Goal: Task Accomplishment & Management: Manage account settings

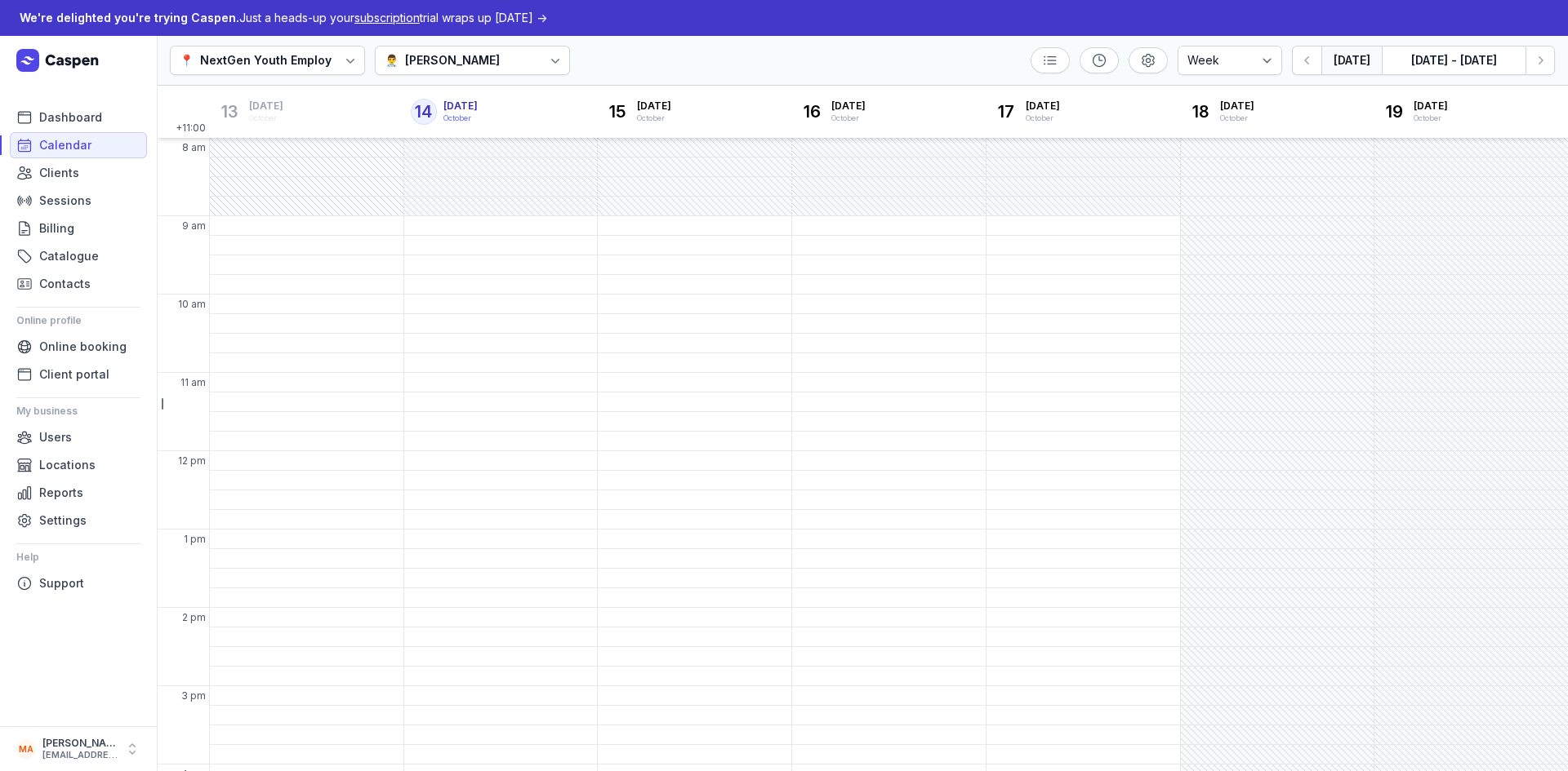
select select "week"
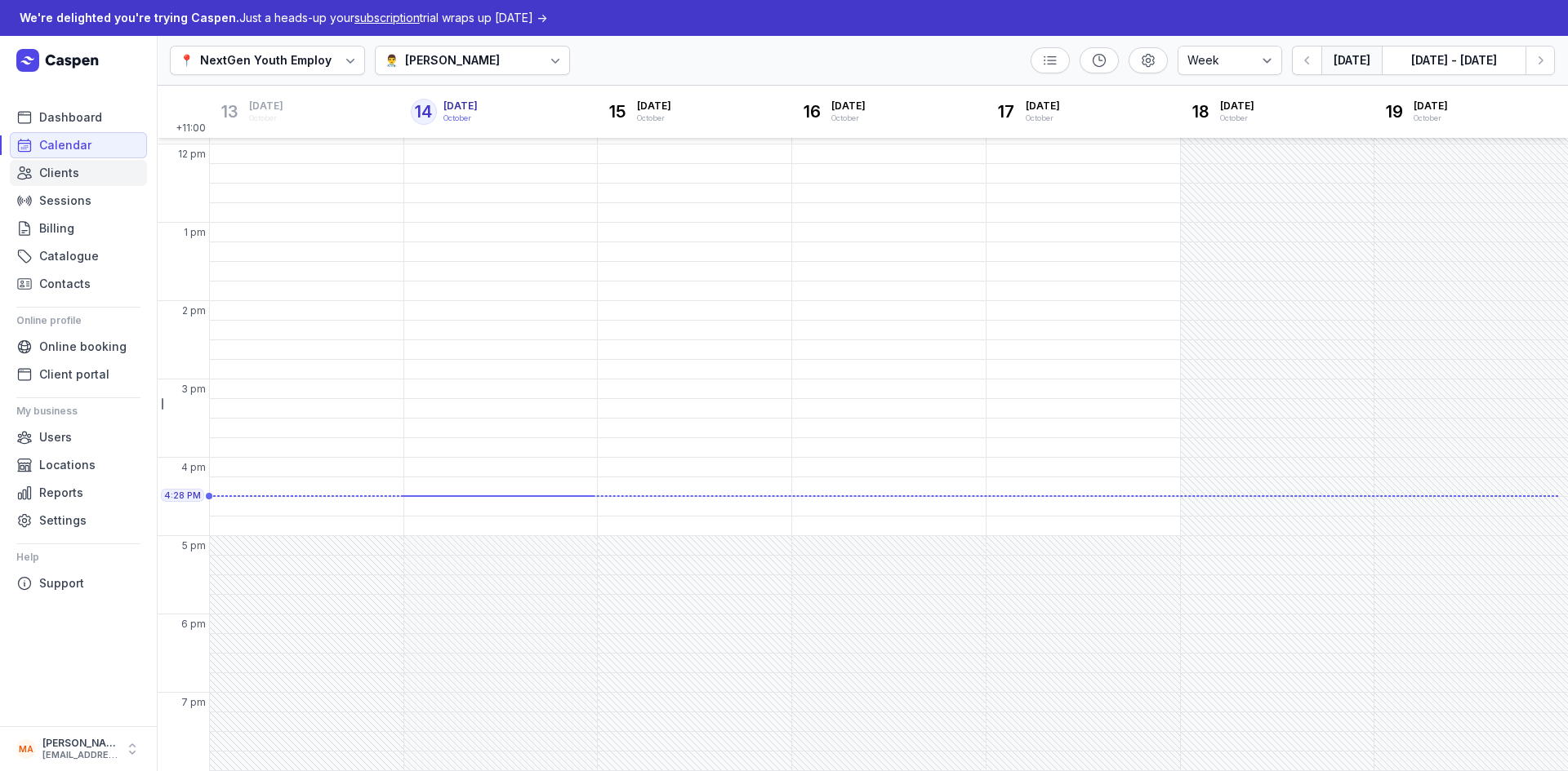
click at [83, 175] on link "Clients" at bounding box center [78, 173] width 137 height 26
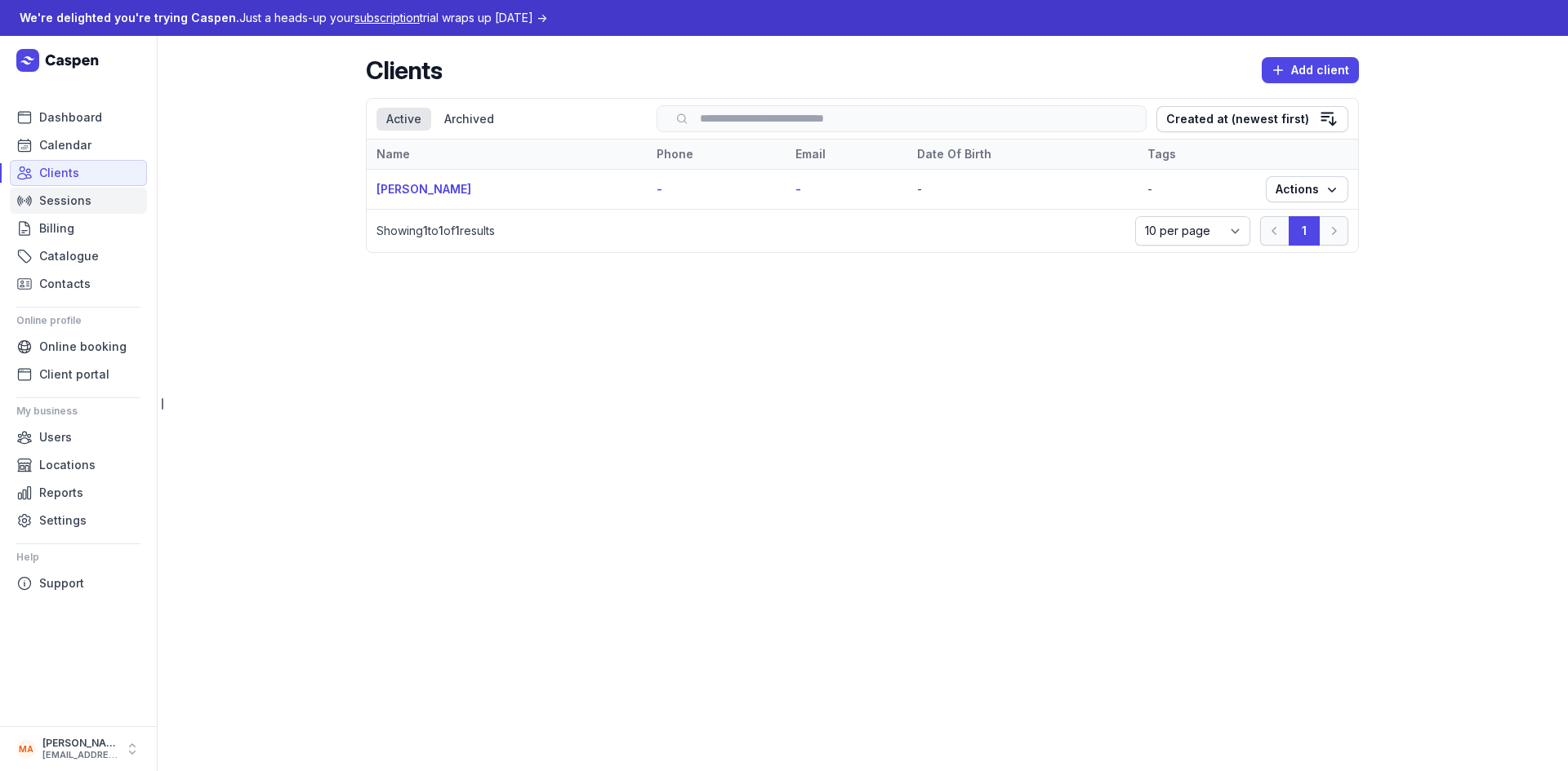
click at [82, 197] on span "Sessions" at bounding box center [65, 200] width 52 height 20
click at [77, 233] on link "Billing" at bounding box center [78, 228] width 137 height 26
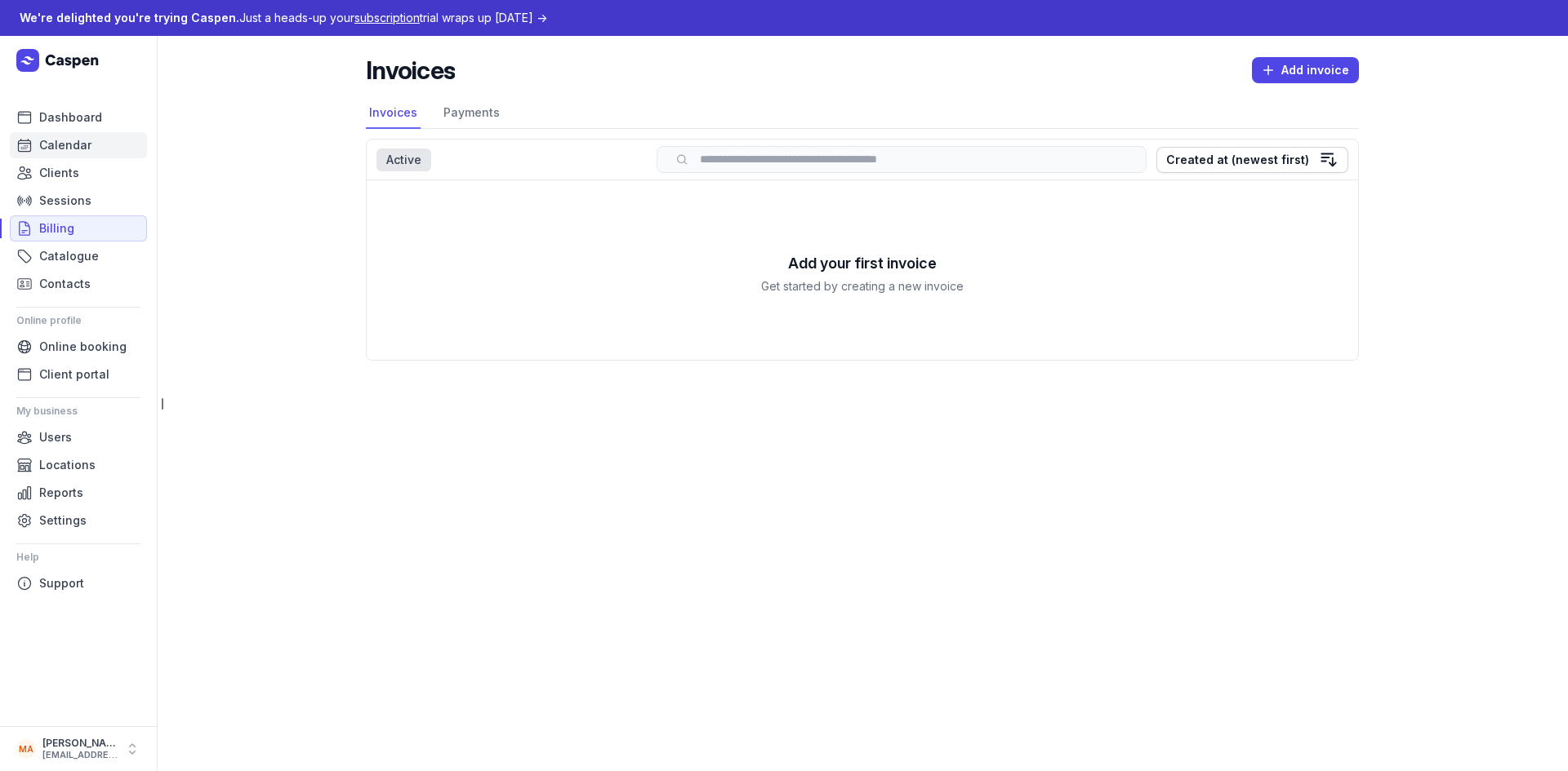
click at [78, 150] on span "Calendar" at bounding box center [65, 145] width 52 height 20
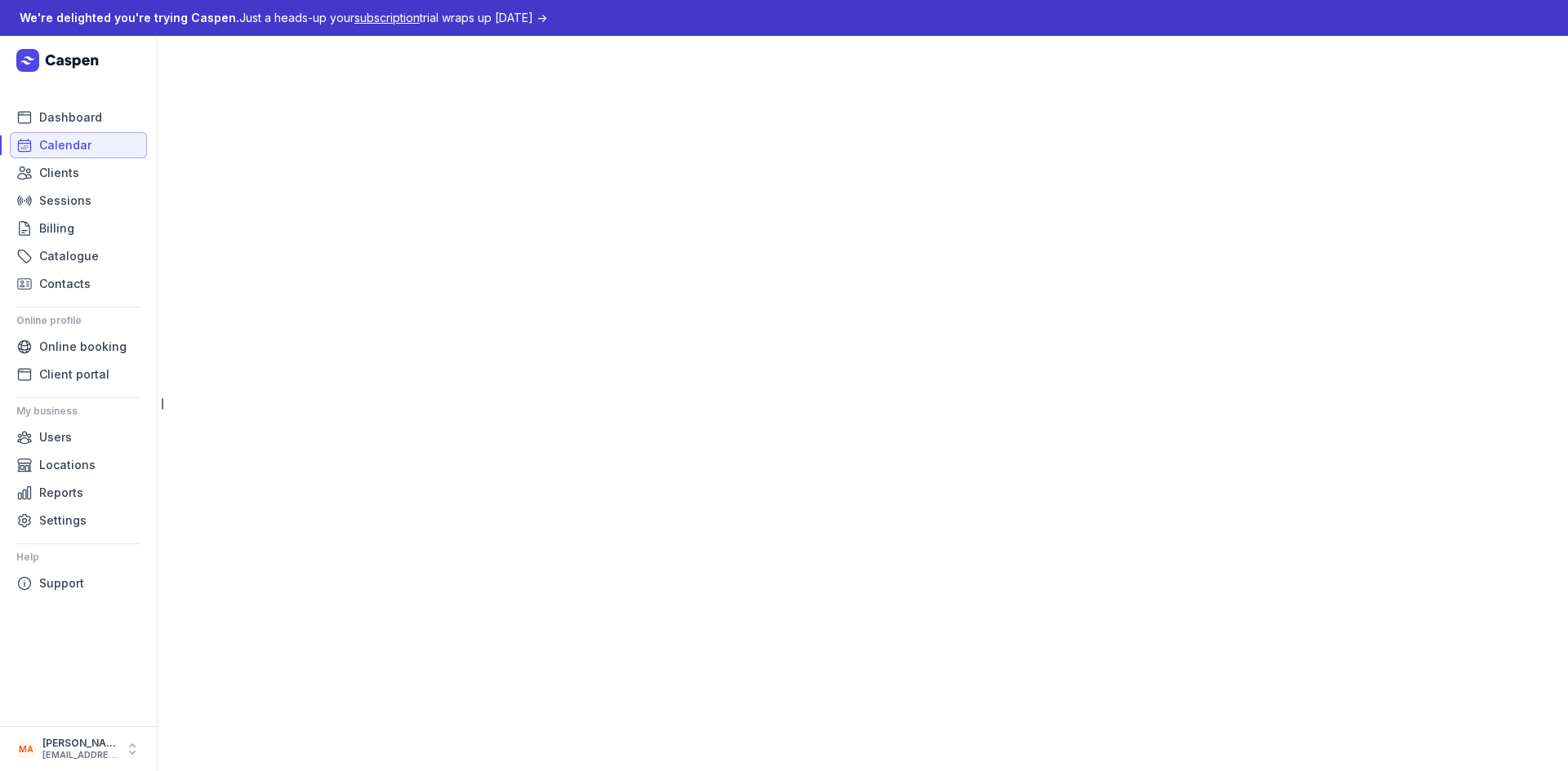
select select "week"
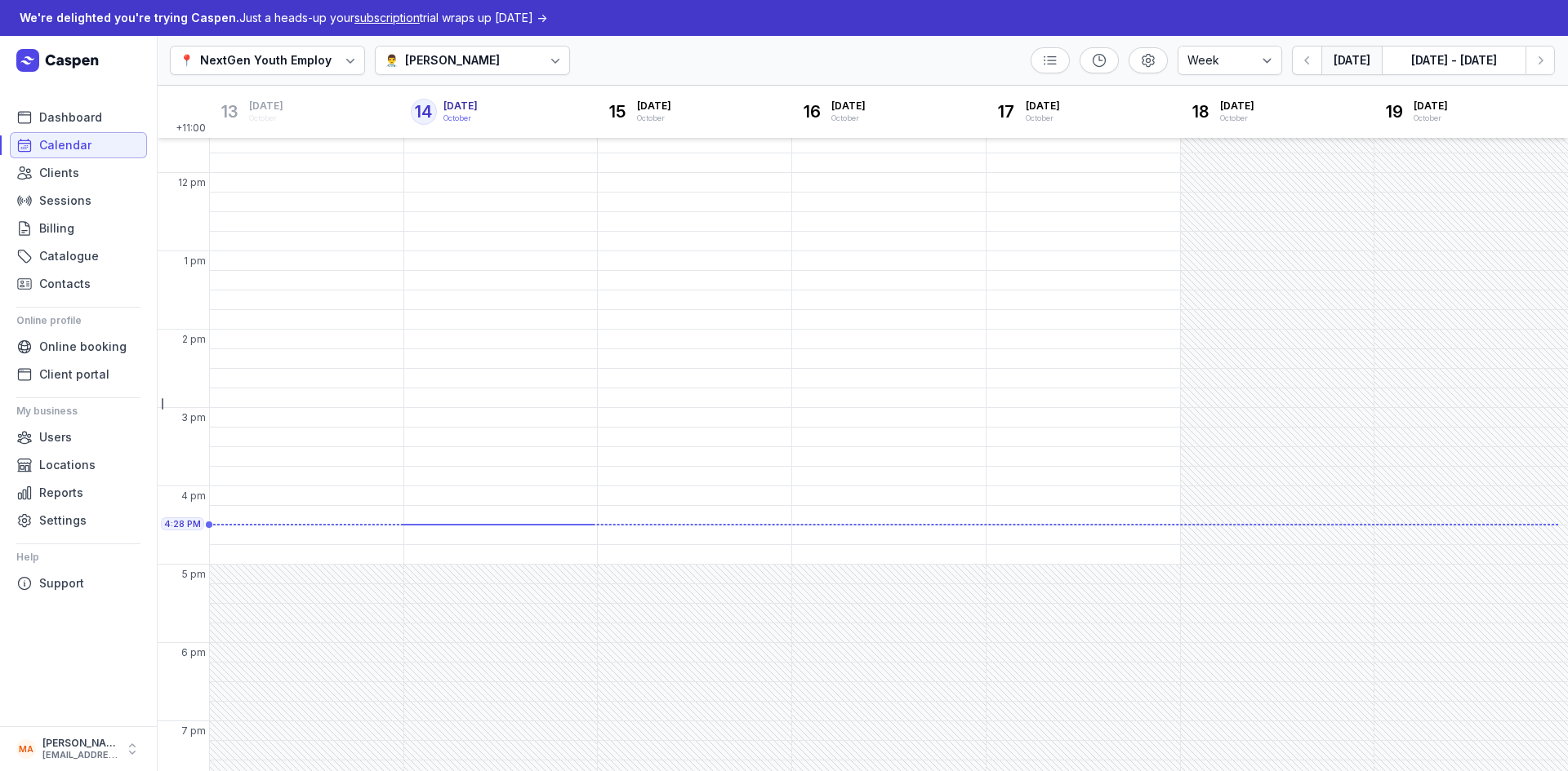
scroll to position [307, 0]
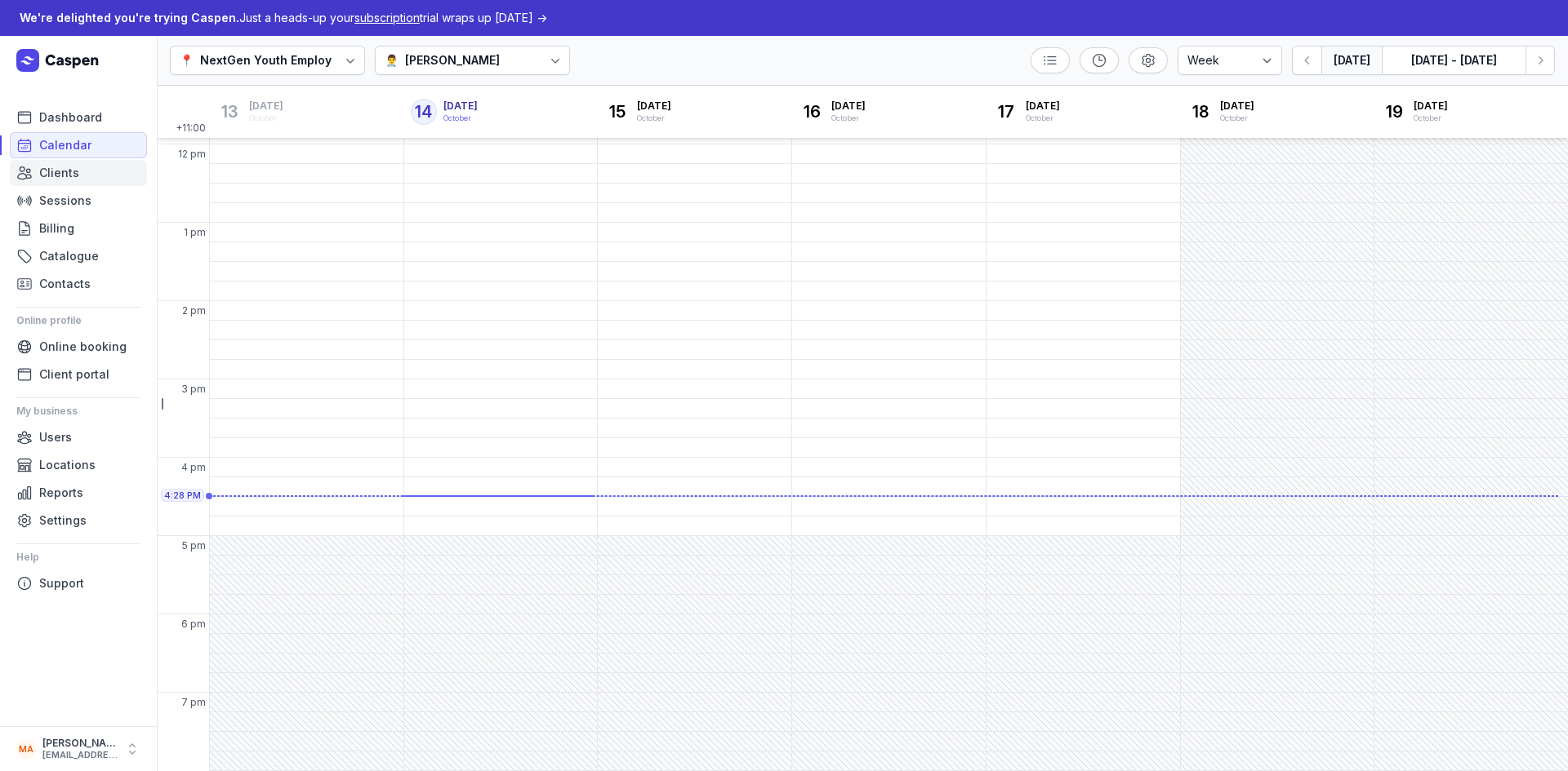
click at [78, 165] on link "Clients" at bounding box center [78, 173] width 137 height 26
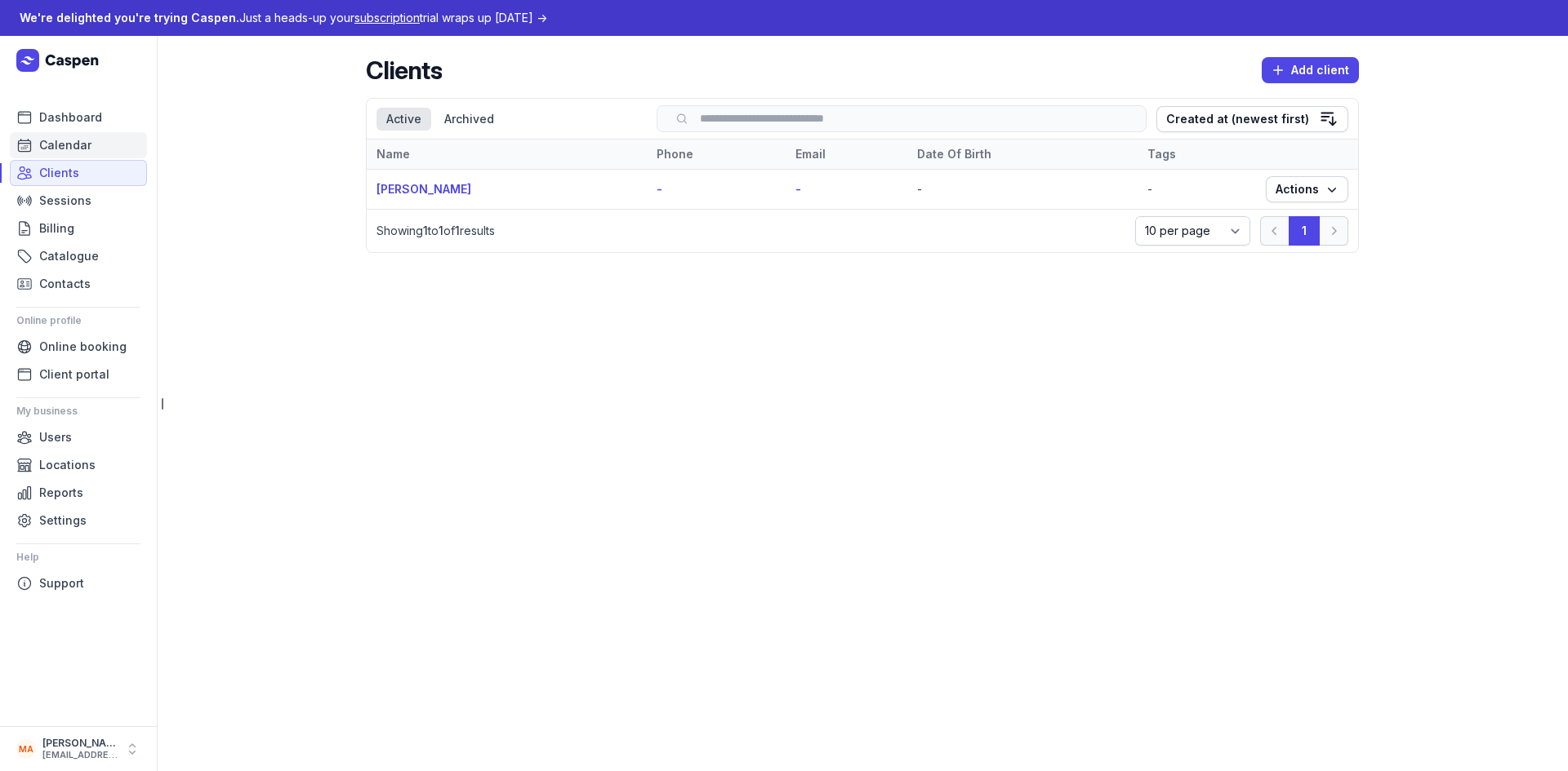
click at [76, 151] on span "Calendar" at bounding box center [65, 145] width 52 height 20
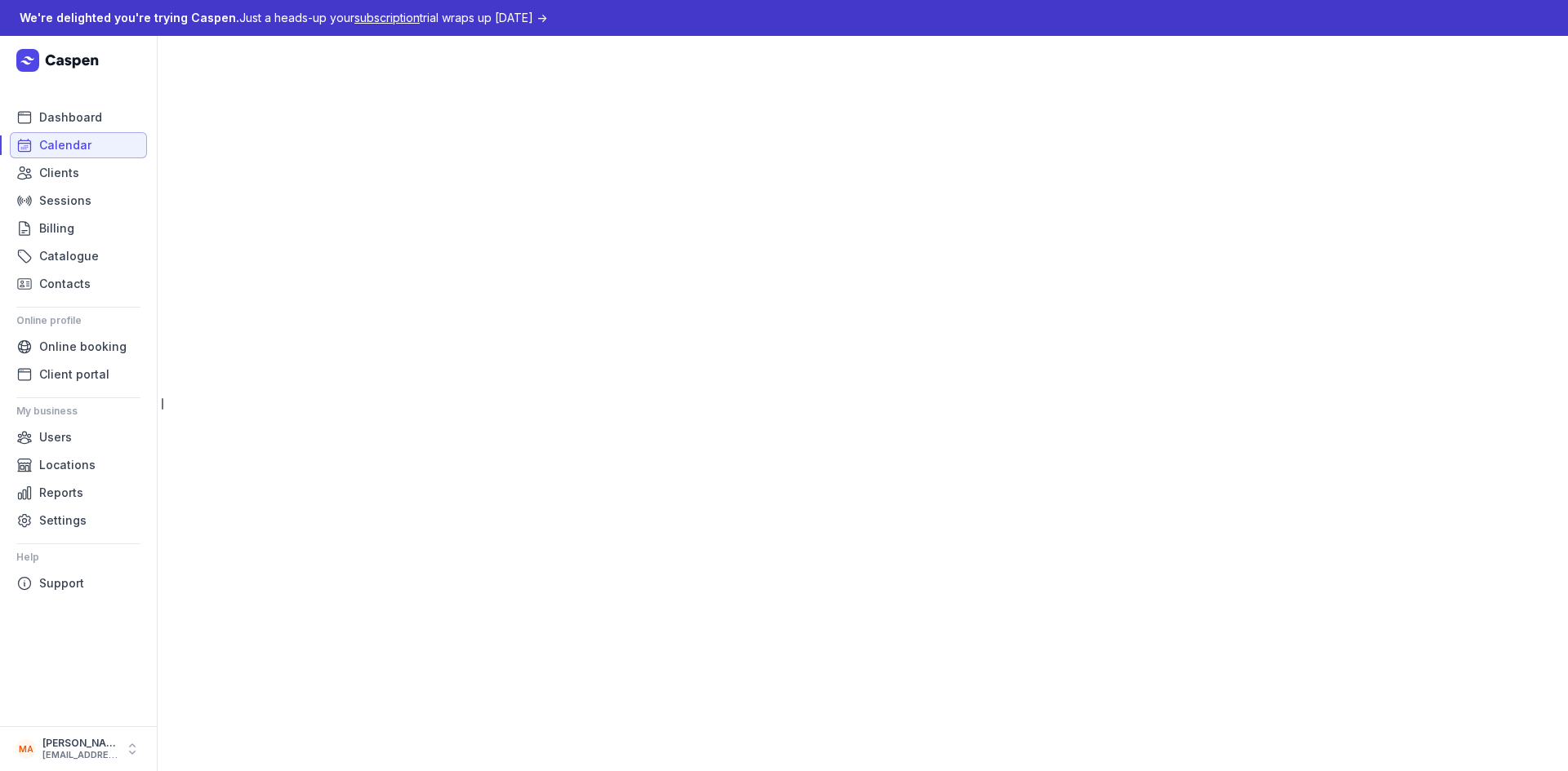
select select "week"
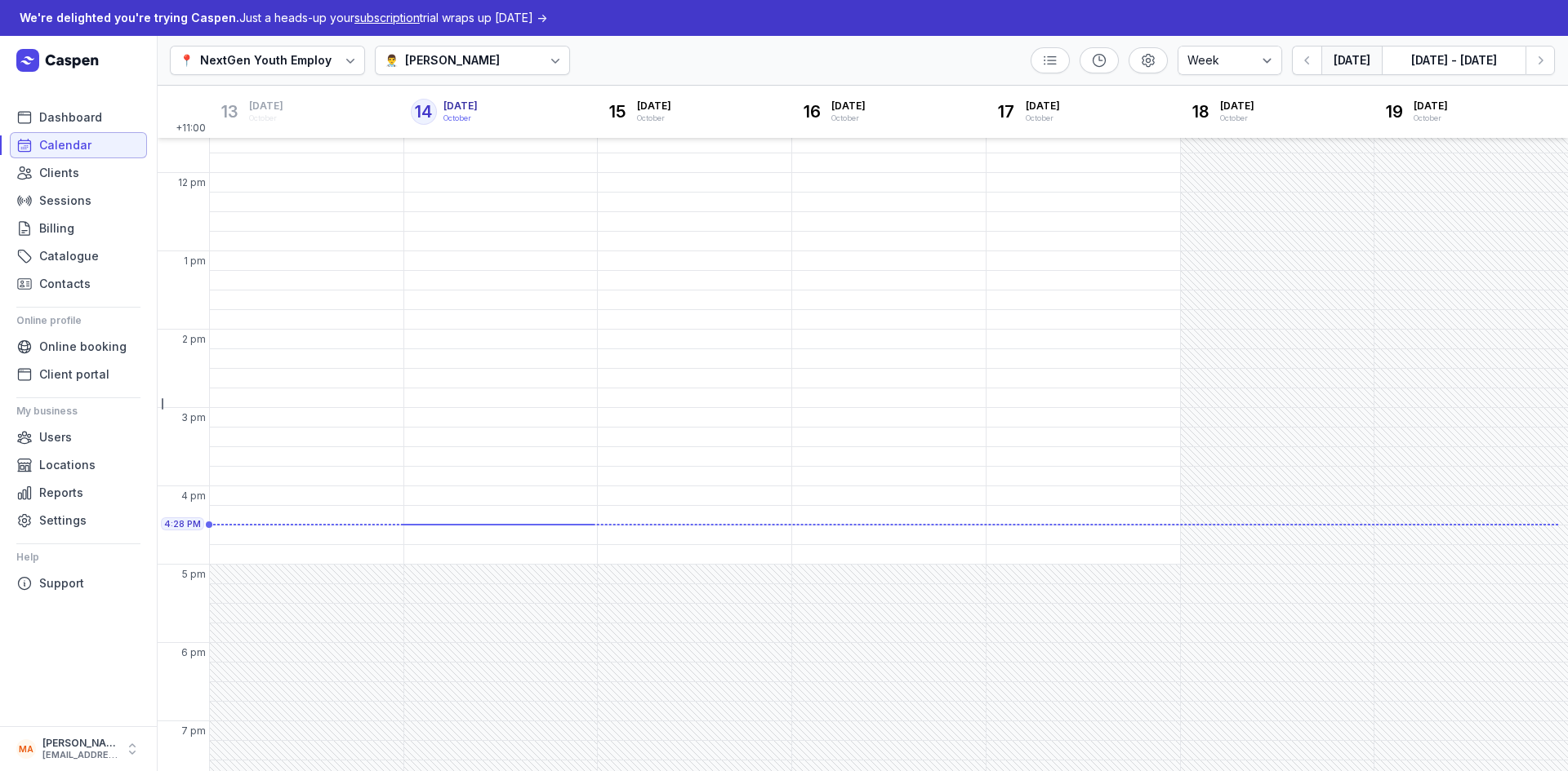
scroll to position [307, 0]
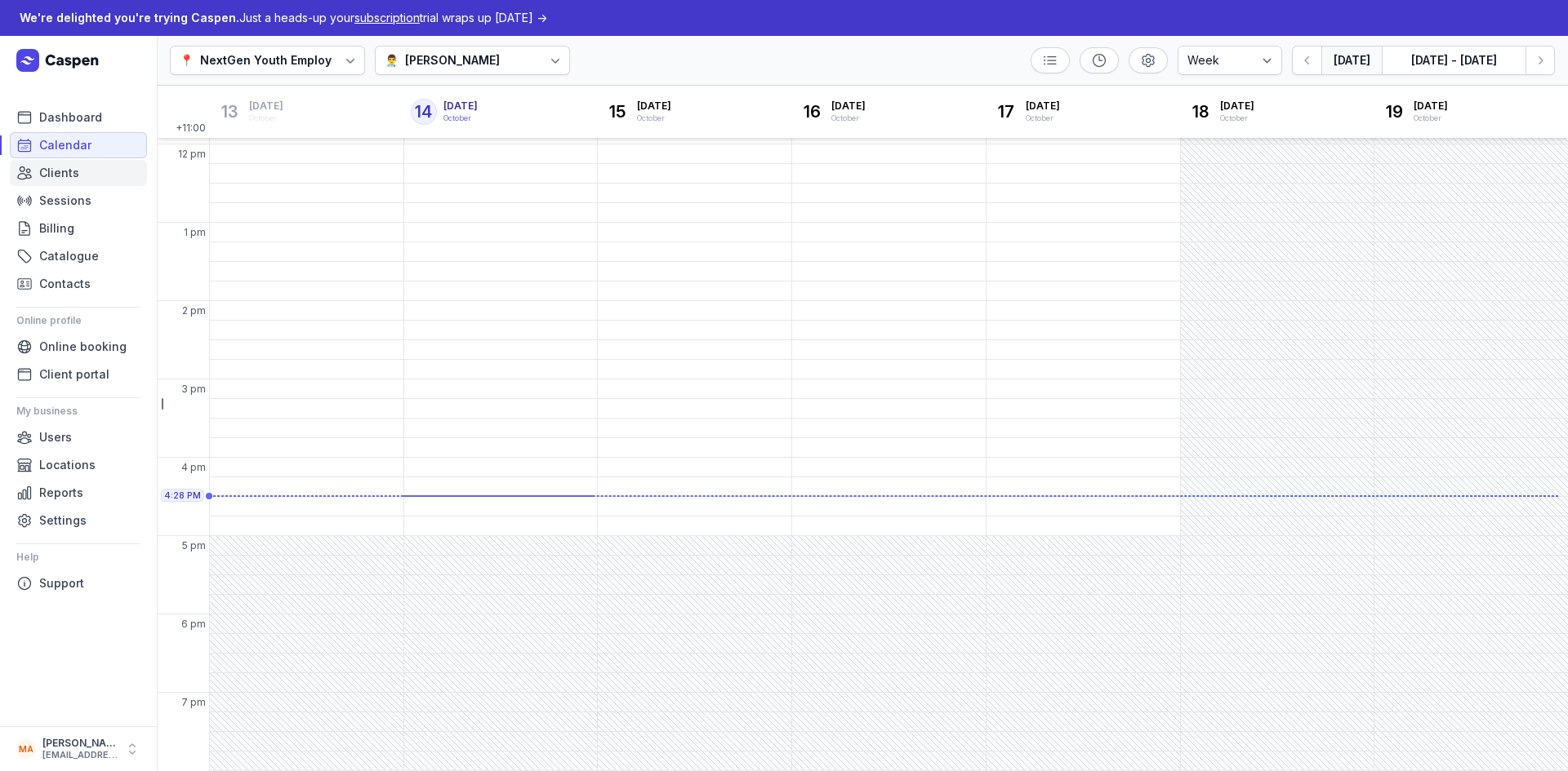
click at [83, 170] on link "Clients" at bounding box center [78, 173] width 137 height 26
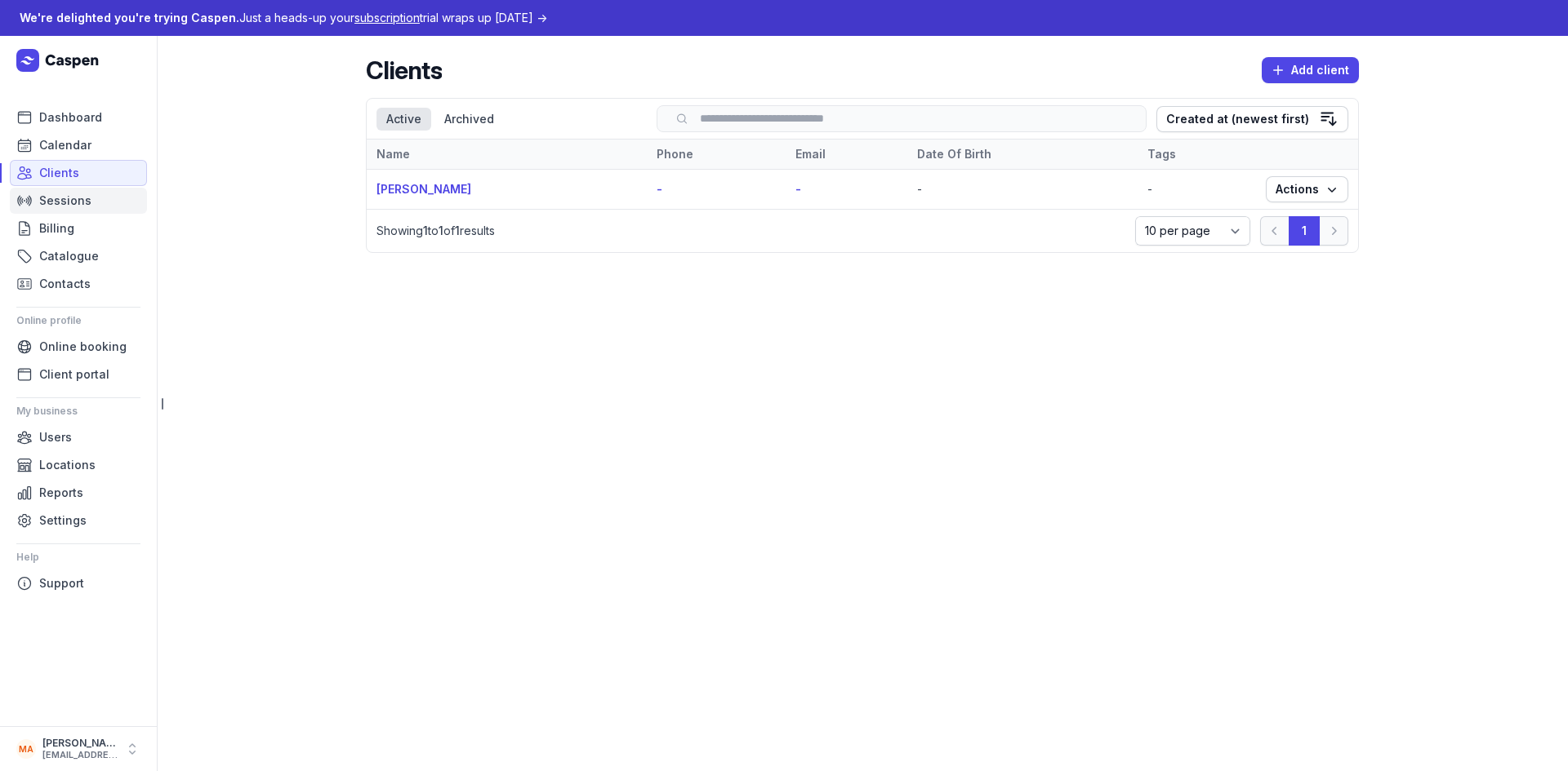
click at [65, 193] on span "Sessions" at bounding box center [65, 200] width 52 height 20
click at [65, 194] on span "Sessions" at bounding box center [65, 200] width 52 height 20
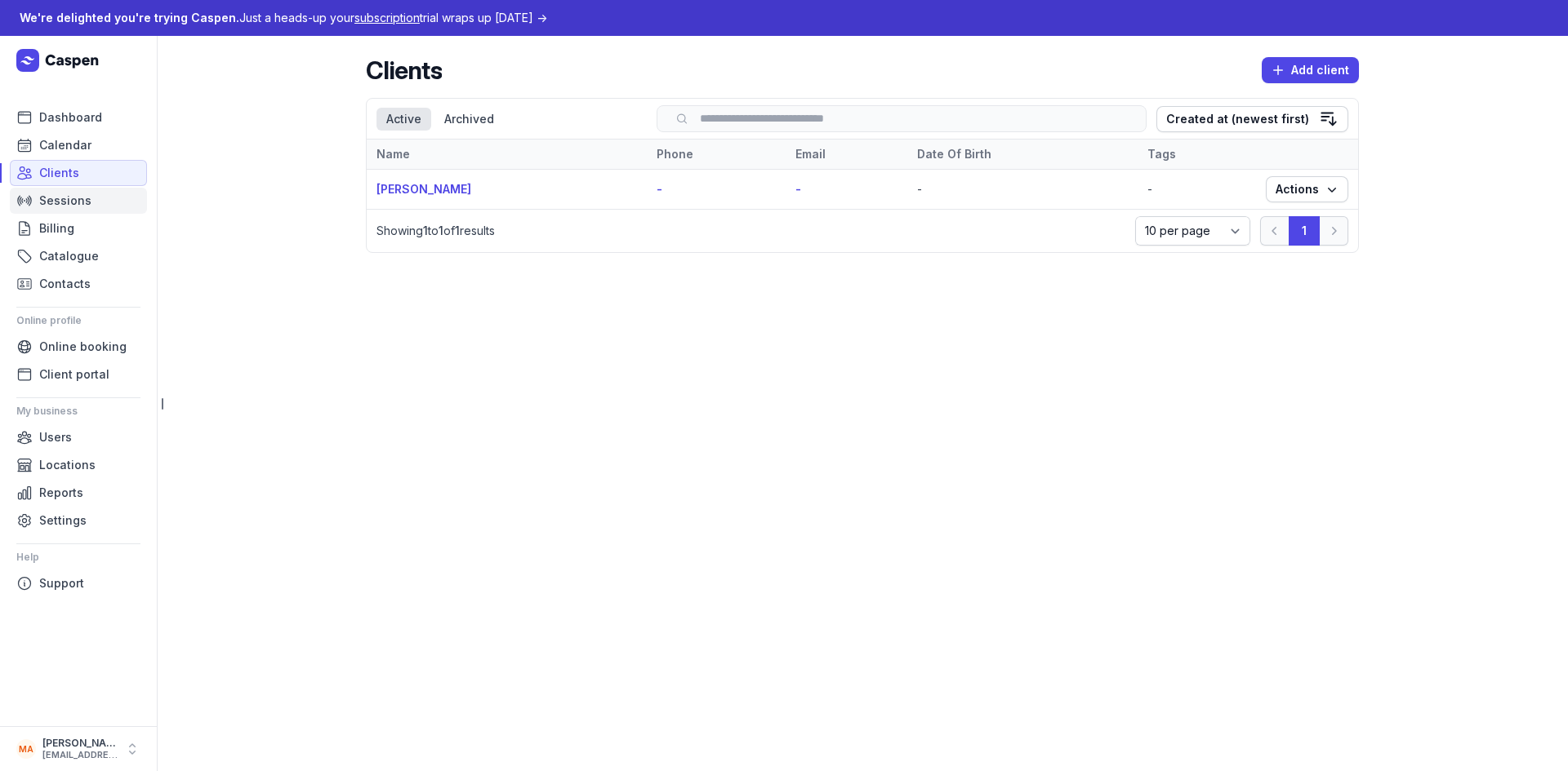
click at [71, 198] on span "Sessions" at bounding box center [65, 200] width 52 height 20
click at [71, 226] on span "Billing" at bounding box center [56, 228] width 35 height 20
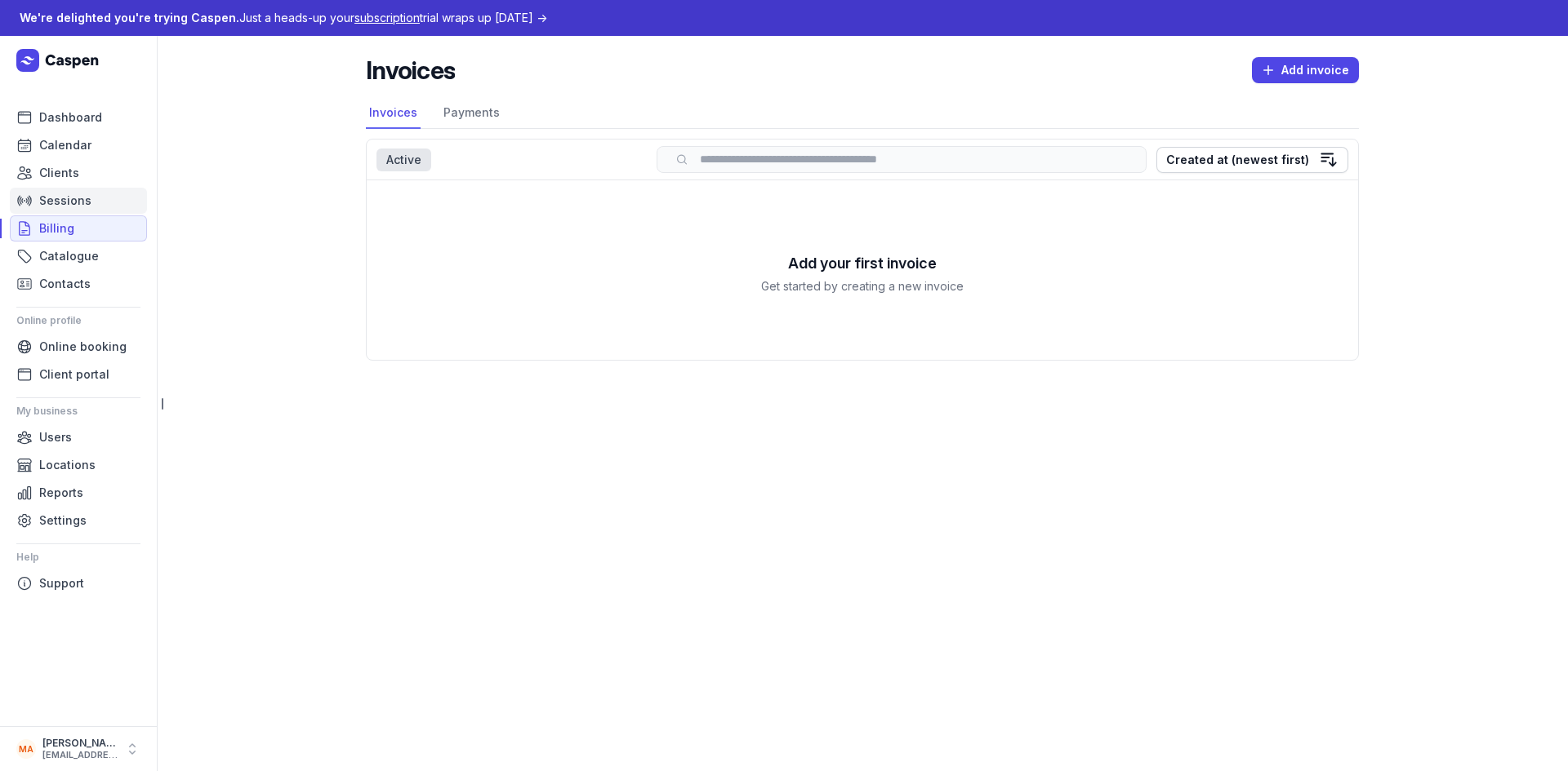
click at [67, 205] on span "Sessions" at bounding box center [65, 200] width 52 height 20
click at [68, 198] on span "Sessions" at bounding box center [65, 200] width 52 height 20
click at [71, 118] on span "Dashboard" at bounding box center [71, 117] width 63 height 20
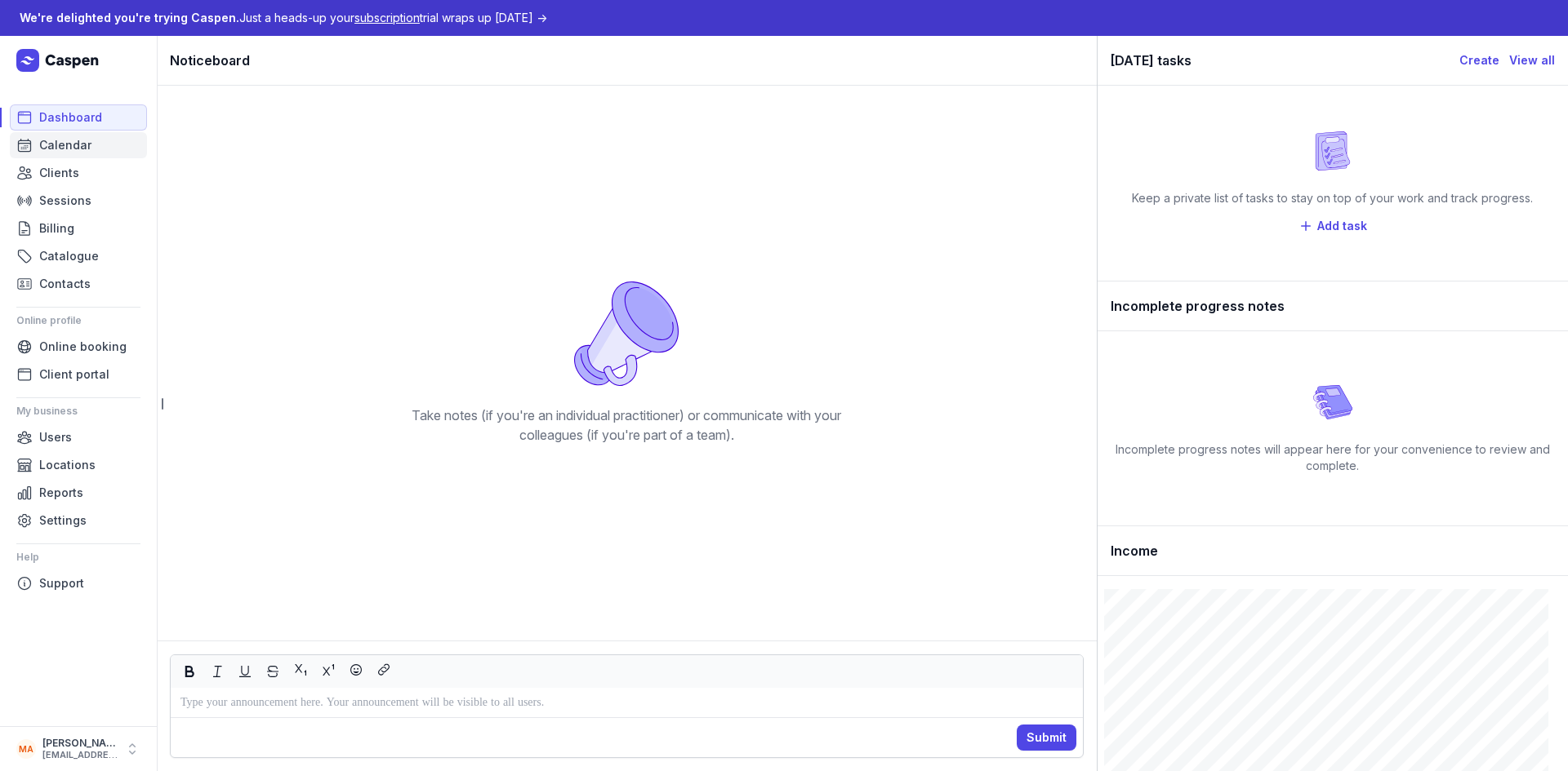
click at [89, 146] on span "Calendar" at bounding box center [65, 145] width 52 height 20
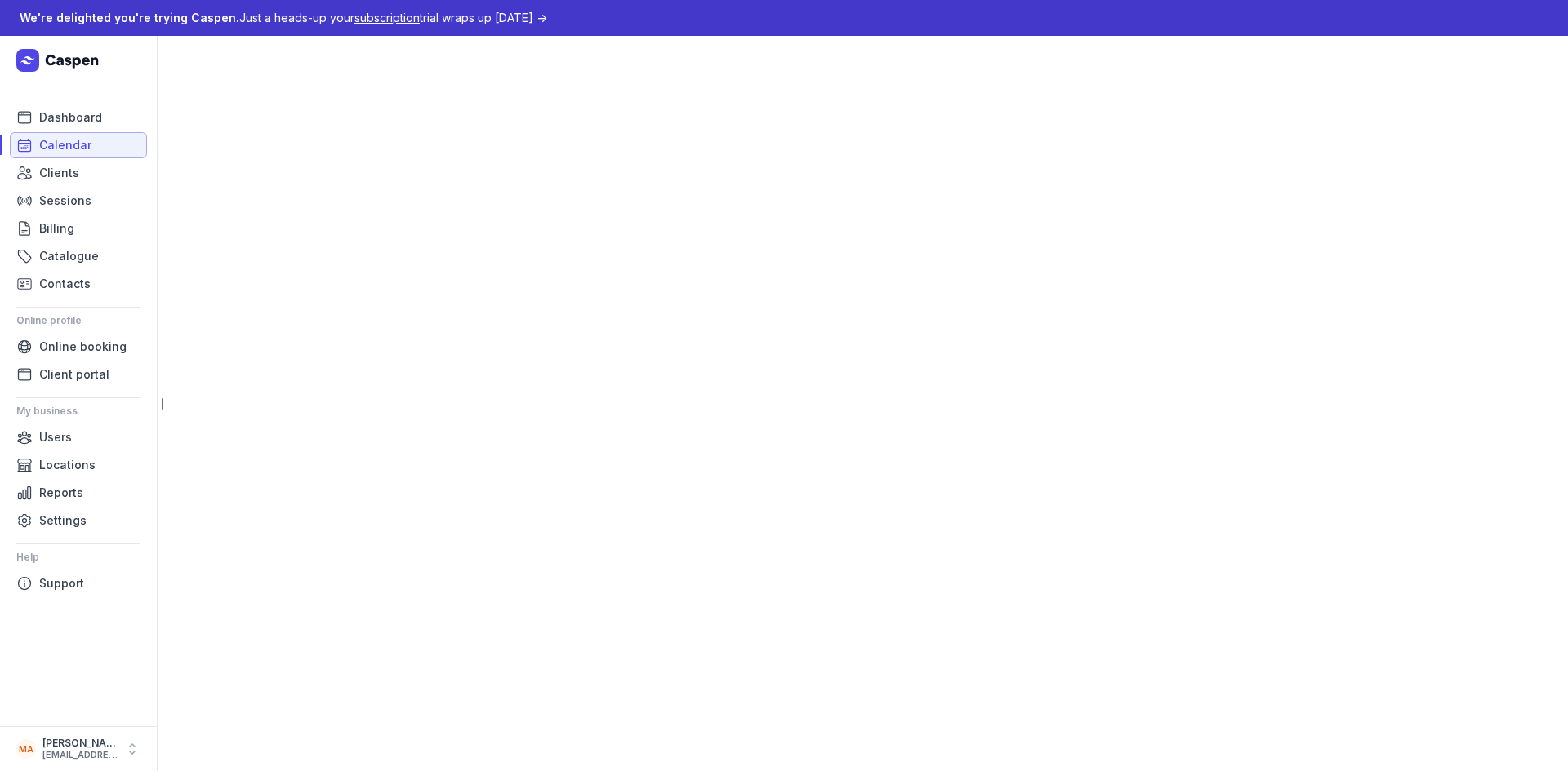
select select "week"
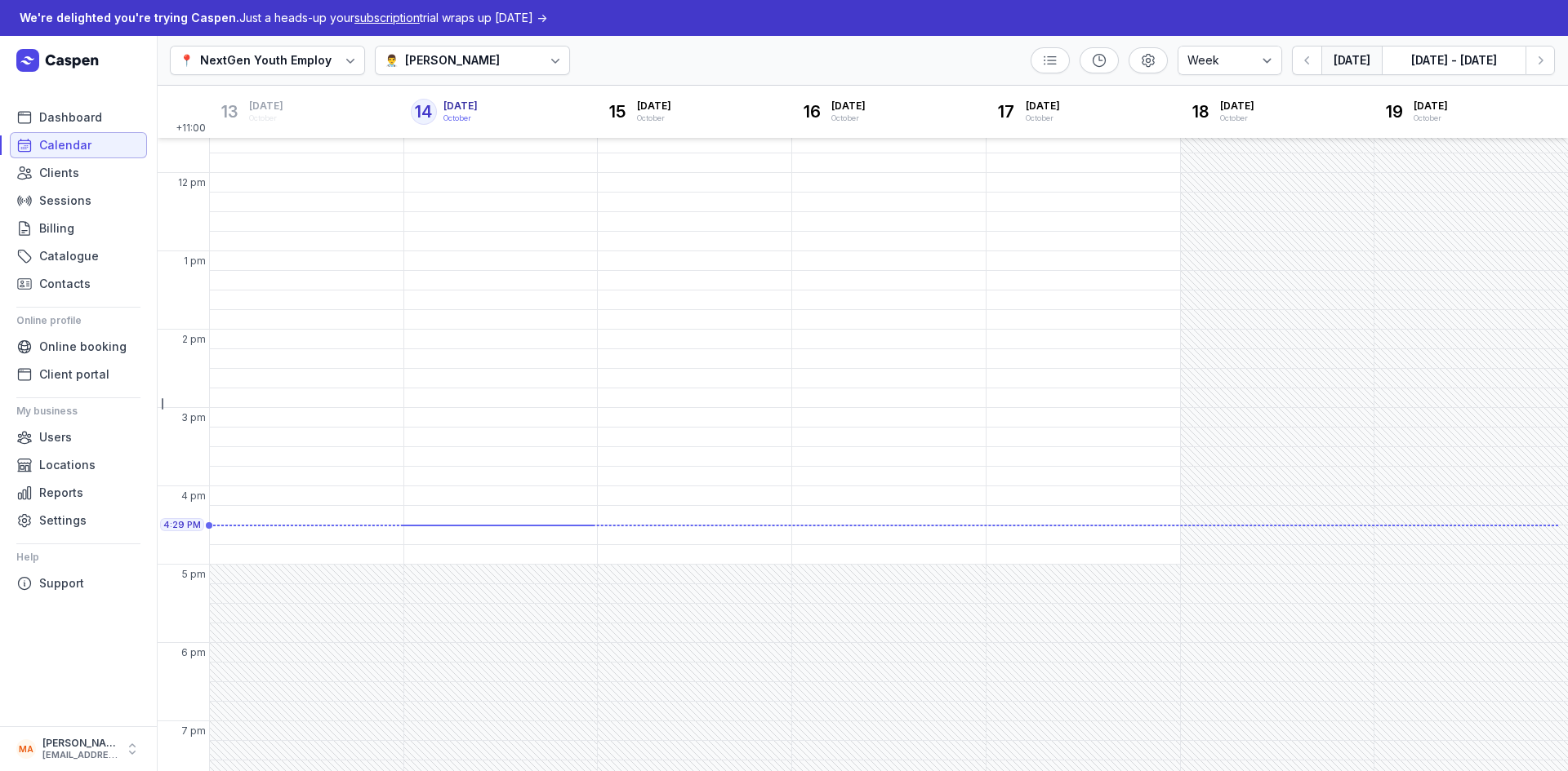
scroll to position [307, 0]
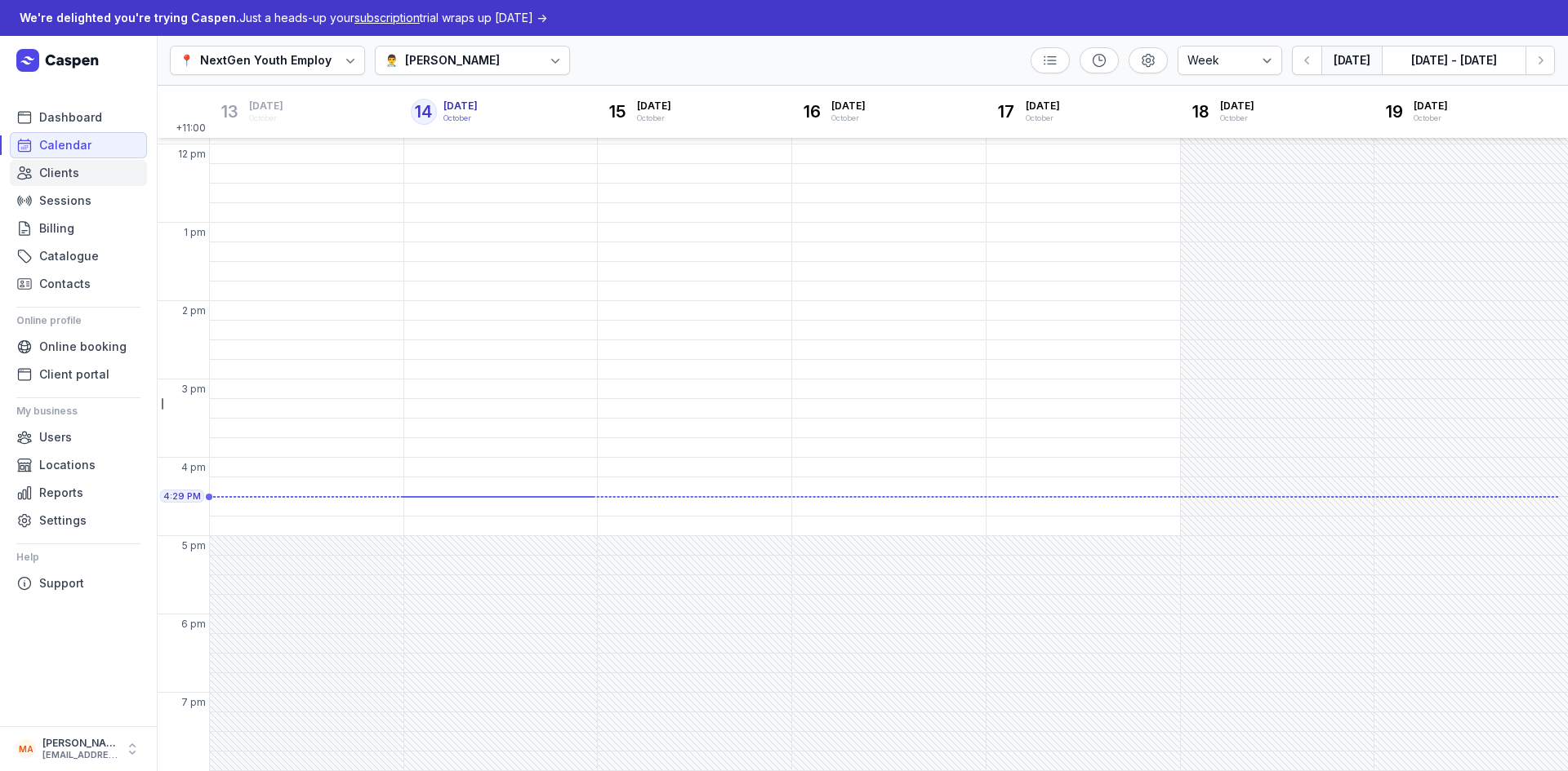
click at [81, 168] on link "Clients" at bounding box center [78, 173] width 137 height 26
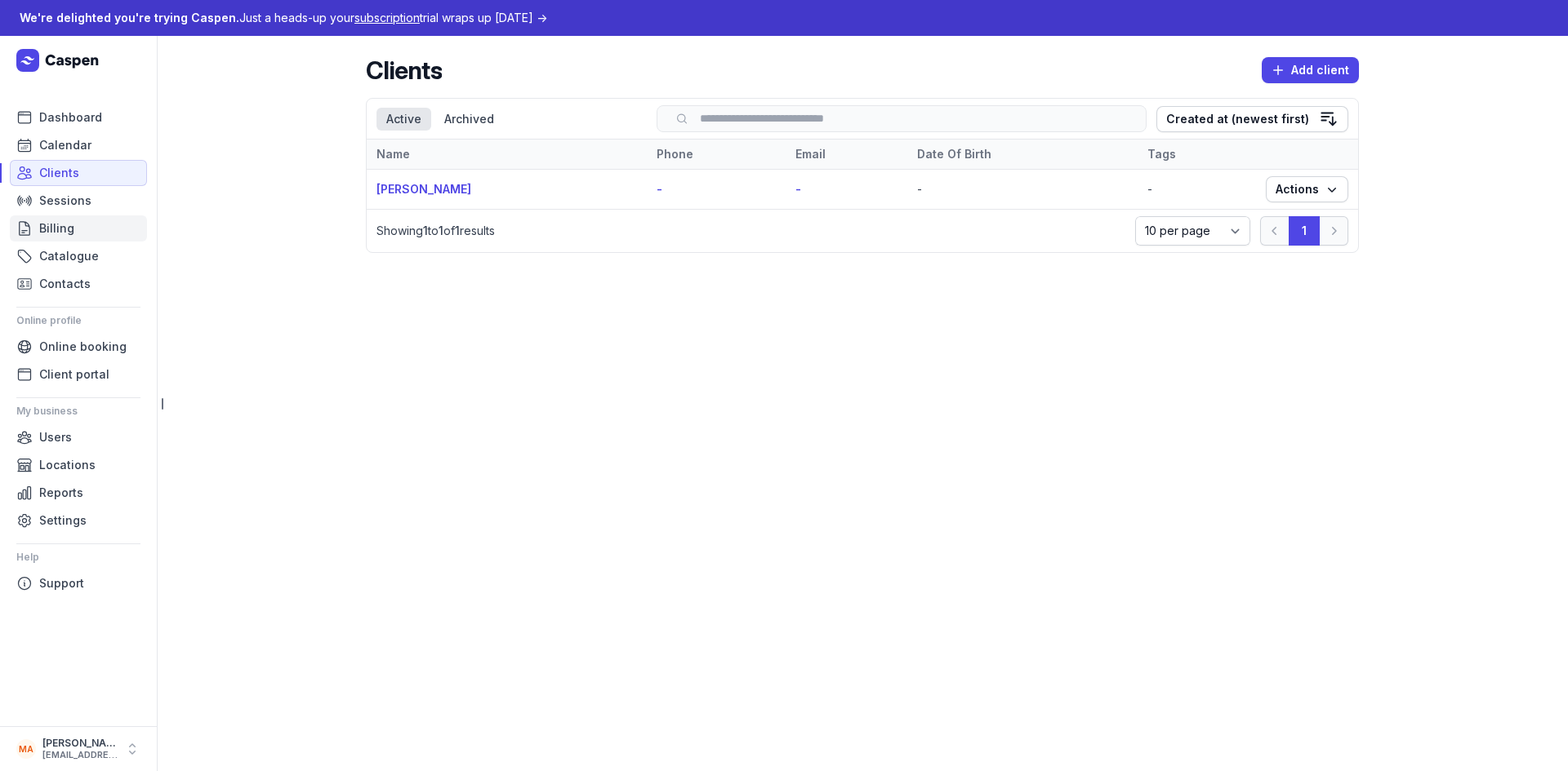
click at [73, 224] on link "Billing" at bounding box center [78, 228] width 137 height 26
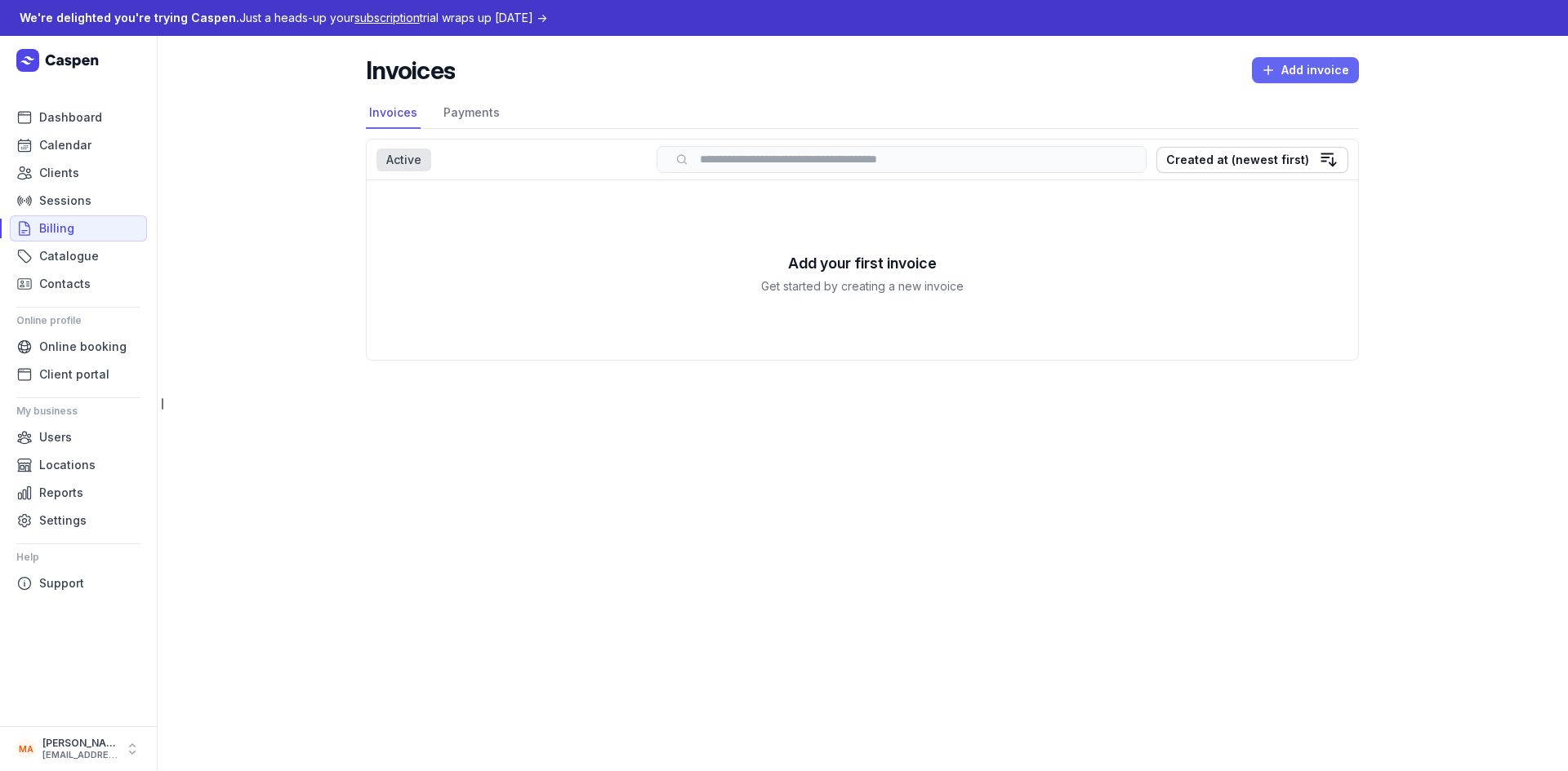
click at [1299, 69] on span "Add invoice" at bounding box center [1305, 70] width 88 height 20
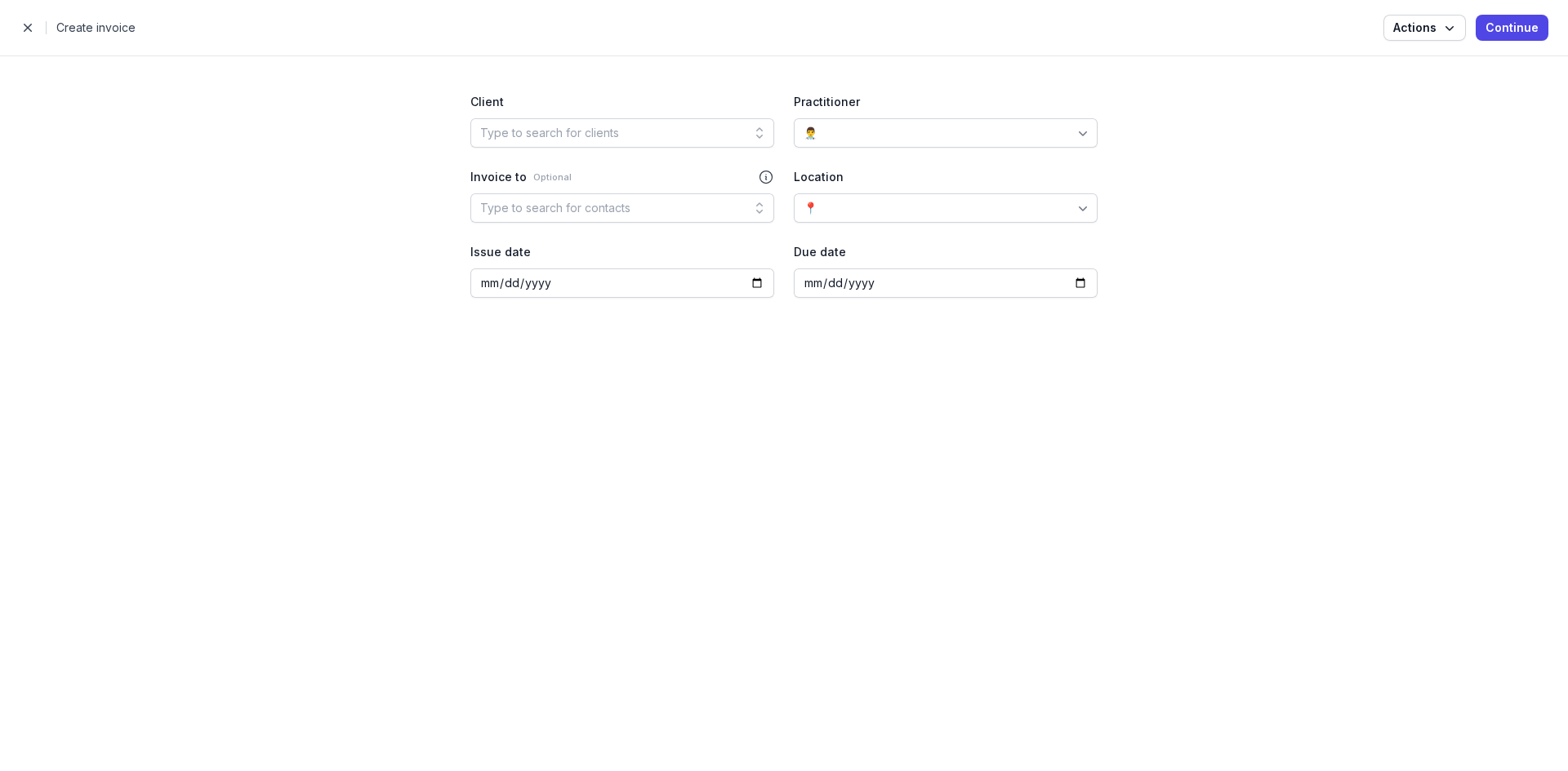
click at [21, 26] on span "button" at bounding box center [27, 27] width 32 height 32
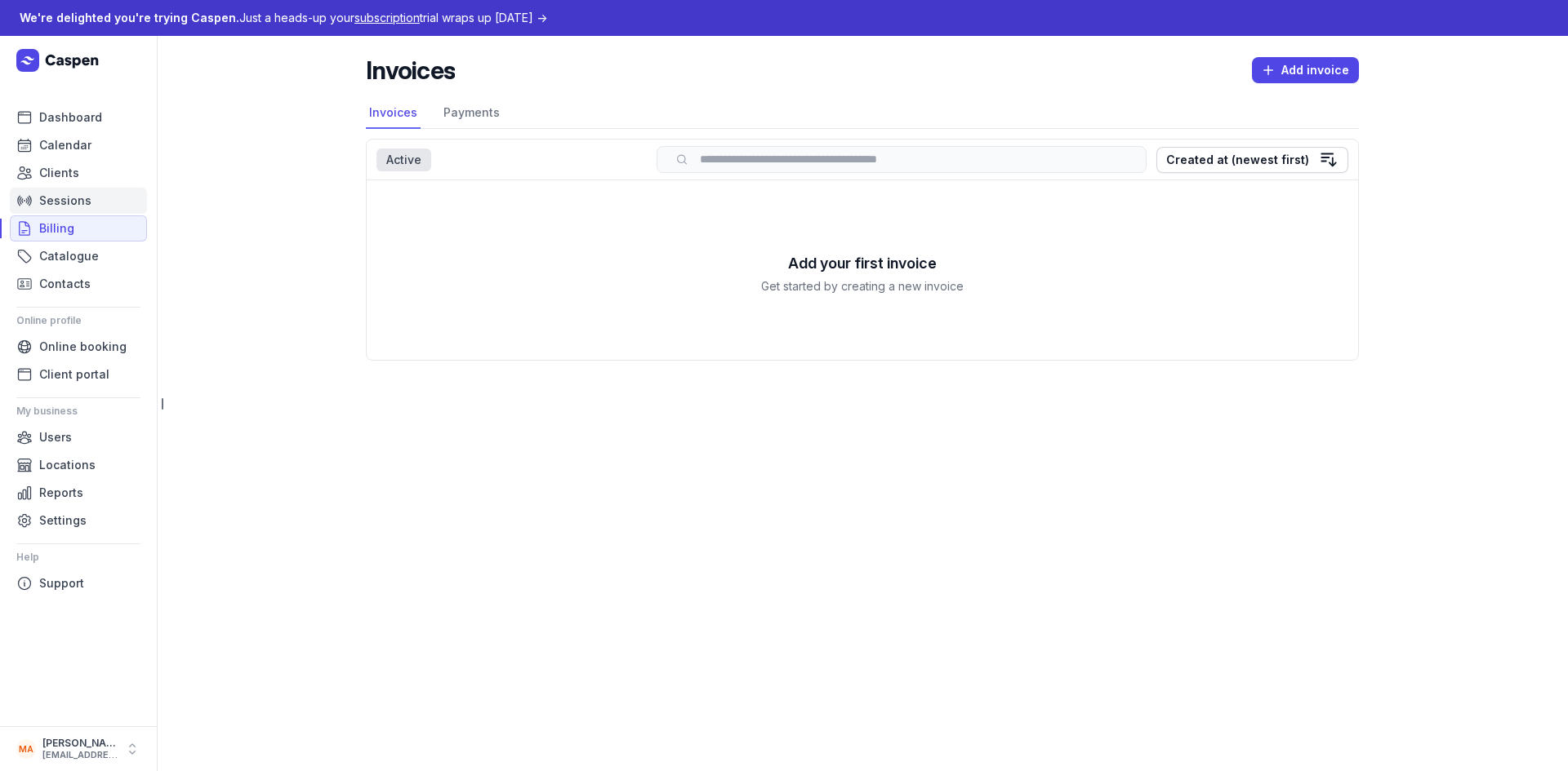
click at [85, 202] on span "Sessions" at bounding box center [65, 200] width 52 height 20
click at [54, 199] on span "Sessions" at bounding box center [65, 200] width 52 height 20
click at [58, 192] on span "Sessions" at bounding box center [65, 200] width 52 height 20
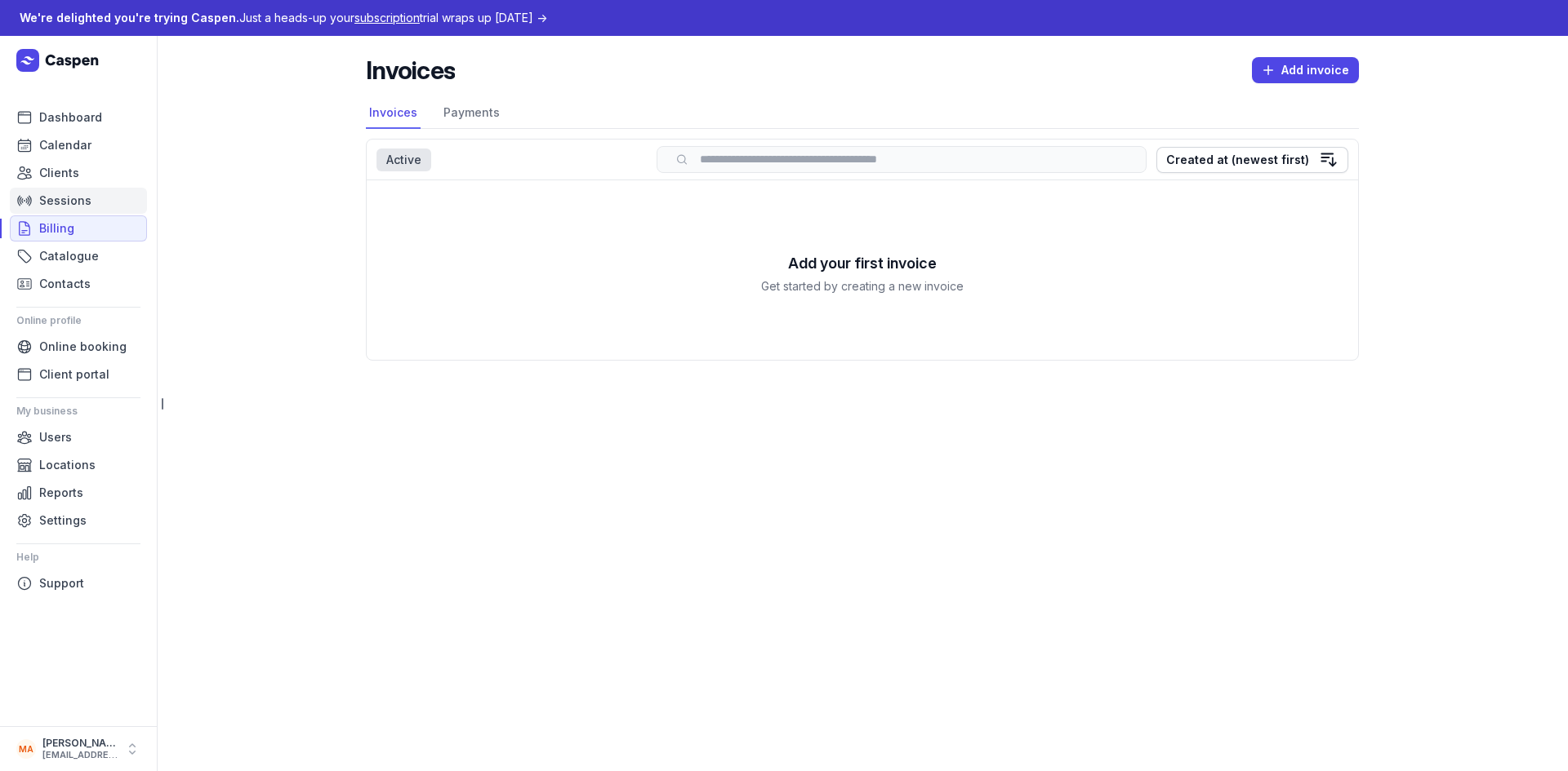
click at [59, 192] on span "Sessions" at bounding box center [65, 200] width 52 height 20
click at [60, 192] on span "Sessions" at bounding box center [65, 200] width 52 height 20
click at [66, 178] on span "Clients" at bounding box center [59, 173] width 40 height 20
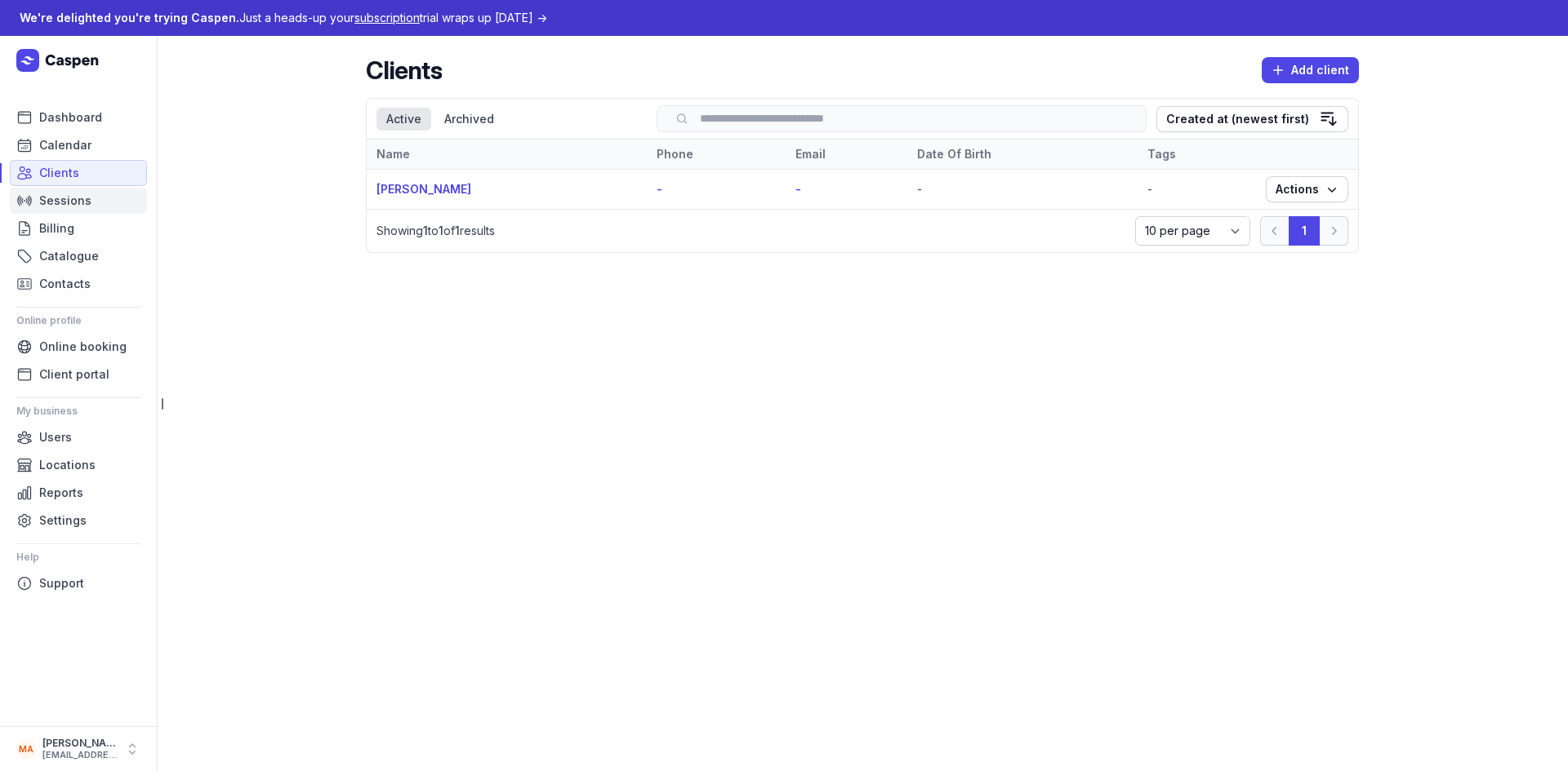
click at [66, 194] on span "Sessions" at bounding box center [65, 200] width 52 height 20
click at [69, 194] on span "Sessions" at bounding box center [65, 200] width 52 height 20
click at [71, 195] on span "Sessions" at bounding box center [65, 200] width 52 height 20
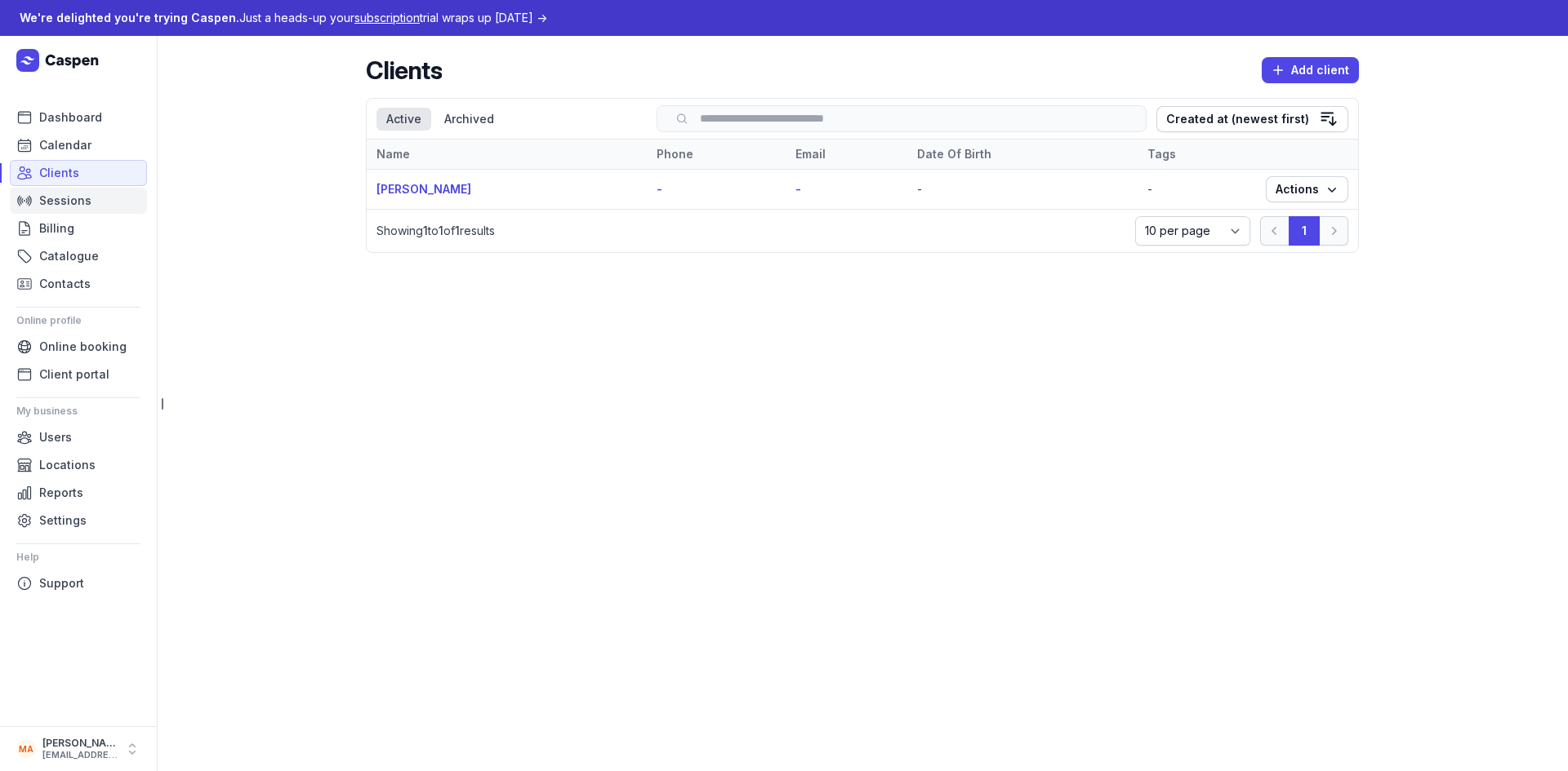
click at [76, 203] on span "Sessions" at bounding box center [65, 200] width 52 height 20
click at [83, 196] on span "Sessions" at bounding box center [65, 200] width 52 height 20
click at [76, 150] on span "Calendar" at bounding box center [65, 145] width 52 height 20
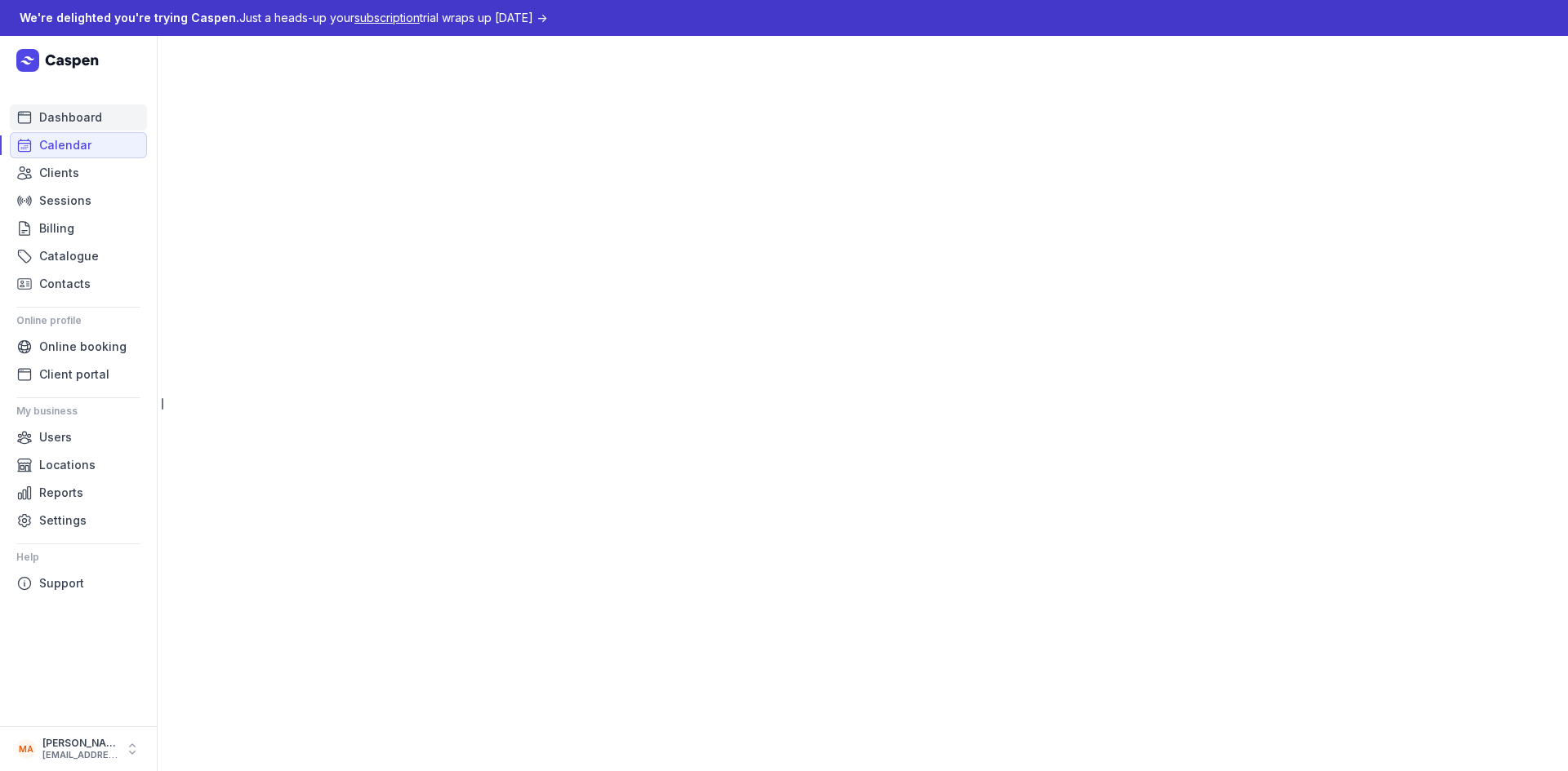
select select "week"
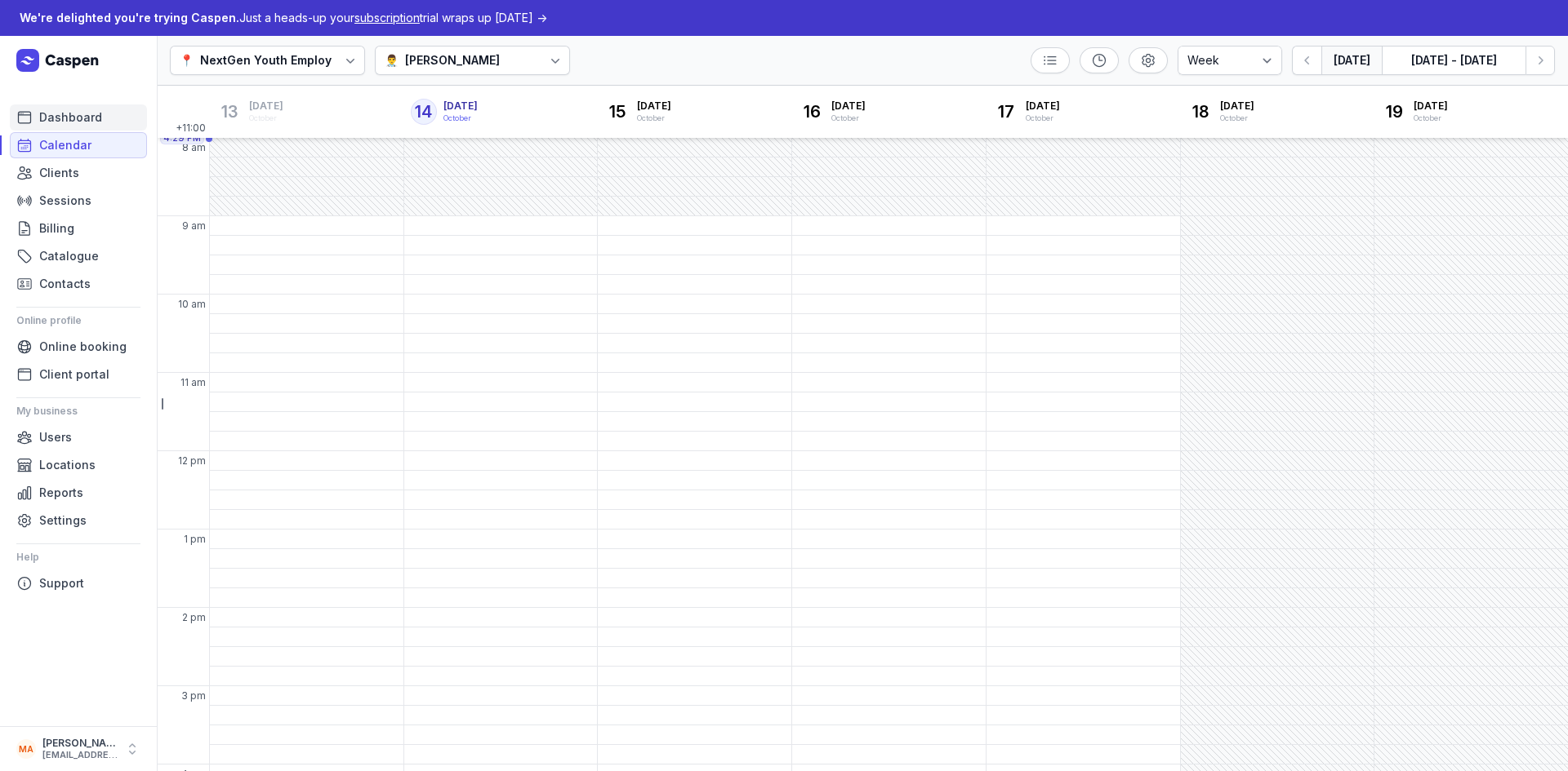
click at [91, 120] on span "Dashboard" at bounding box center [71, 117] width 63 height 20
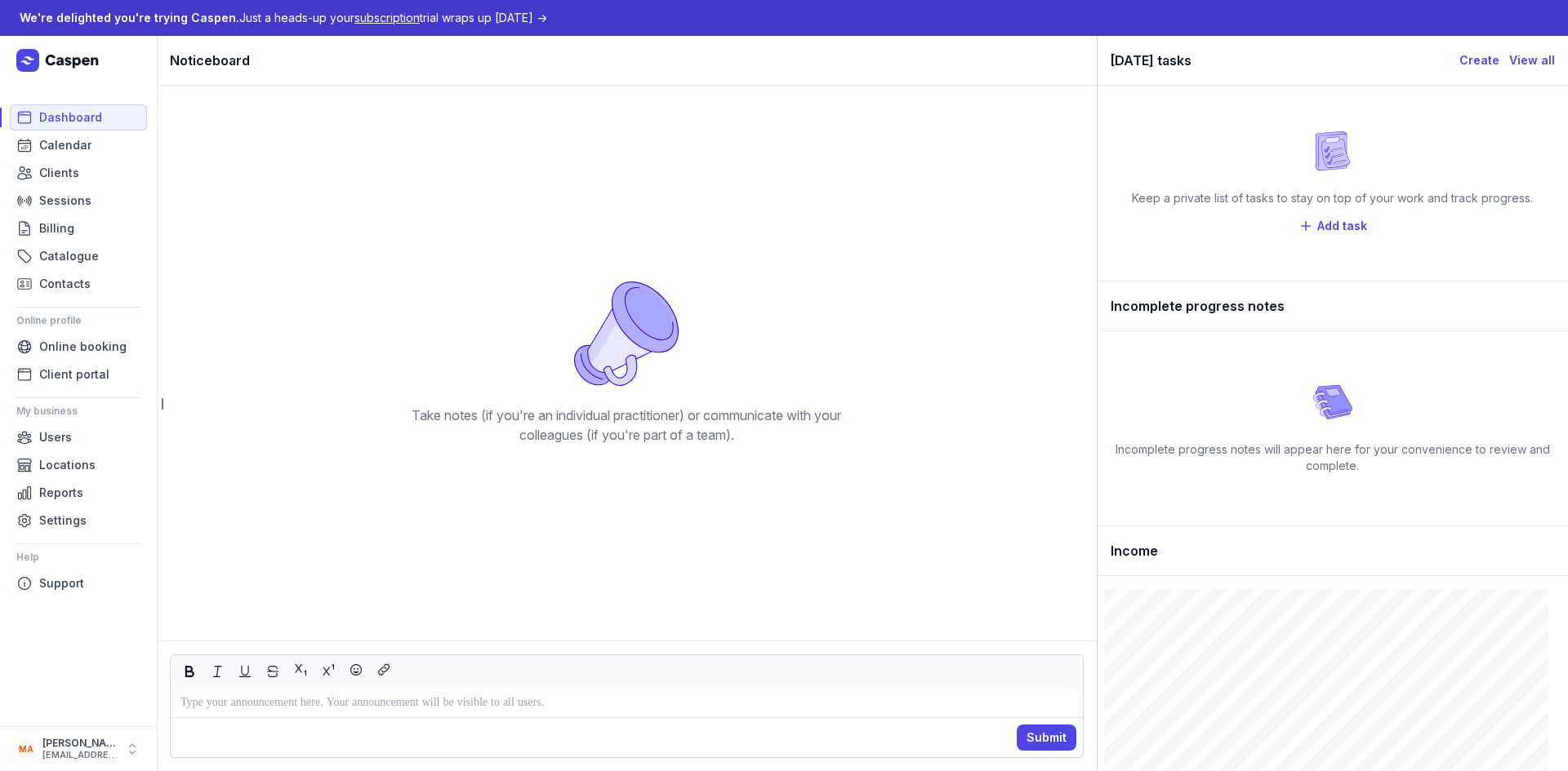
scroll to position [54, 0]
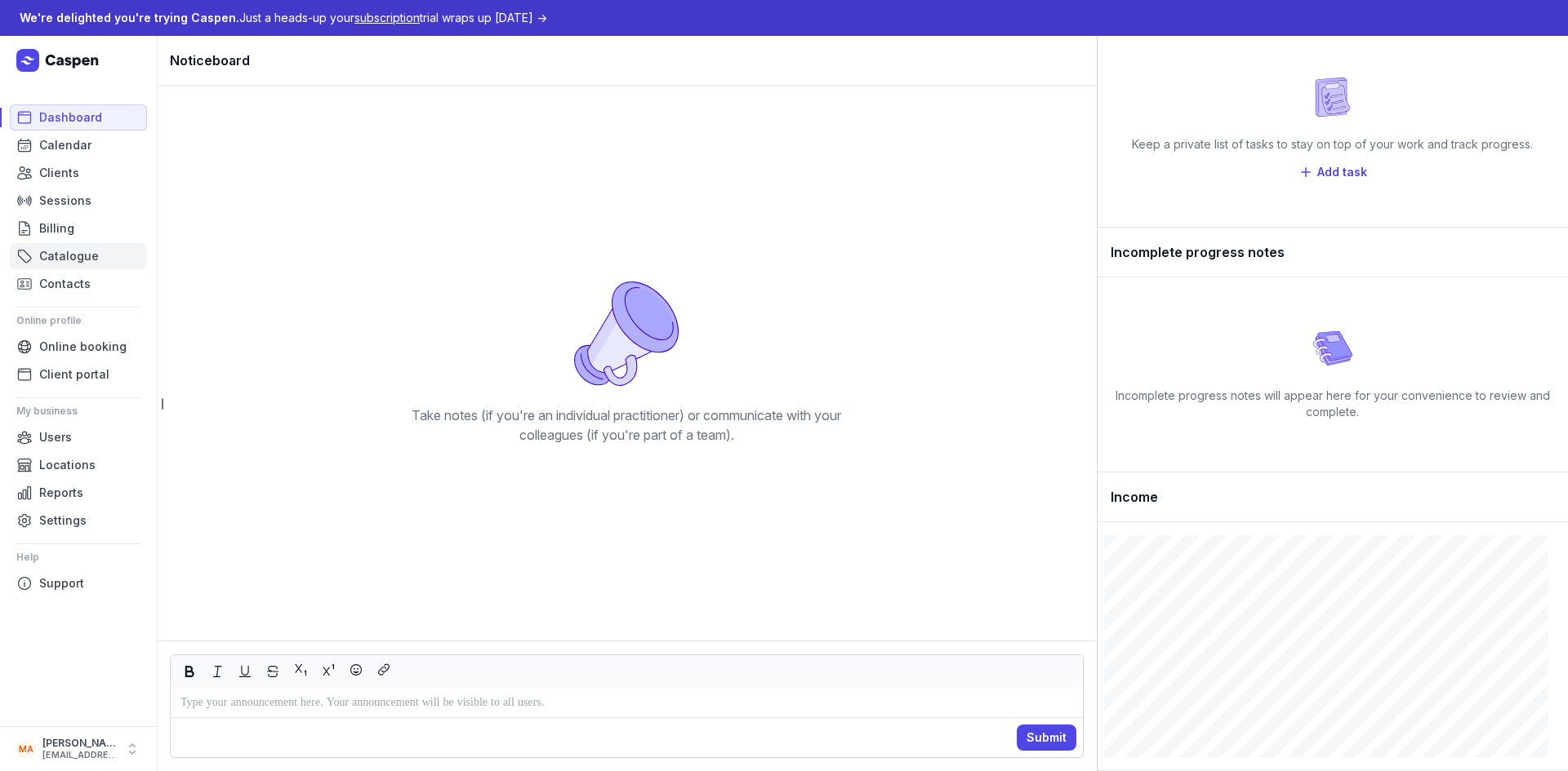
click at [60, 259] on span "Catalogue" at bounding box center [69, 256] width 60 height 20
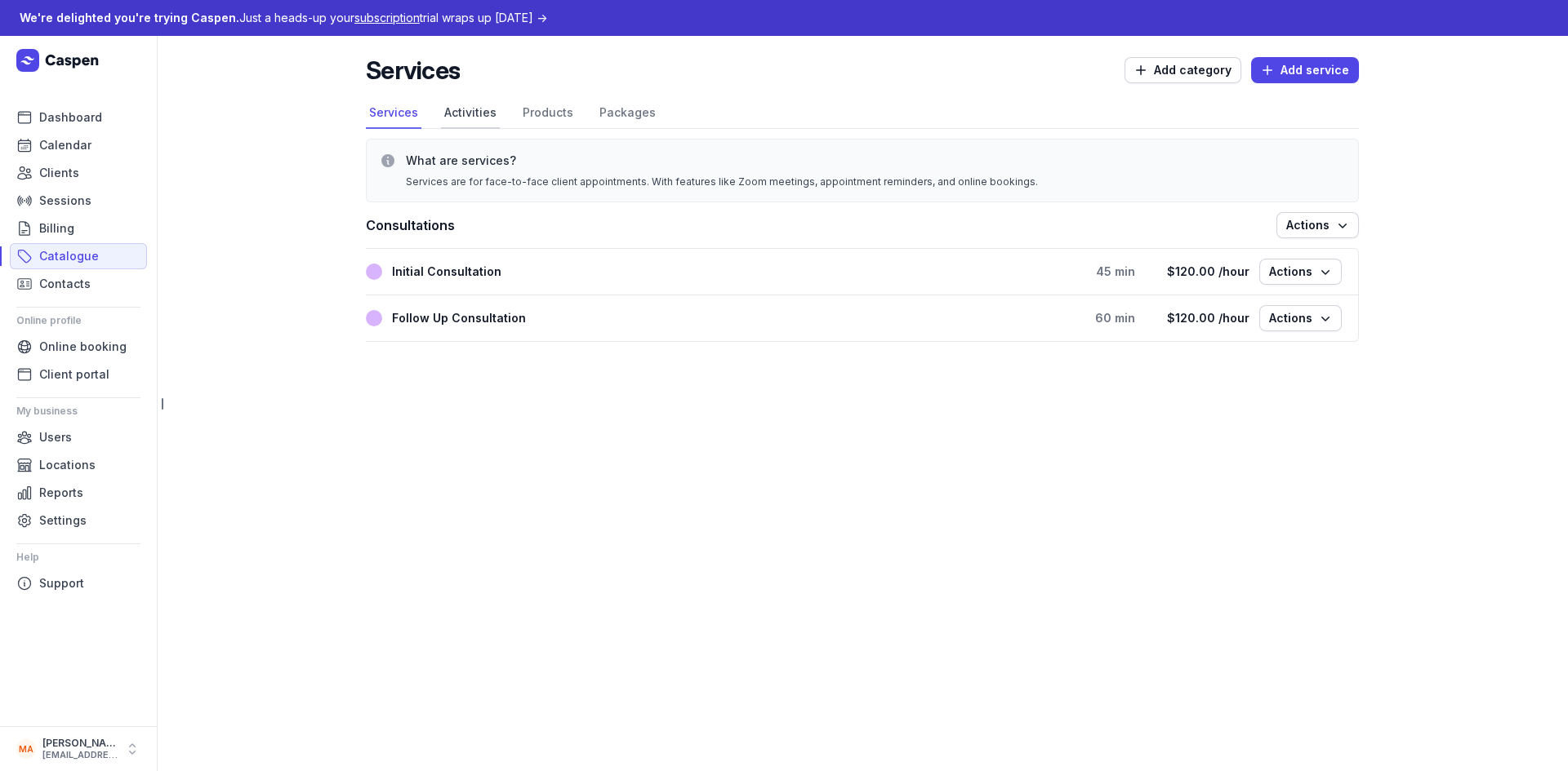
click at [474, 111] on link "Activities" at bounding box center [470, 113] width 59 height 31
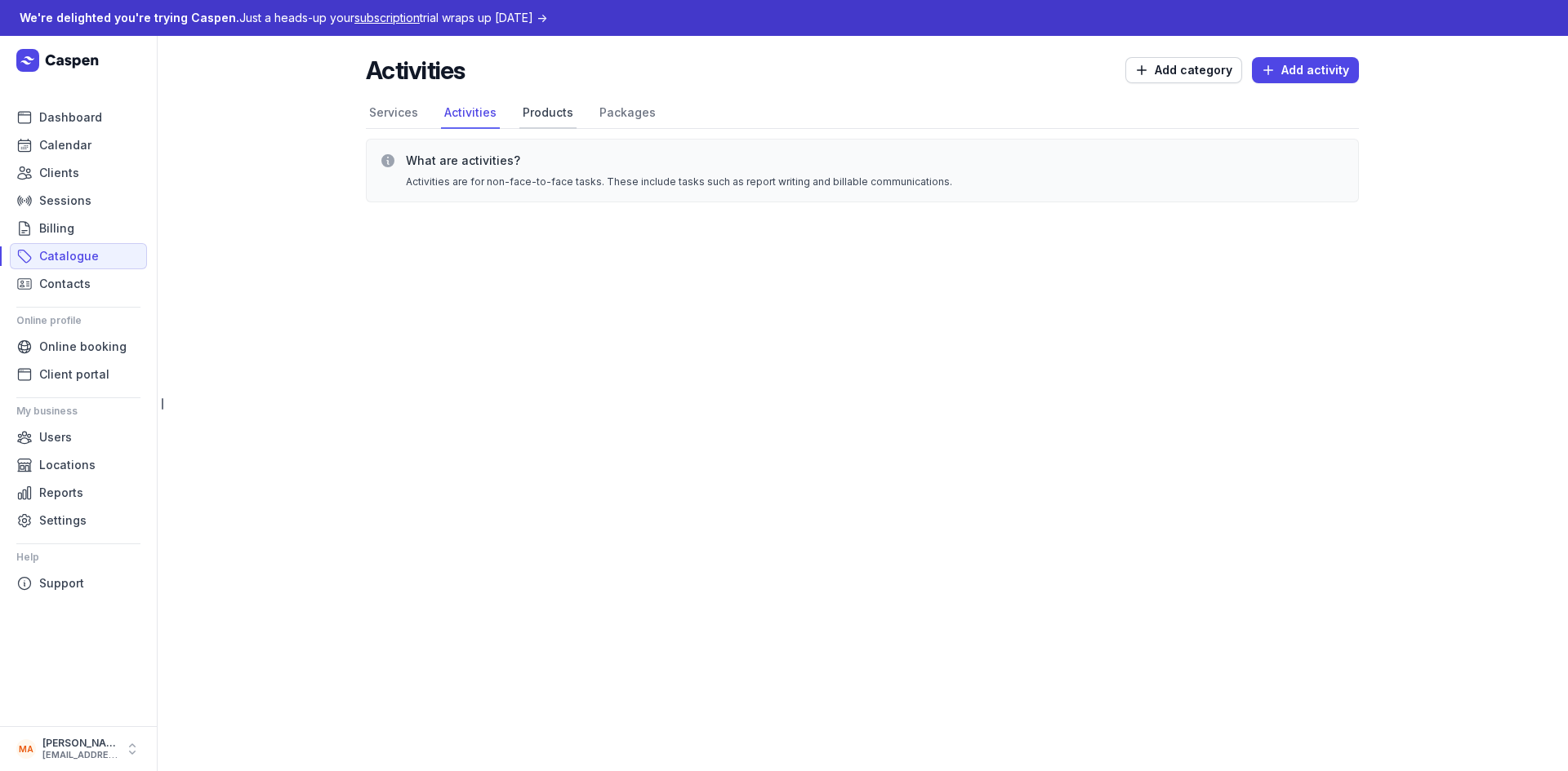
click at [558, 117] on link "Products" at bounding box center [547, 113] width 57 height 31
click at [638, 112] on link "Packages" at bounding box center [627, 113] width 63 height 31
click at [575, 115] on nav "Services Activities Products Packages" at bounding box center [862, 113] width 993 height 31
click at [556, 118] on link "Products" at bounding box center [547, 113] width 57 height 31
click at [74, 430] on link "Users" at bounding box center [78, 437] width 137 height 26
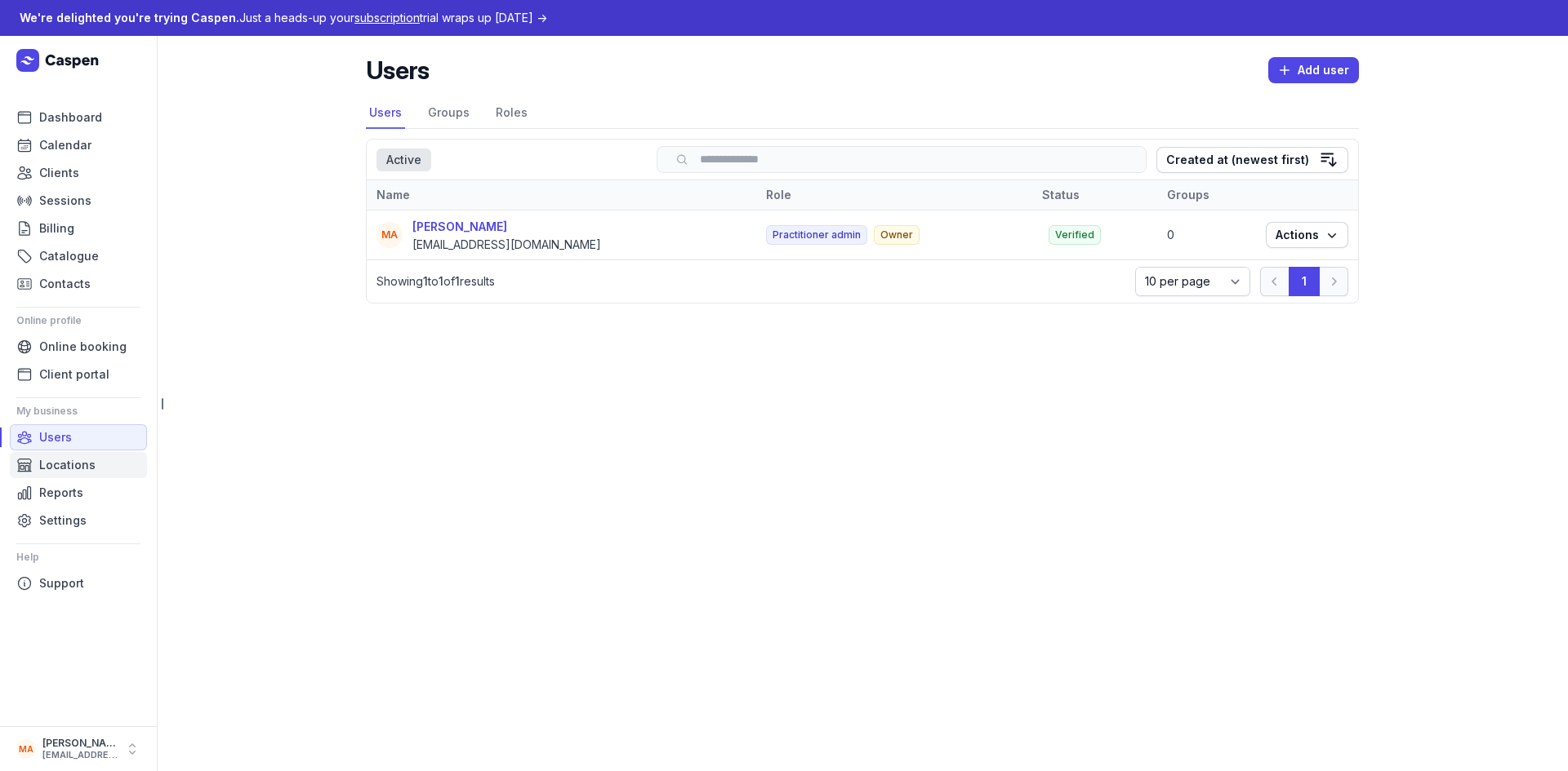
click at [77, 455] on span "Locations" at bounding box center [67, 465] width 56 height 20
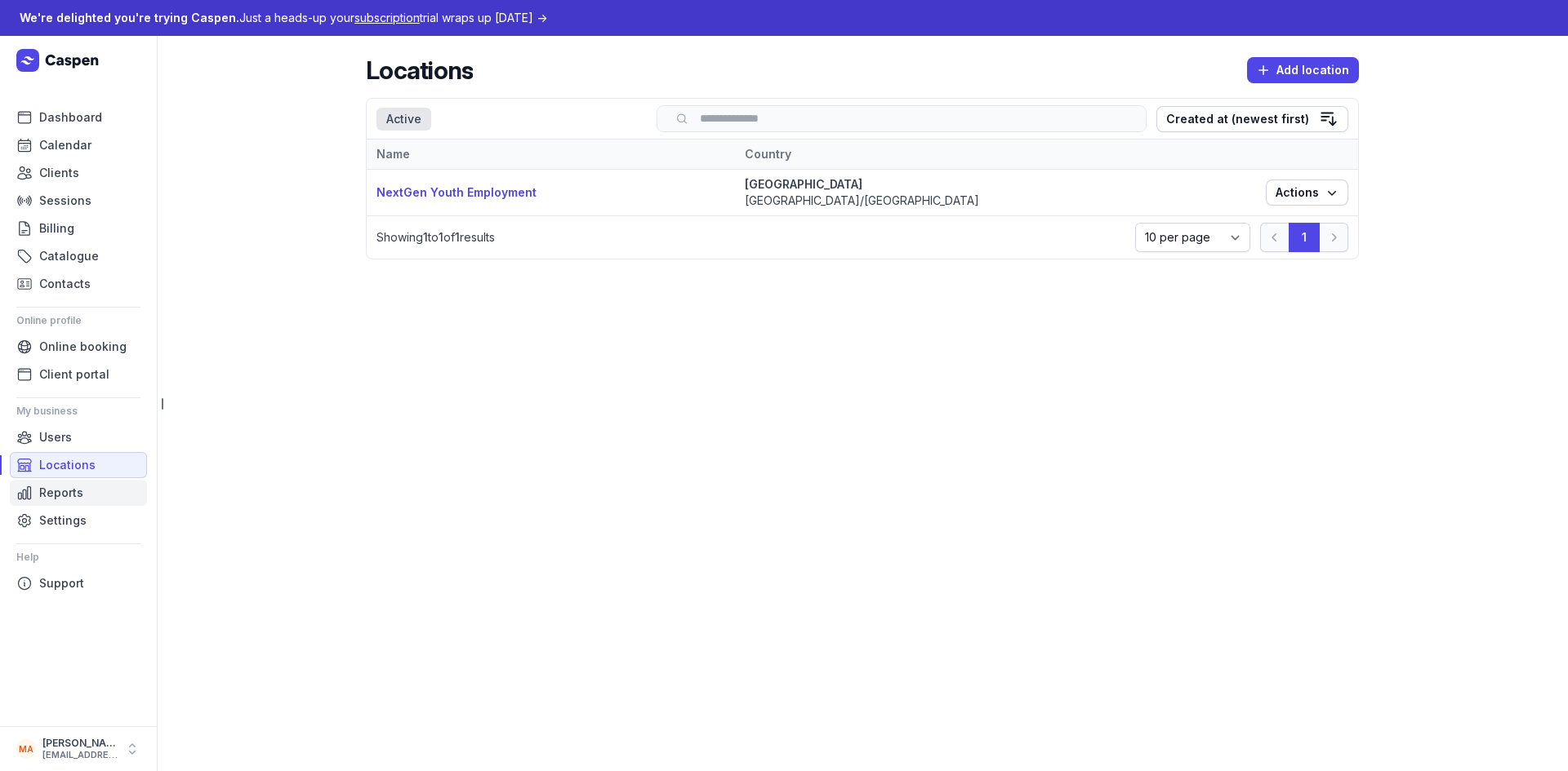
click at [82, 488] on span "Reports" at bounding box center [61, 493] width 44 height 20
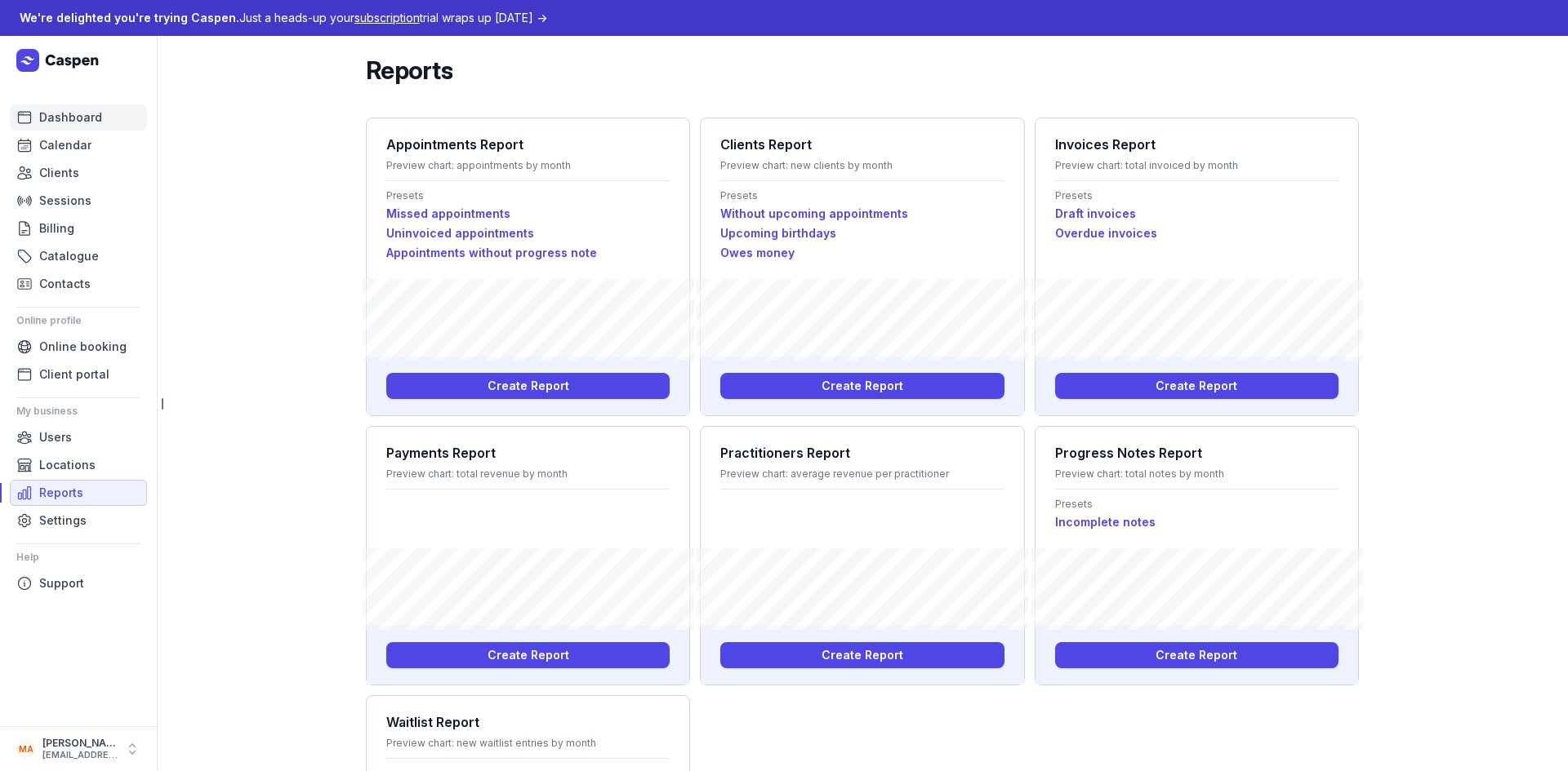
click at [53, 125] on span "Dashboard" at bounding box center [71, 117] width 63 height 20
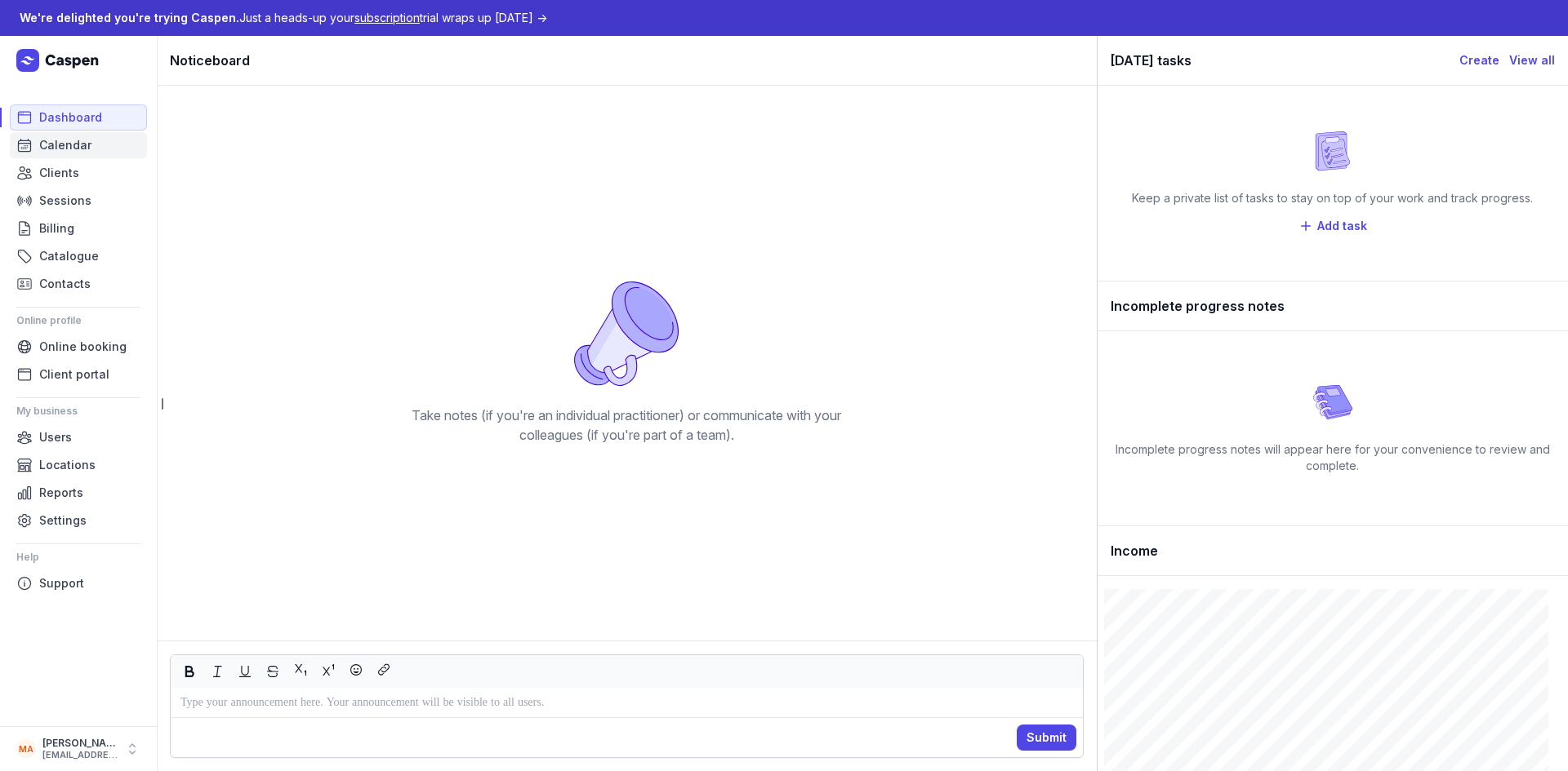
click at [72, 149] on span "Calendar" at bounding box center [65, 145] width 52 height 20
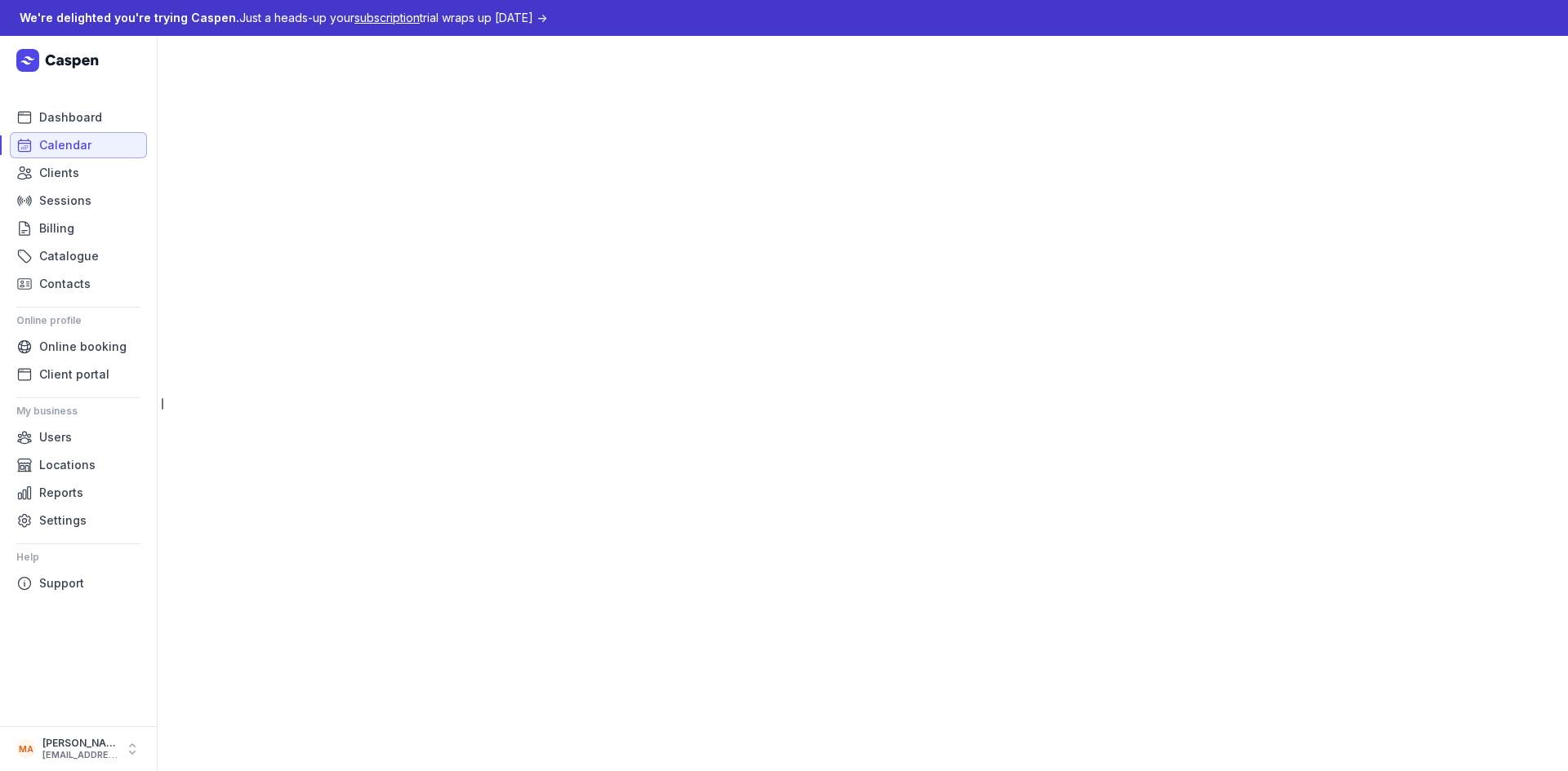
select select "week"
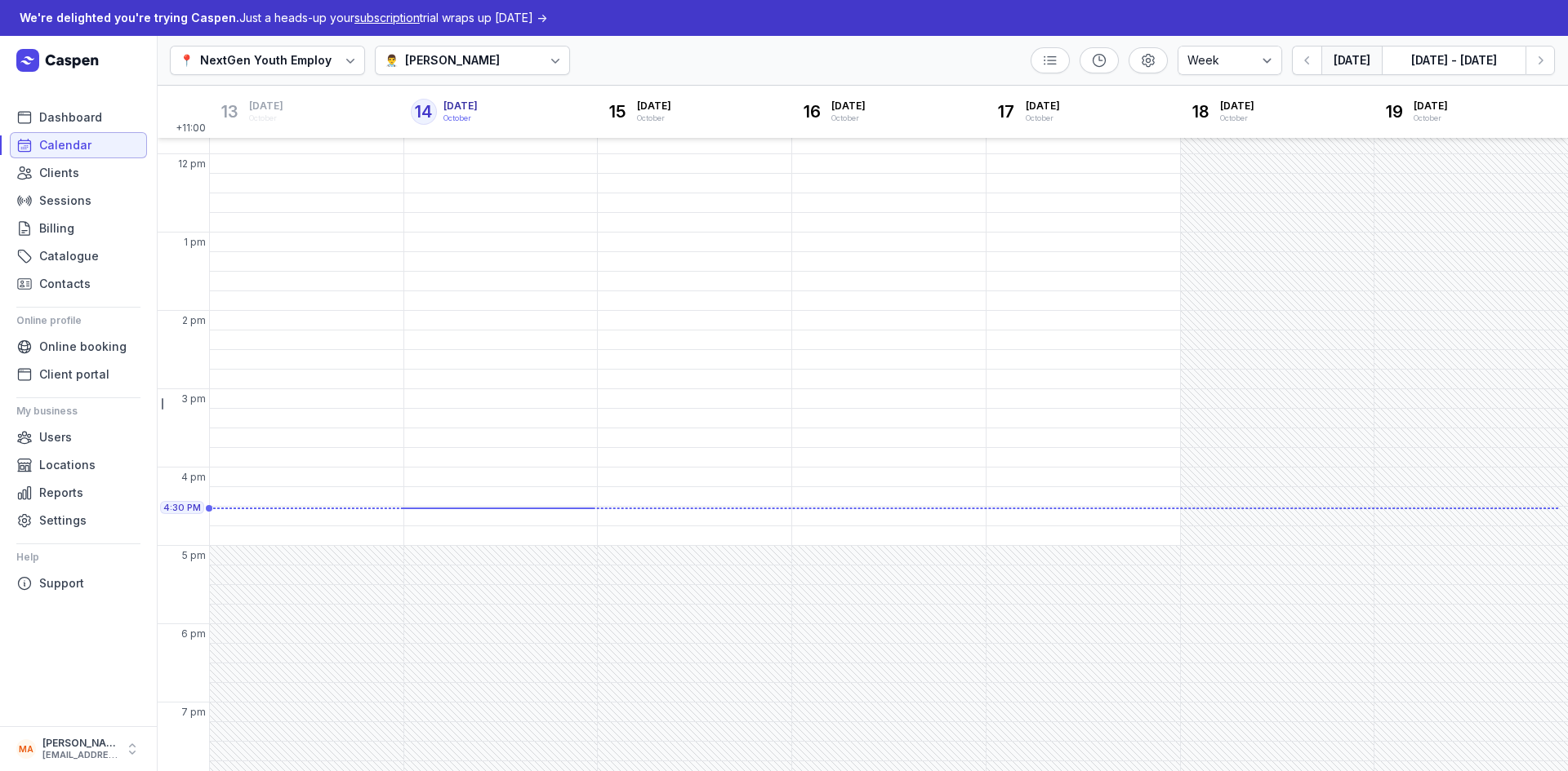
scroll to position [307, 0]
click at [77, 170] on link "Clients" at bounding box center [78, 173] width 137 height 26
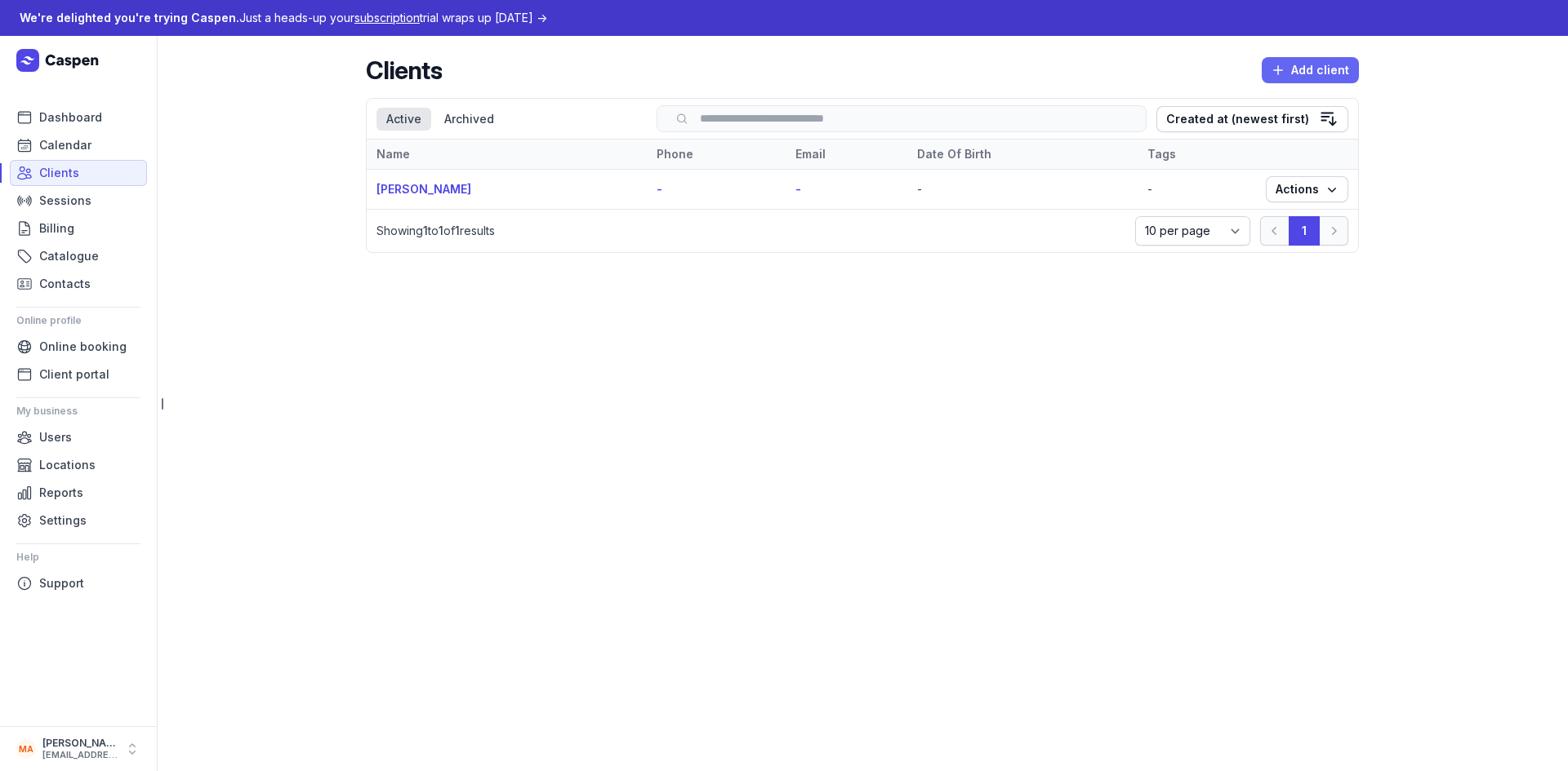
click at [1292, 75] on span "Add client" at bounding box center [1310, 70] width 77 height 20
select select
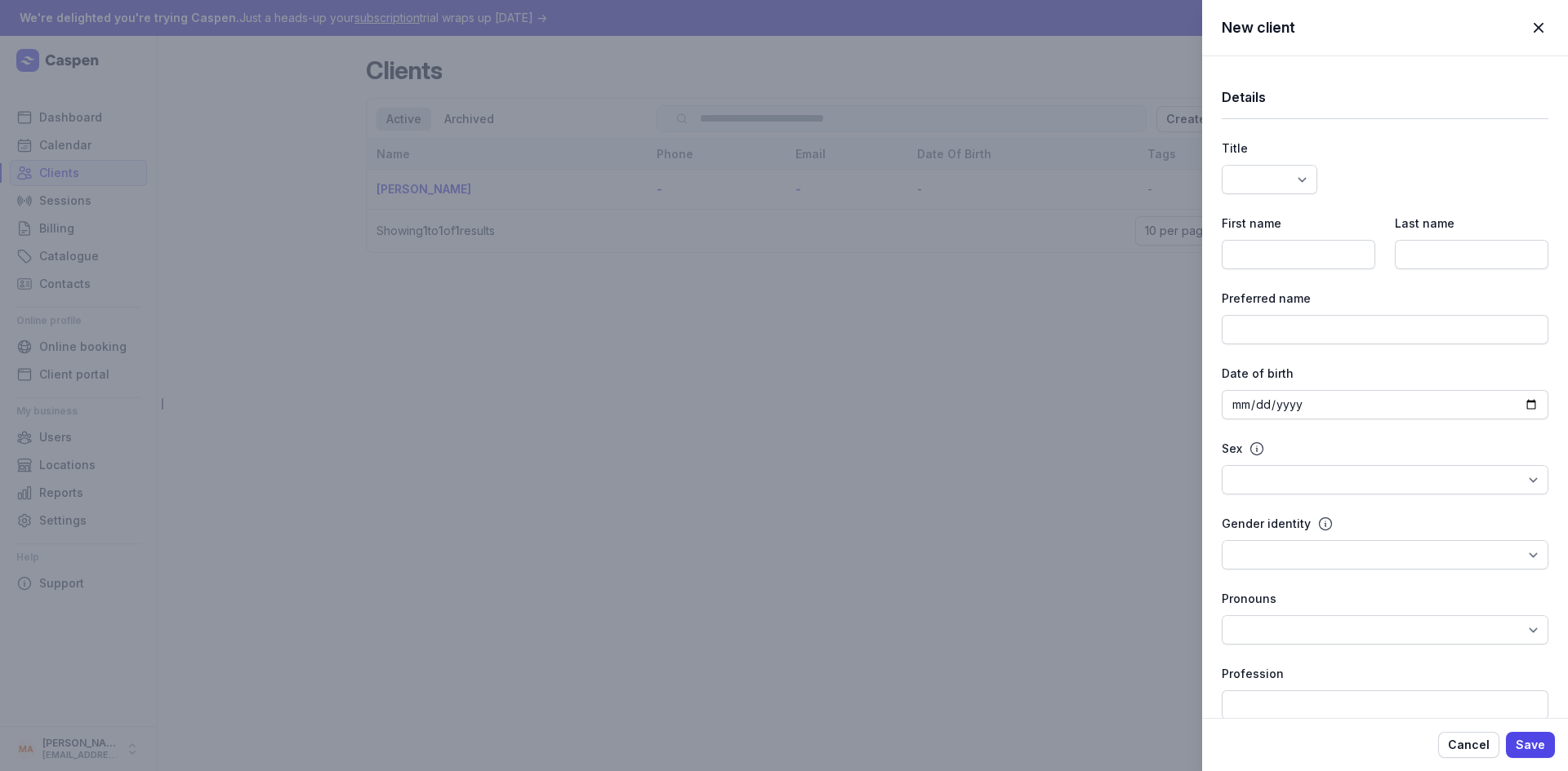
select select
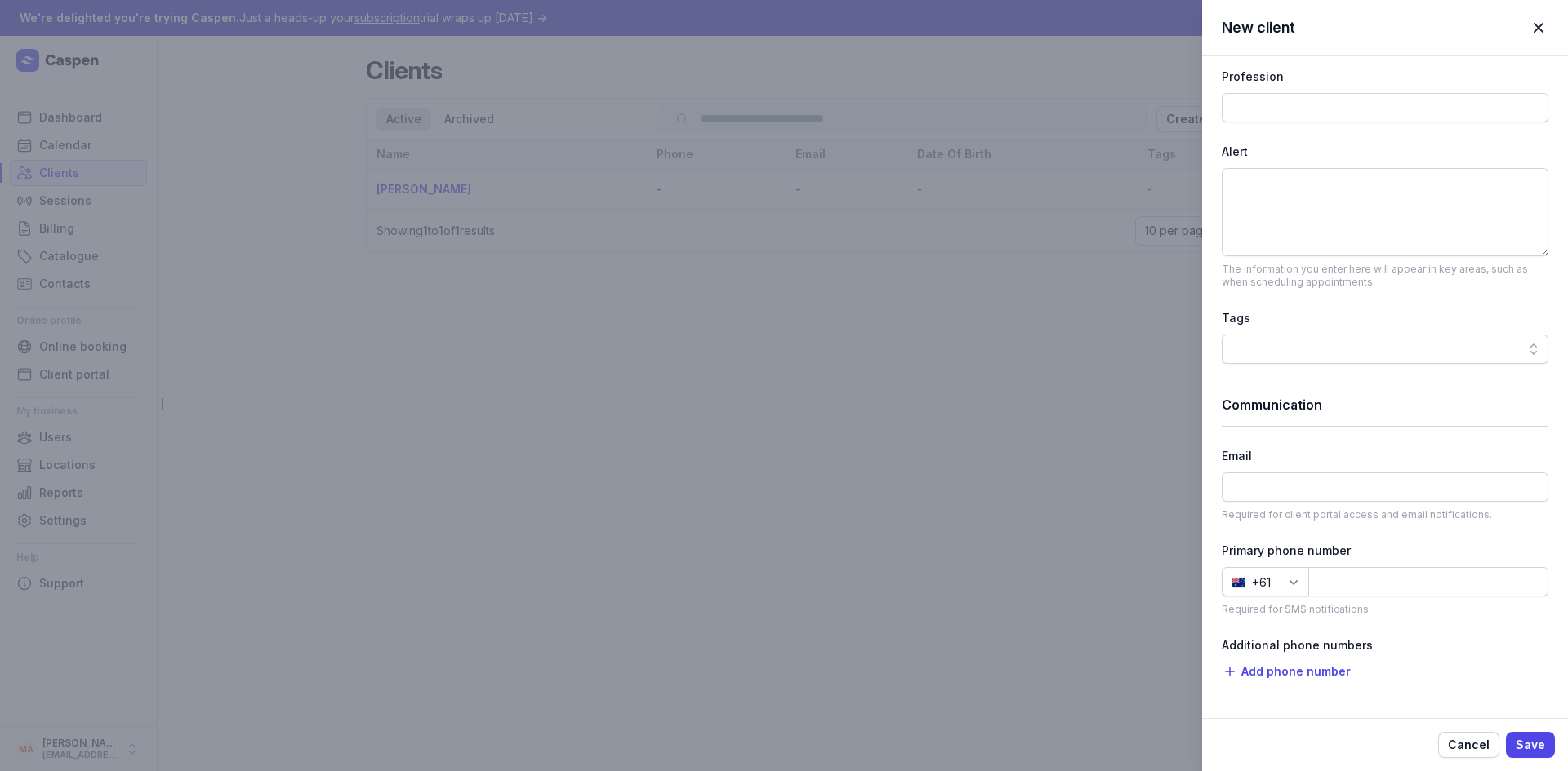
scroll to position [653, 0]
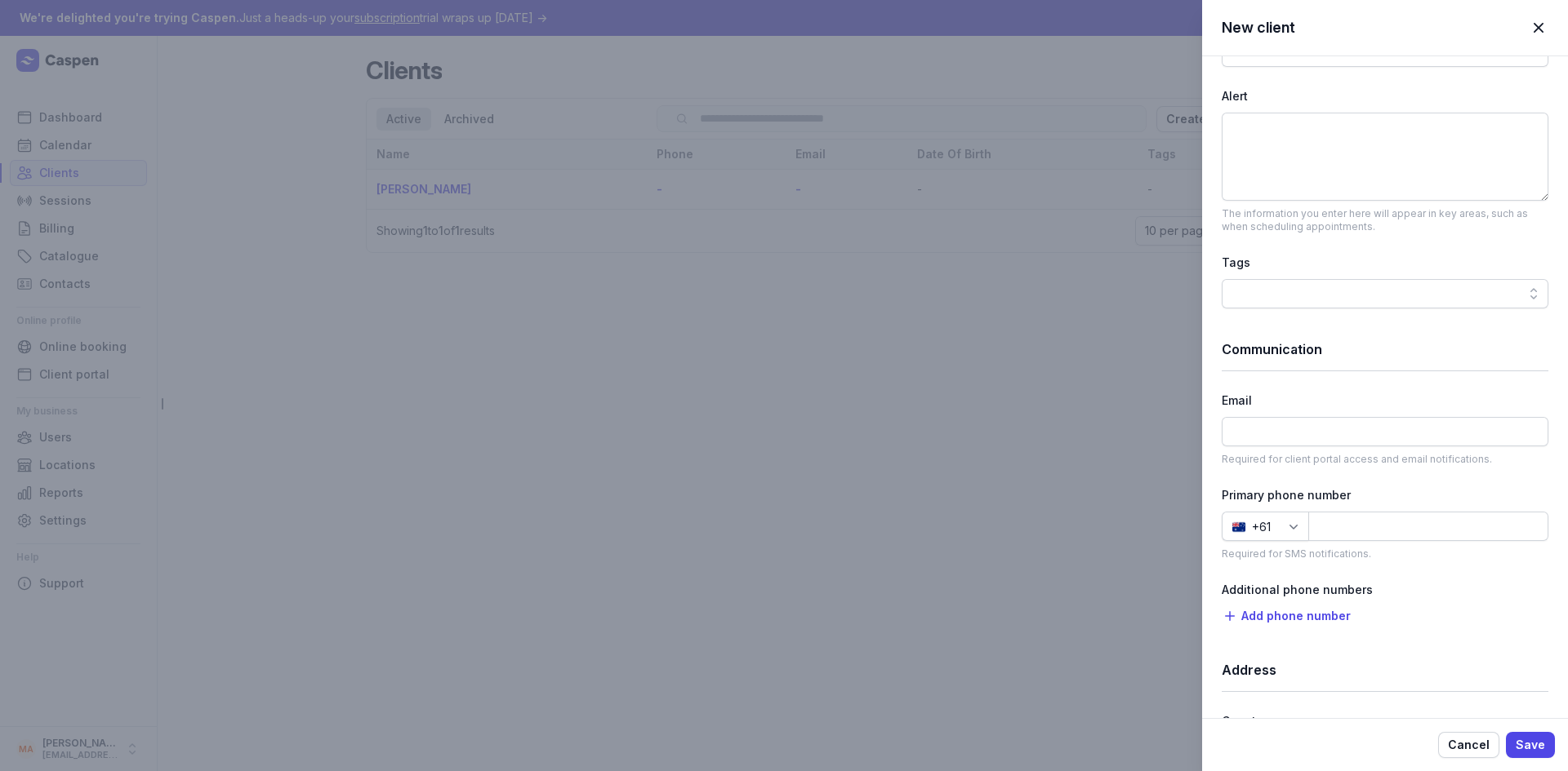
click at [343, 386] on div "New client Close panel Details Title Dr Mr Ms Mrs Miss Mx Master First name Las…" at bounding box center [784, 386] width 1568 height 771
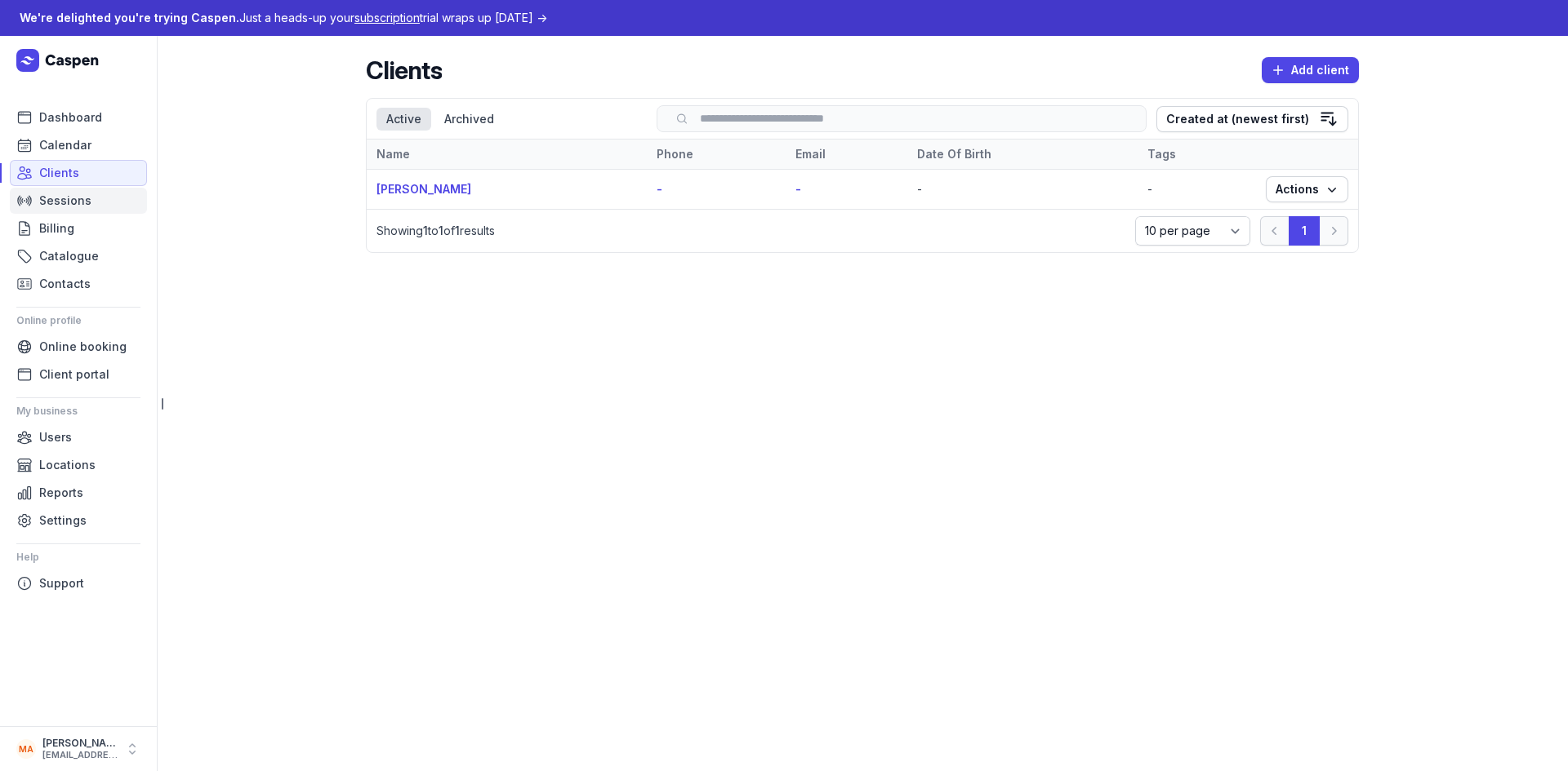
click at [72, 204] on span "Sessions" at bounding box center [65, 200] width 52 height 20
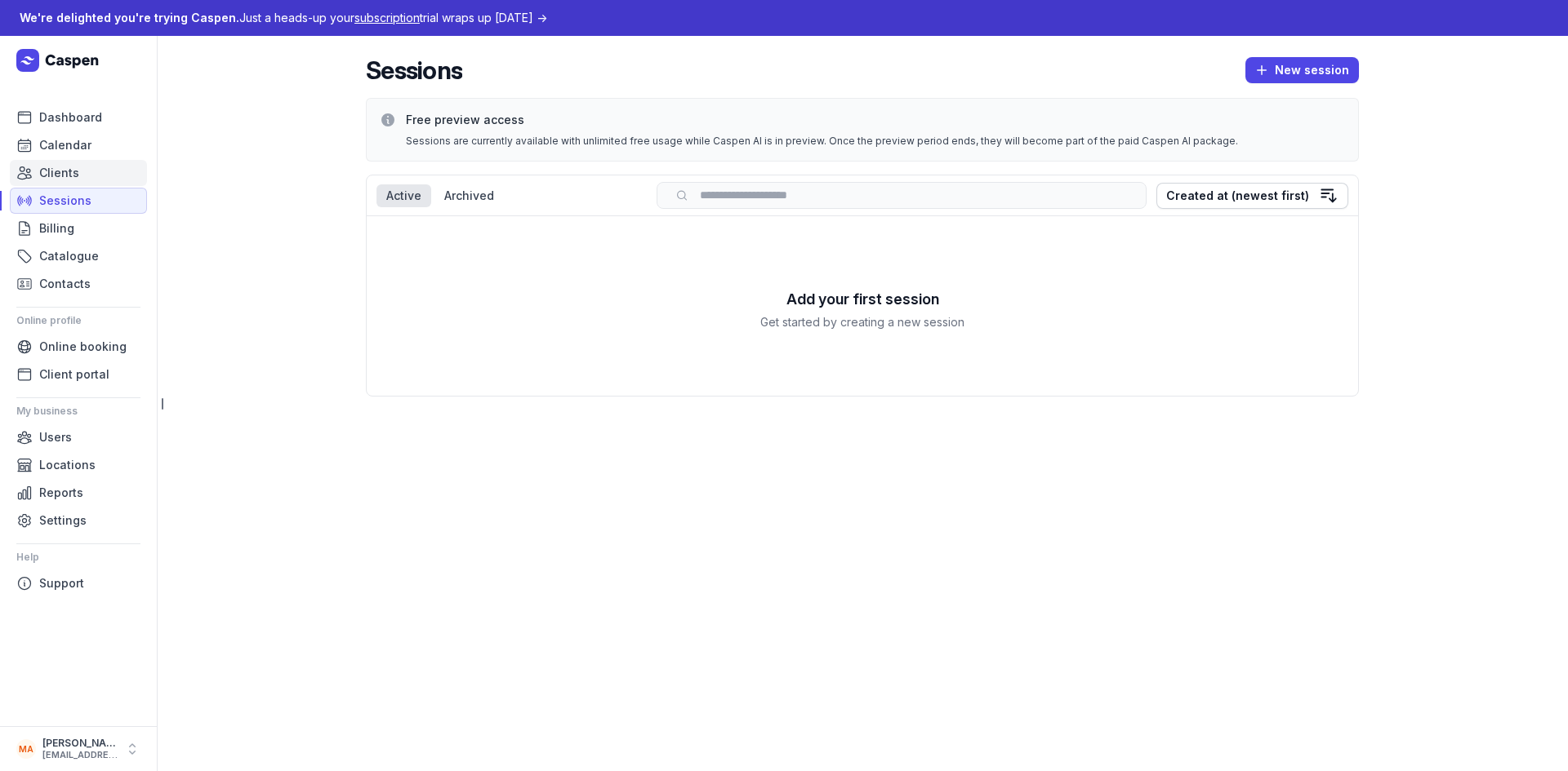
click at [78, 171] on link "Clients" at bounding box center [78, 173] width 137 height 26
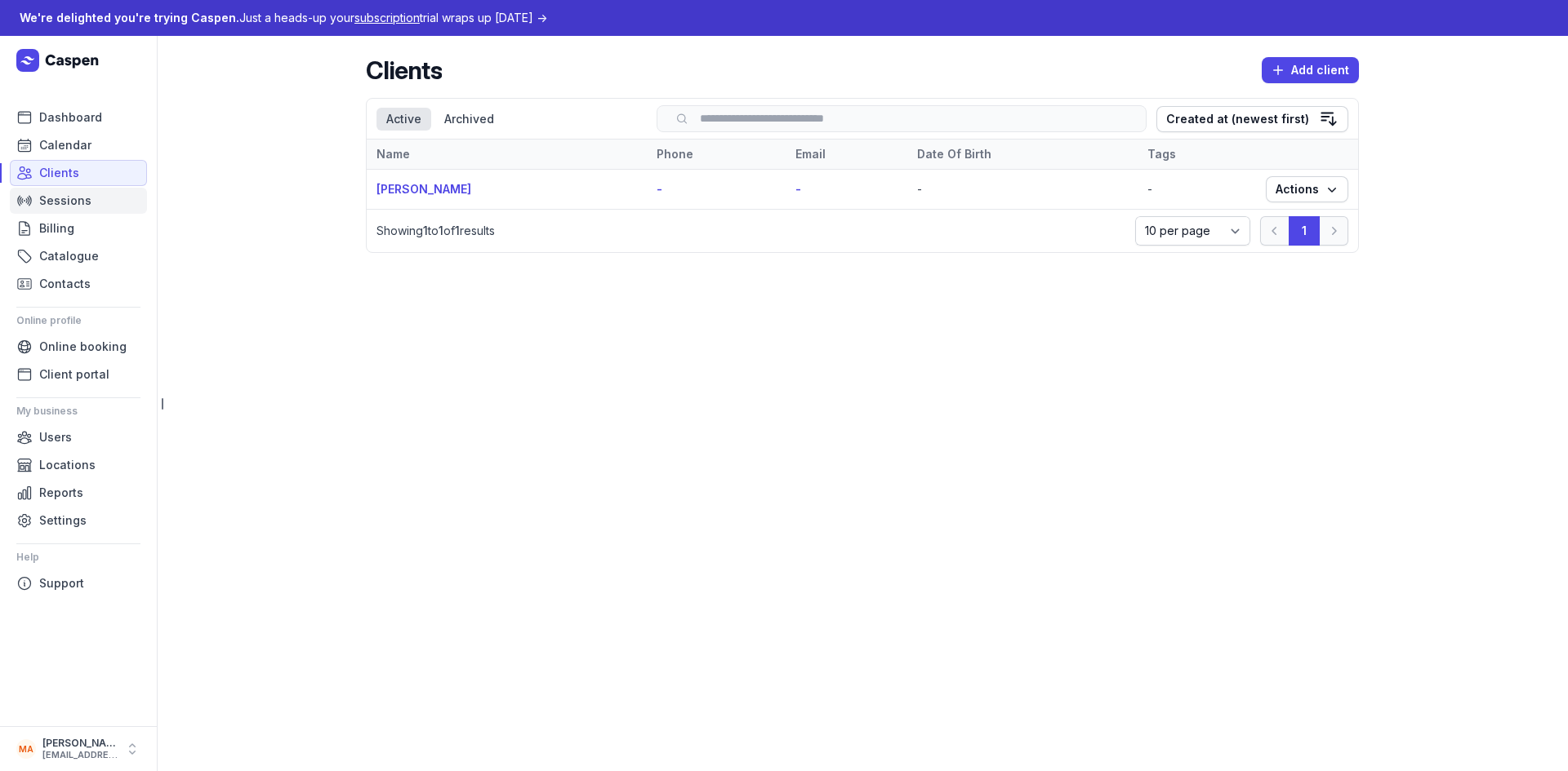
click at [66, 201] on span "Sessions" at bounding box center [65, 200] width 52 height 20
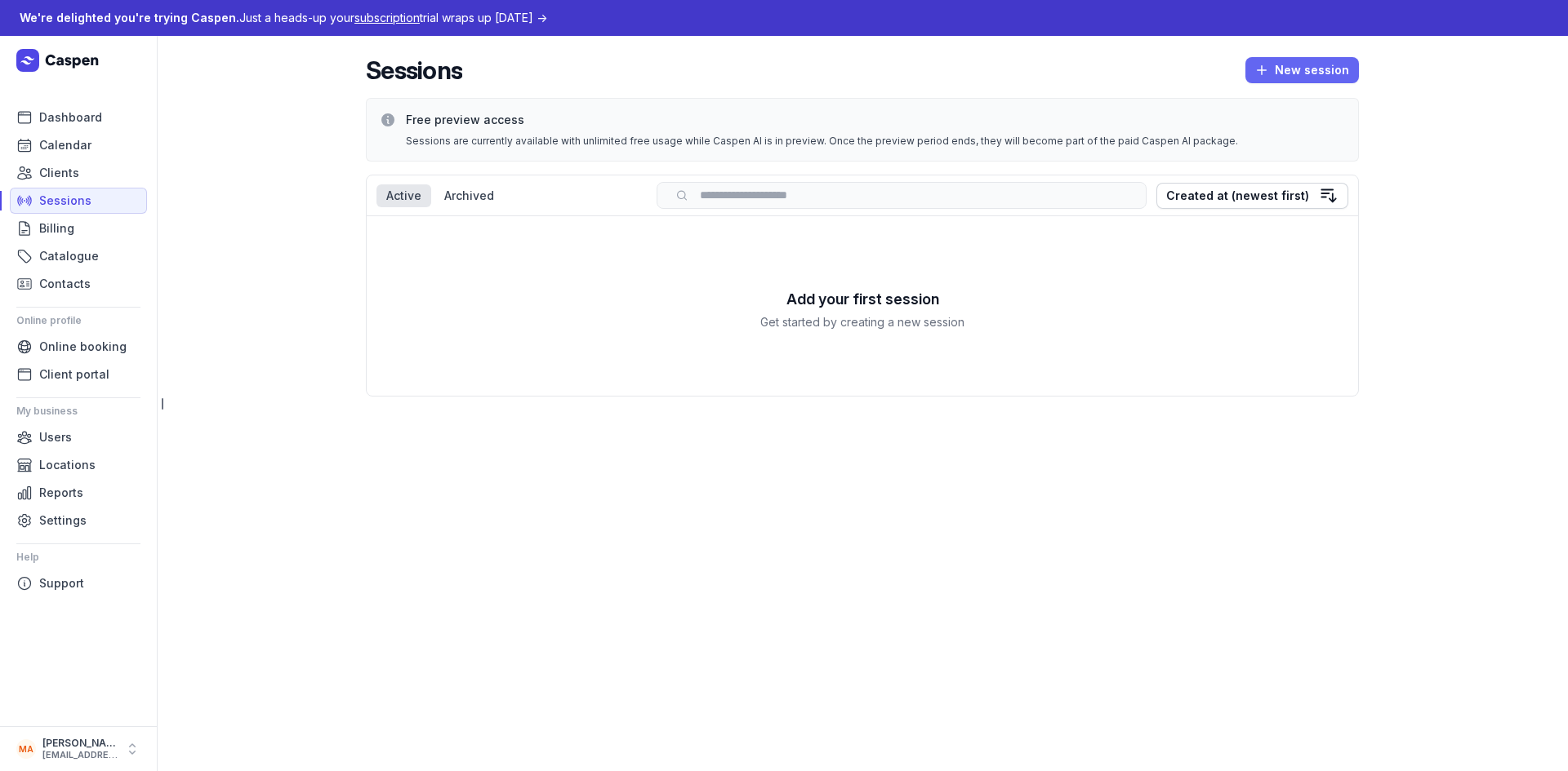
click at [1297, 70] on span "New session" at bounding box center [1302, 70] width 94 height 20
click at [730, 314] on div "Add your first session Get started by creating a new session" at bounding box center [862, 306] width 991 height 180
click at [462, 191] on div "Archived" at bounding box center [469, 196] width 70 height 23
click at [422, 197] on div "Active" at bounding box center [403, 196] width 54 height 23
click at [1313, 75] on span "New session" at bounding box center [1302, 70] width 94 height 20
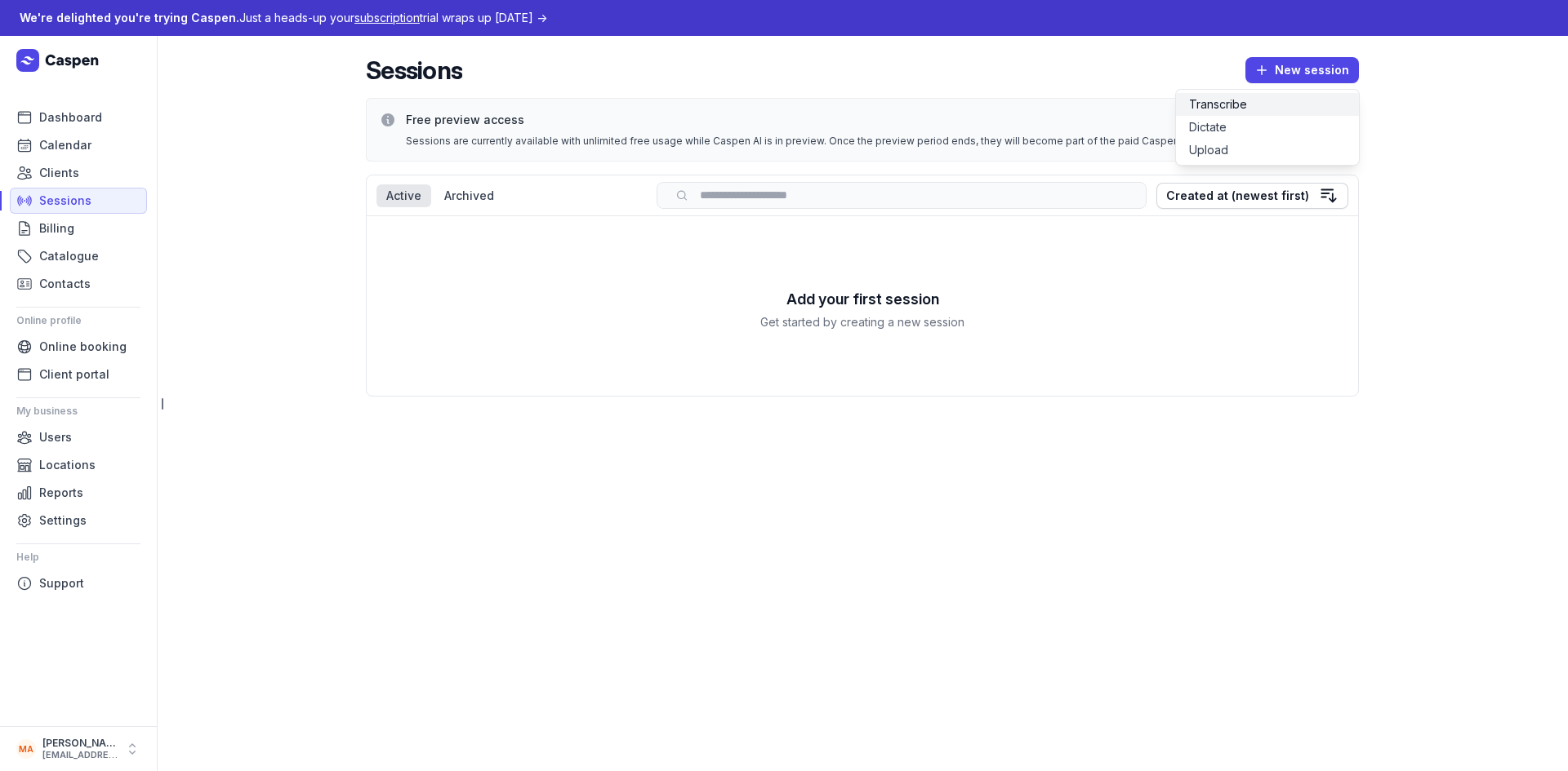
click at [1250, 105] on button "Transcribe" at bounding box center [1267, 104] width 183 height 23
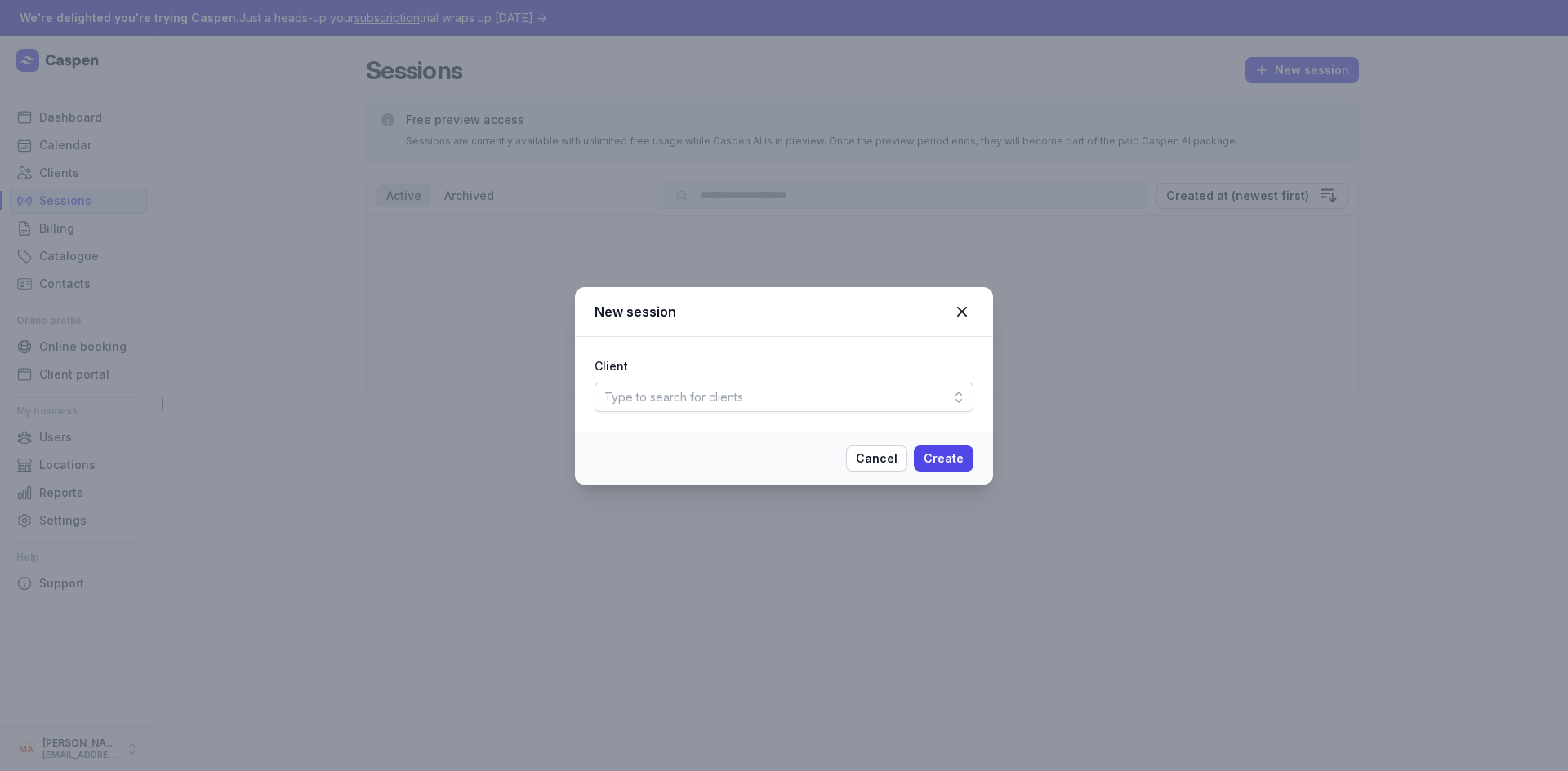
click at [858, 400] on div "Type to search for clients" at bounding box center [783, 397] width 379 height 30
click at [827, 431] on div "Type to search for clients" at bounding box center [783, 433] width 372 height 30
click at [967, 306] on icon at bounding box center [961, 311] width 20 height 20
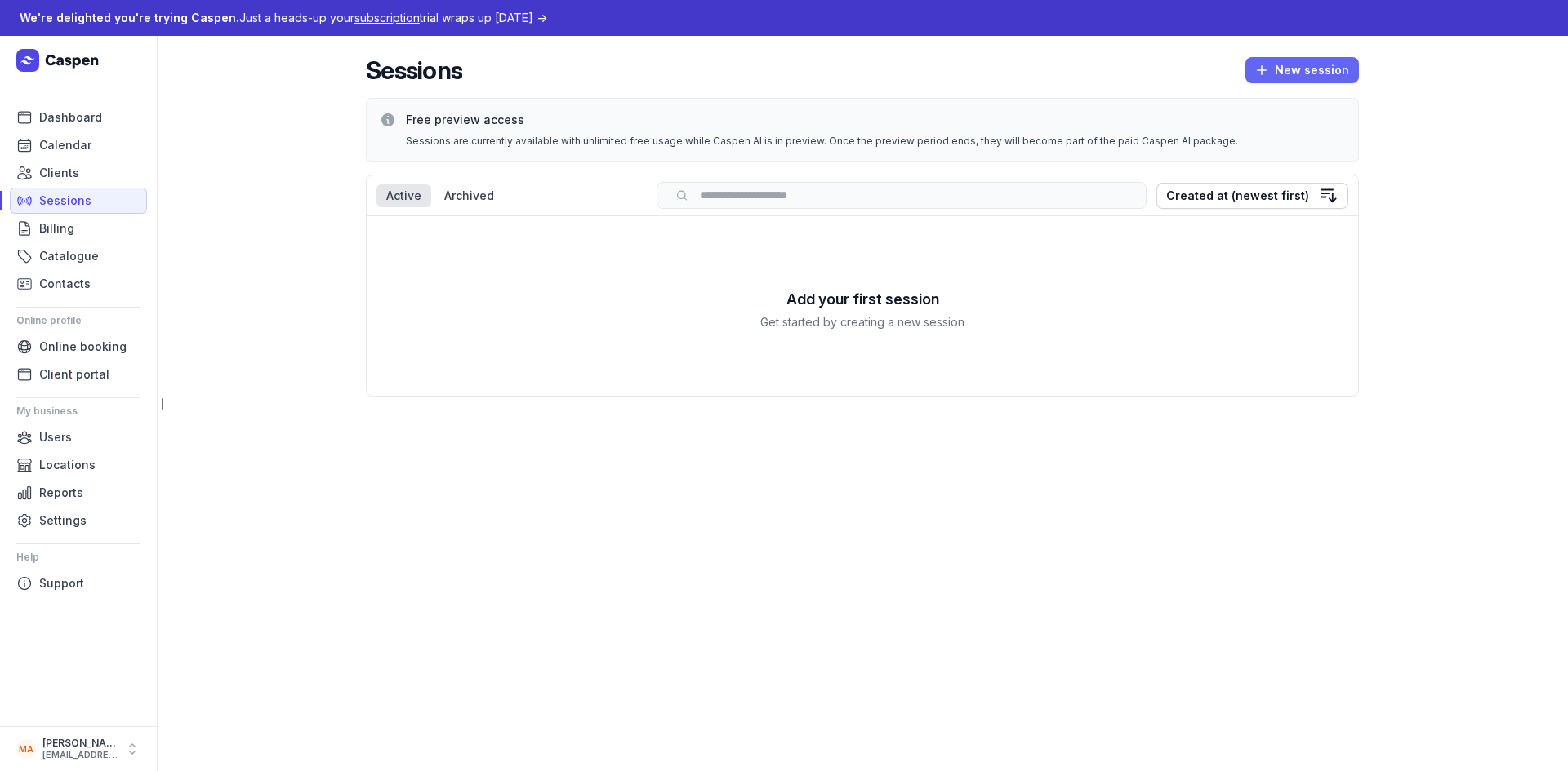
click at [1299, 68] on span "New session" at bounding box center [1302, 70] width 94 height 20
click at [689, 252] on div "Add your first session Get started by creating a new session" at bounding box center [862, 306] width 991 height 180
click at [77, 171] on span "Clients" at bounding box center [59, 173] width 40 height 20
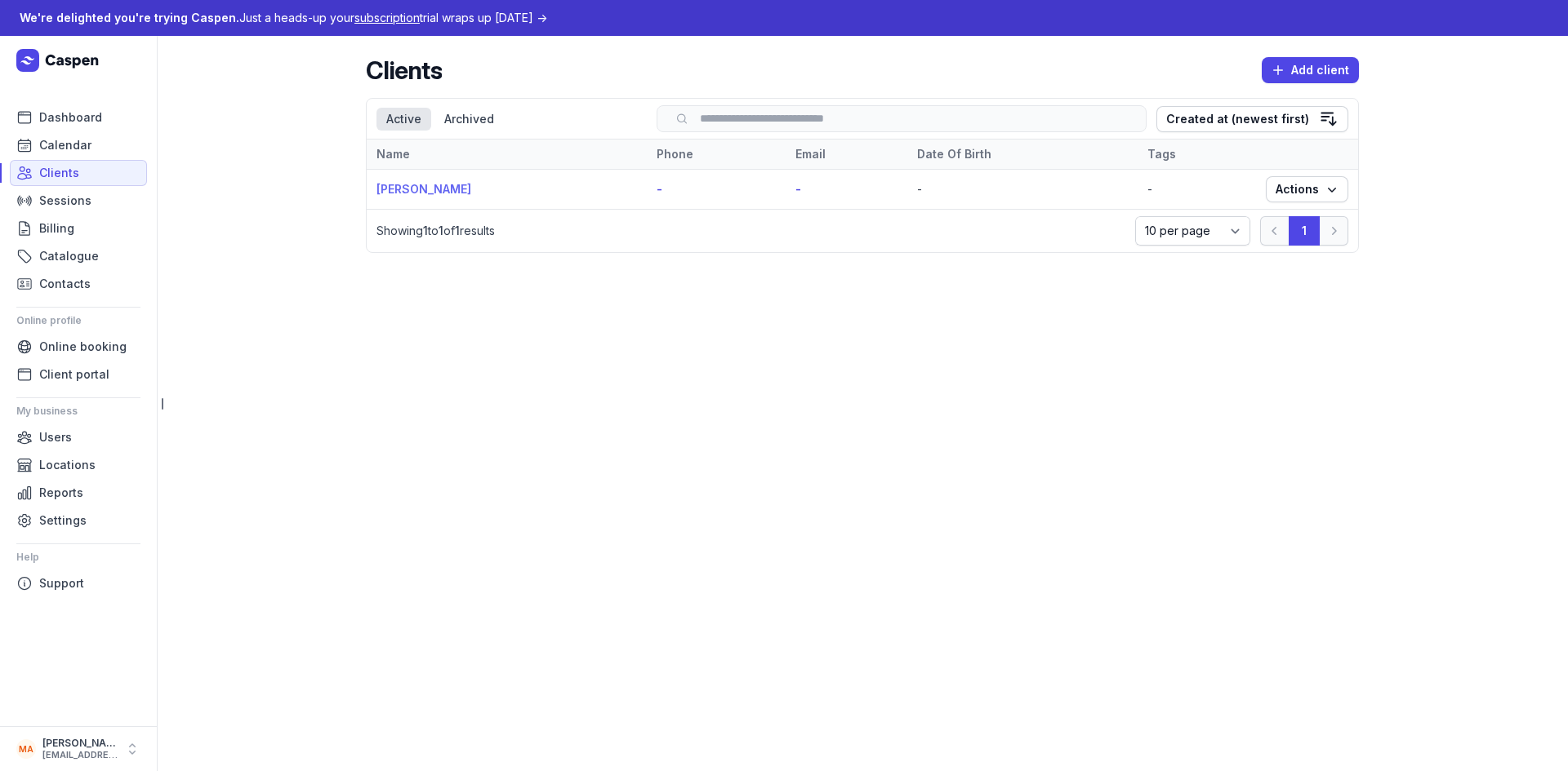
click at [440, 191] on link "[PERSON_NAME]" at bounding box center [423, 189] width 94 height 14
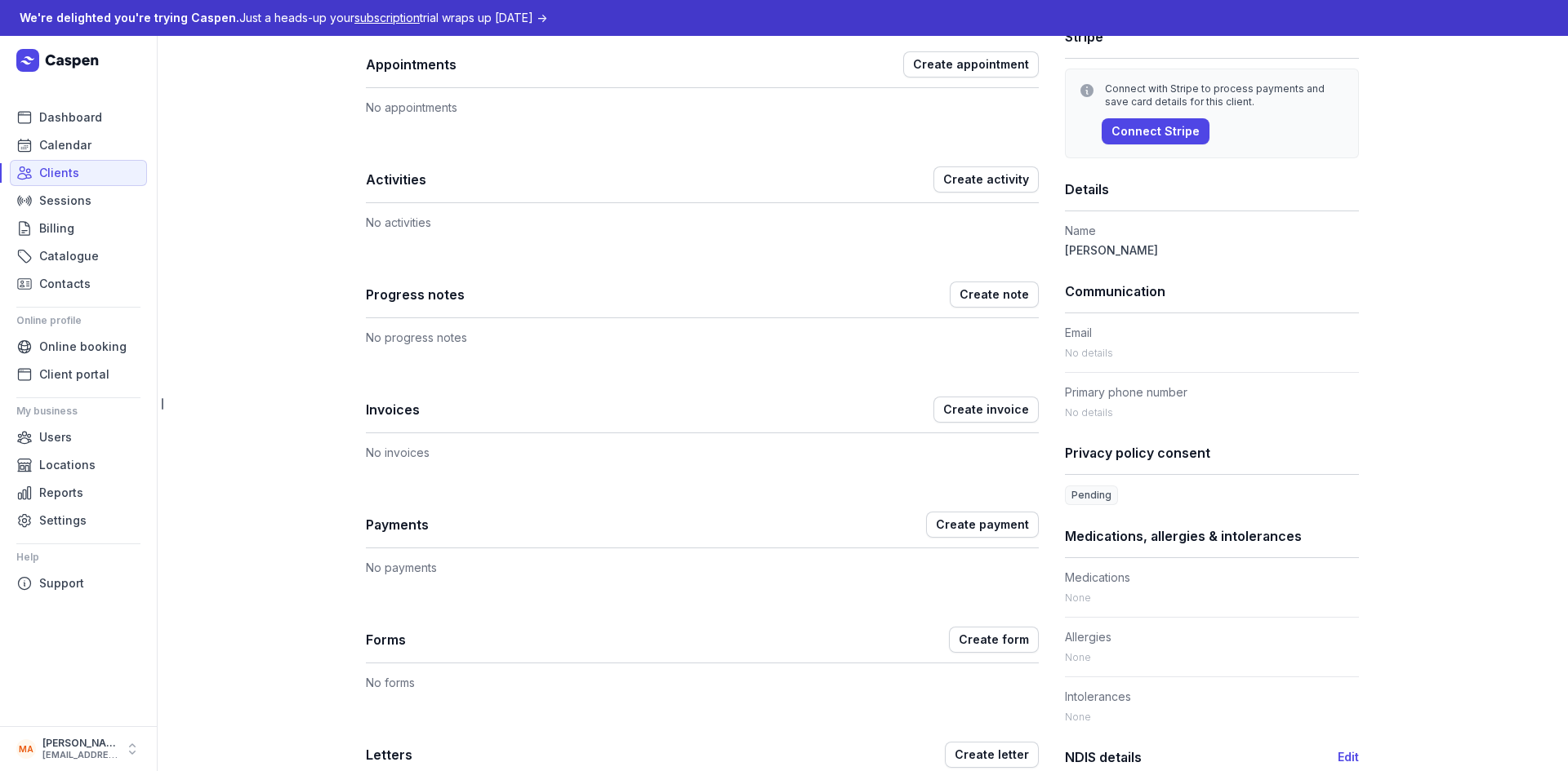
scroll to position [327, 0]
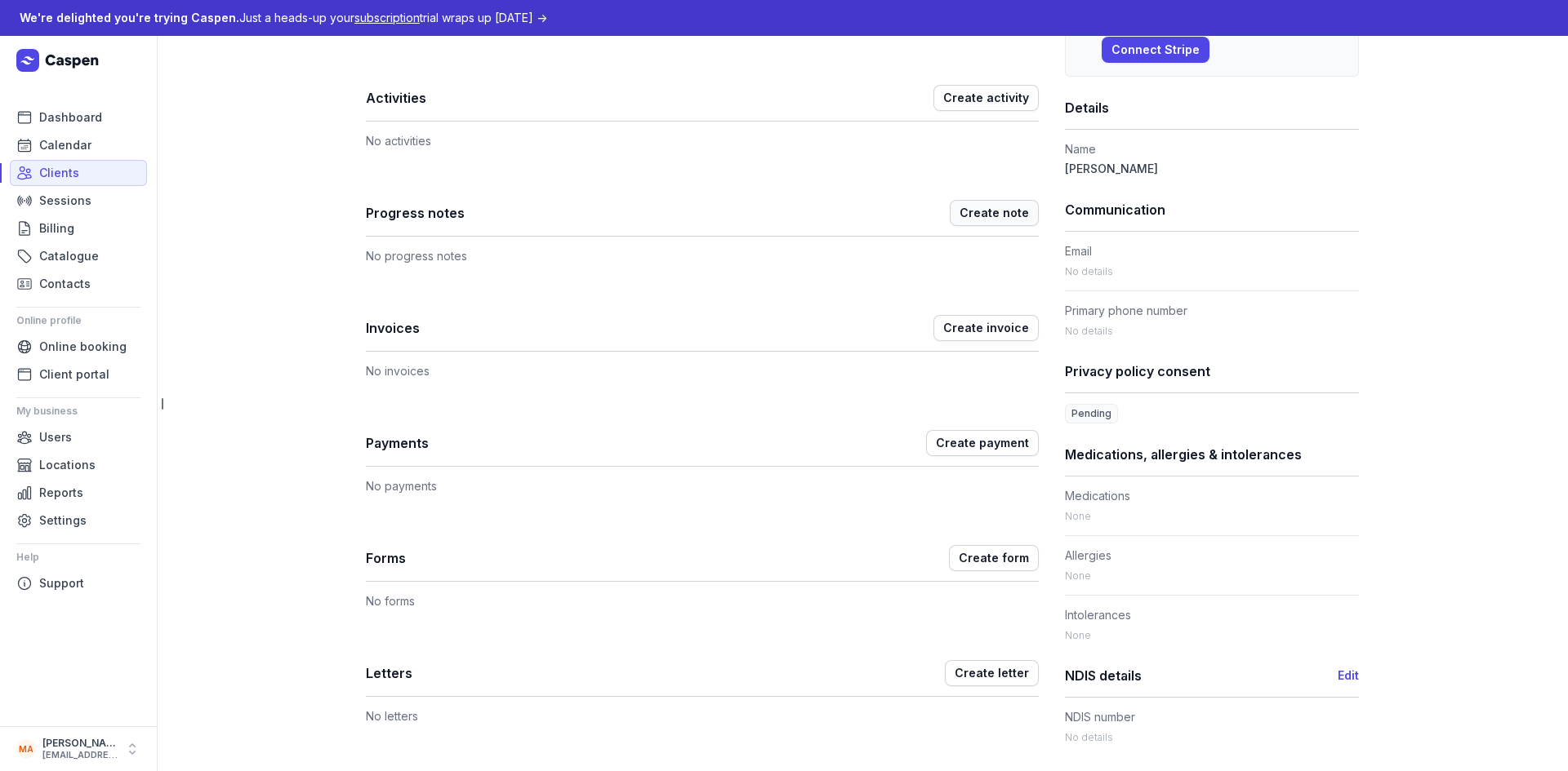
click at [991, 209] on span "Create note" at bounding box center [994, 213] width 70 height 20
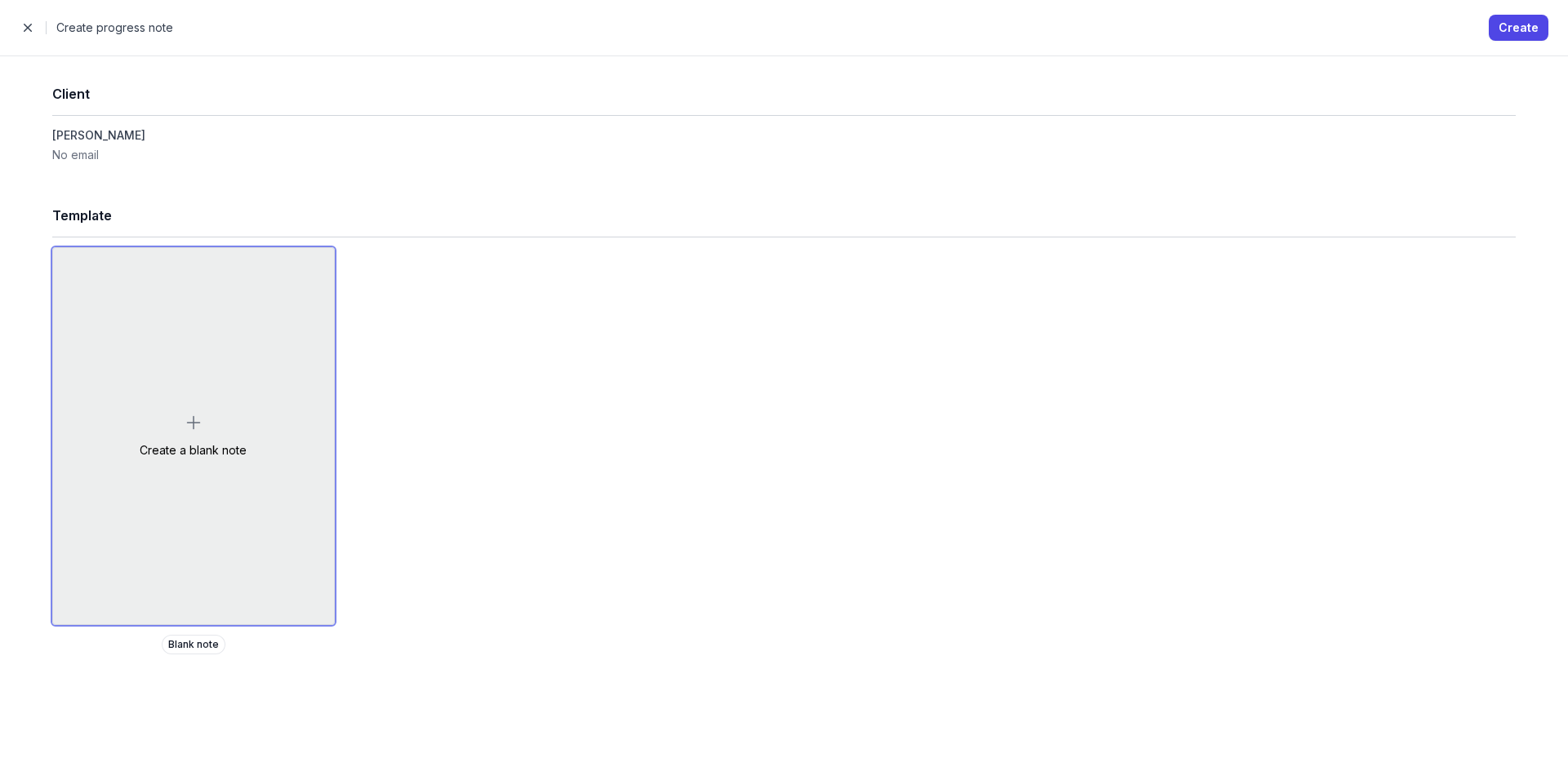
click at [183, 410] on div "Create a blank note" at bounding box center [193, 437] width 281 height 376
click at [182, 418] on div "Create a blank note" at bounding box center [193, 437] width 281 height 376
click at [195, 412] on div "Create a blank note" at bounding box center [193, 437] width 281 height 376
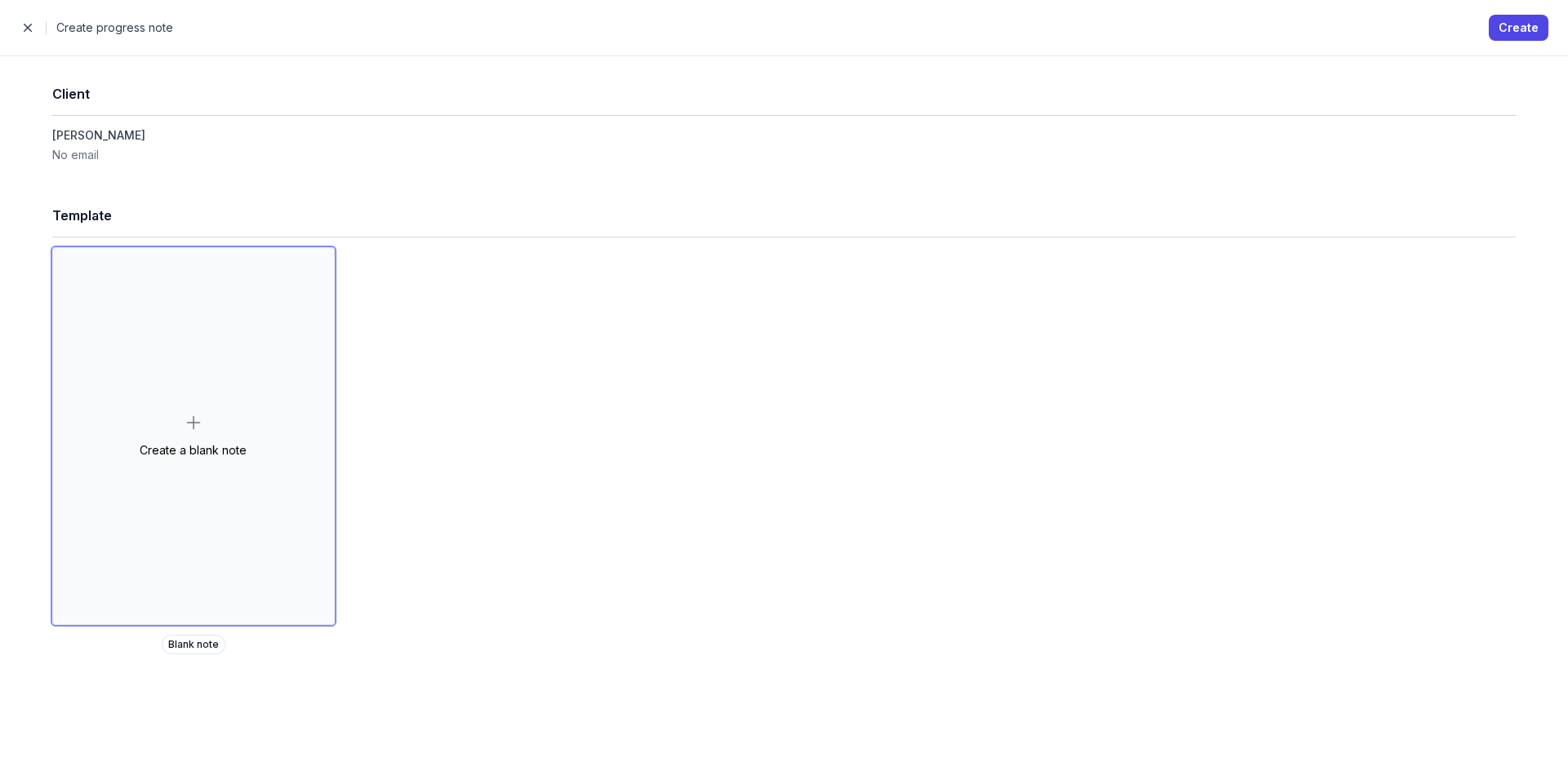
click at [203, 638] on span "Blank note" at bounding box center [193, 644] width 64 height 20
click at [192, 642] on span "Blank note" at bounding box center [193, 644] width 64 height 20
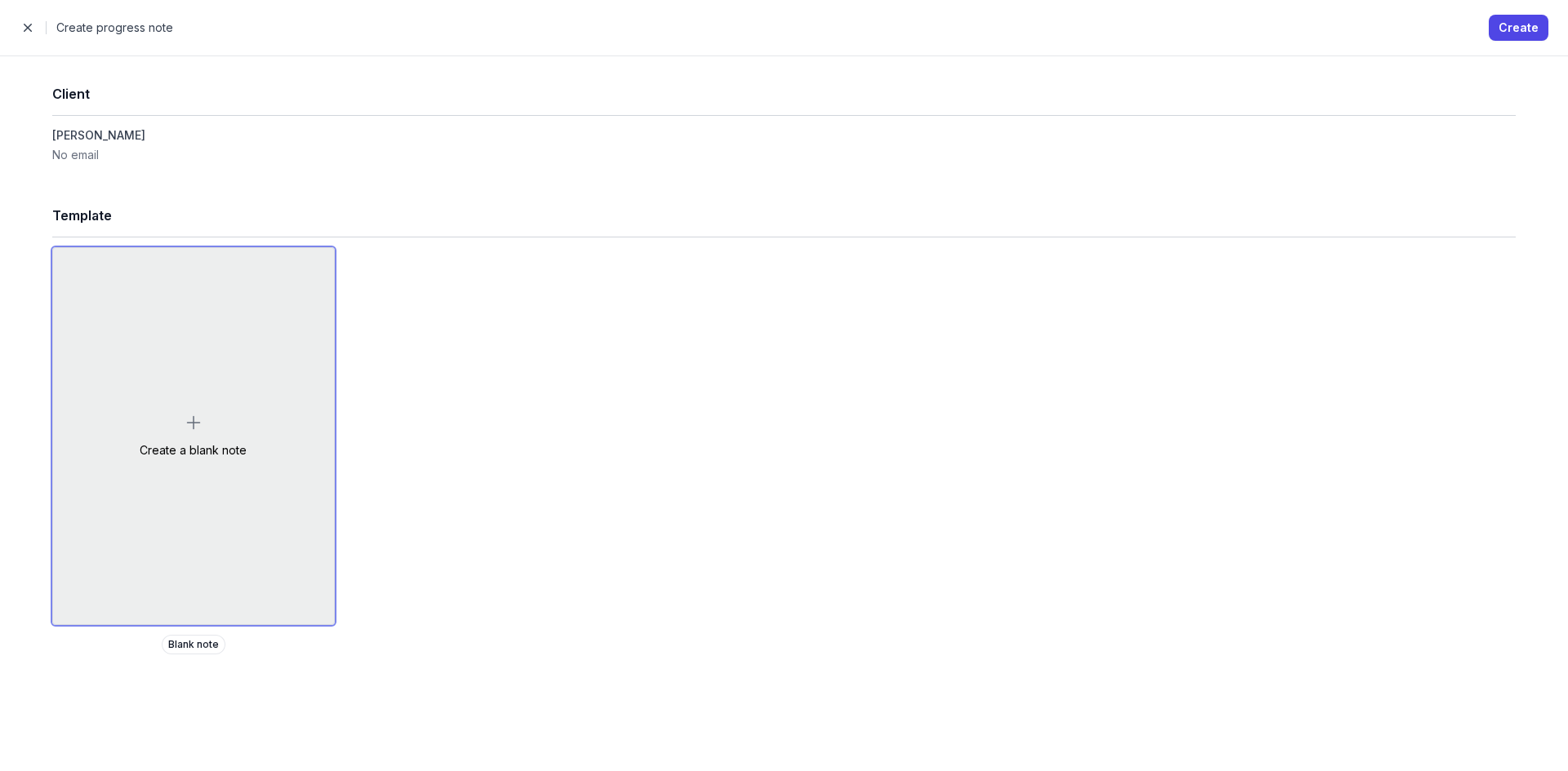
click at [192, 408] on div "Create a blank note" at bounding box center [193, 437] width 281 height 376
click at [193, 421] on icon at bounding box center [193, 423] width 12 height 12
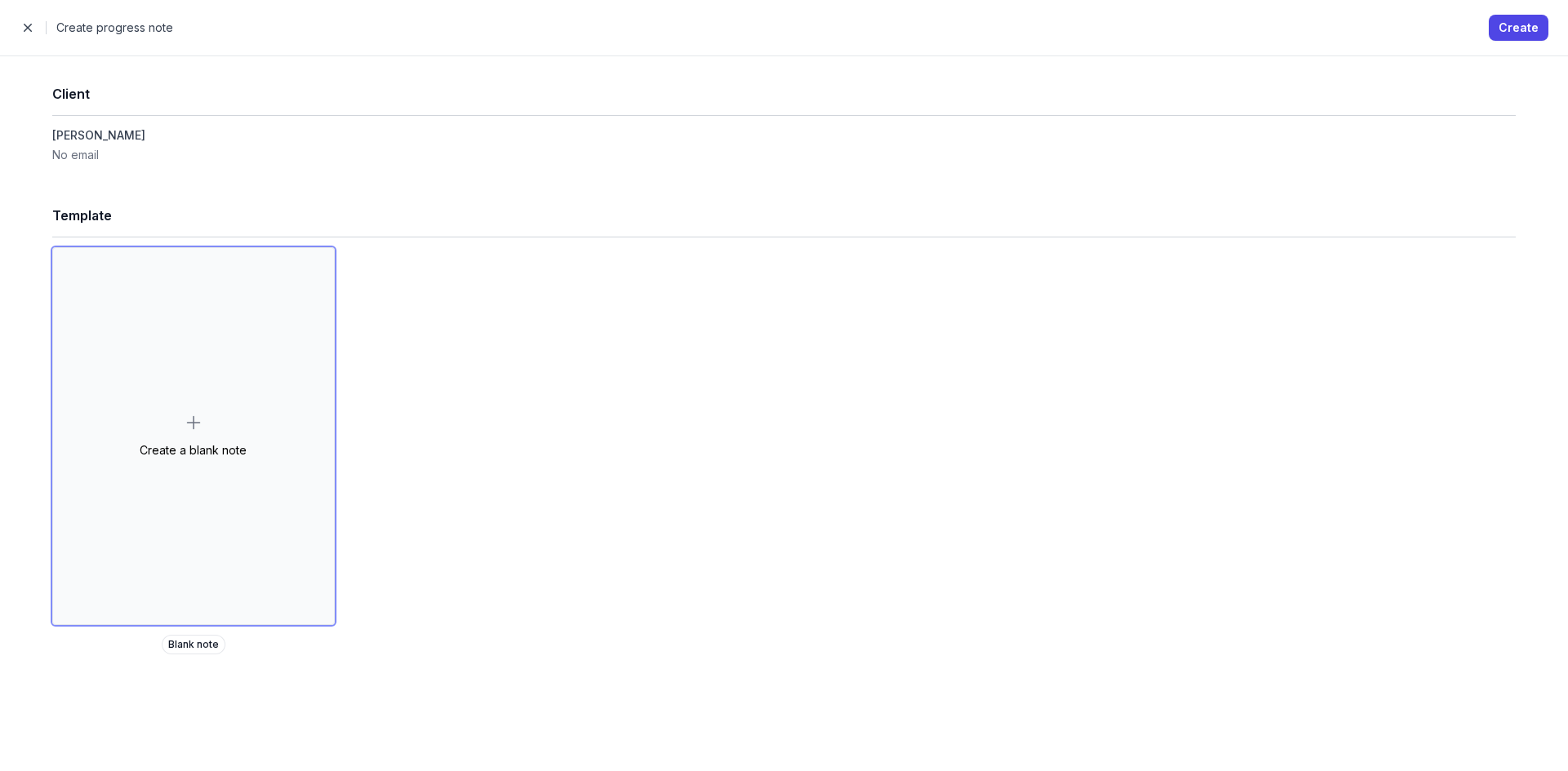
click at [187, 644] on span "Blank note" at bounding box center [193, 644] width 64 height 20
click at [391, 525] on div "Create a blank note Blank note" at bounding box center [783, 451] width 1463 height 408
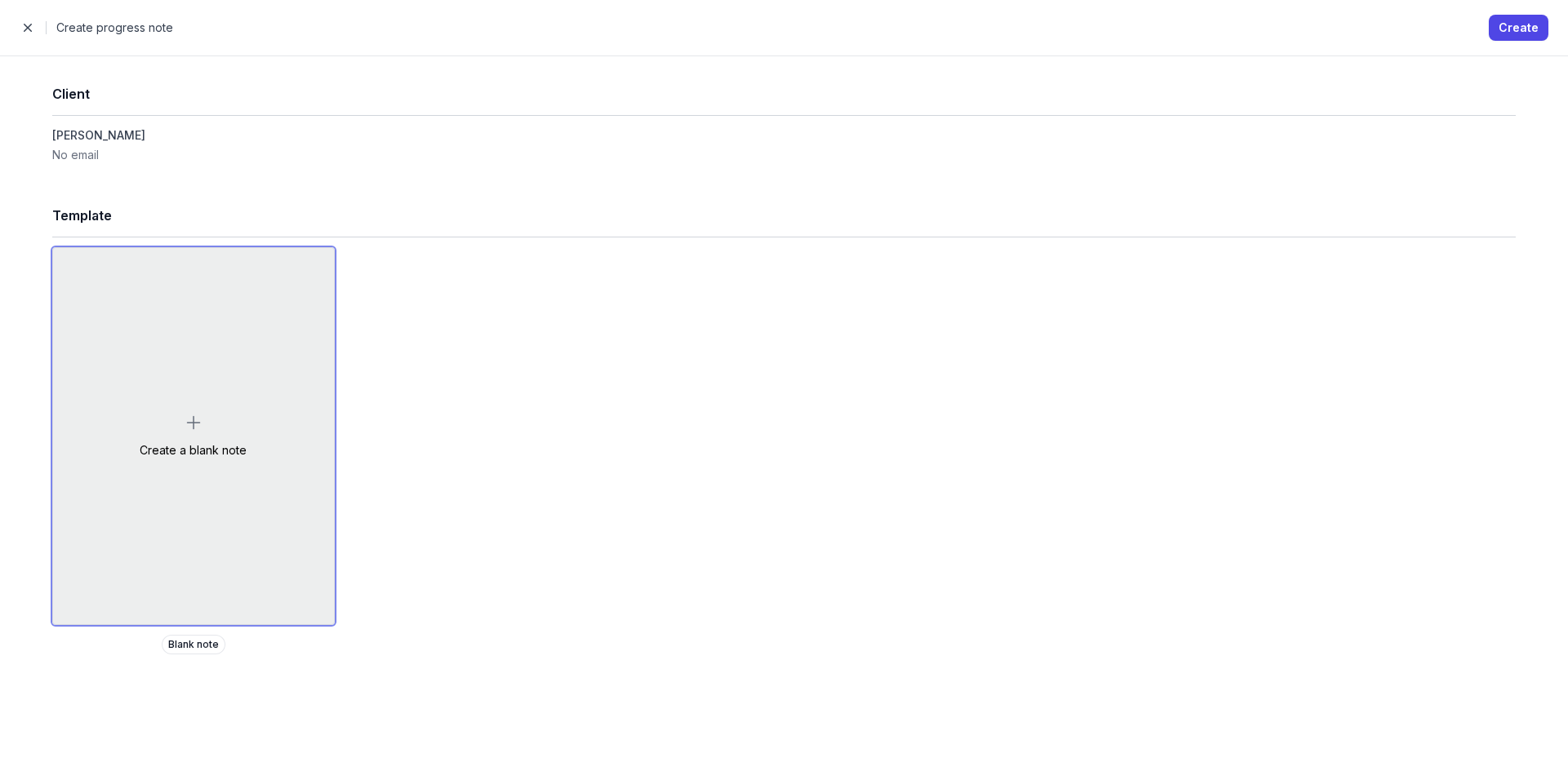
click at [190, 292] on div "Create a blank note" at bounding box center [193, 437] width 281 height 376
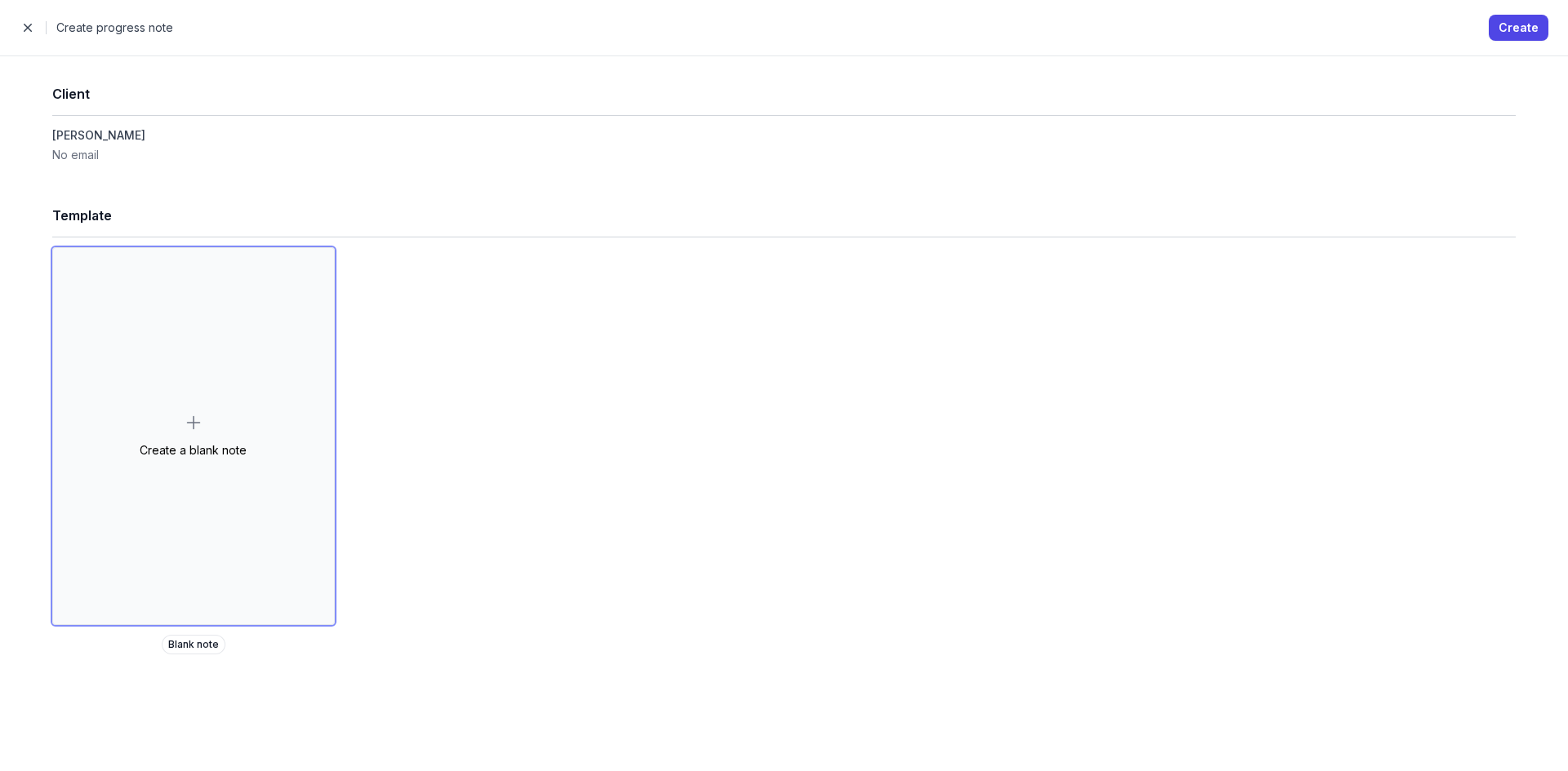
click at [1527, 14] on div "Close panel Create progress note Create" at bounding box center [784, 27] width 1568 height 55
click at [1525, 26] on span "Create" at bounding box center [1518, 27] width 40 height 20
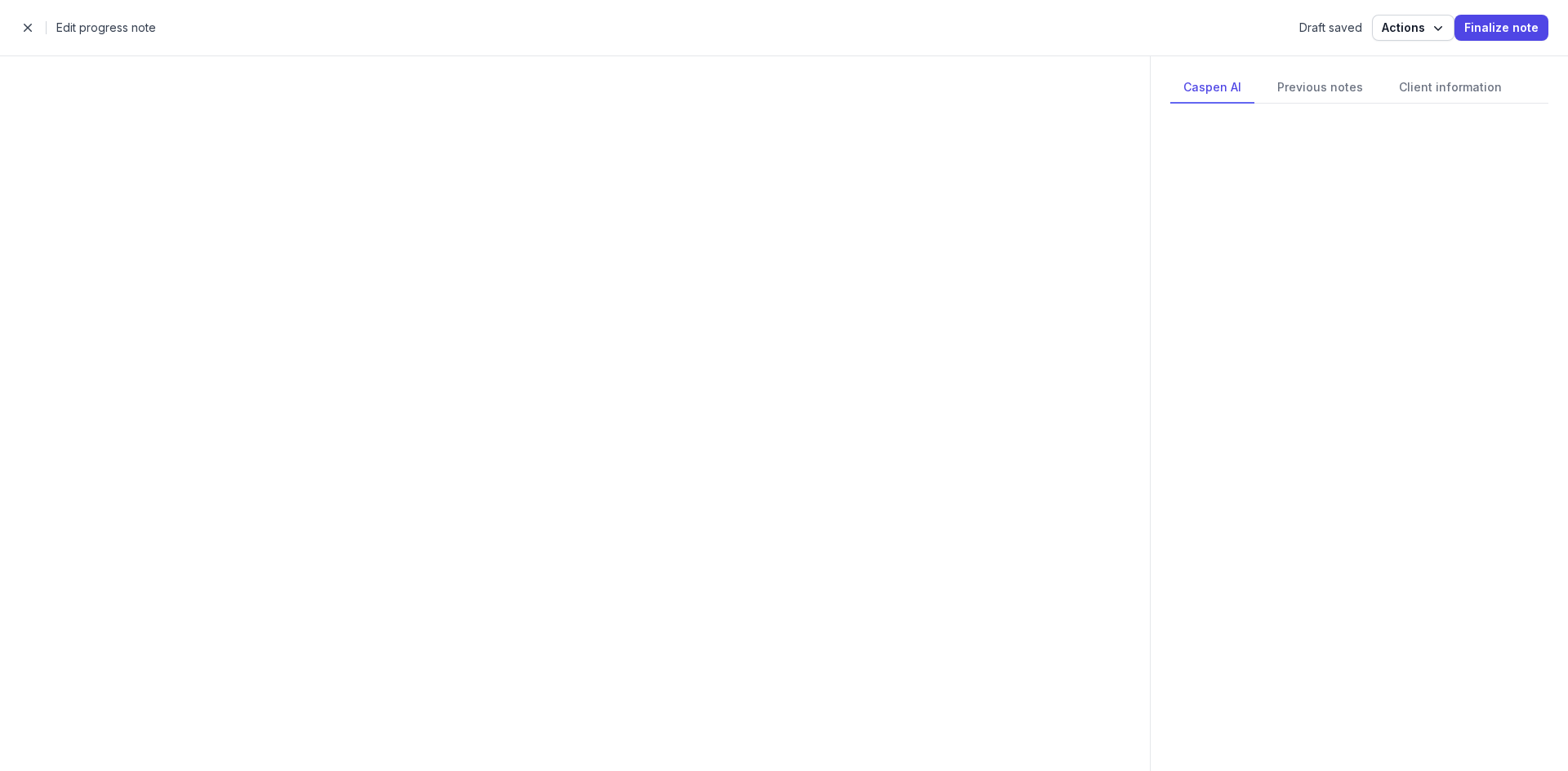
click at [1525, 29] on span "Finalize note" at bounding box center [1501, 27] width 74 height 20
select select
select select "***"
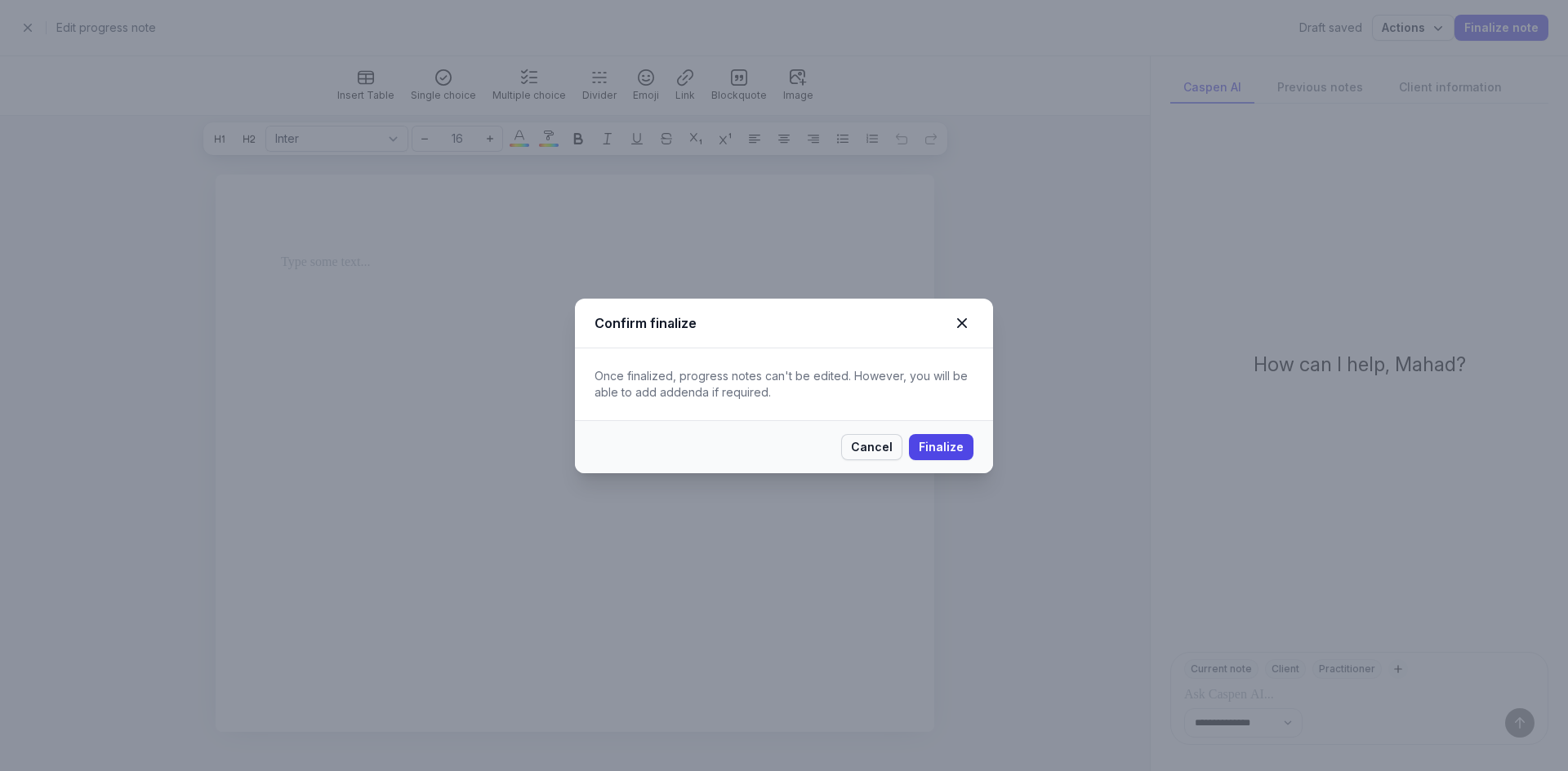
click at [878, 448] on span "Cancel" at bounding box center [872, 447] width 42 height 20
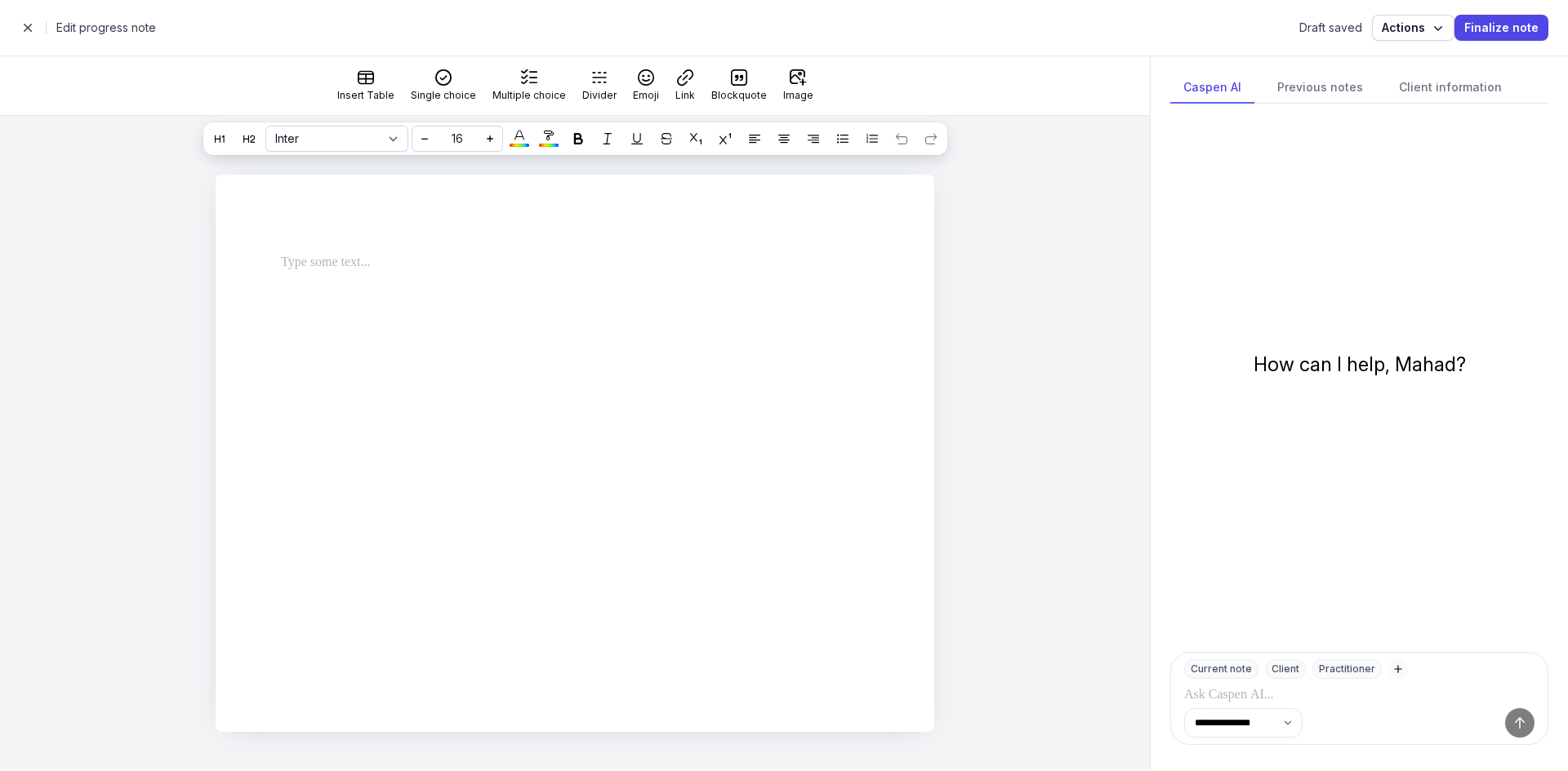
select select
click at [1340, 90] on div "Previous notes" at bounding box center [1319, 88] width 112 height 31
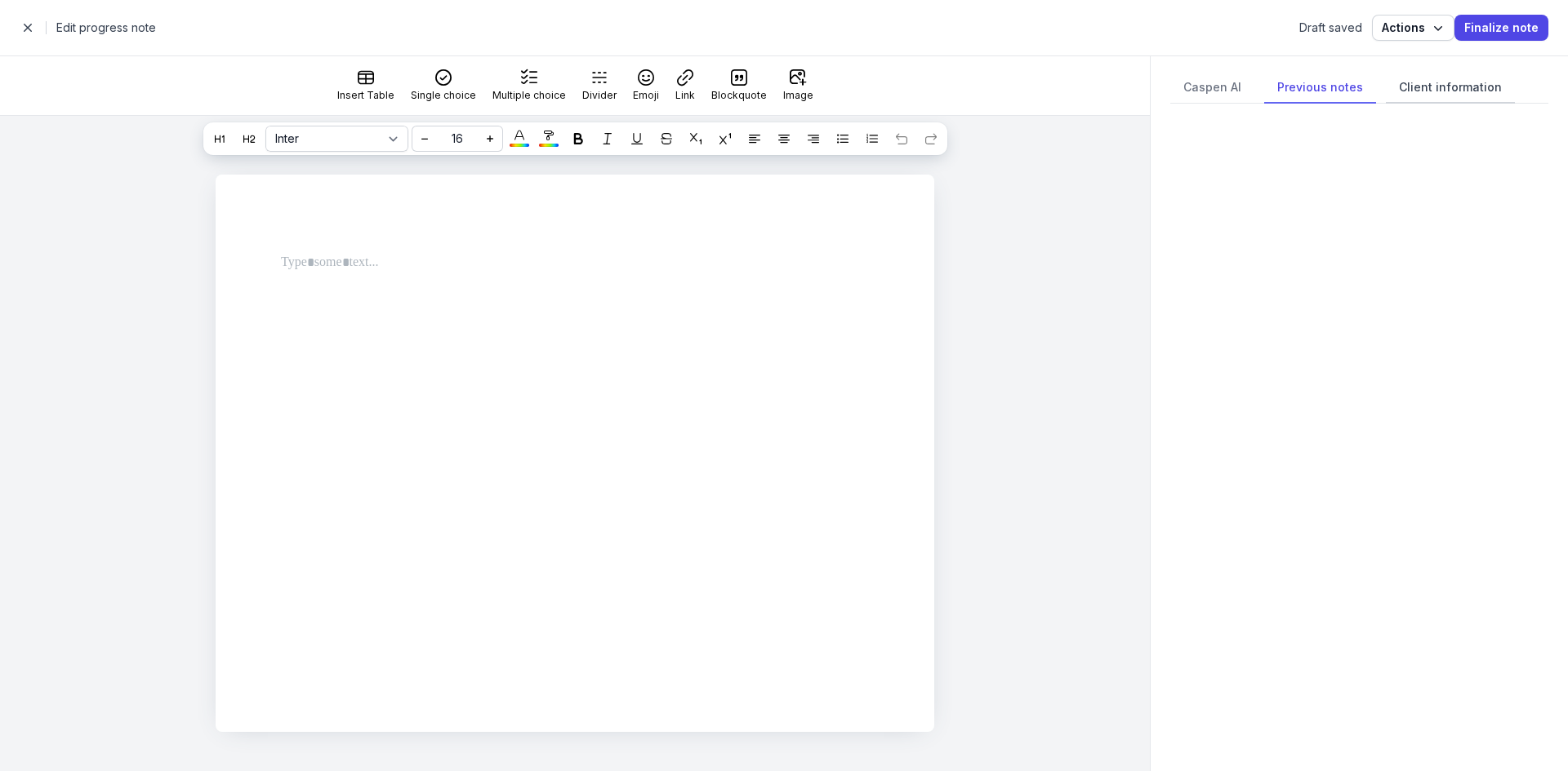
click at [1463, 91] on div "Client information" at bounding box center [1451, 88] width 129 height 31
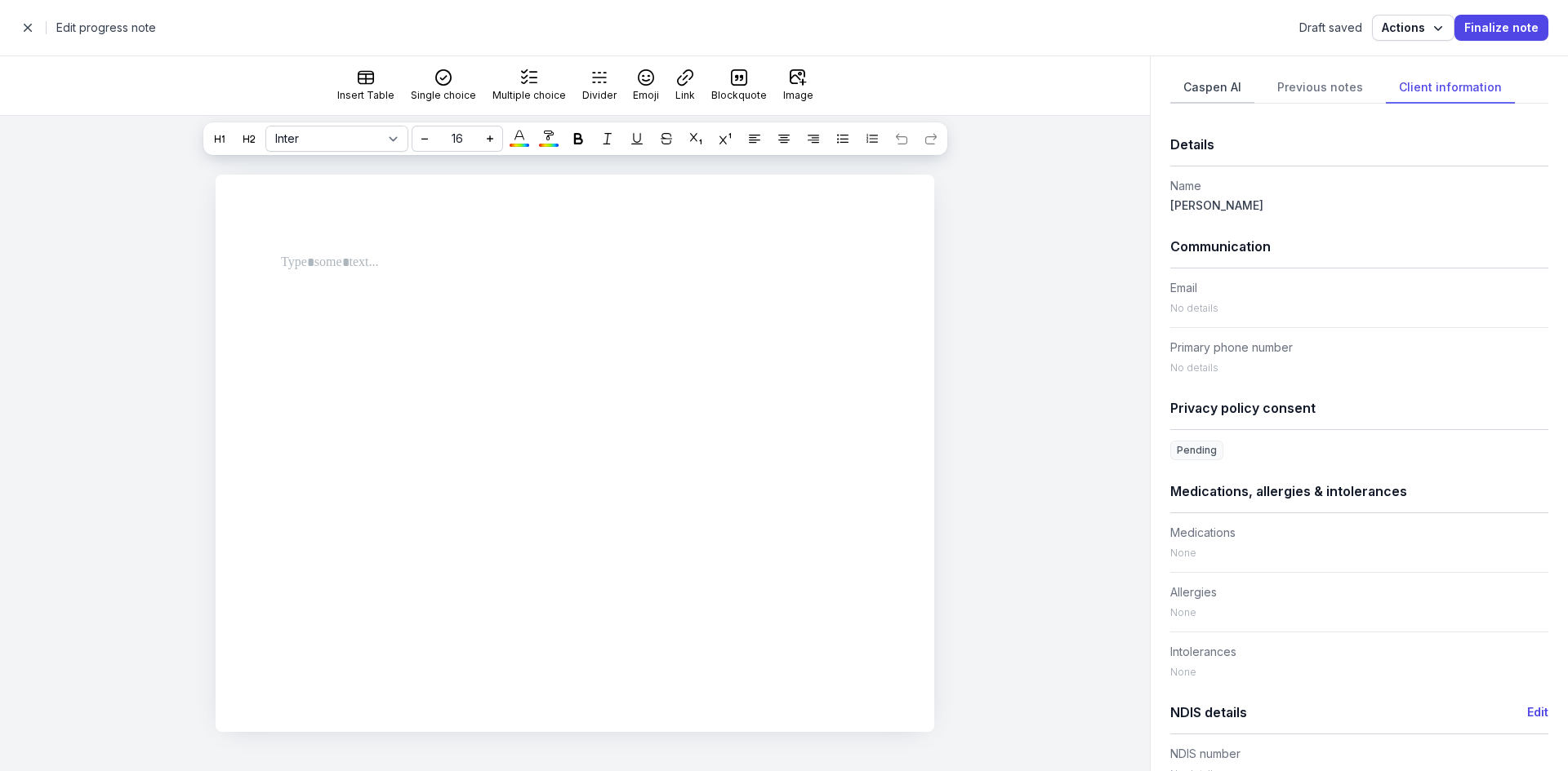
click at [1223, 89] on div "Caspen AI" at bounding box center [1212, 88] width 84 height 31
select select "***"
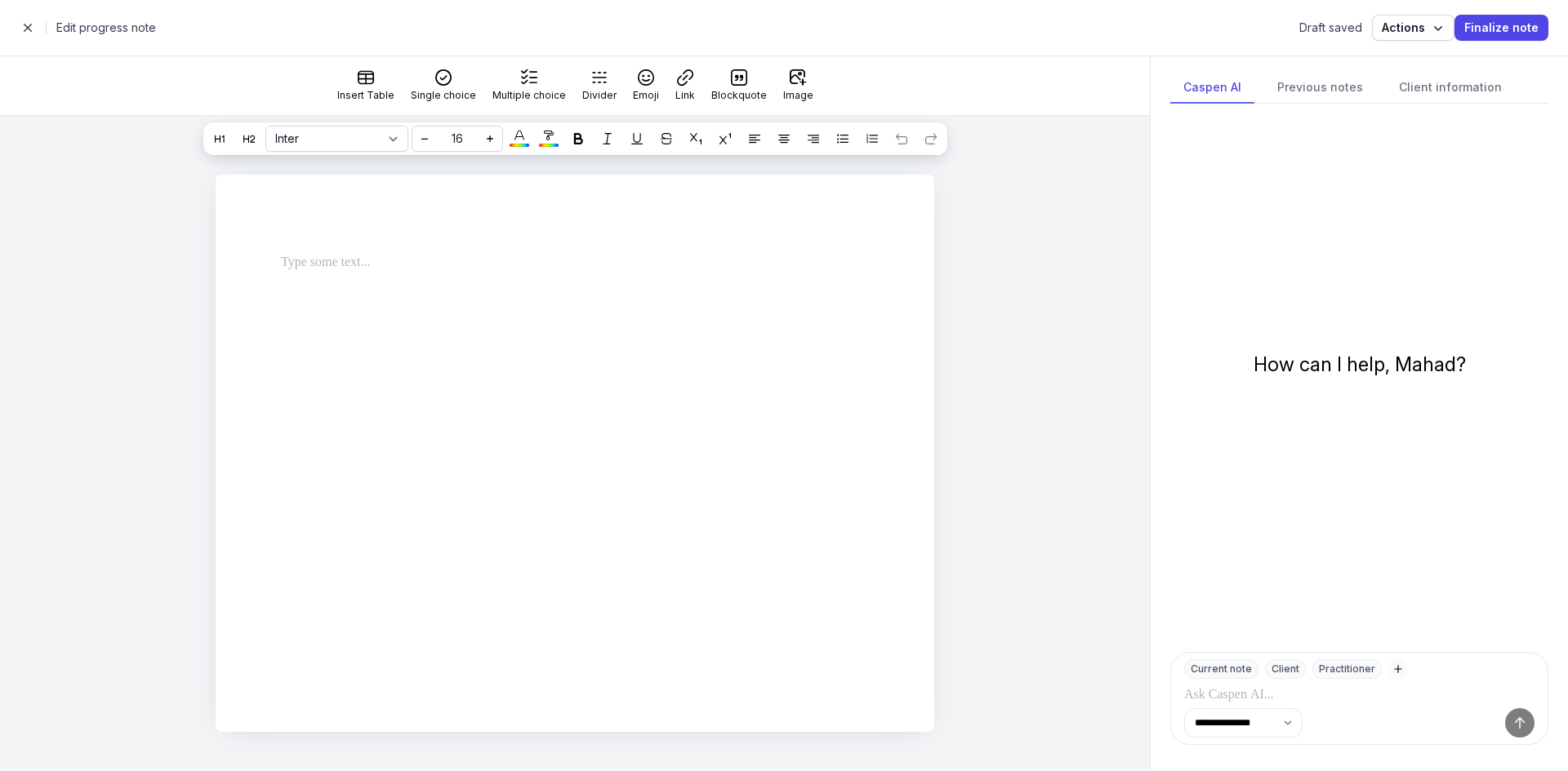
click at [31, 29] on span "button" at bounding box center [27, 27] width 32 height 32
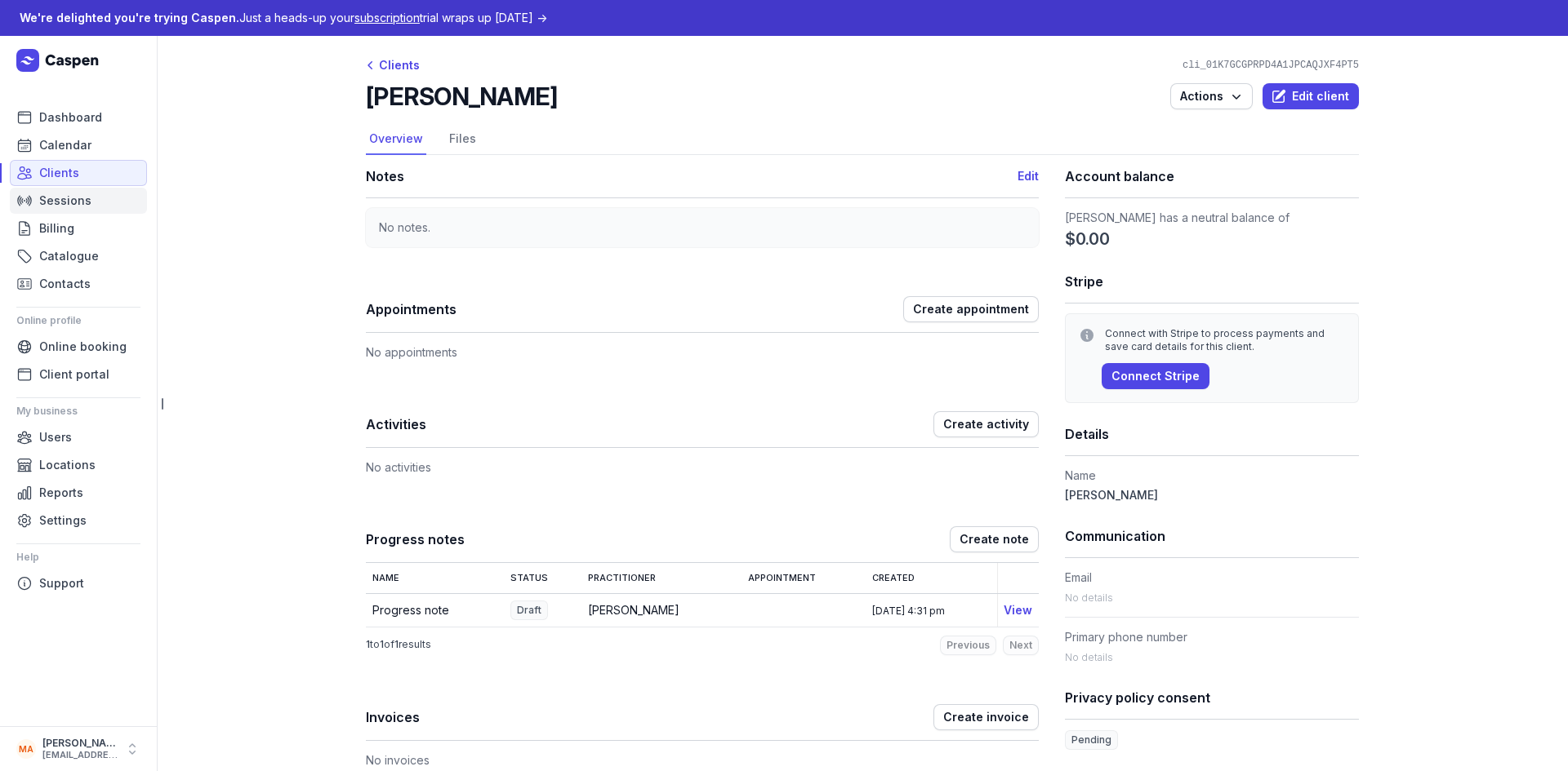
click at [88, 201] on span "Sessions" at bounding box center [65, 200] width 52 height 20
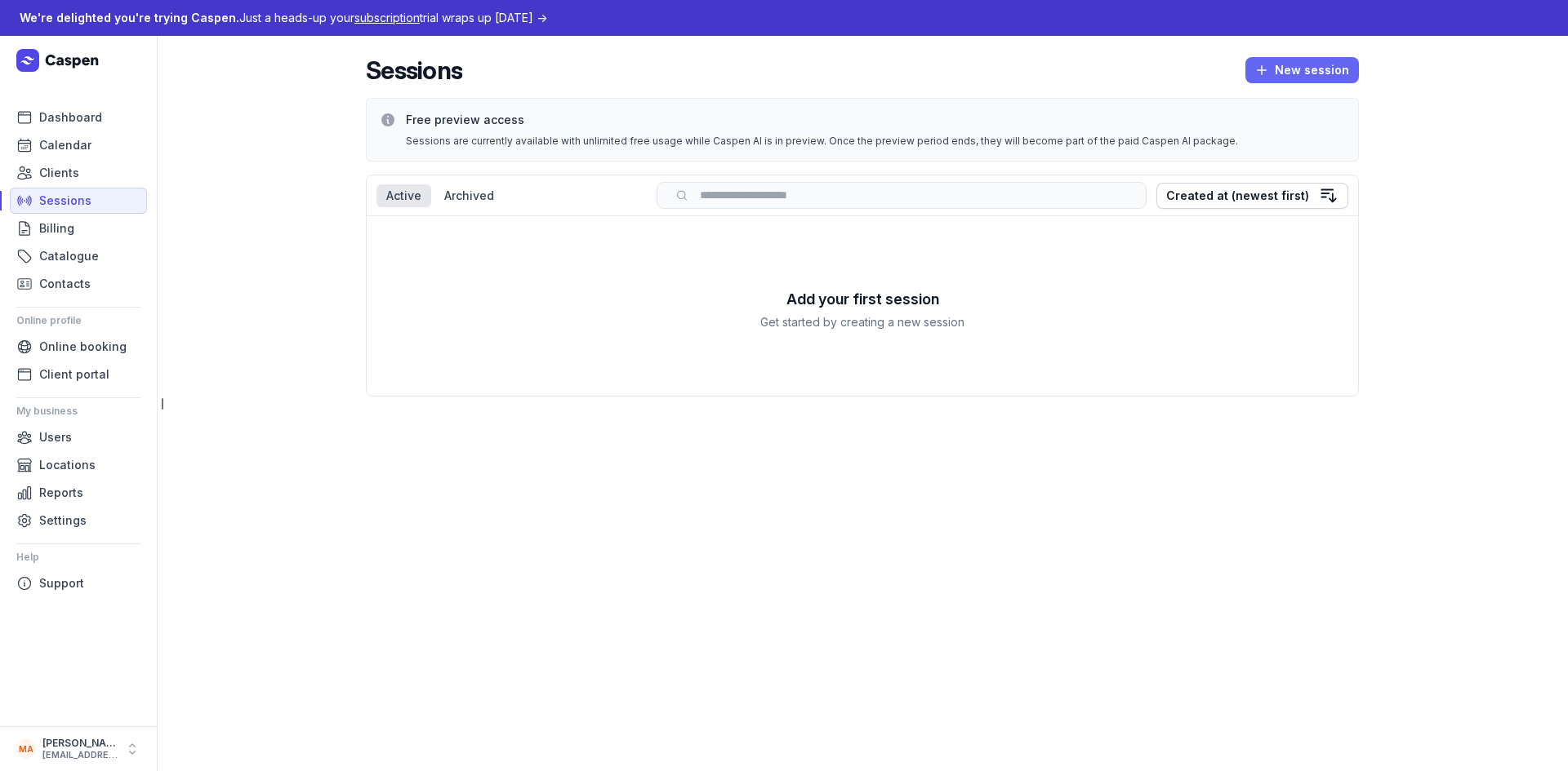
click at [1324, 71] on span "New session" at bounding box center [1302, 70] width 94 height 20
click at [1272, 130] on button "Dictate" at bounding box center [1267, 127] width 183 height 23
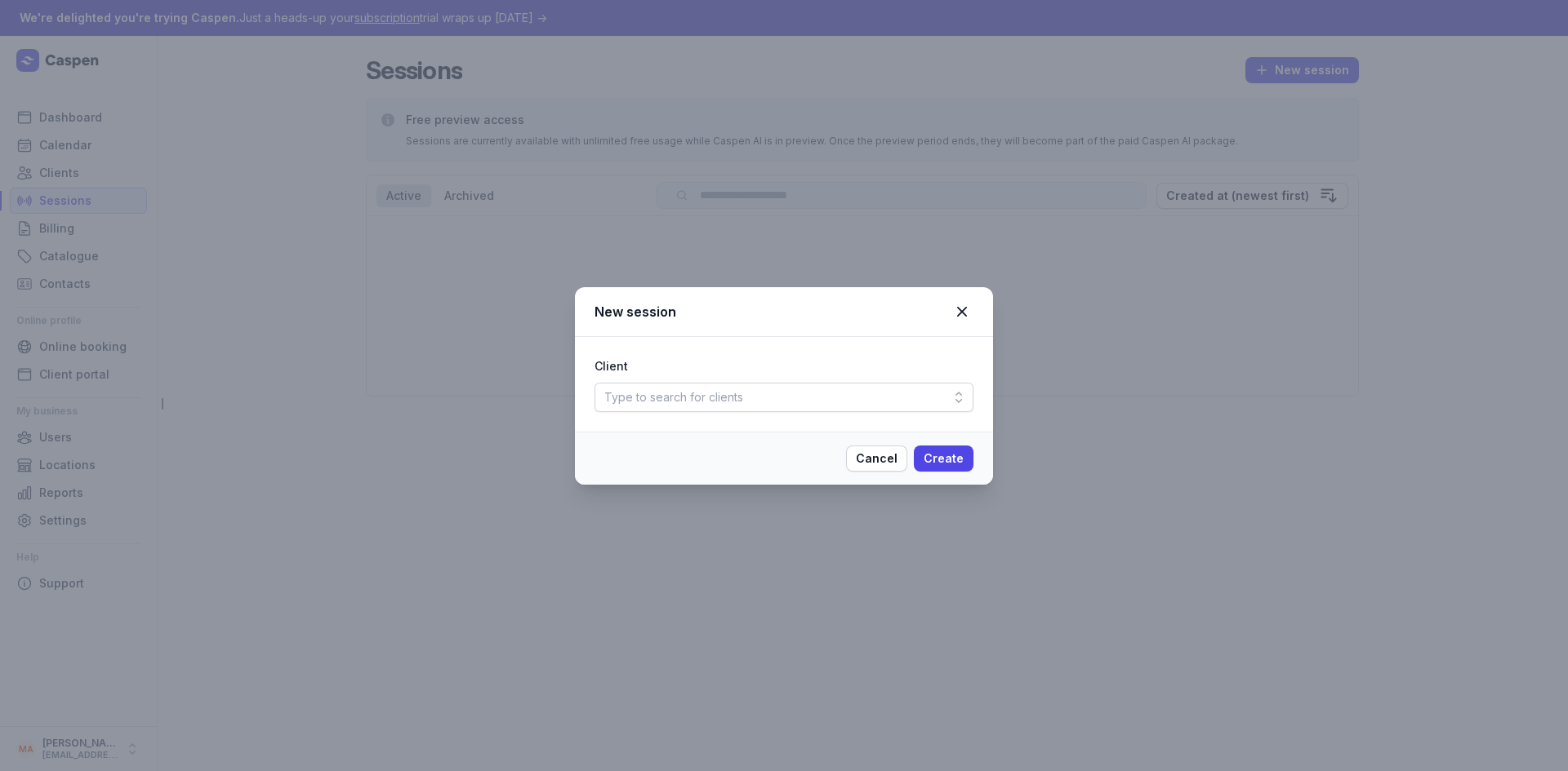
click at [899, 406] on div "Type to search for clients" at bounding box center [783, 397] width 379 height 30
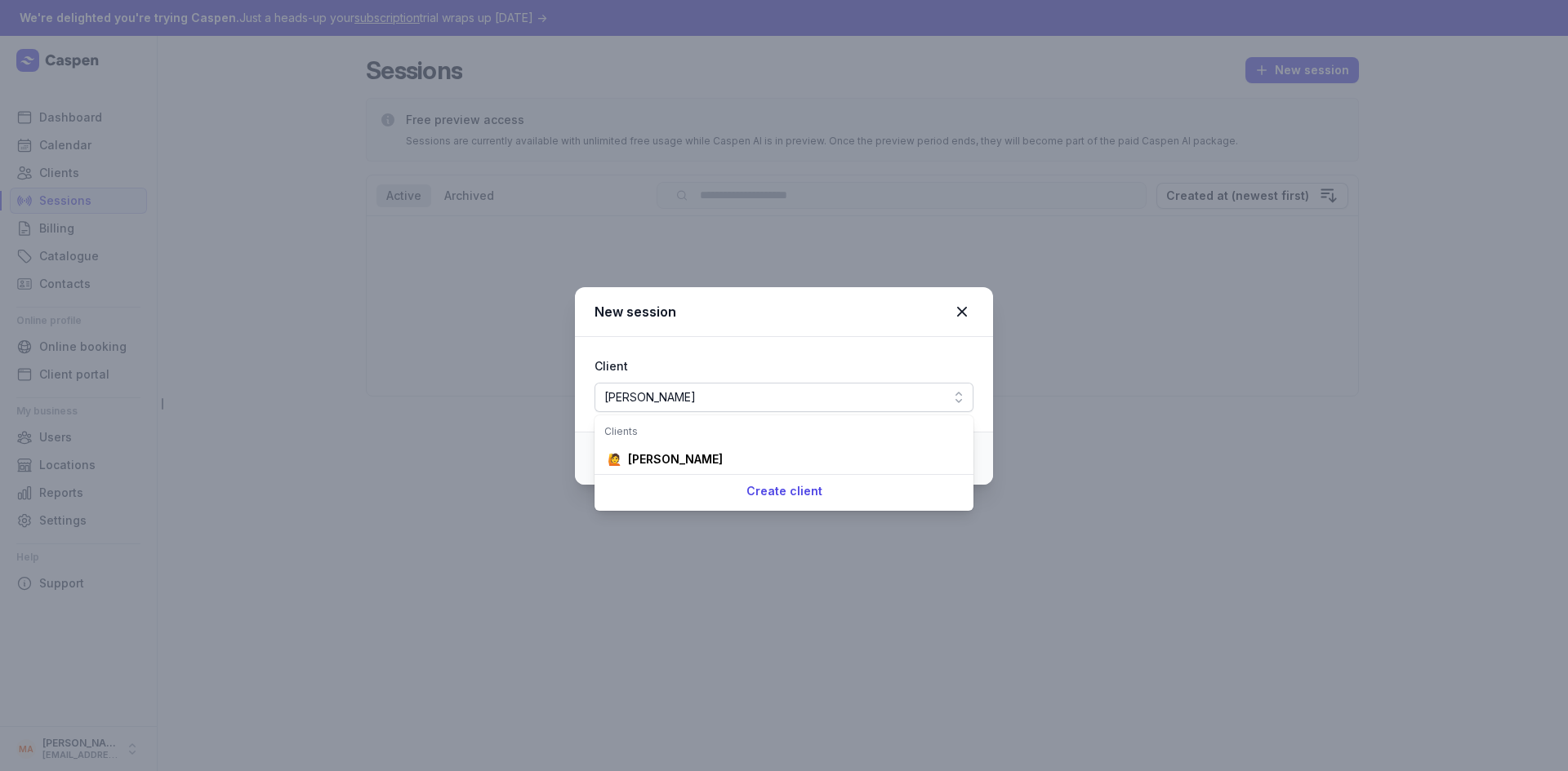
scroll to position [0, 21]
type input "ROB"
click at [751, 459] on div "🙋 Robert Demo" at bounding box center [783, 460] width 372 height 30
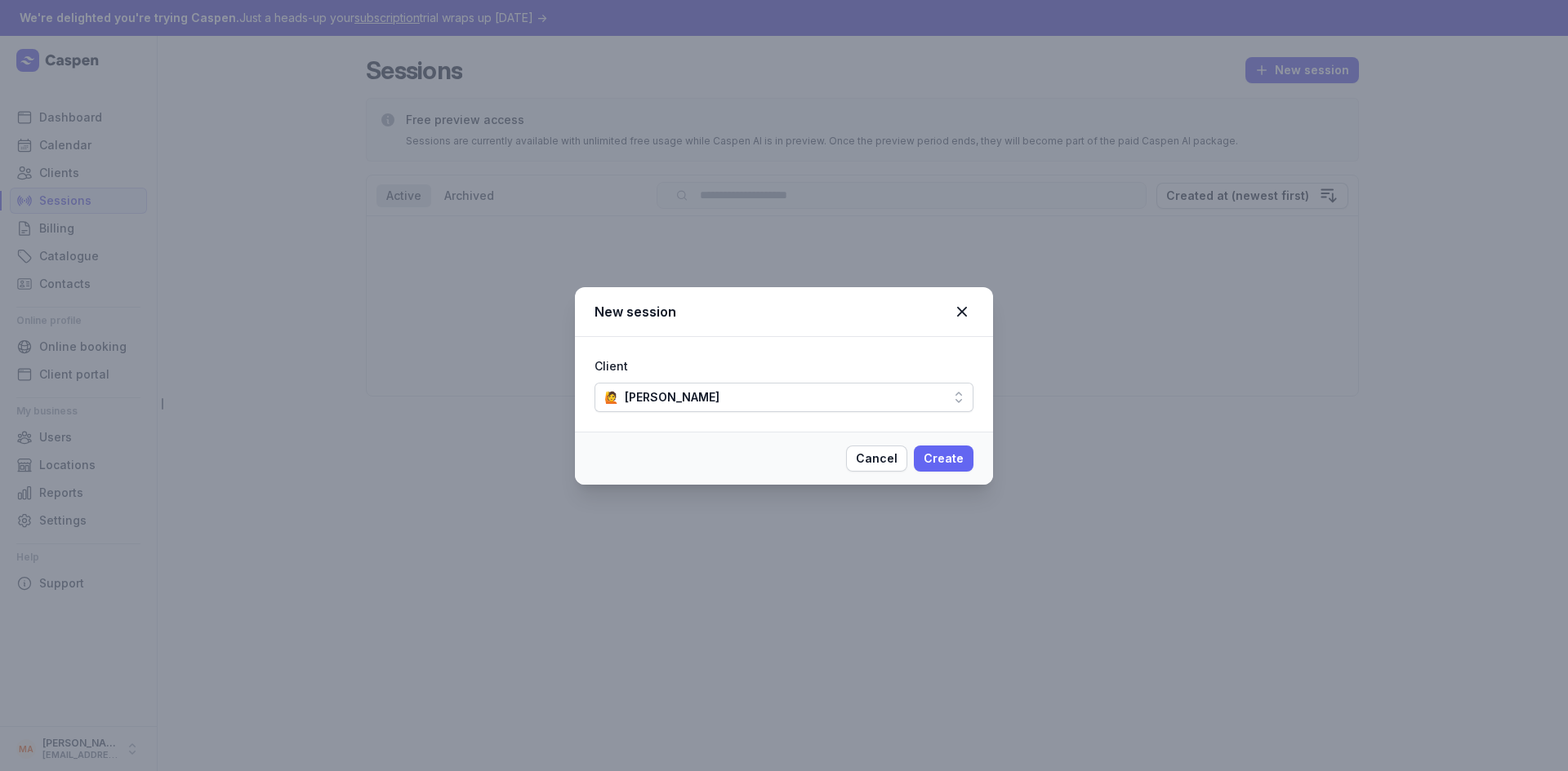
click at [939, 464] on span "Create" at bounding box center [943, 459] width 40 height 20
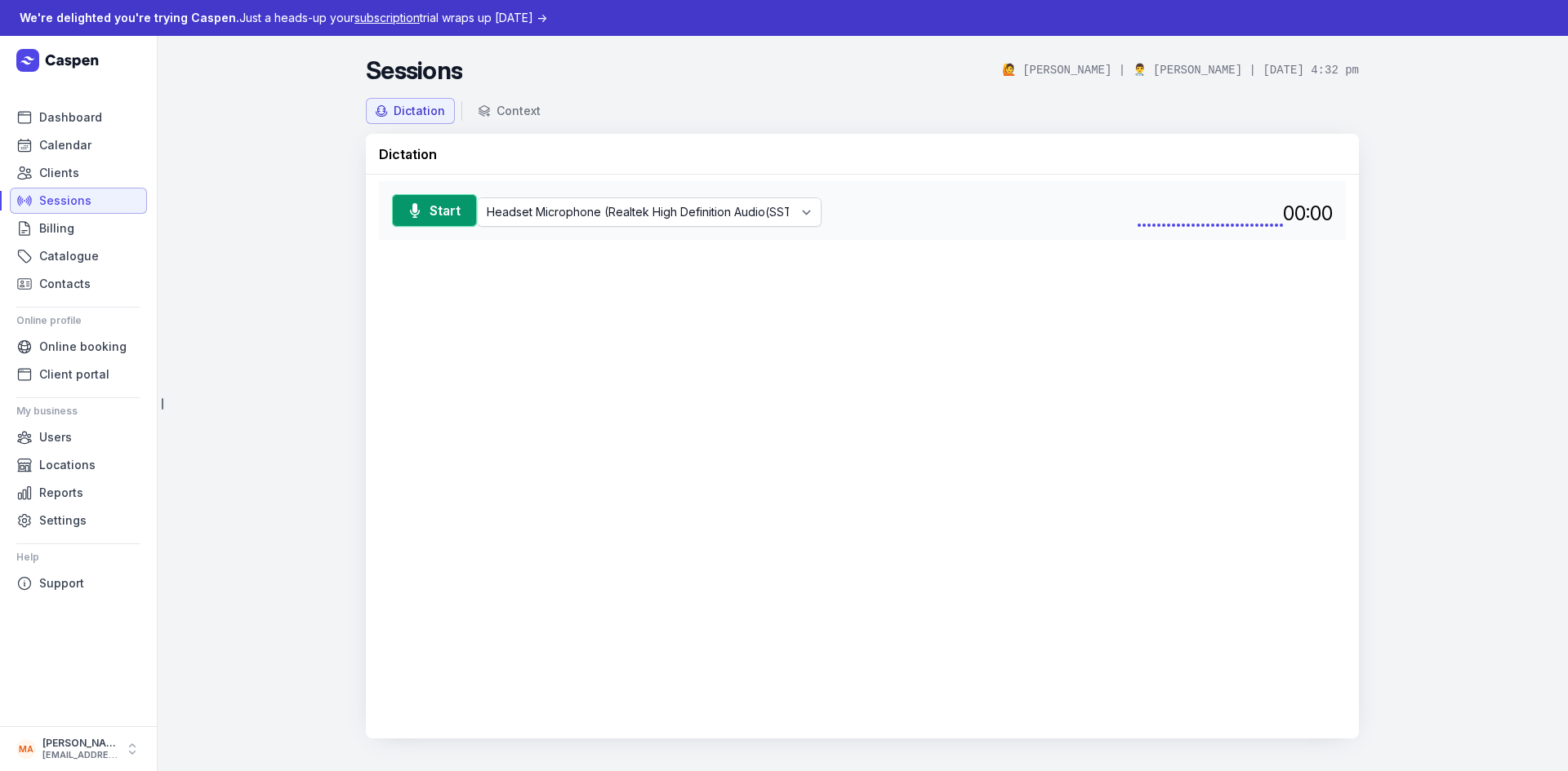
click at [105, 201] on link "Sessions" at bounding box center [78, 201] width 137 height 26
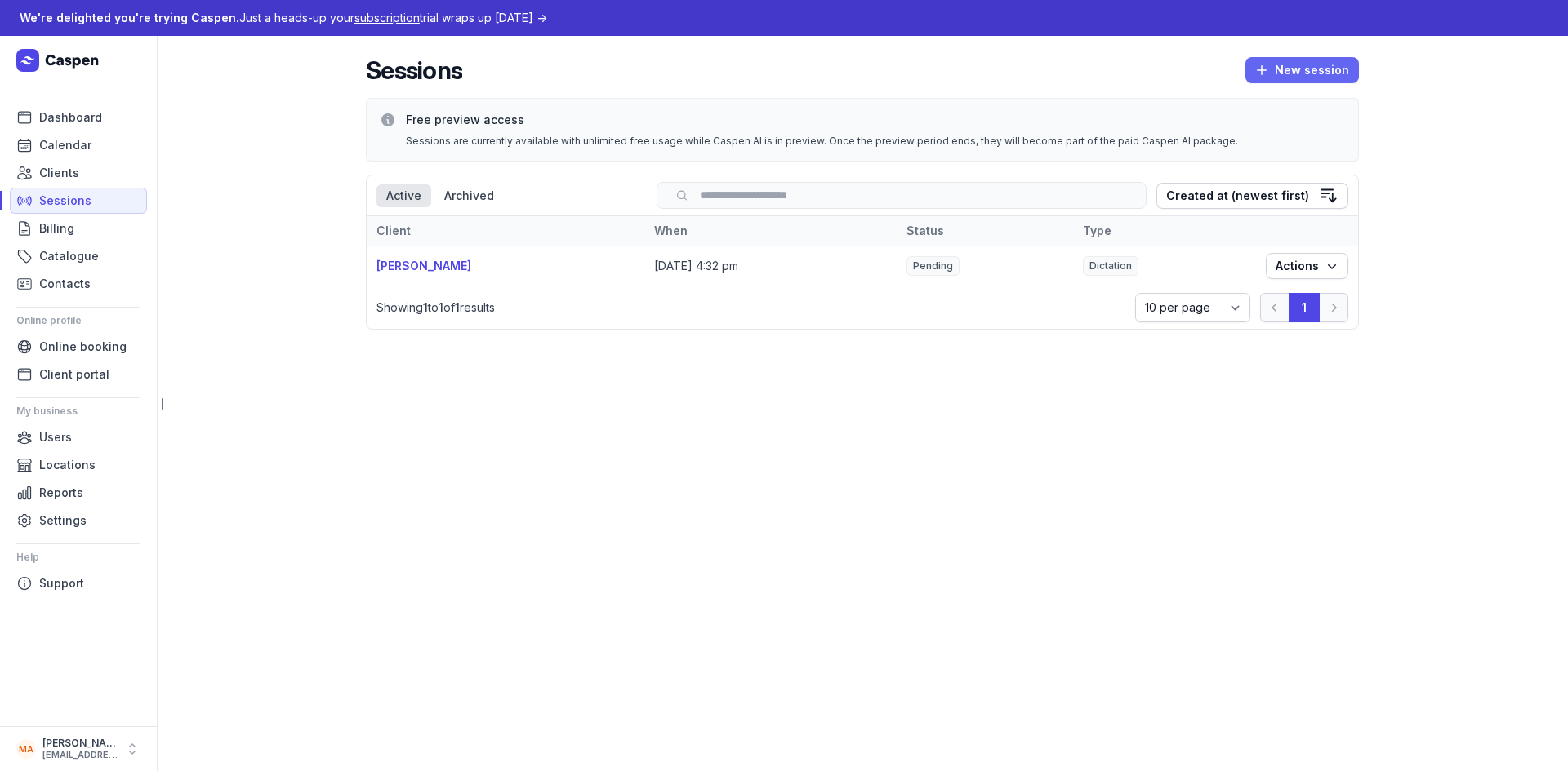
click at [1284, 68] on span "New session" at bounding box center [1302, 70] width 94 height 20
click at [1248, 148] on button "Upload" at bounding box center [1267, 150] width 183 height 23
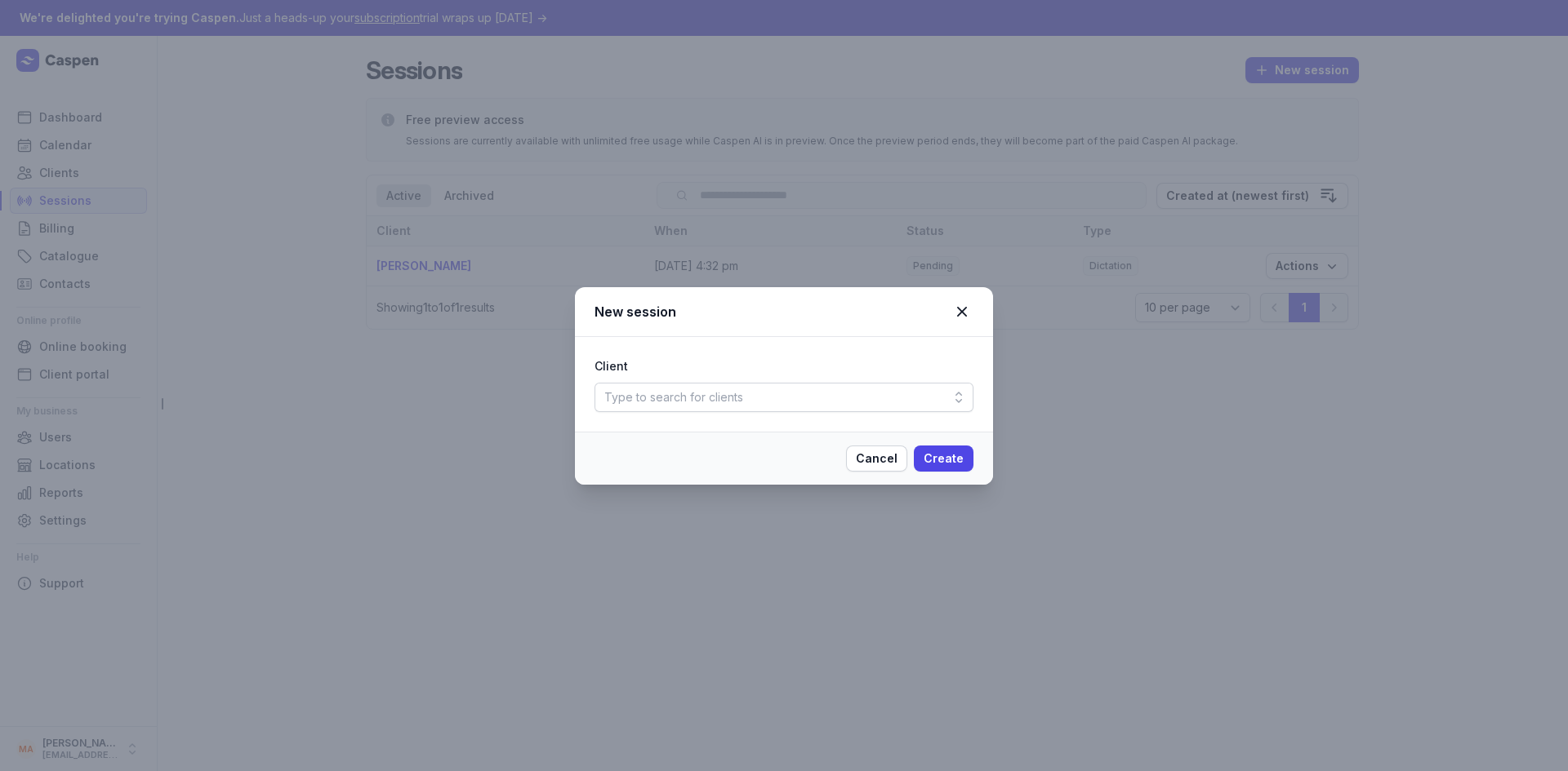
click at [867, 405] on div "Type to search for clients" at bounding box center [783, 397] width 379 height 30
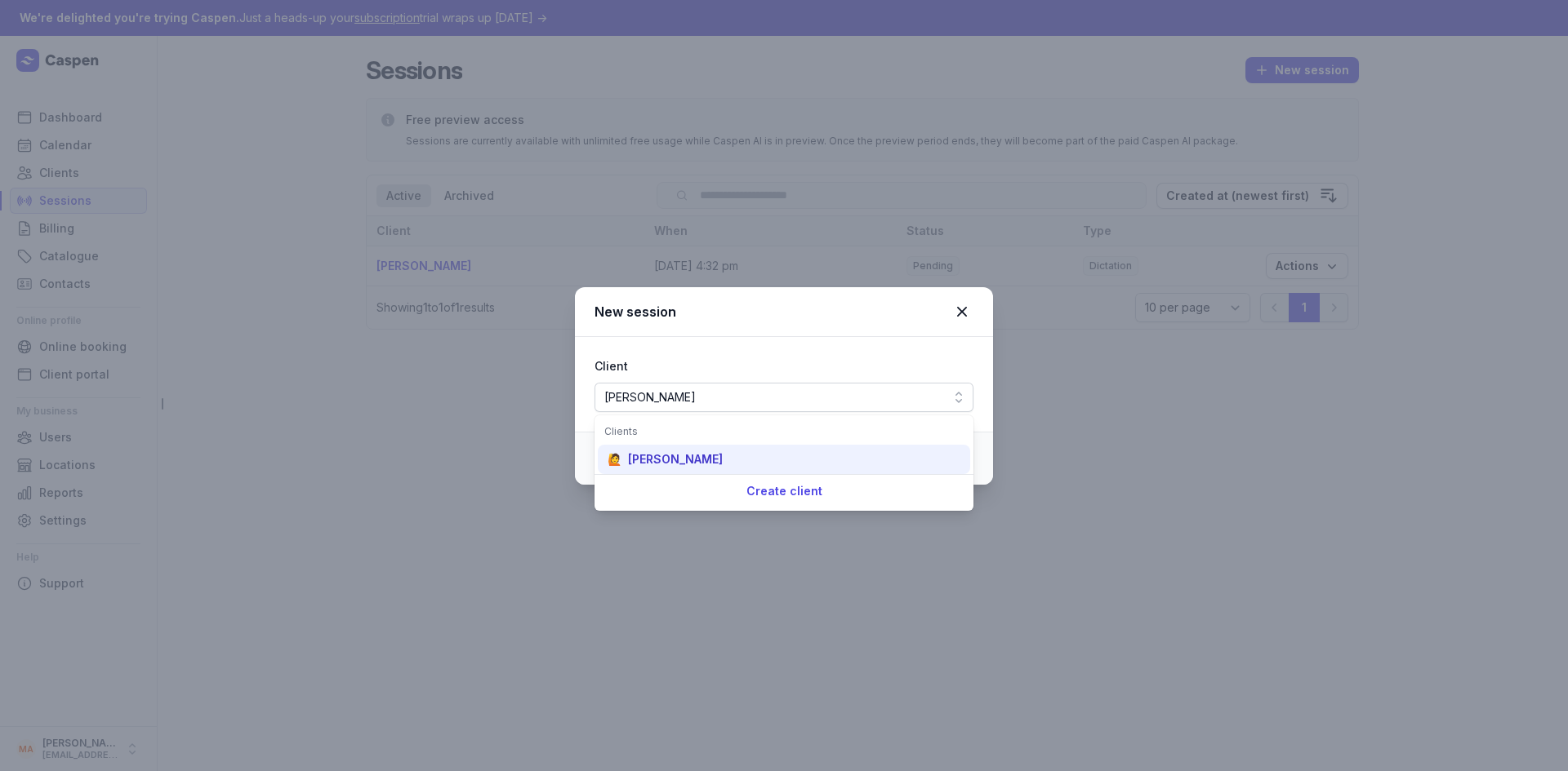
type input "ROB"
click at [765, 465] on div "🙋 Robert Demo" at bounding box center [783, 460] width 372 height 30
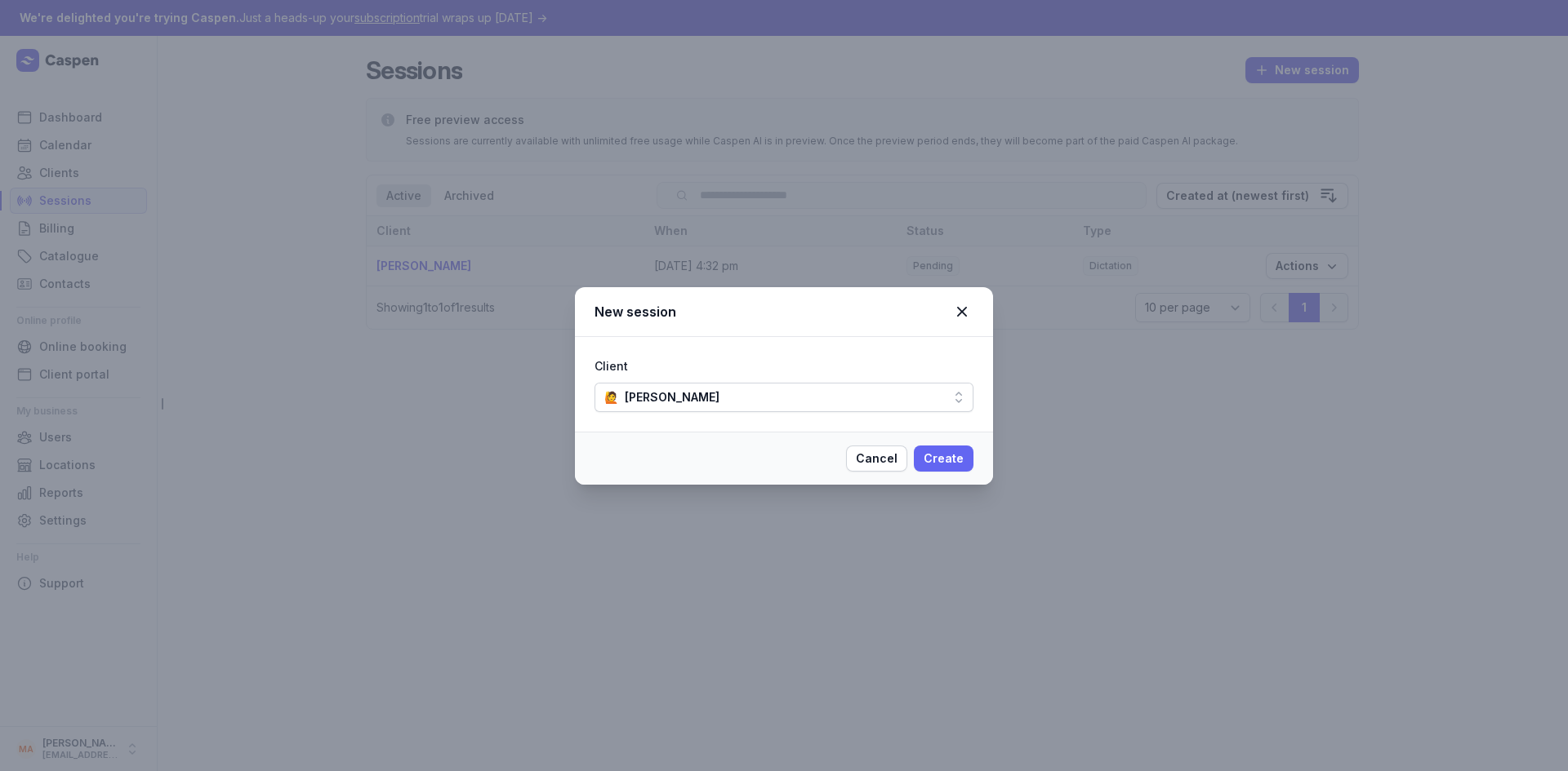
click at [958, 460] on span "Create" at bounding box center [943, 459] width 40 height 20
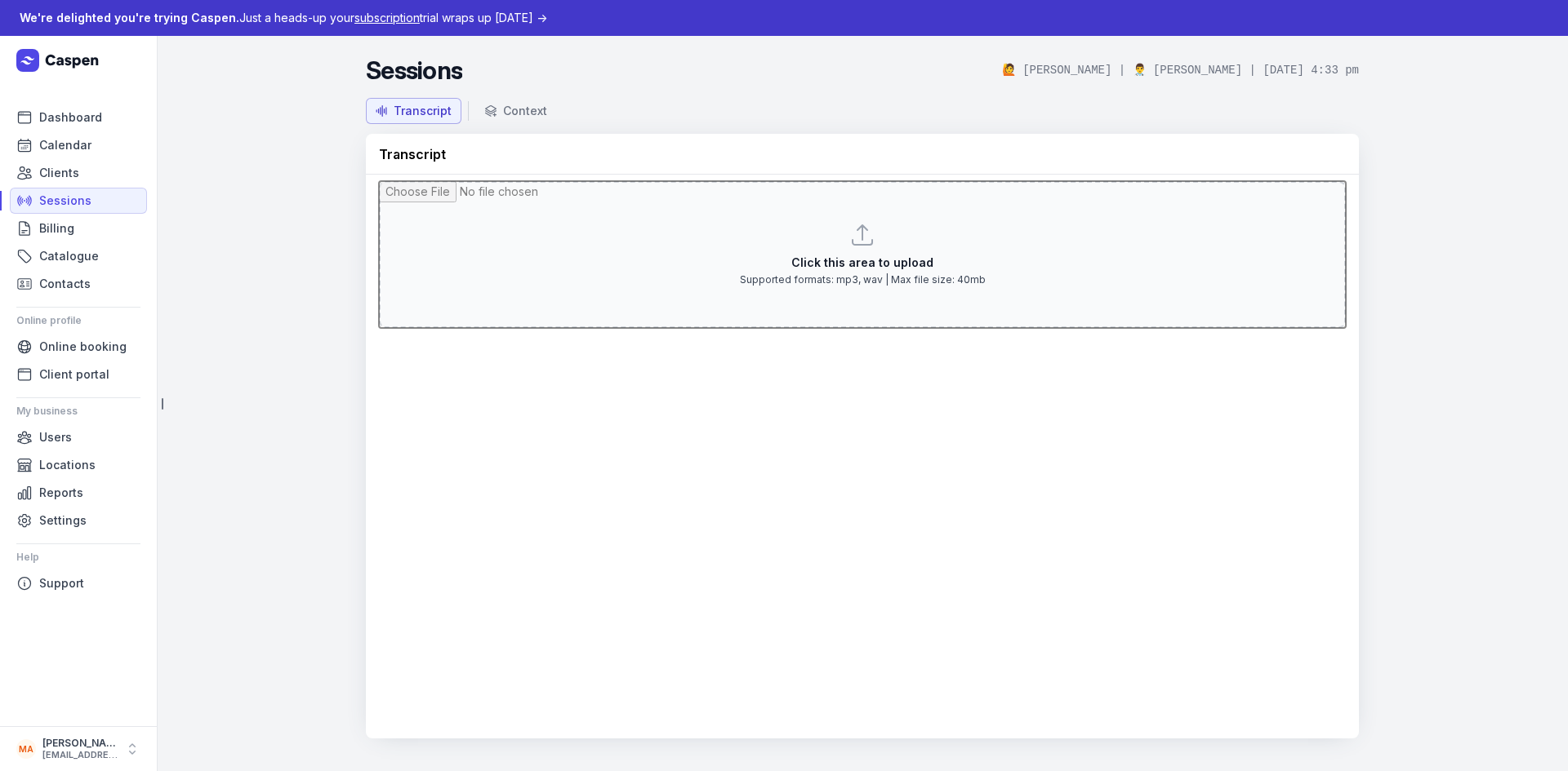
click at [884, 261] on input "file" at bounding box center [862, 254] width 967 height 147
click at [90, 205] on link "Sessions" at bounding box center [78, 201] width 137 height 26
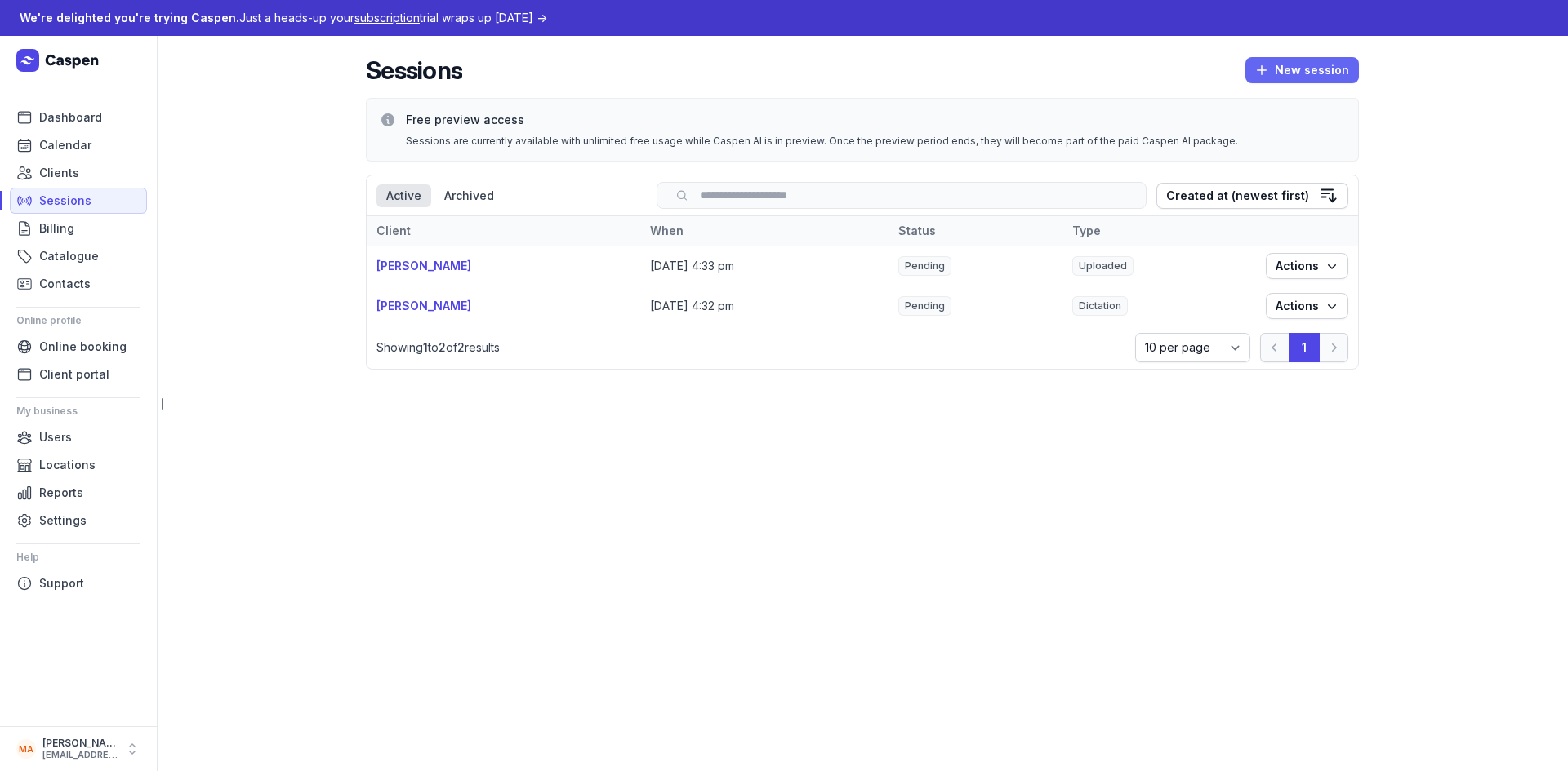
click at [1270, 66] on icon "button" at bounding box center [1261, 70] width 16 height 16
click at [1271, 110] on button "Transcribe" at bounding box center [1267, 104] width 183 height 23
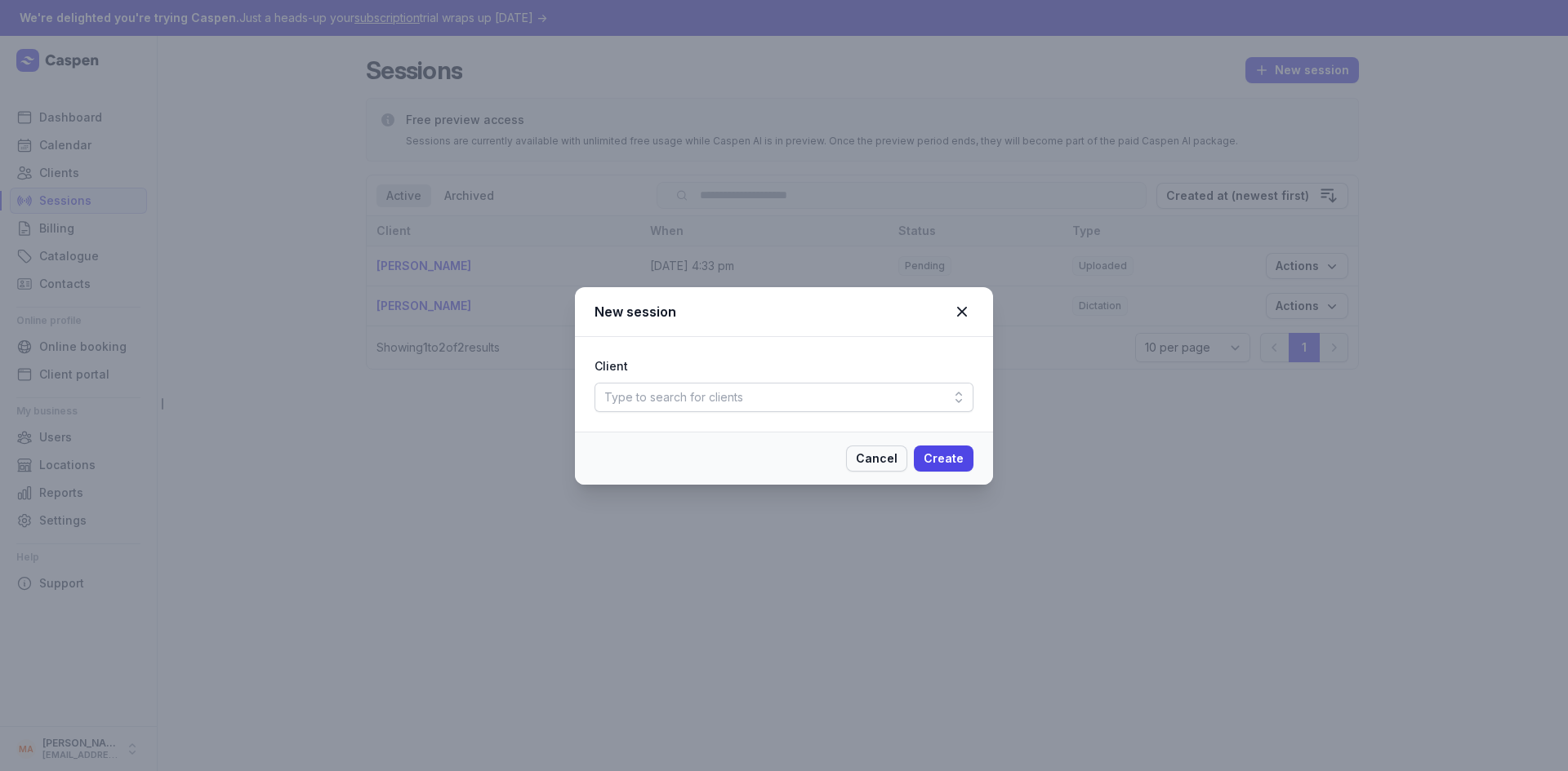
click at [891, 461] on span "Cancel" at bounding box center [876, 459] width 42 height 20
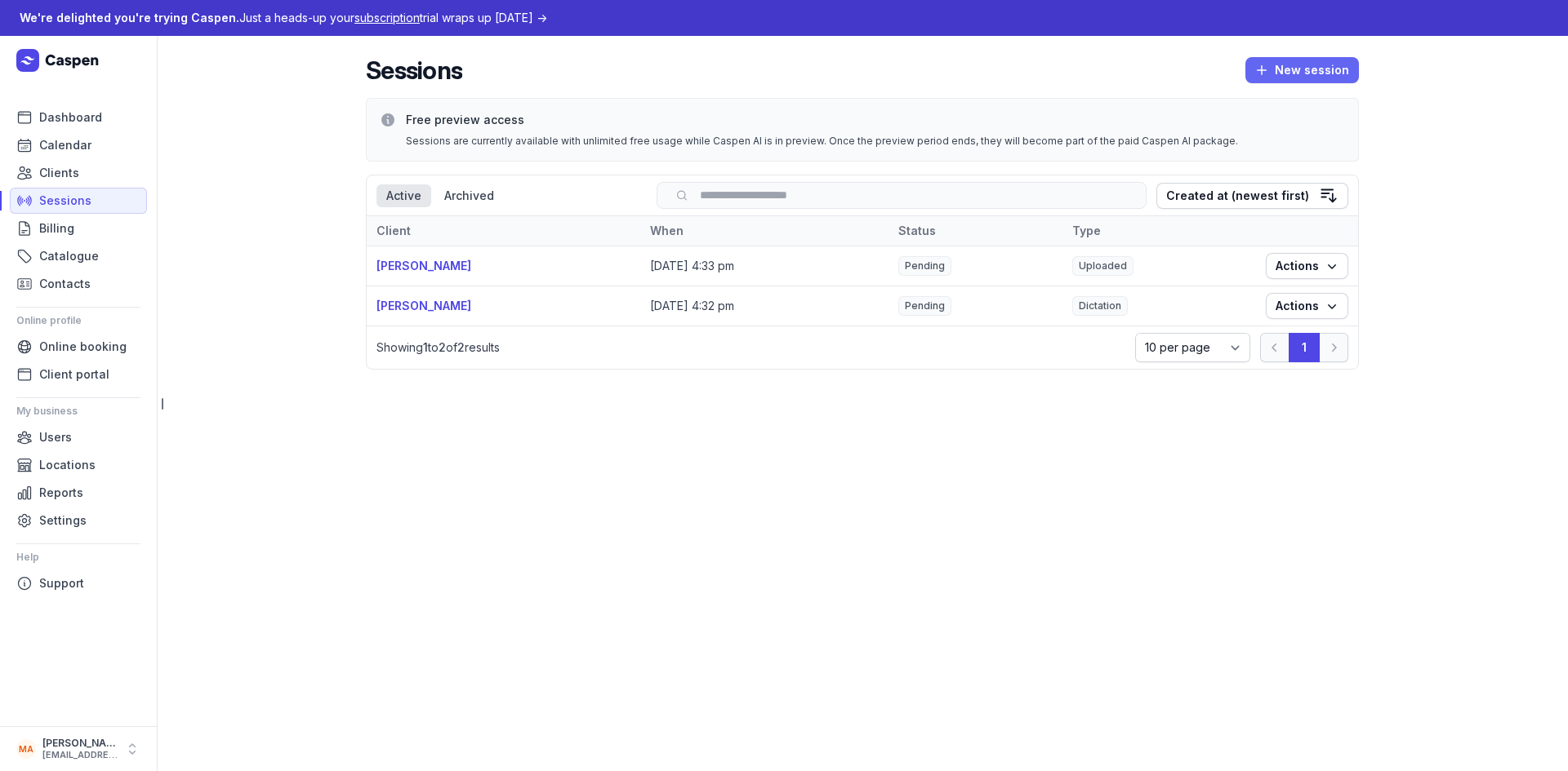
click at [1299, 59] on button "New session" at bounding box center [1302, 70] width 113 height 26
click at [87, 232] on link "Billing" at bounding box center [78, 228] width 137 height 26
click at [86, 259] on span "Catalogue" at bounding box center [69, 256] width 60 height 20
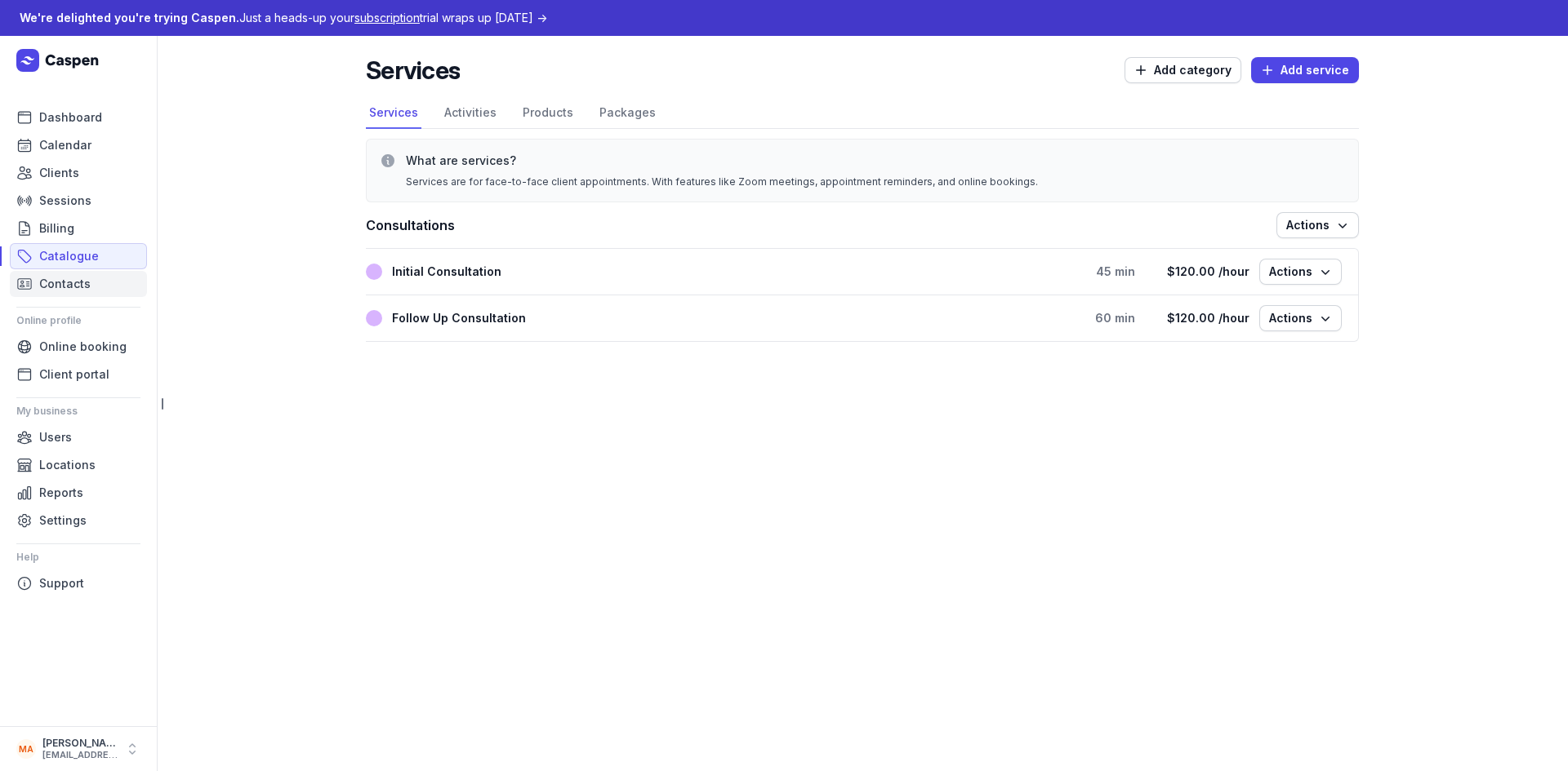
click at [72, 284] on span "Contacts" at bounding box center [65, 283] width 51 height 20
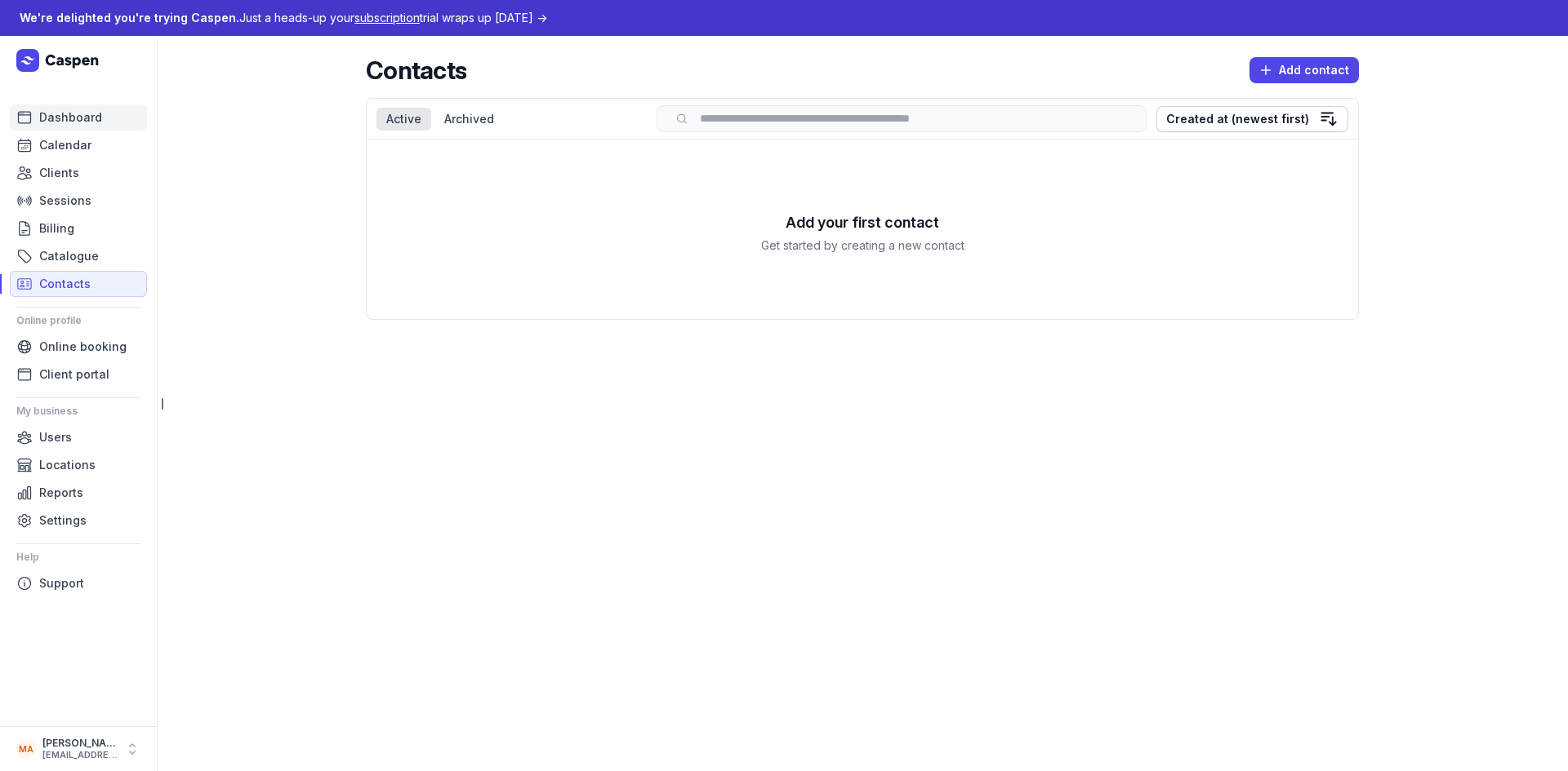
click at [60, 125] on span "Dashboard" at bounding box center [71, 117] width 63 height 20
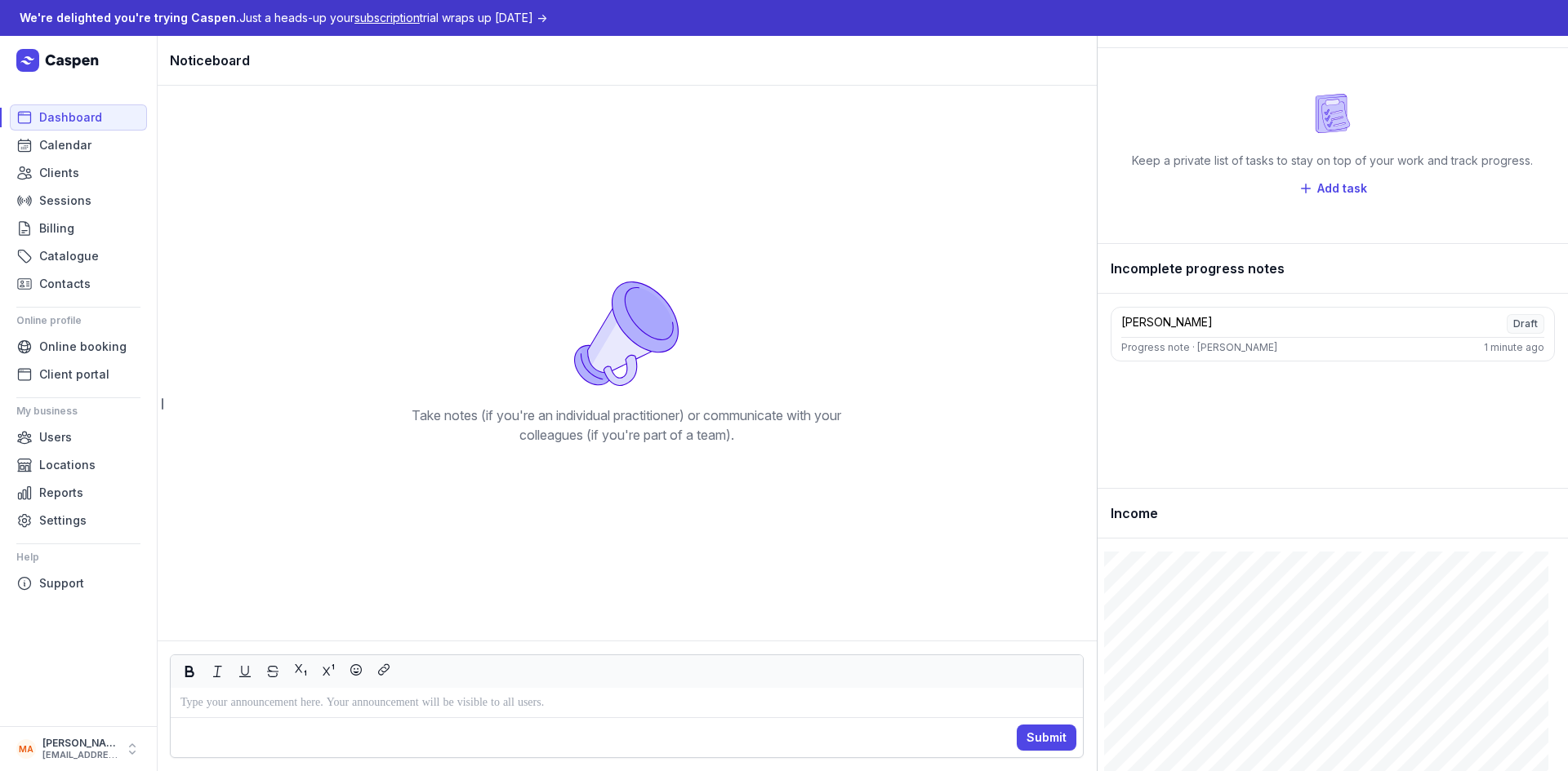
scroll to position [54, 0]
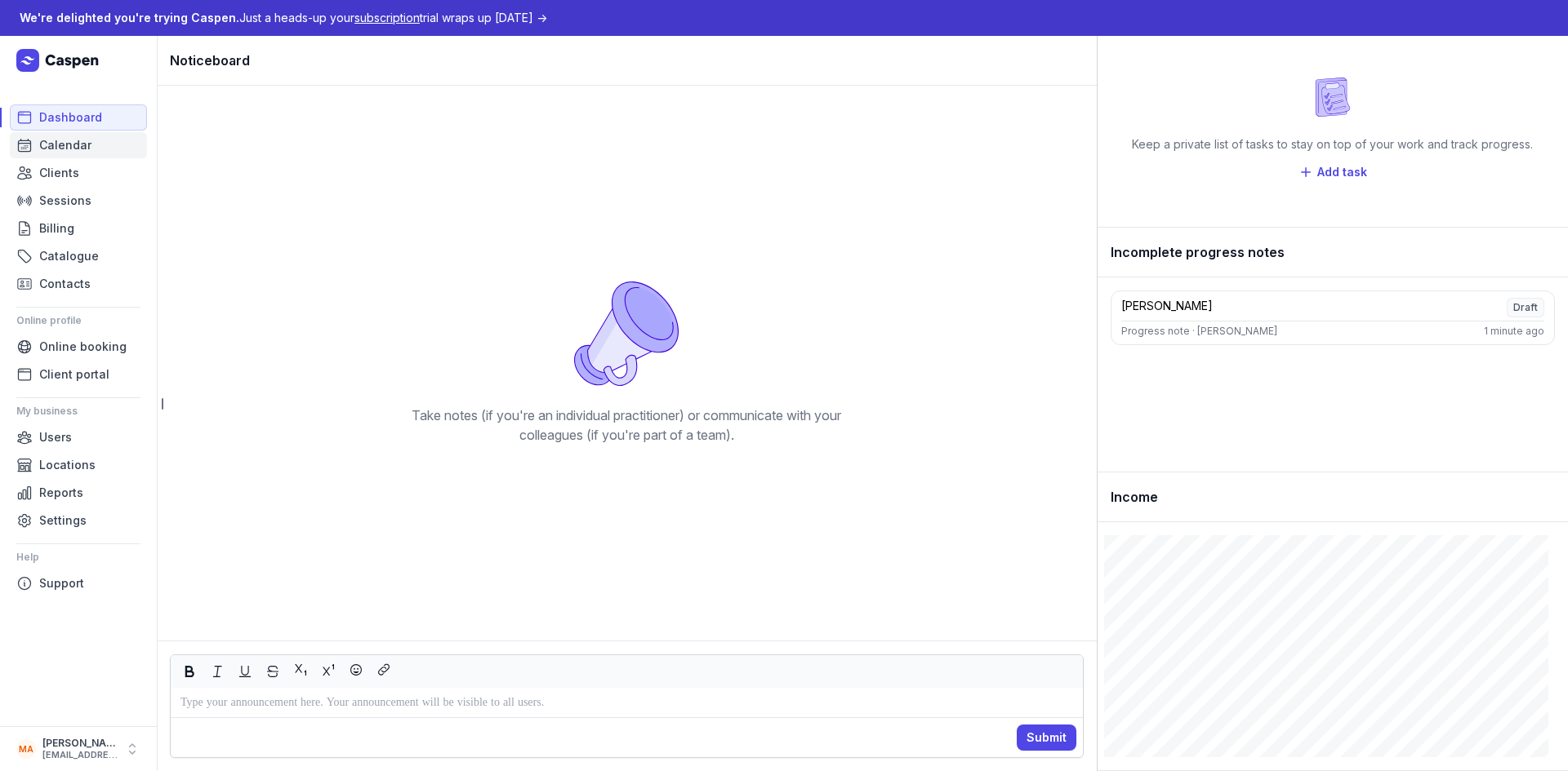
click at [95, 148] on link "Calendar" at bounding box center [78, 145] width 137 height 26
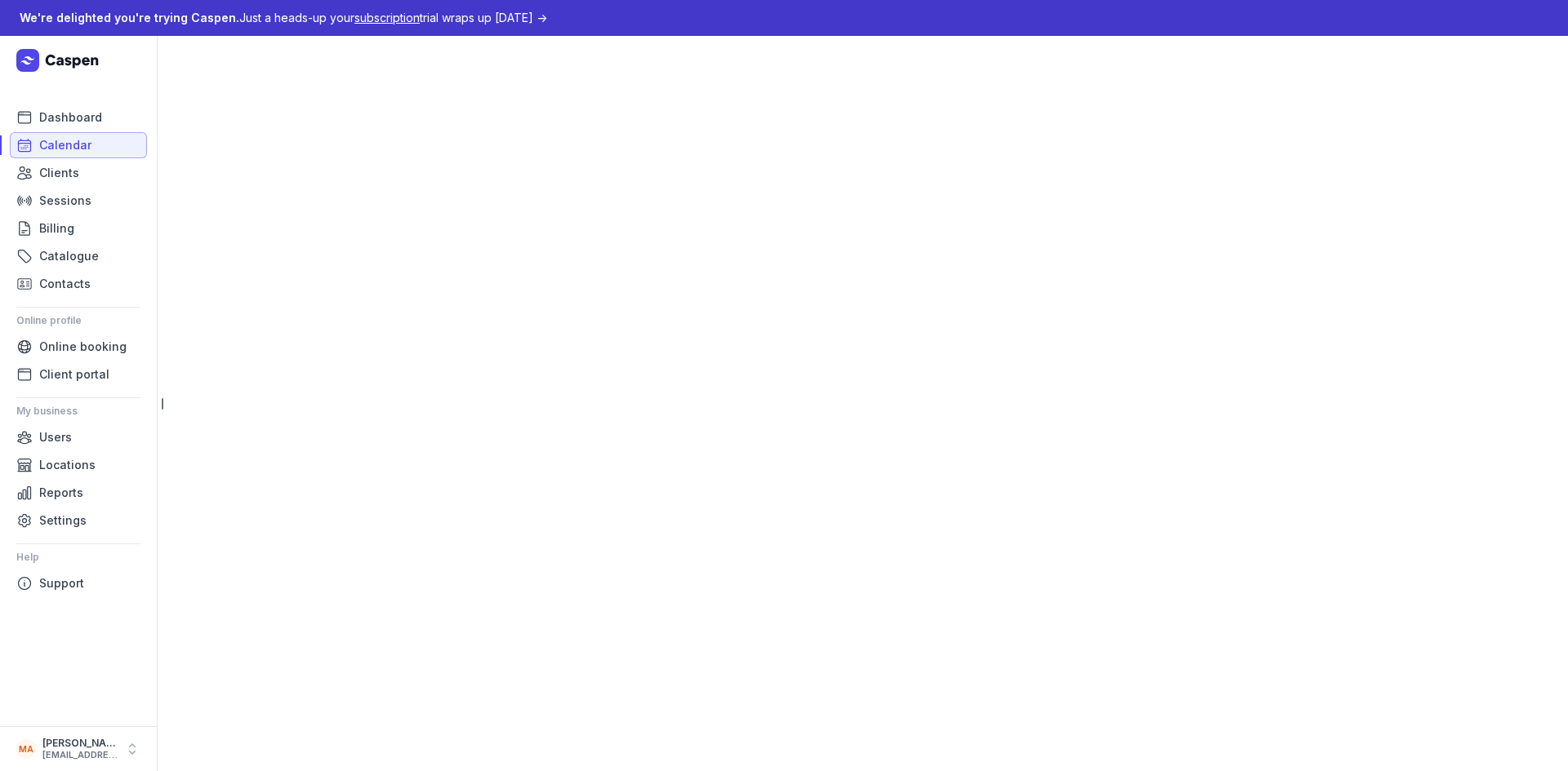
select select "week"
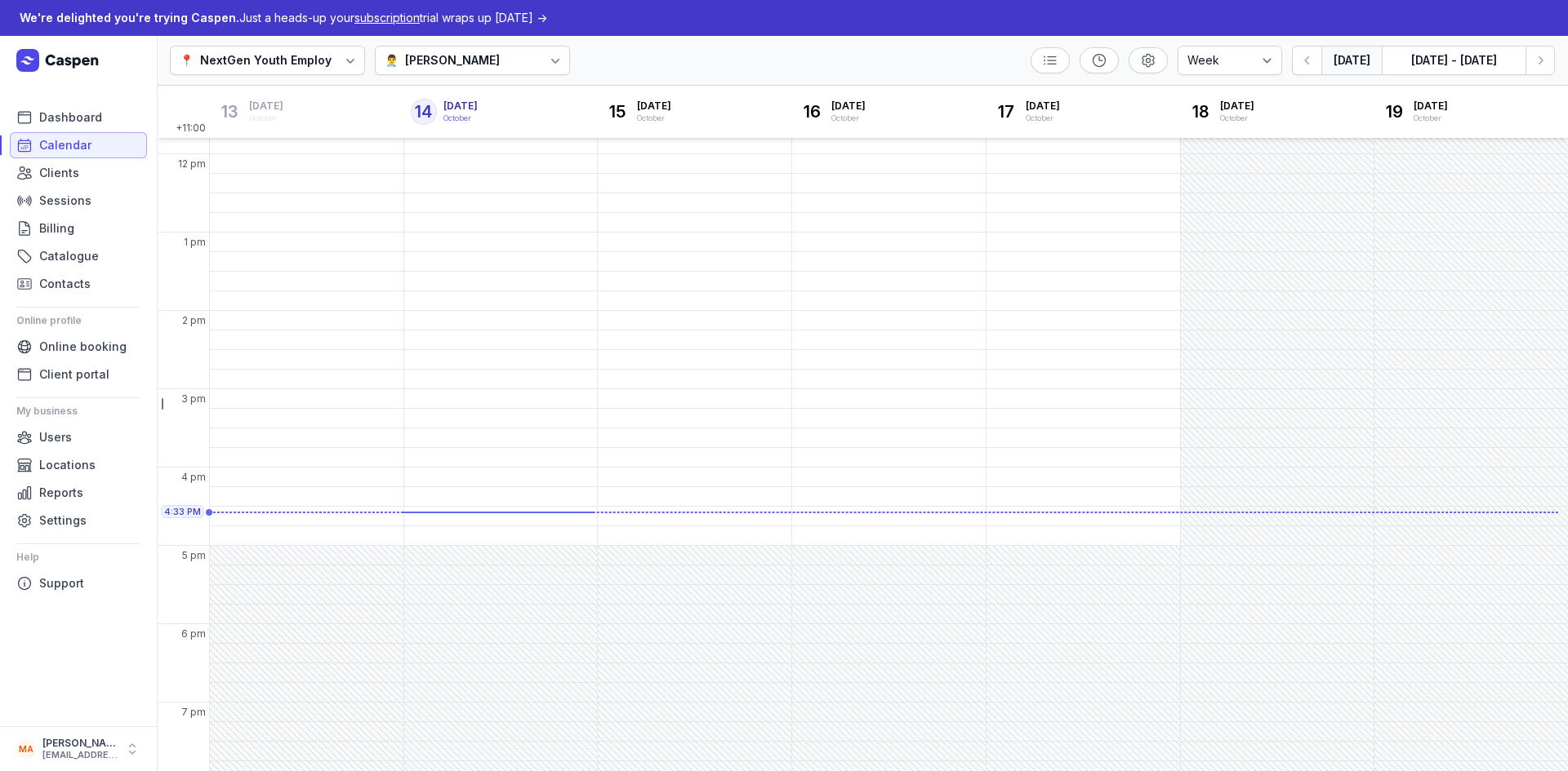
scroll to position [307, 0]
click at [288, 193] on div "12:30 PM - Mon" at bounding box center [254, 193] width 83 height 16
click at [298, 87] on span "Appointment" at bounding box center [289, 89] width 72 height 16
select select
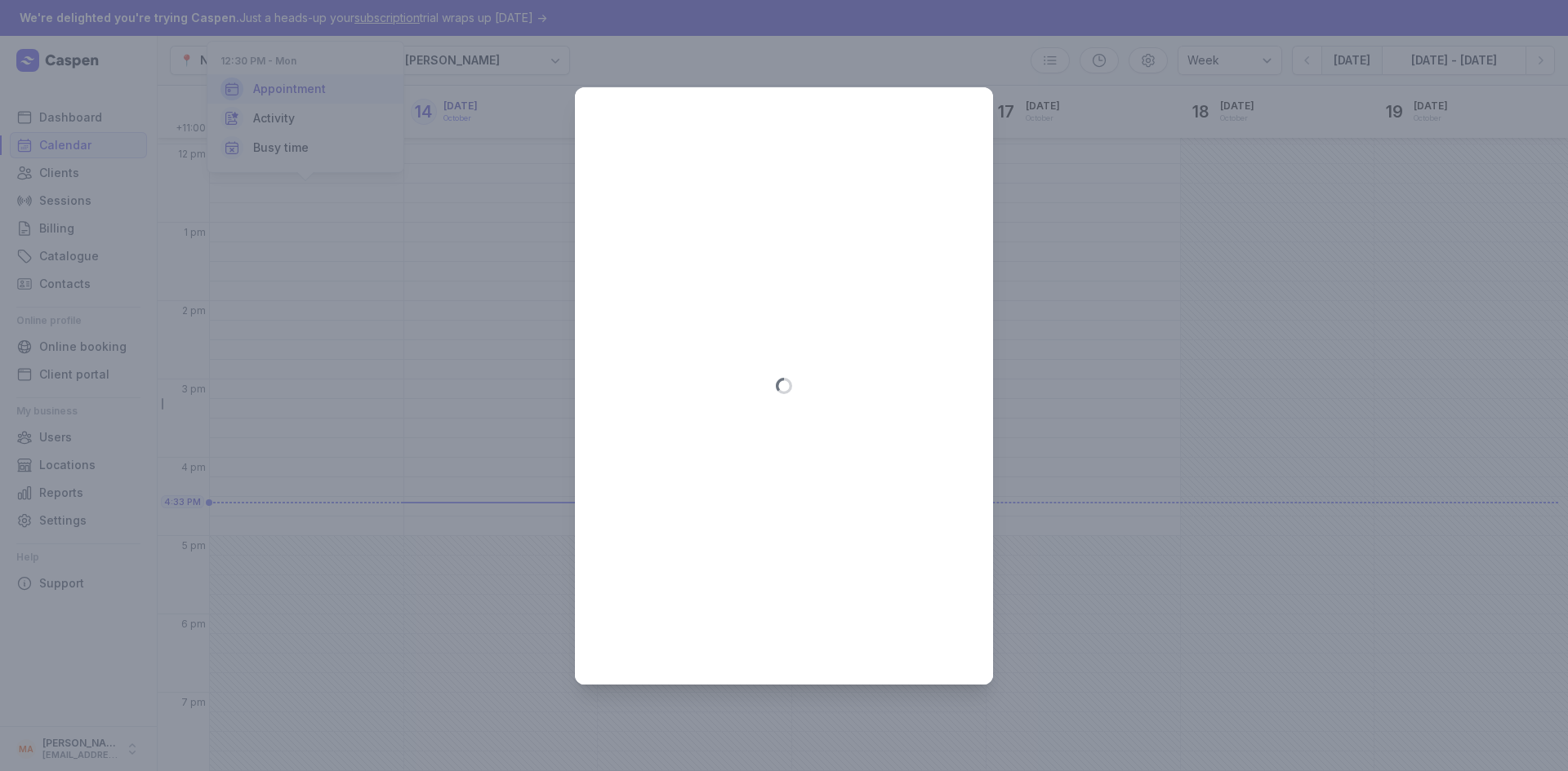
type input "2025-10-13"
select select "12:30"
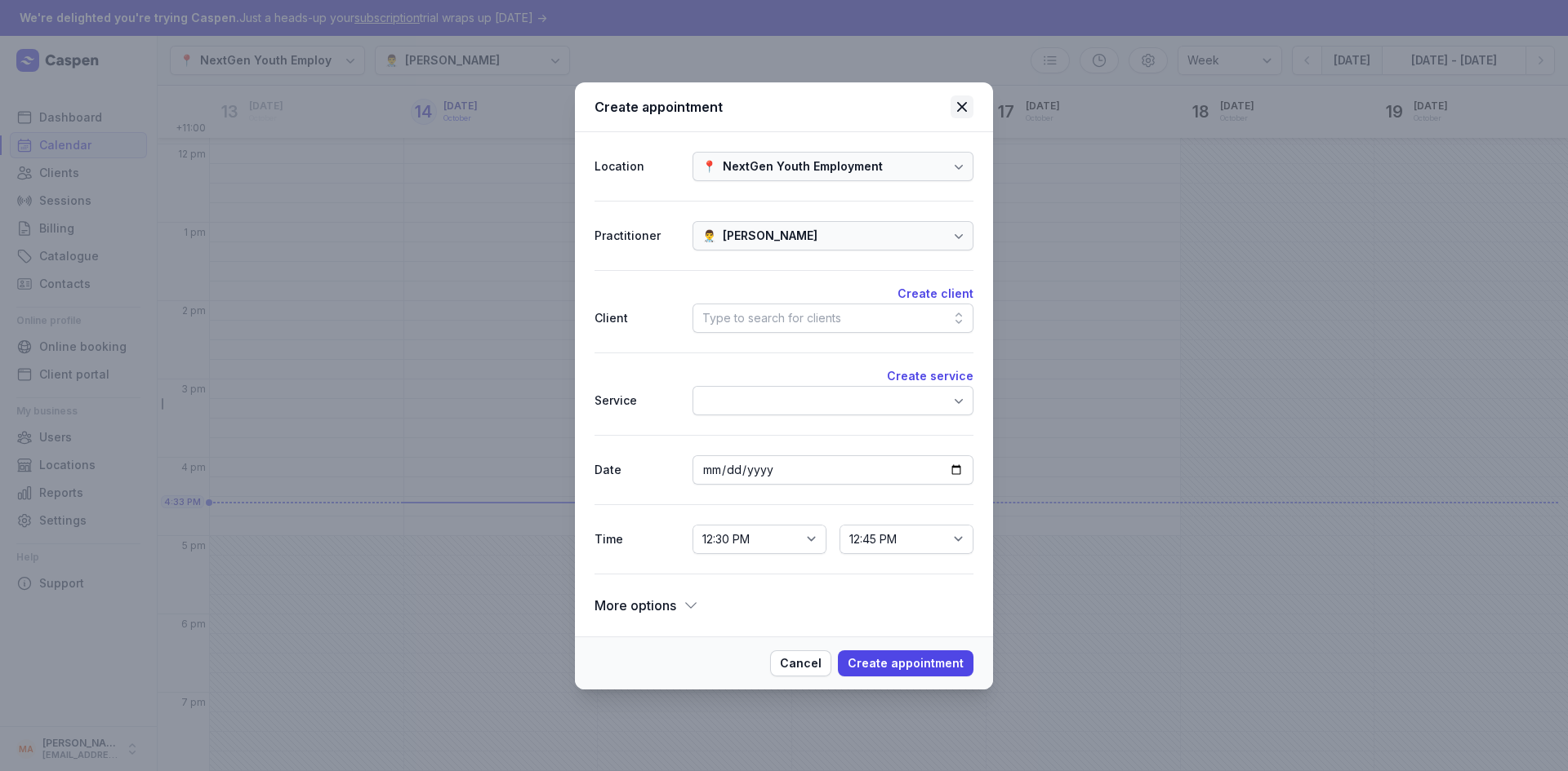
click at [964, 108] on icon at bounding box center [961, 106] width 20 height 20
select select
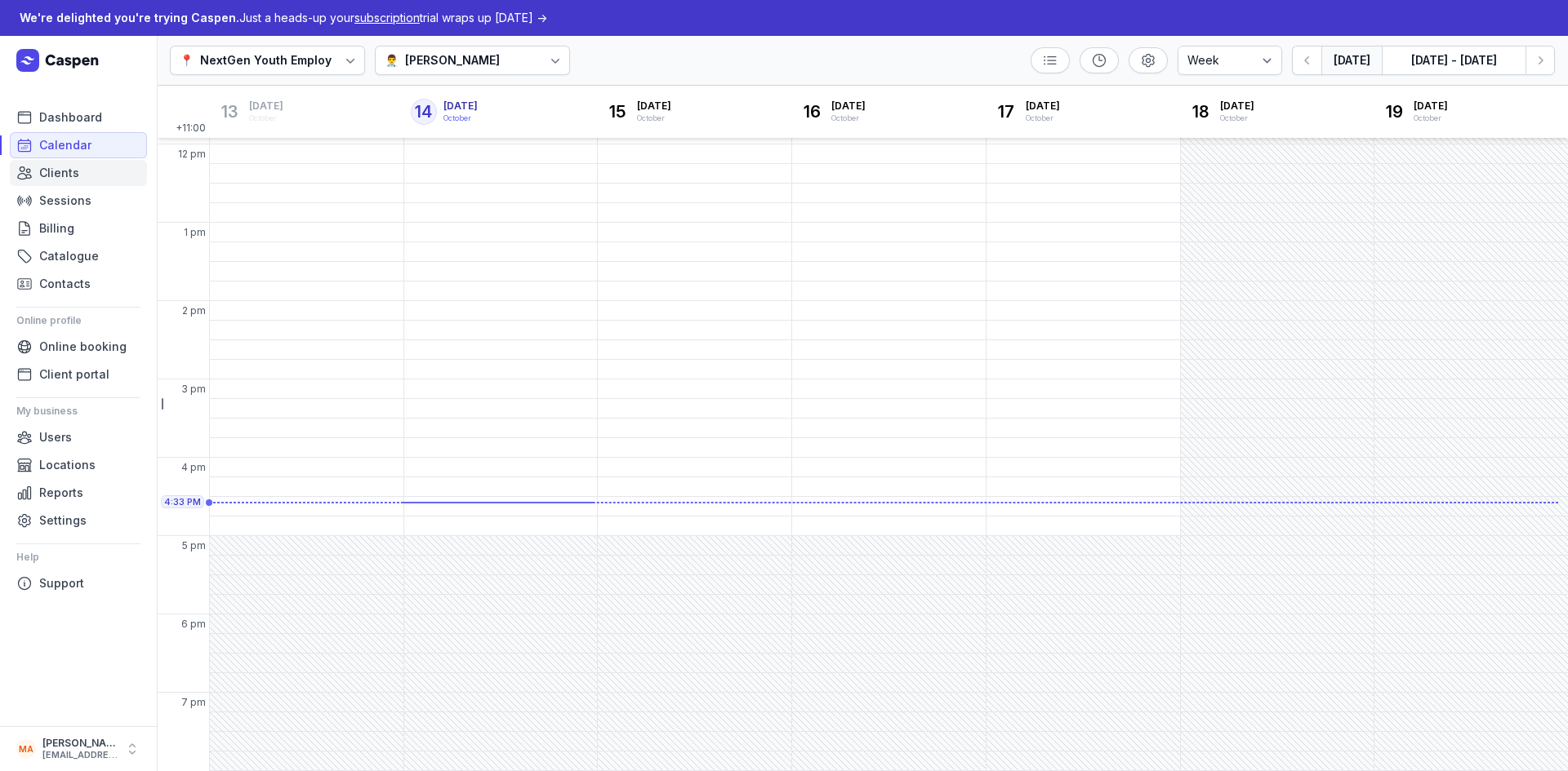
click at [66, 178] on span "Clients" at bounding box center [59, 173] width 40 height 20
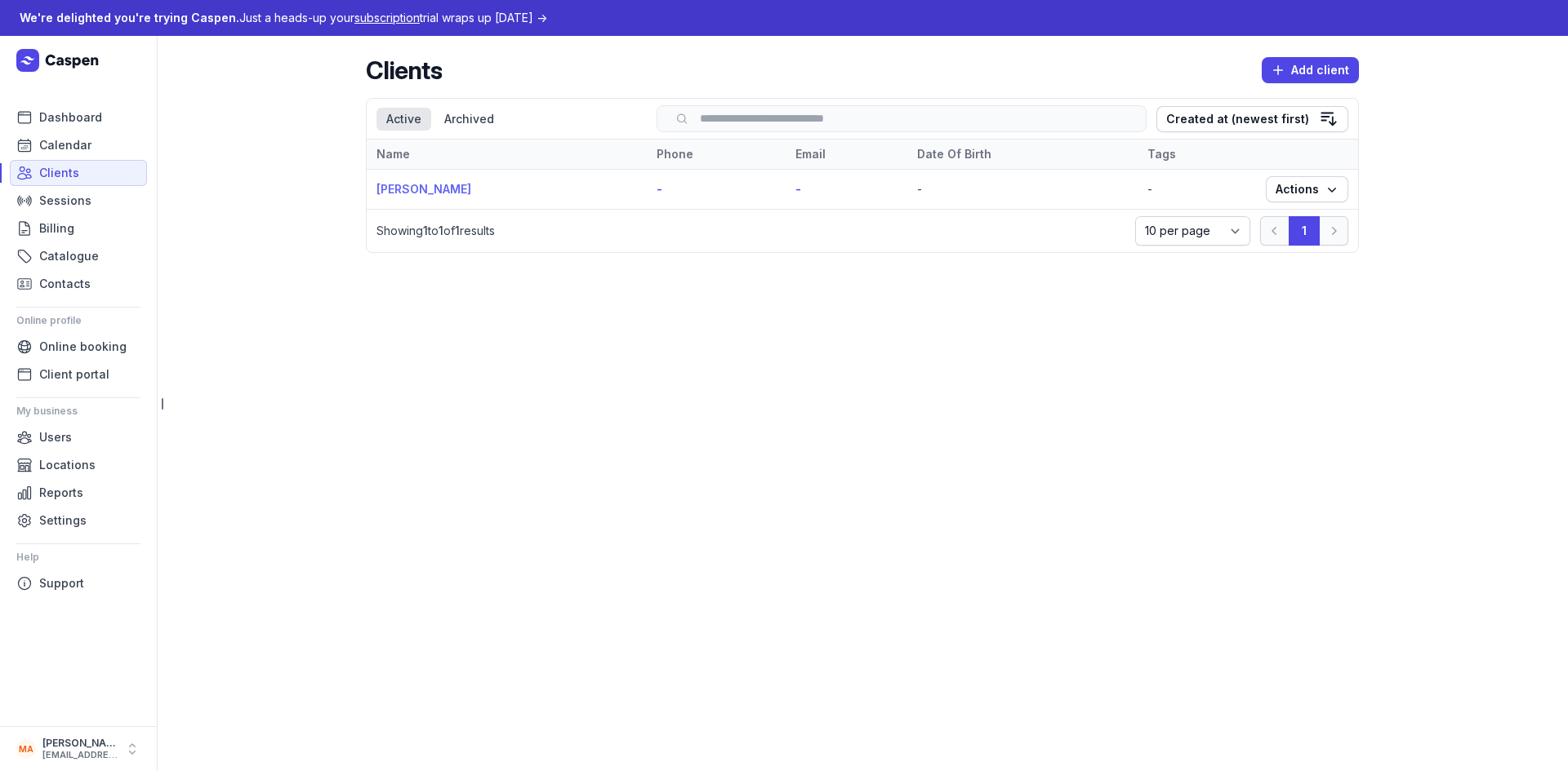
click at [424, 190] on link "[PERSON_NAME]" at bounding box center [423, 189] width 94 height 14
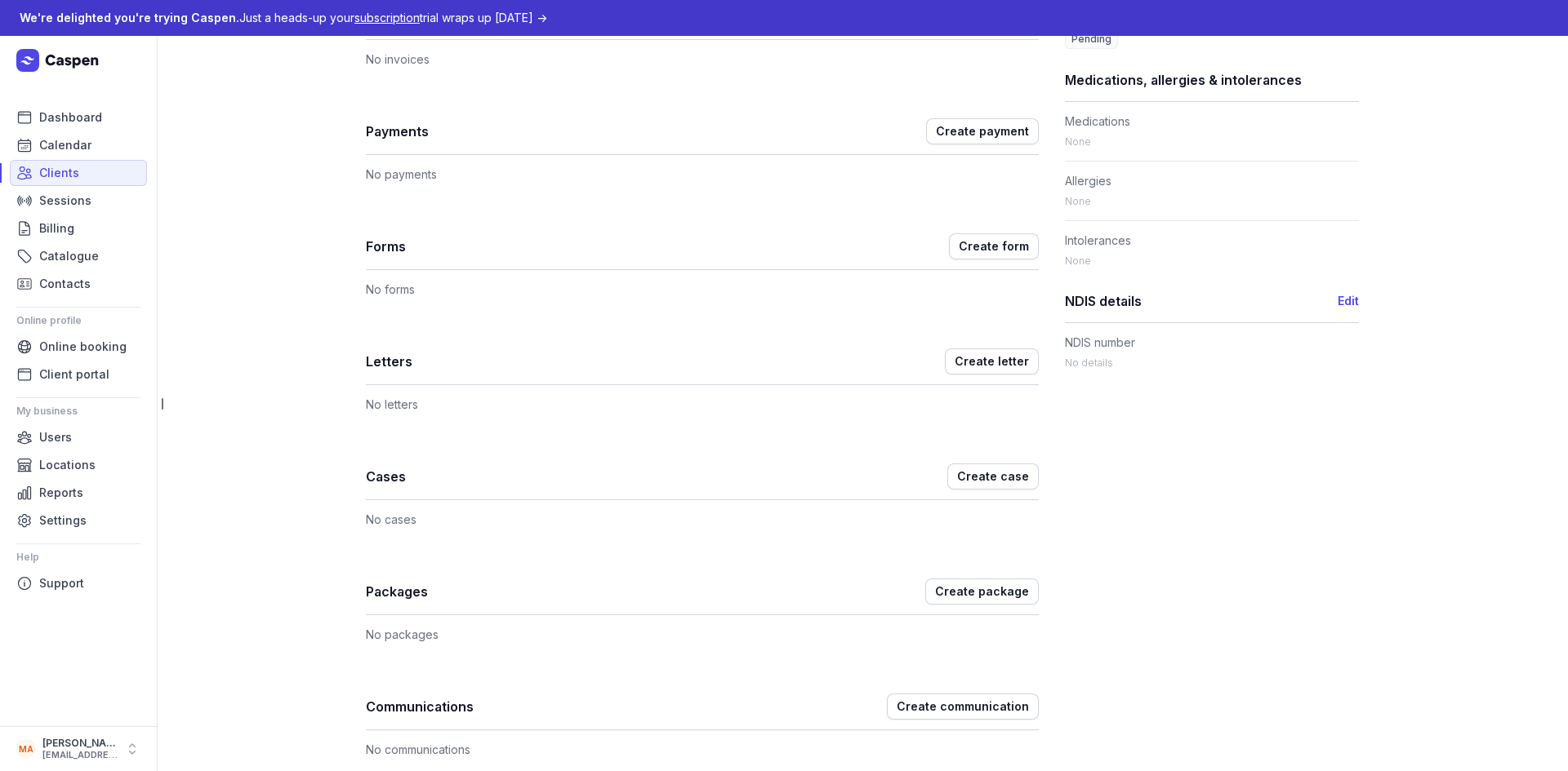
scroll to position [722, 0]
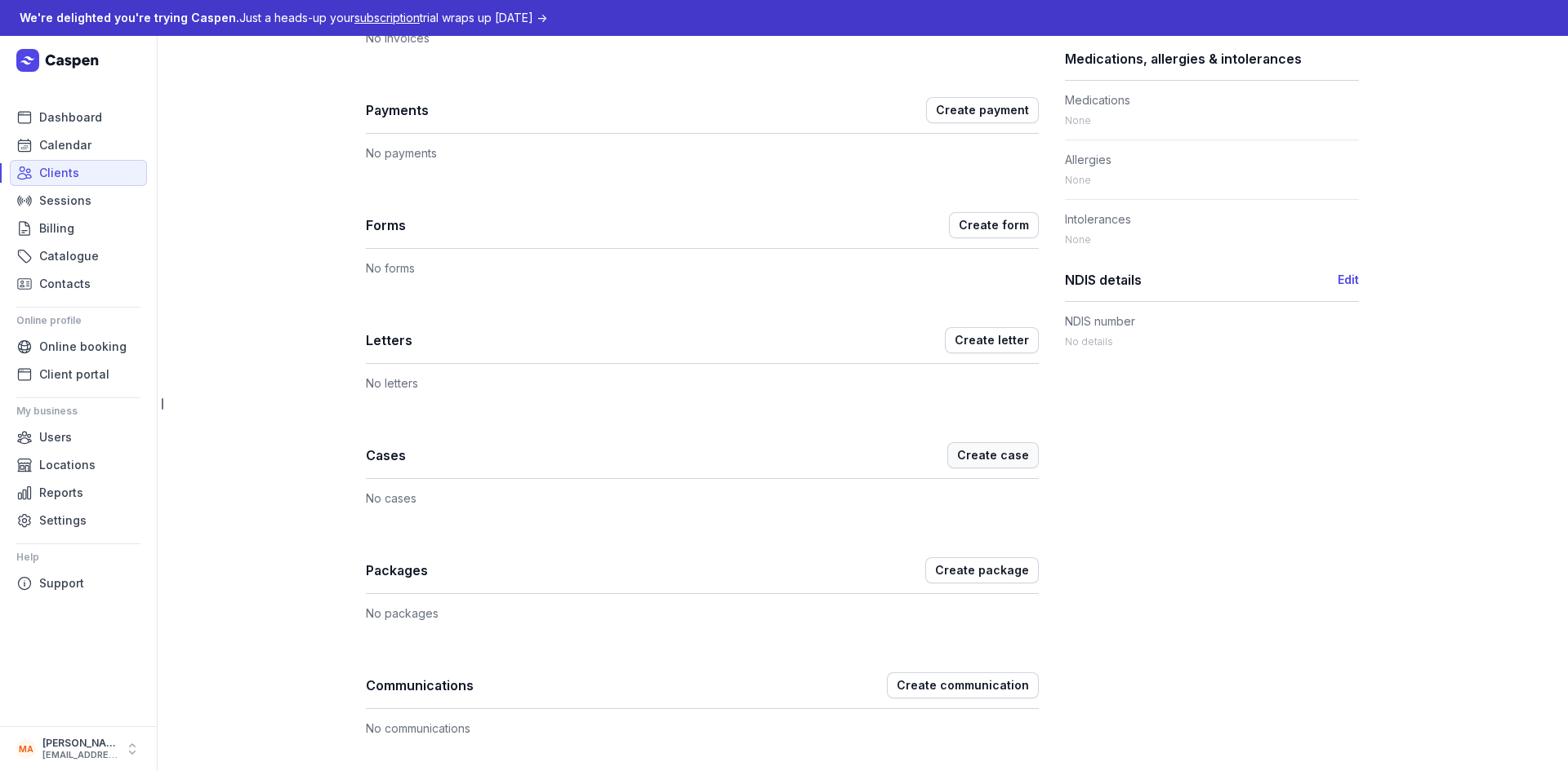
click at [985, 456] on span "Create case" at bounding box center [993, 455] width 72 height 20
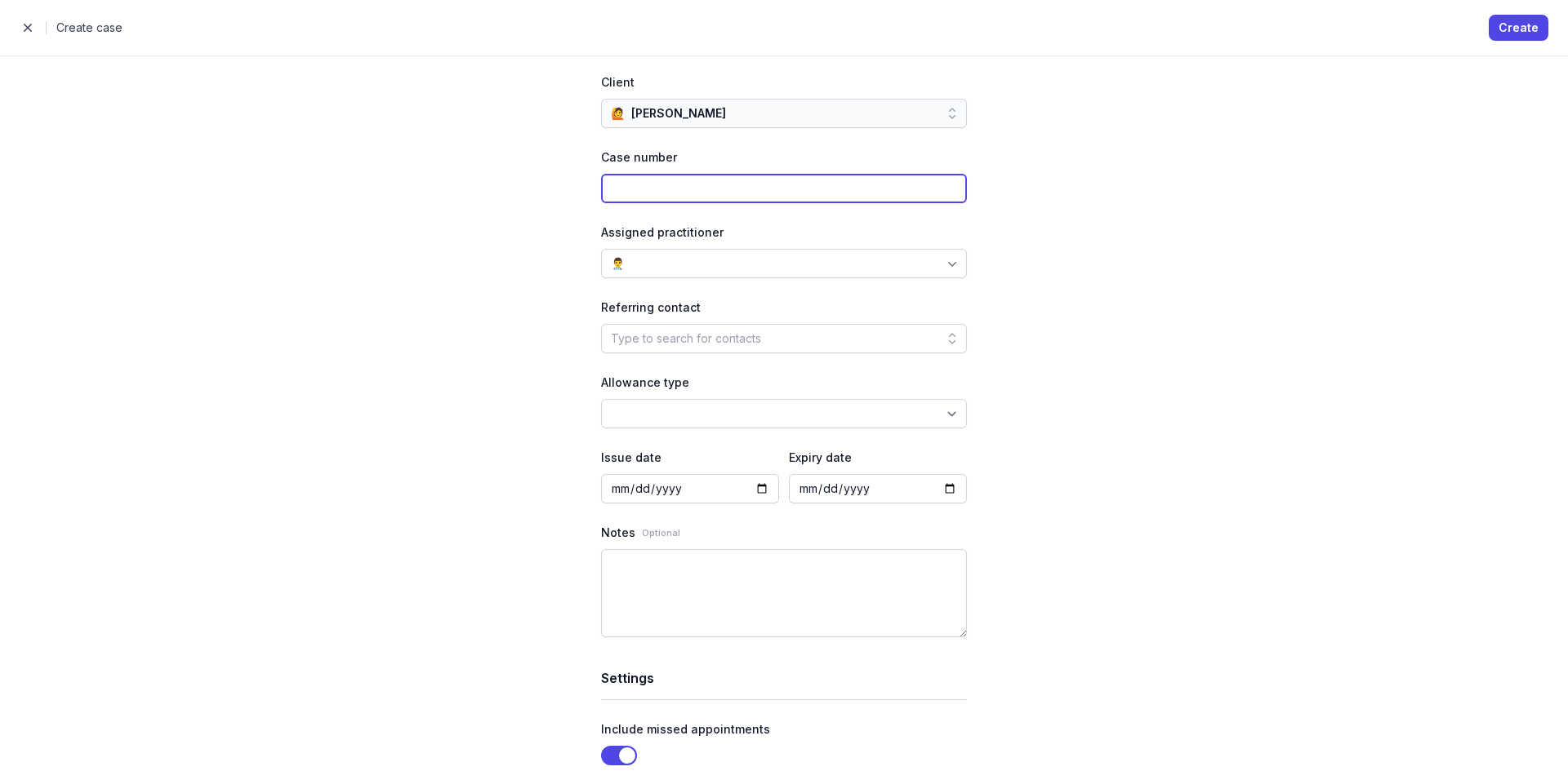
click at [722, 193] on input at bounding box center [784, 188] width 366 height 30
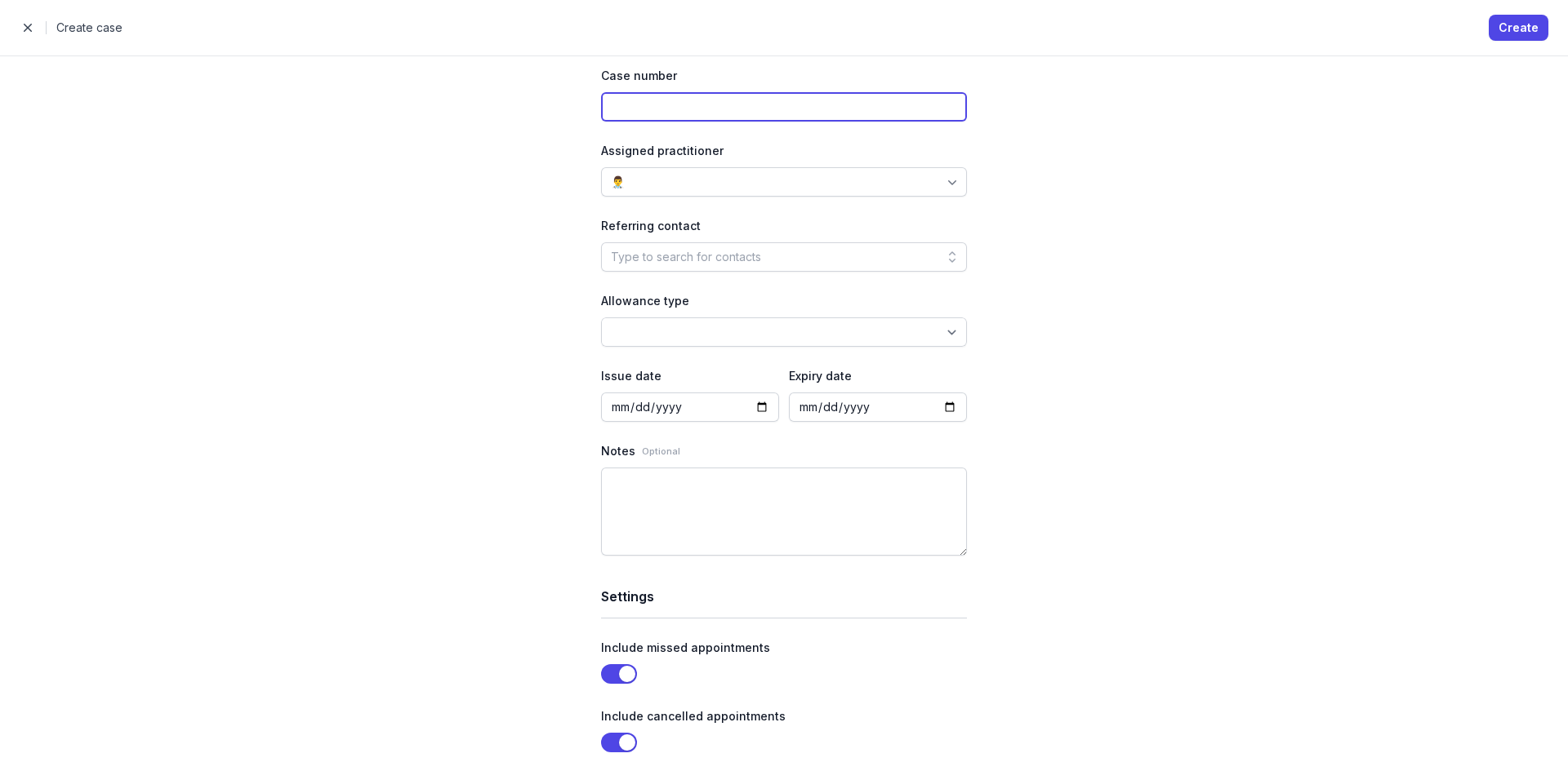
scroll to position [163, 0]
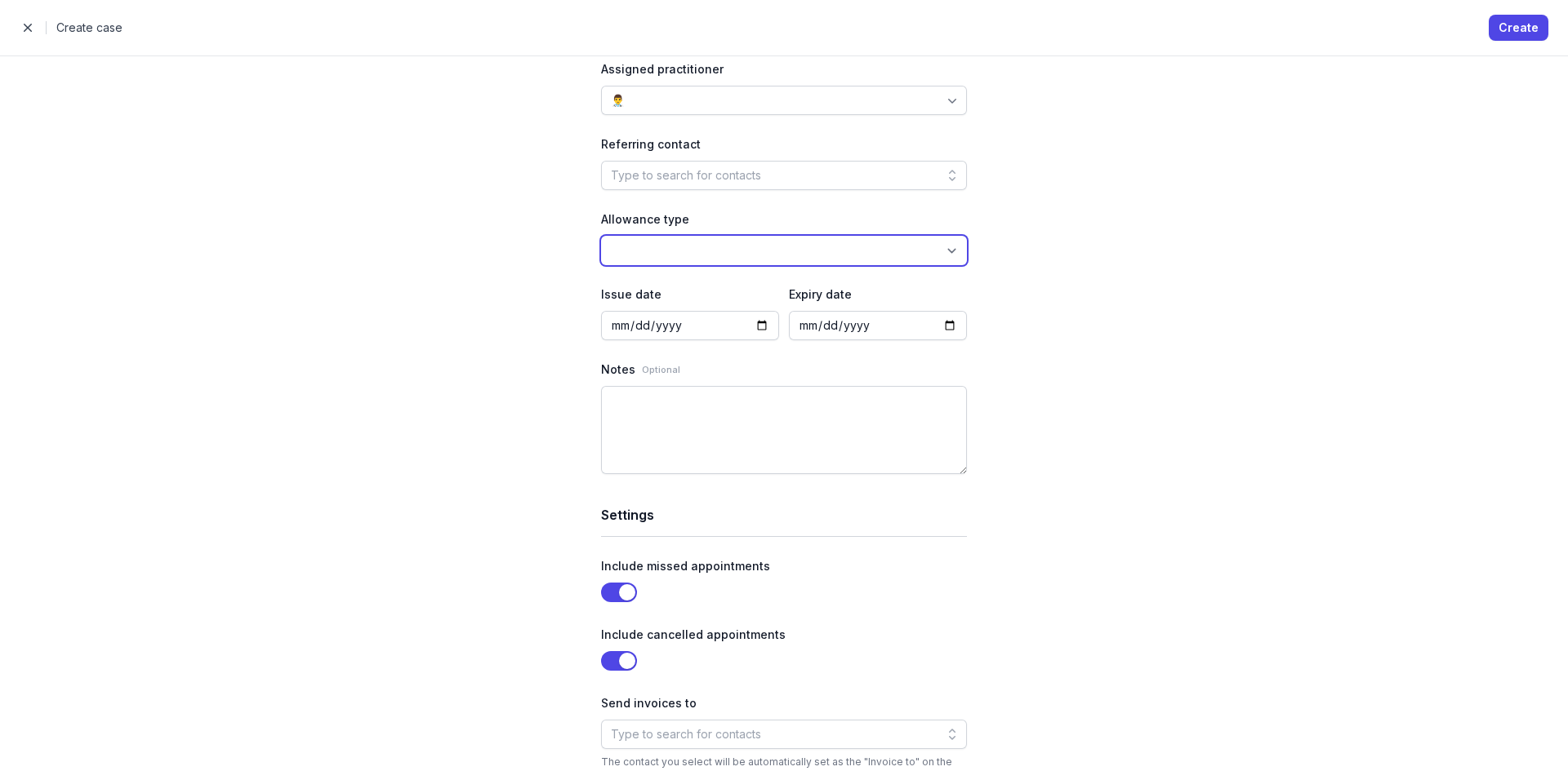
click at [771, 255] on select "Appointments Money Time" at bounding box center [784, 250] width 366 height 30
select select "appointments"
click at [601, 236] on select "Appointments Money Time" at bounding box center [784, 250] width 366 height 30
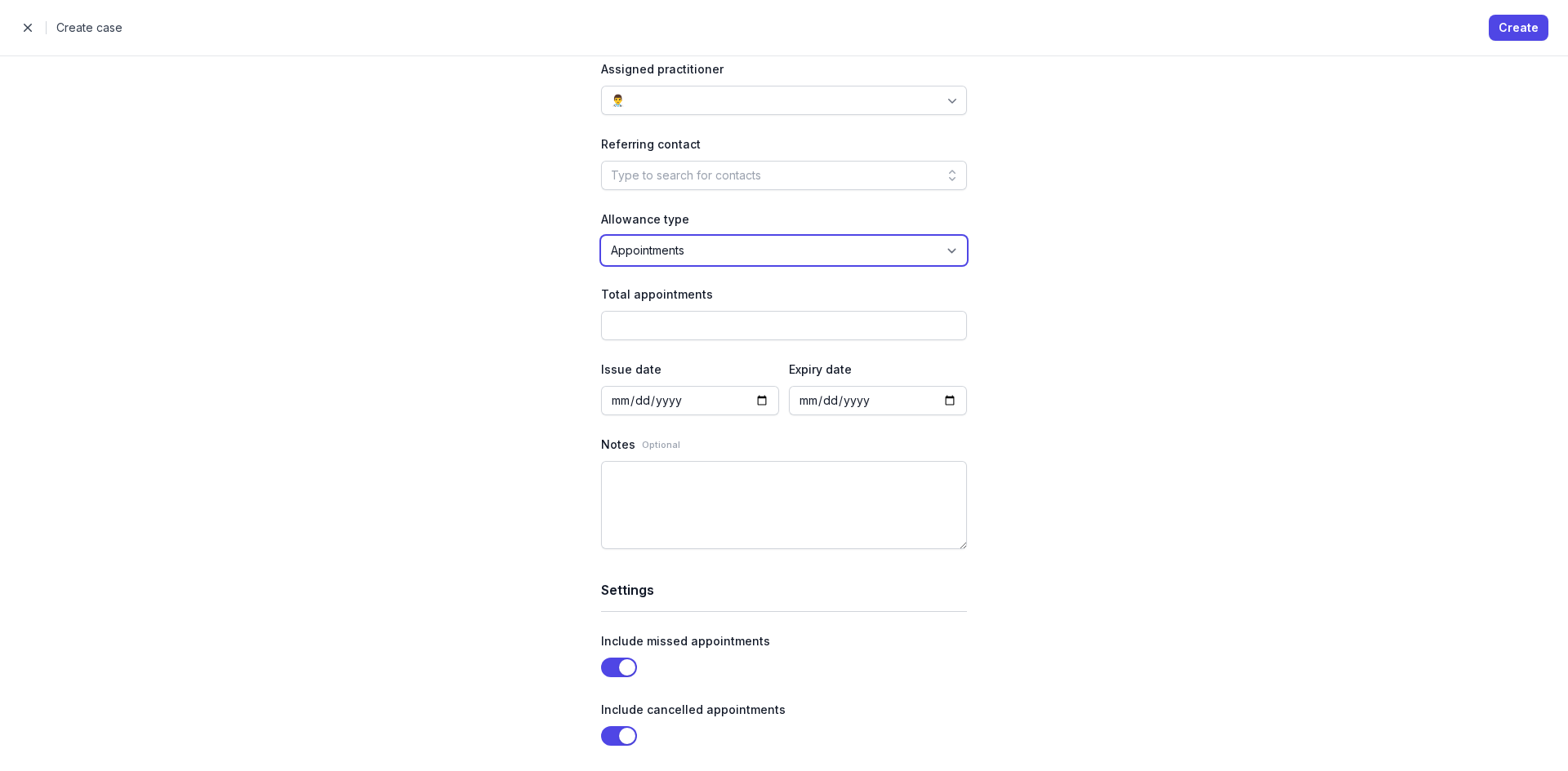
click at [843, 246] on select "Appointments Money Time" at bounding box center [784, 250] width 366 height 30
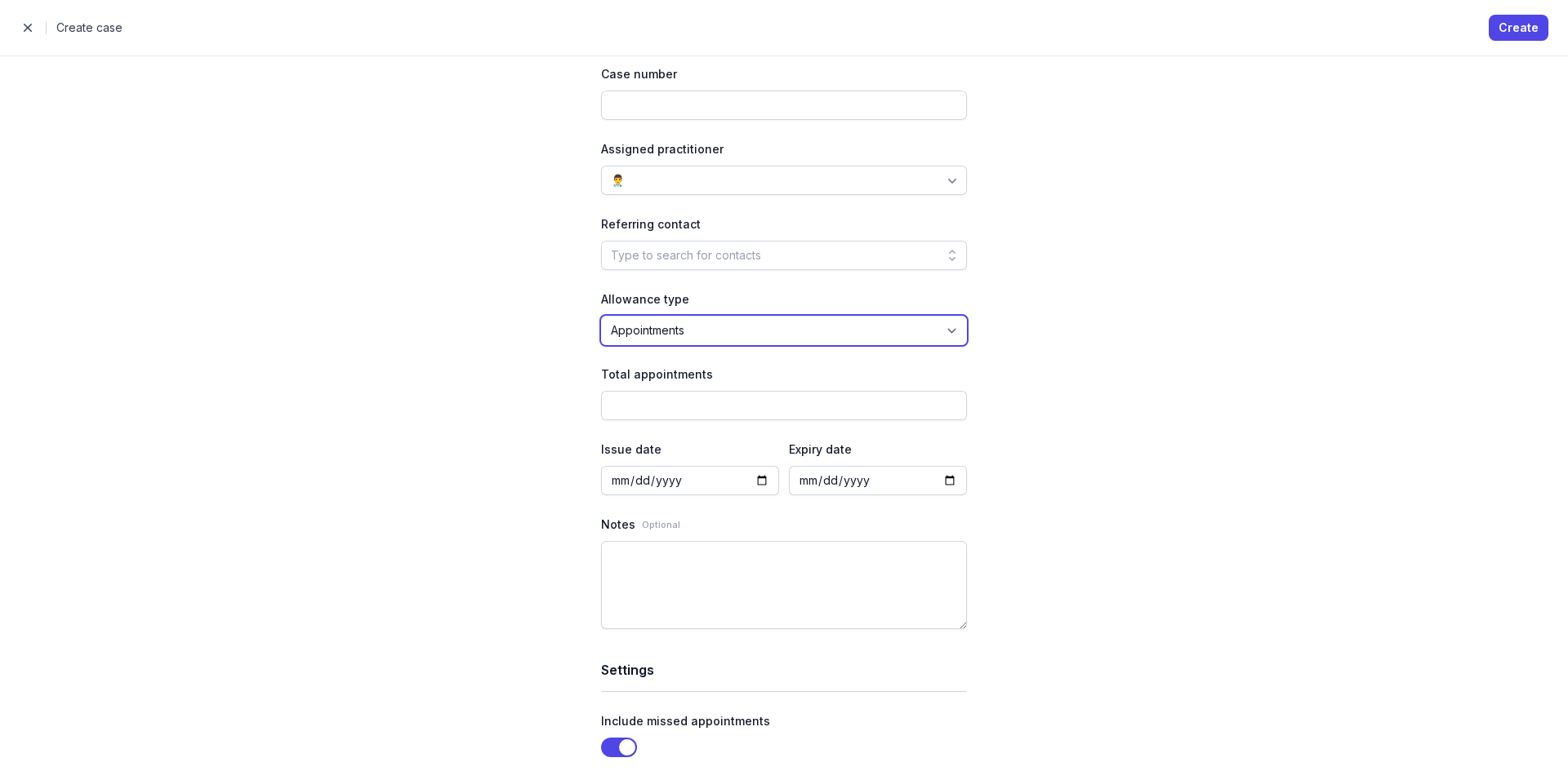
scroll to position [0, 0]
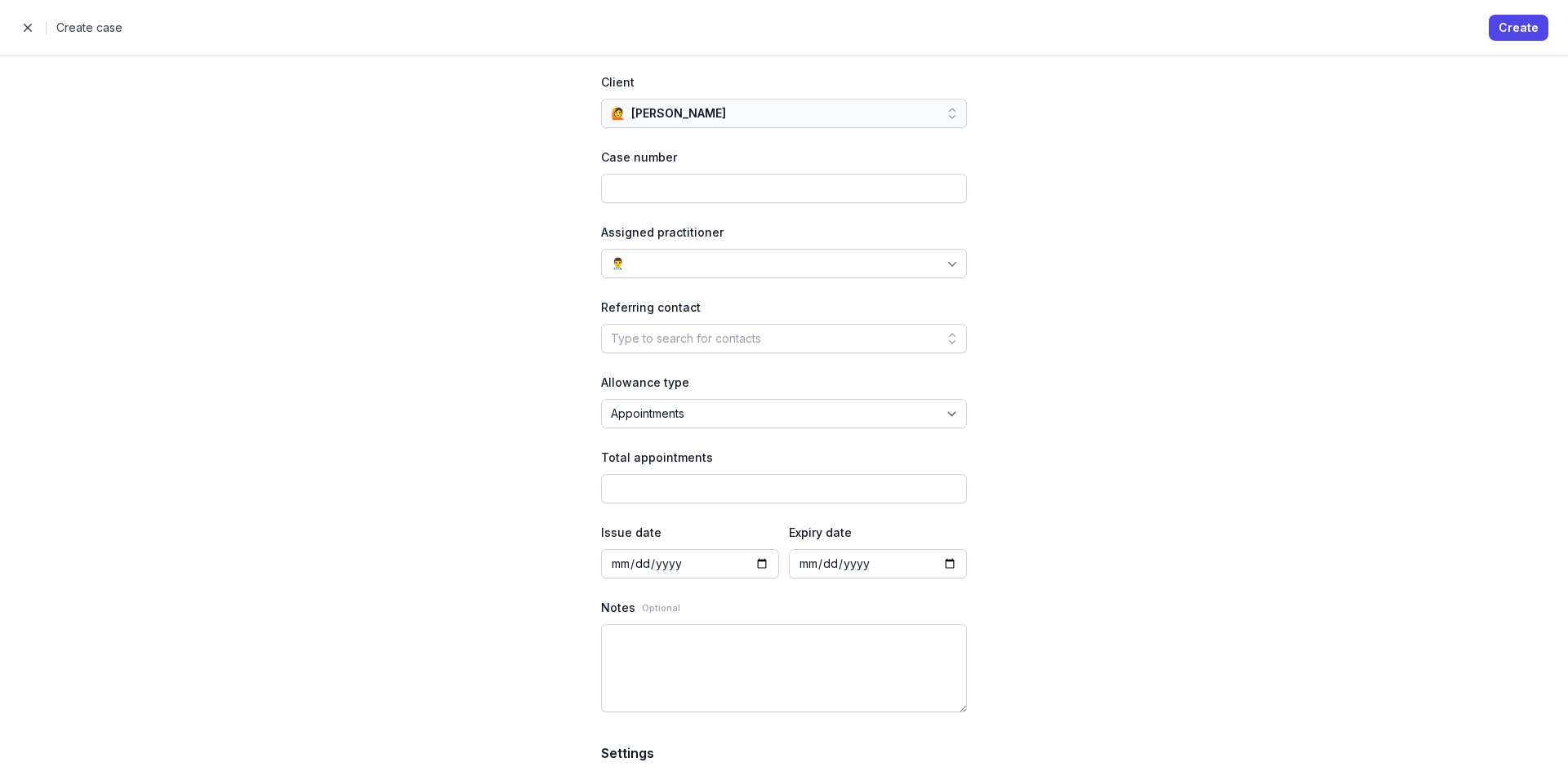
click at [816, 254] on div "👨‍⚕️" at bounding box center [784, 264] width 366 height 30
click at [732, 314] on div "👨‍⚕️ Mahad Aden" at bounding box center [779, 325] width 359 height 30
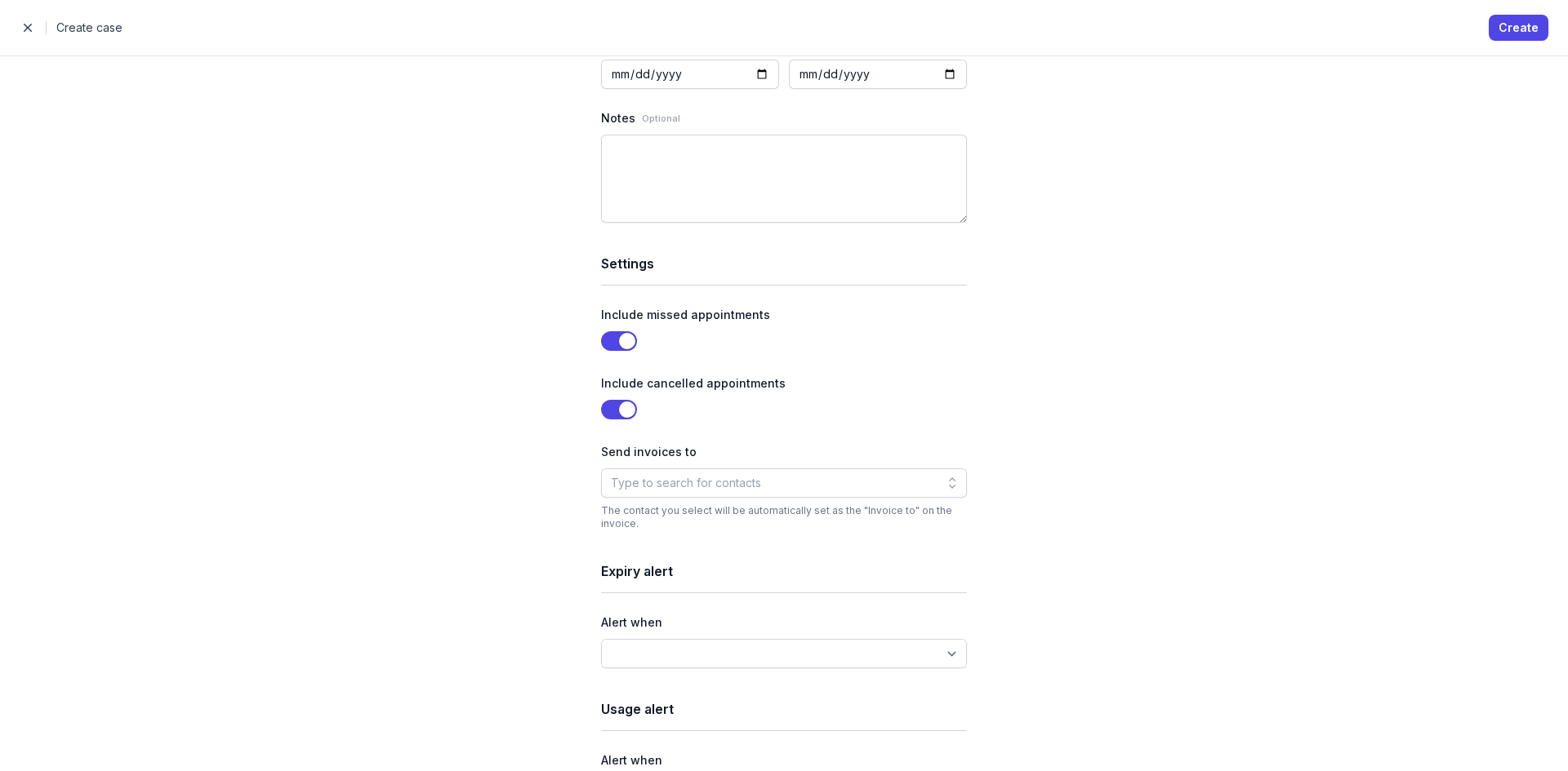
scroll to position [744, 0]
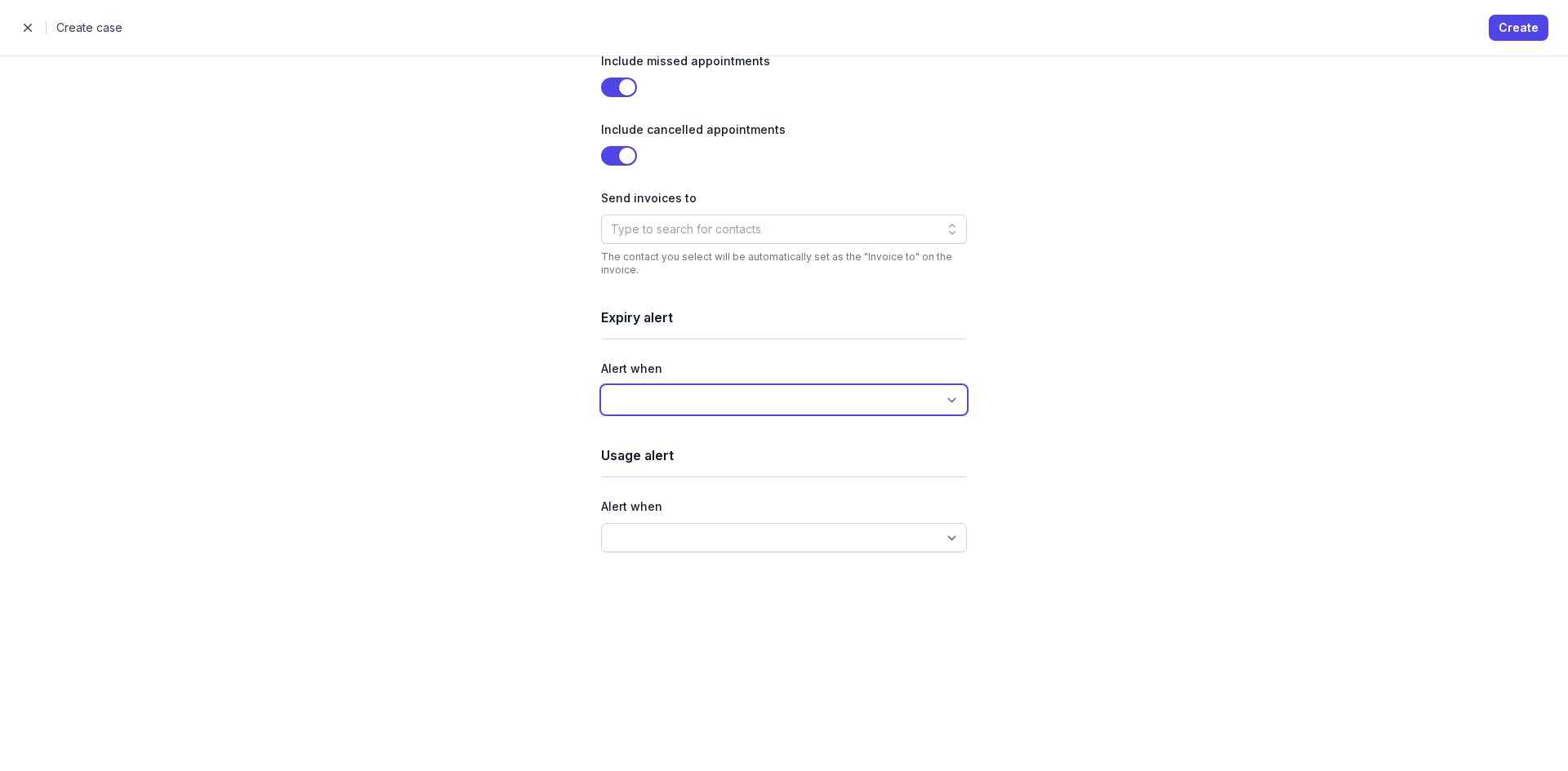
click at [787, 397] on select "1 week remaining 2 weeks remaining 1 month remaining 2 months remaining 3 month…" at bounding box center [784, 400] width 366 height 30
click at [1165, 387] on div "Client 🙋️ Robert Demo Case number Assigned practitioner 👨‍⚕️ Mahad Aden Referri…" at bounding box center [784, 413] width 1568 height 716
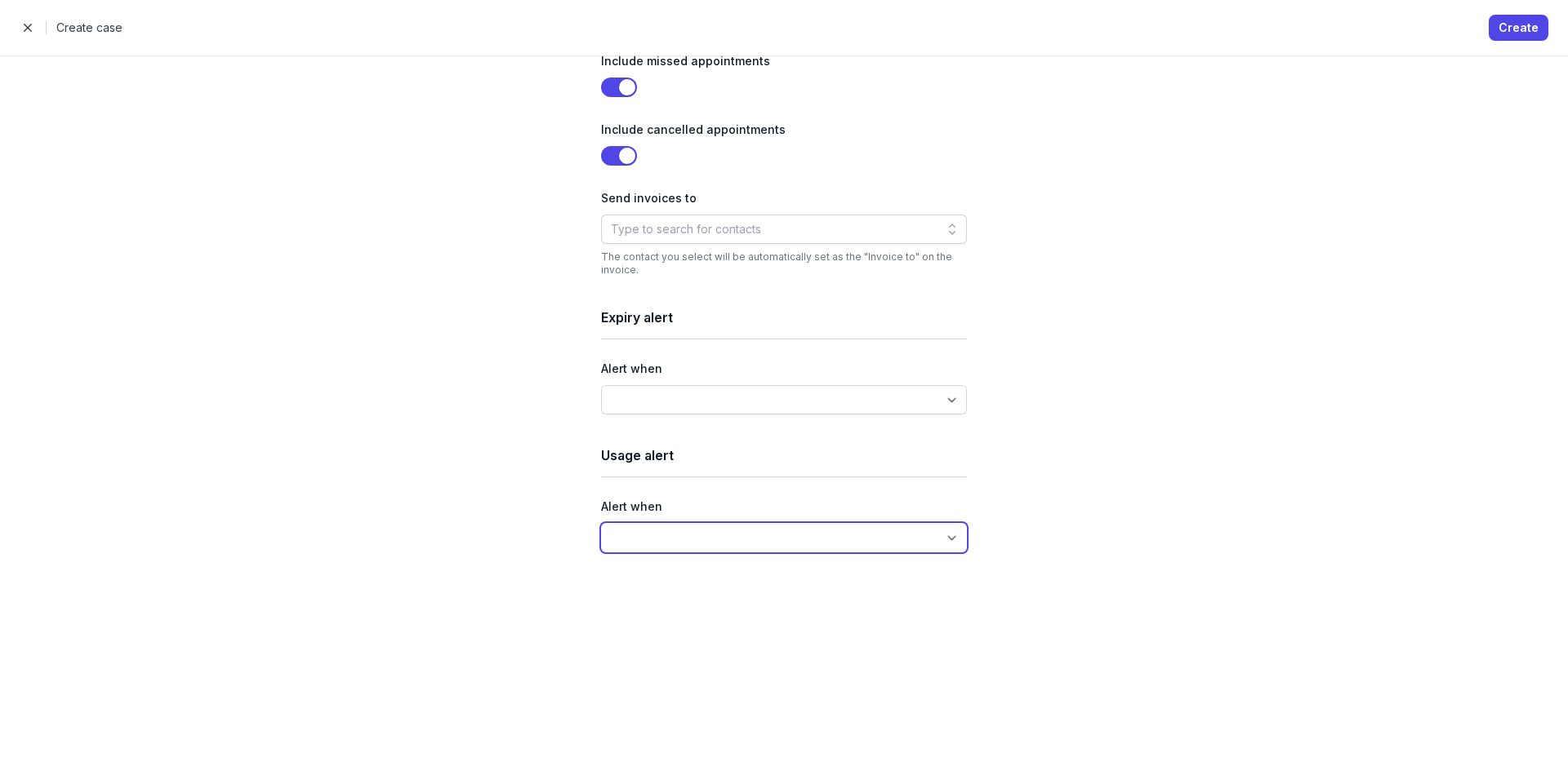
click at [776, 549] on select "50% used 60% used 70% used 80% used 90% used 100% used" at bounding box center [784, 538] width 366 height 30
click at [934, 372] on div "Alert when" at bounding box center [784, 368] width 366 height 20
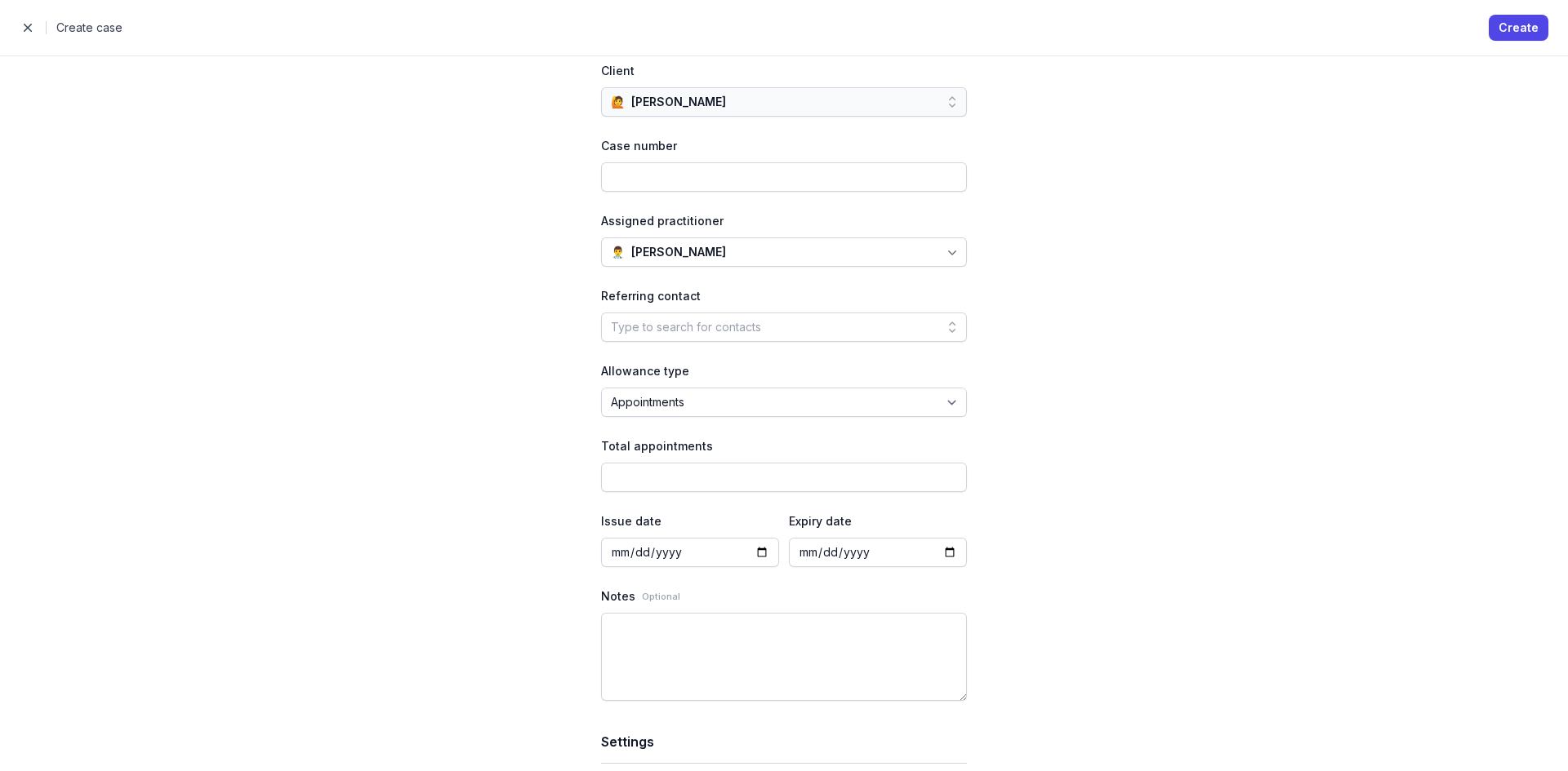
scroll to position [0, 0]
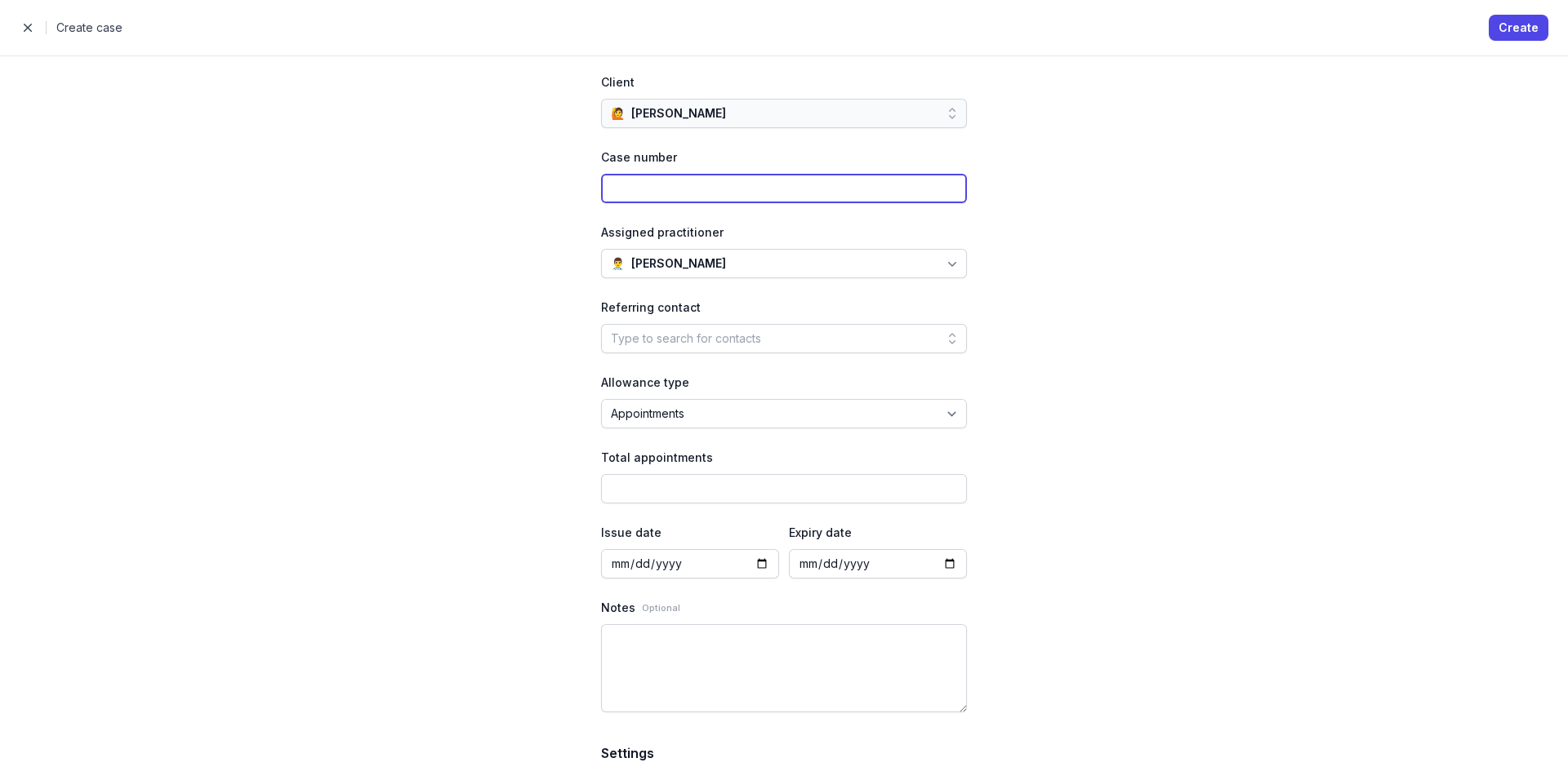
click at [738, 192] on input at bounding box center [784, 188] width 366 height 30
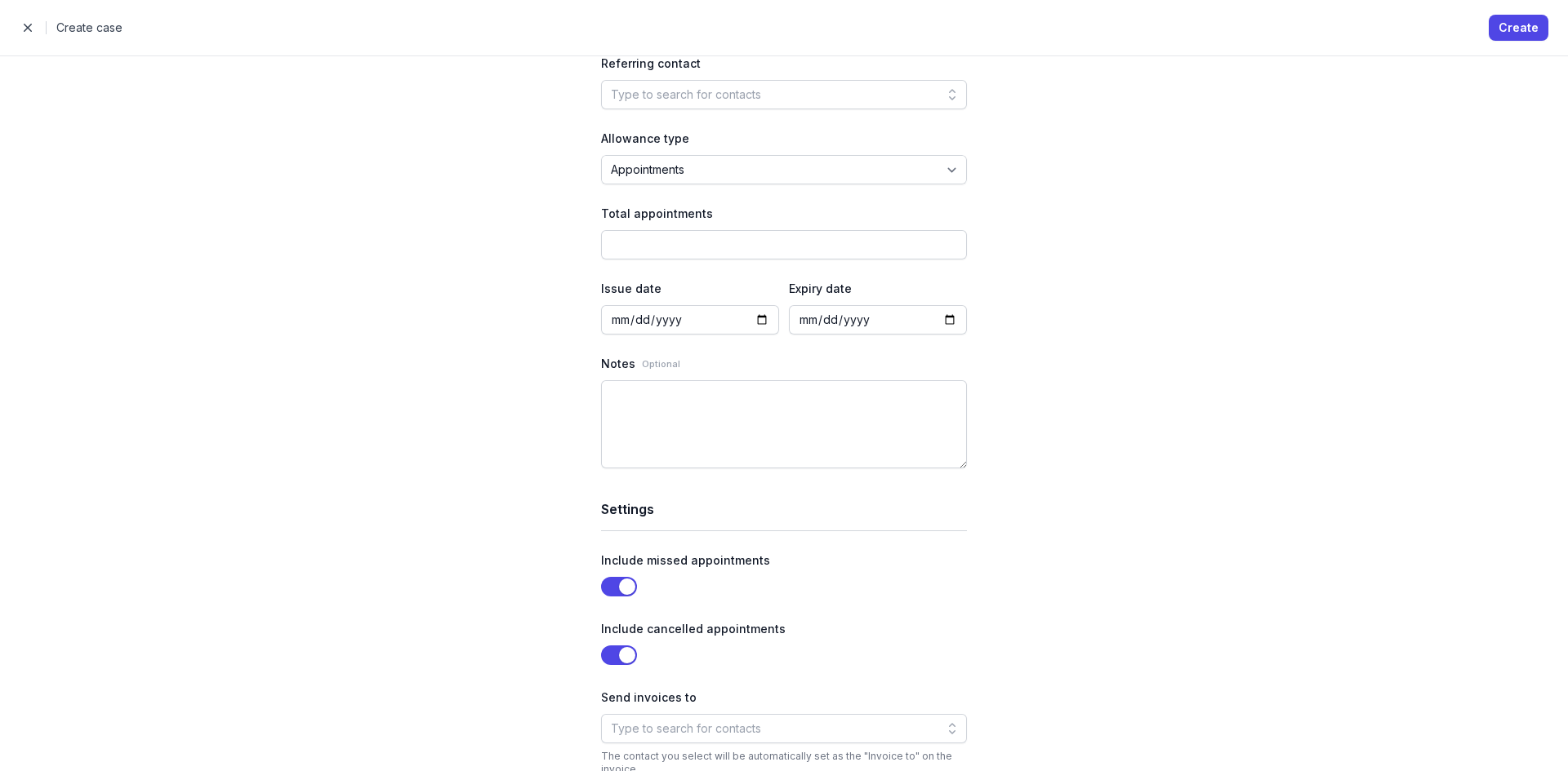
scroll to position [245, 0]
click at [756, 320] on input "date" at bounding box center [690, 319] width 178 height 30
type input "[DATE]"
click at [951, 317] on input "date" at bounding box center [878, 319] width 178 height 30
type input "[DATE]"
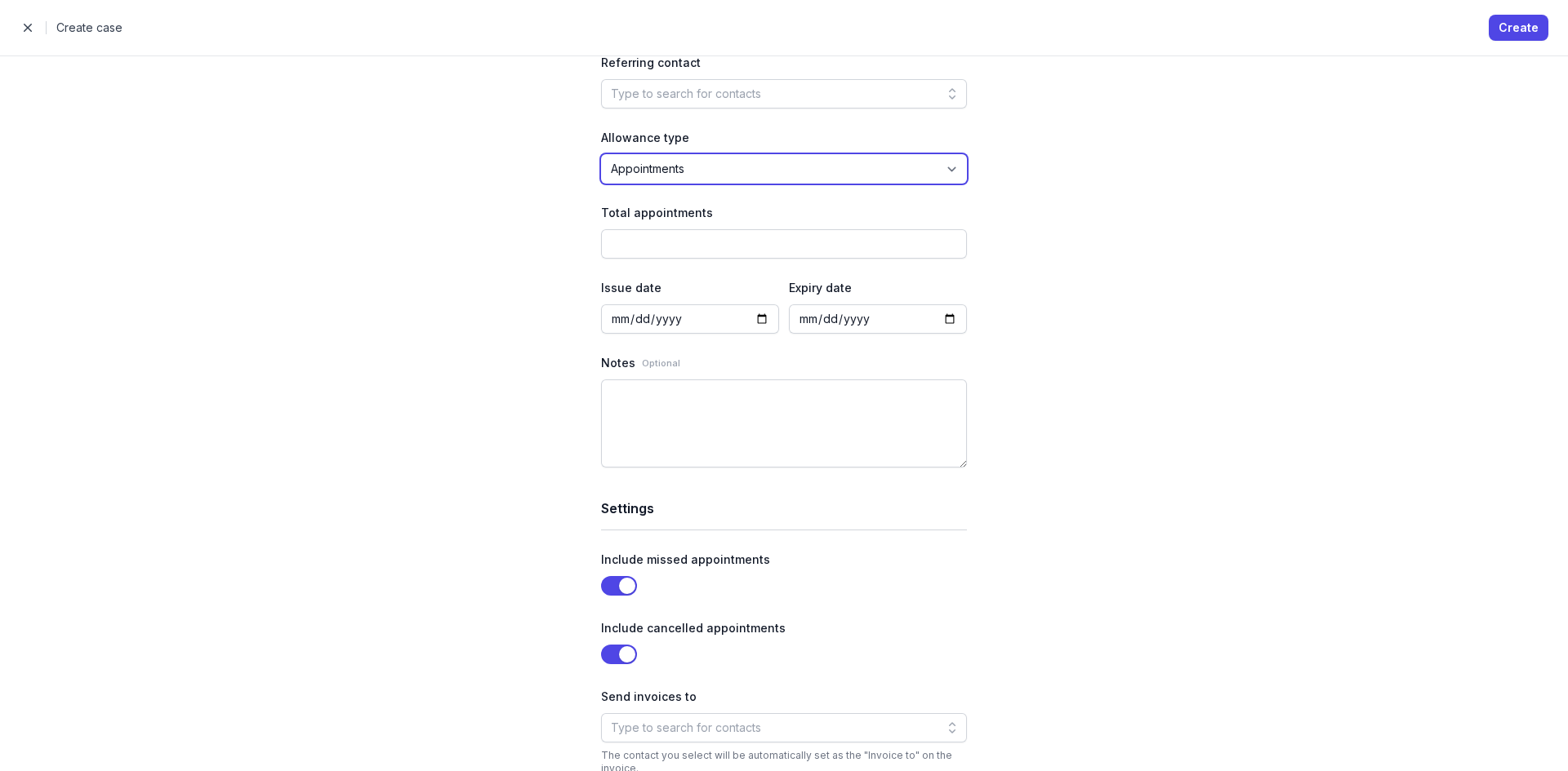
click at [719, 165] on select "Appointments Money Time" at bounding box center [784, 168] width 366 height 30
select select "money"
click at [601, 154] on select "Appointments Money Time" at bounding box center [784, 168] width 366 height 30
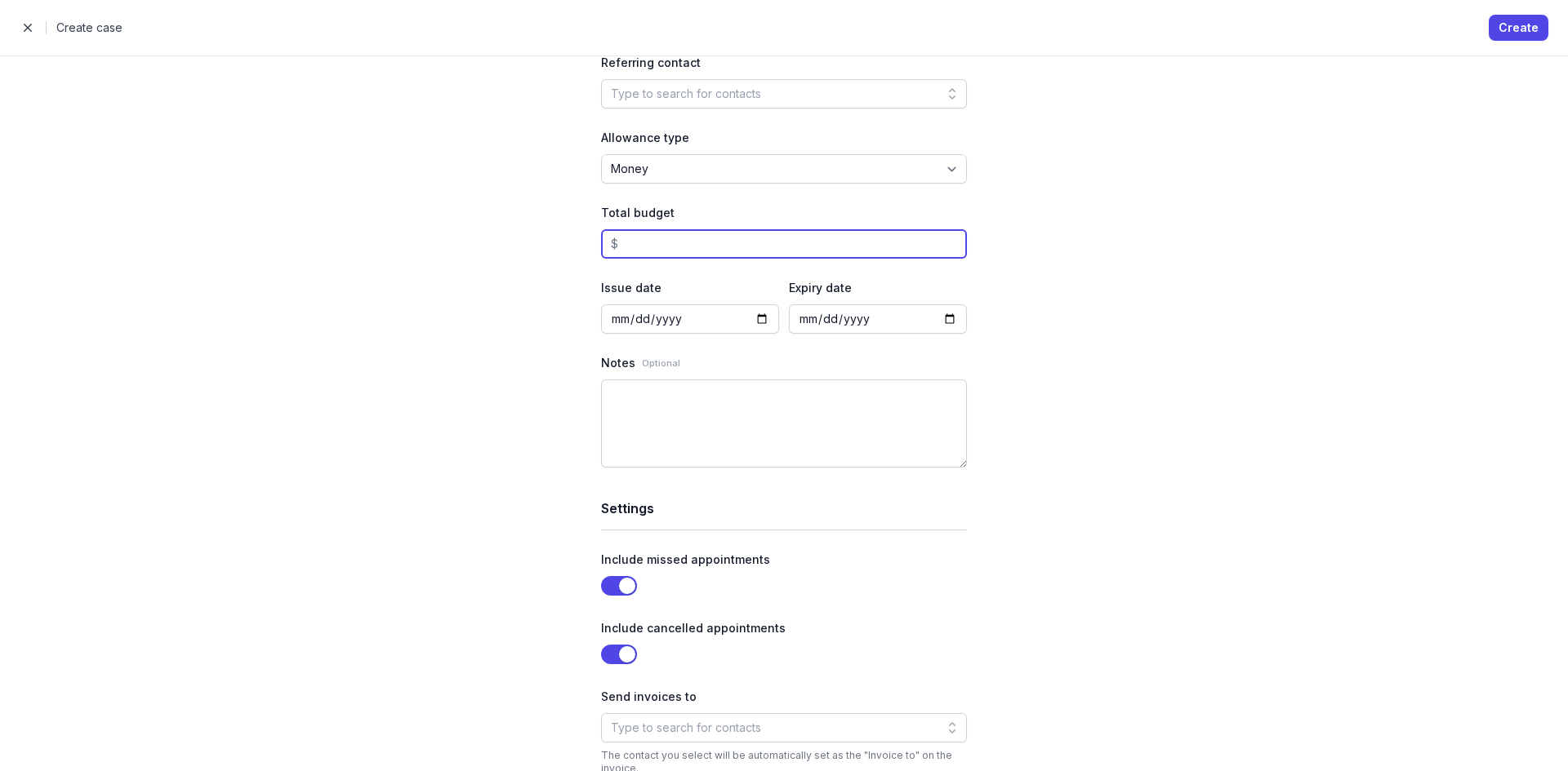
click at [683, 237] on input at bounding box center [784, 244] width 366 height 30
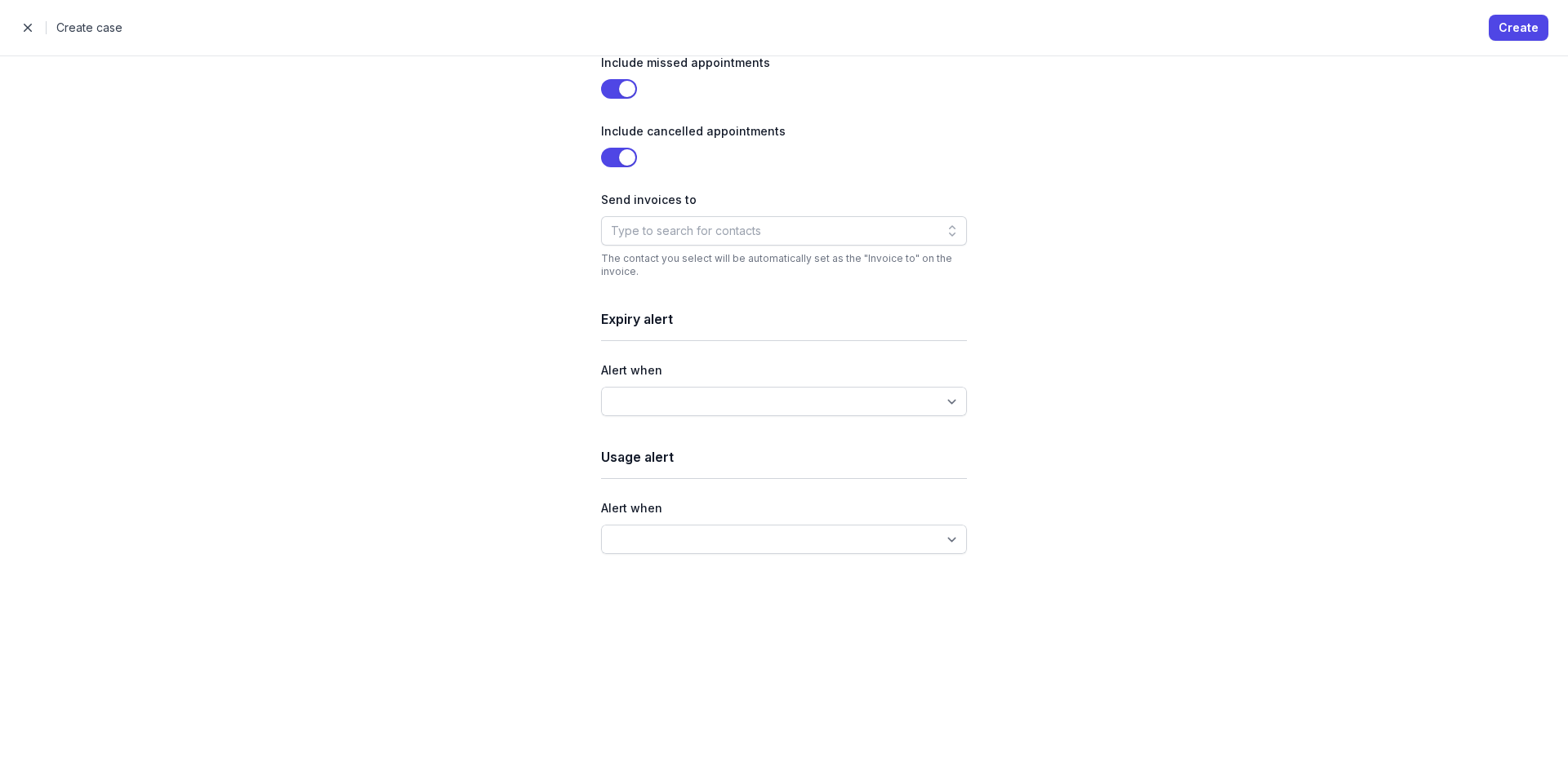
scroll to position [744, 0]
click at [797, 396] on select "1 week remaining 2 weeks remaining 1 month remaining 2 months remaining 3 month…" at bounding box center [784, 400] width 366 height 30
click at [1320, 351] on div "Client 🙋️ Robert Demo Case number Assigned practitioner 👨‍⚕️ Mahad Aden Referri…" at bounding box center [784, 413] width 1568 height 716
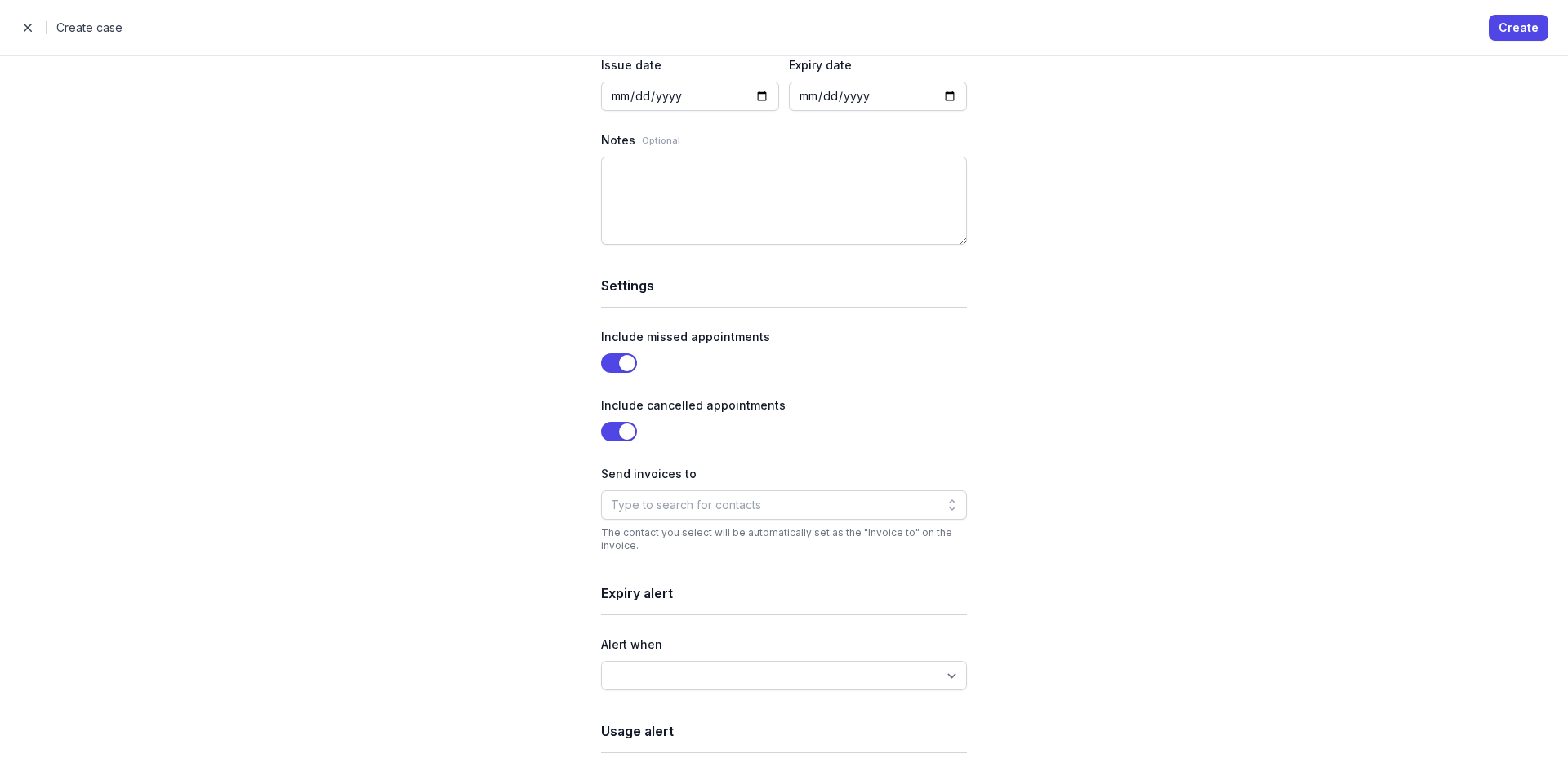
scroll to position [417, 0]
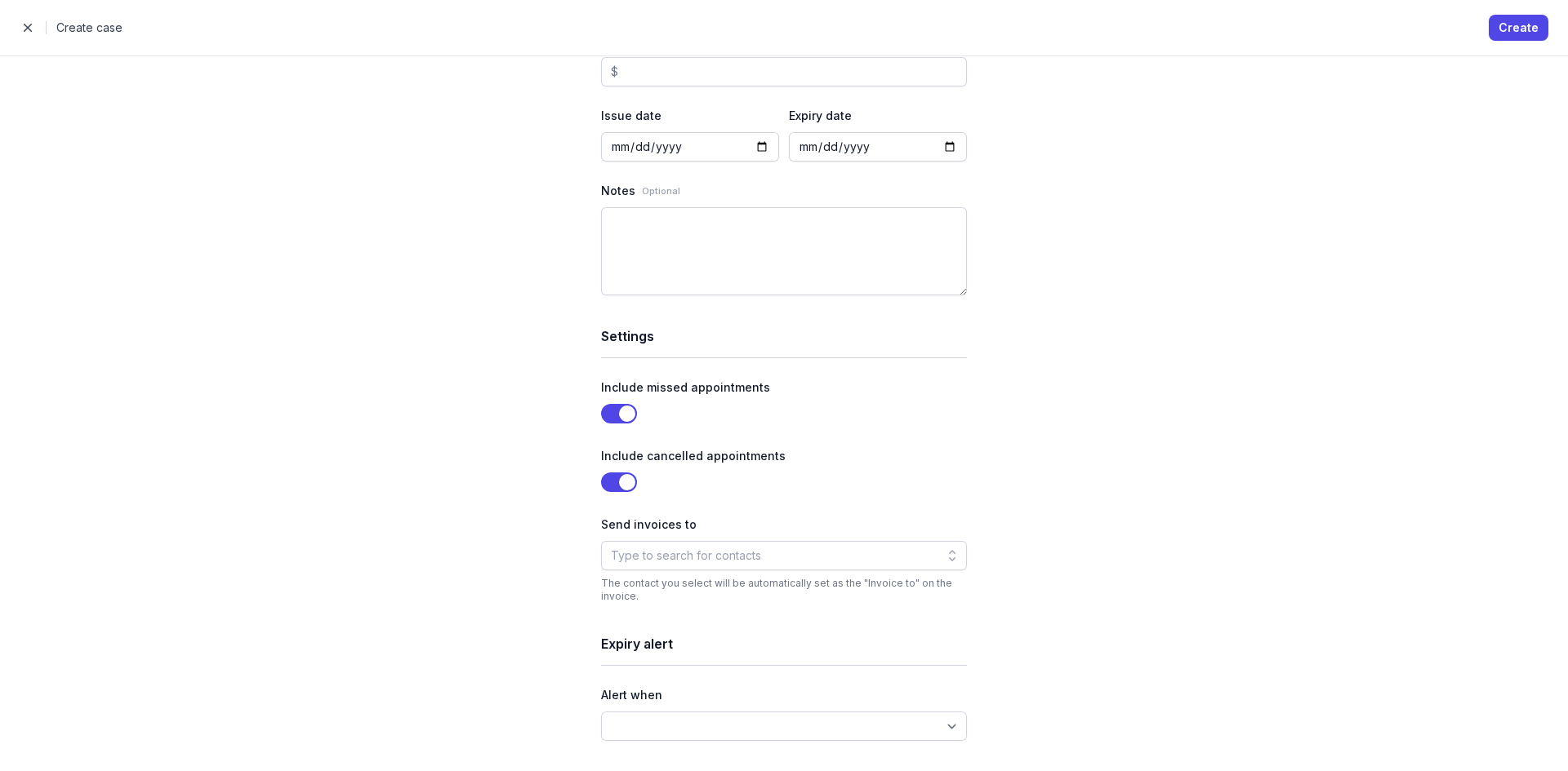
click at [23, 26] on span "button" at bounding box center [27, 27] width 32 height 32
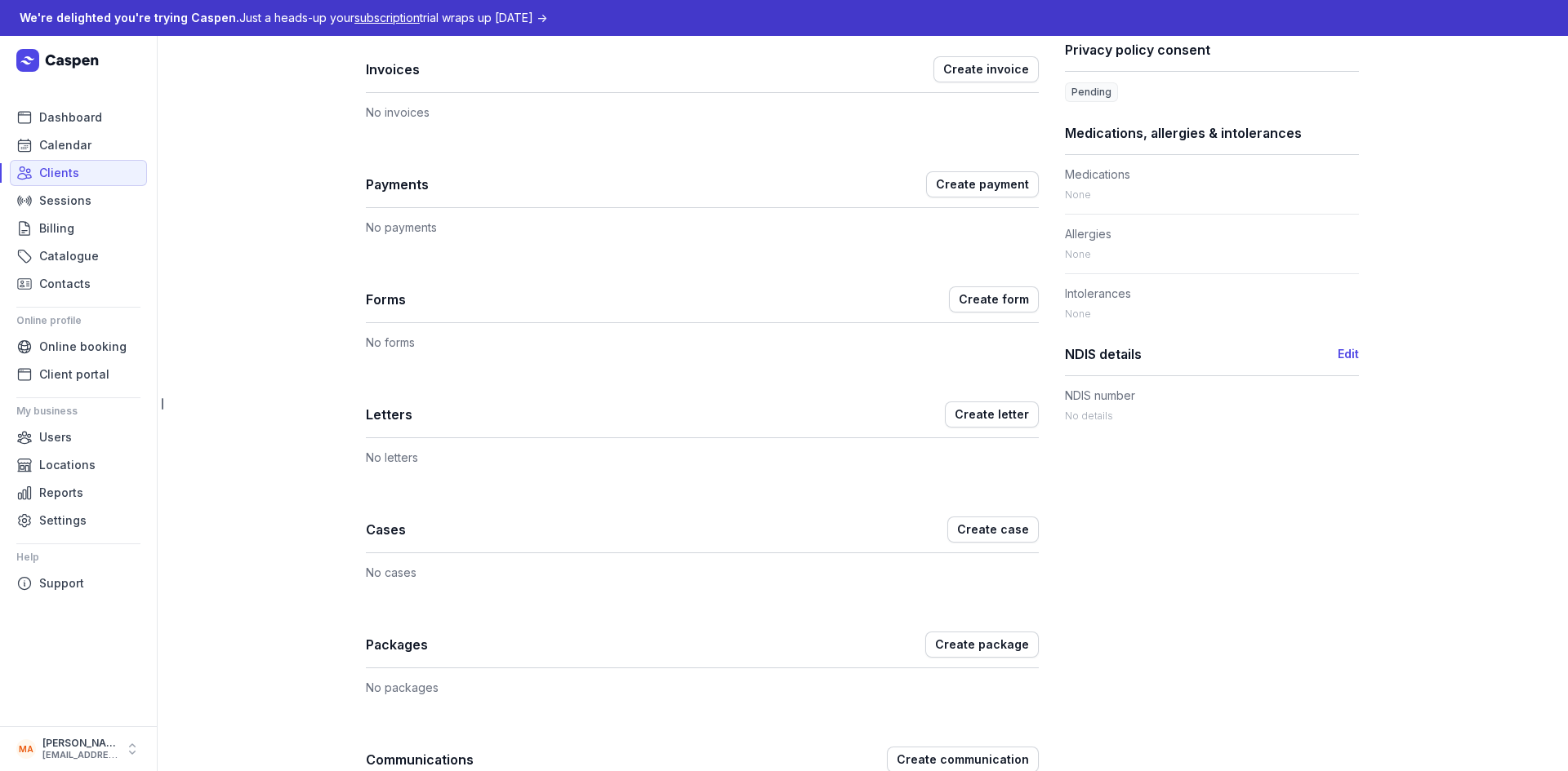
scroll to position [653, 0]
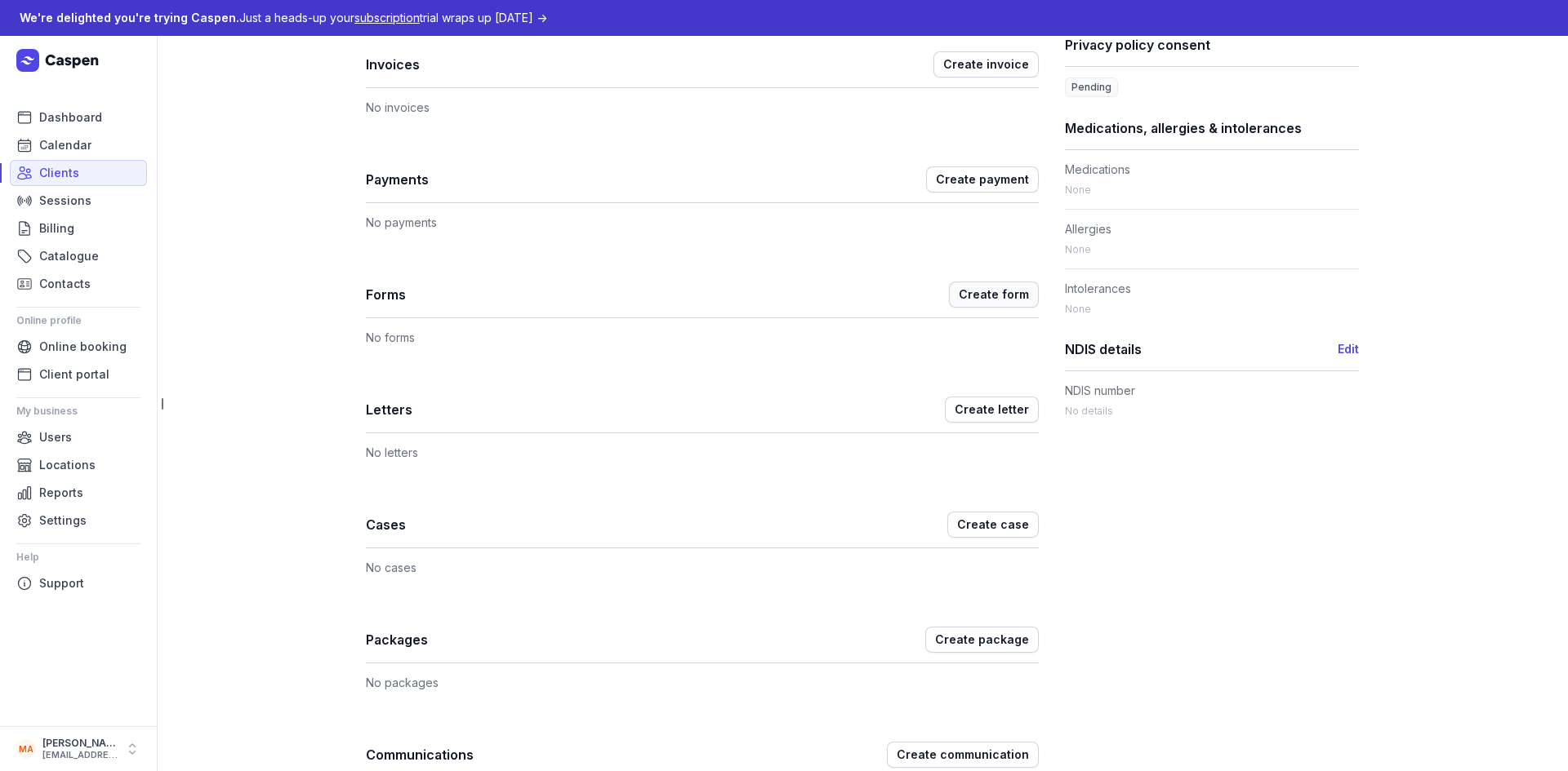
click at [963, 295] on span "Create form" at bounding box center [993, 294] width 70 height 20
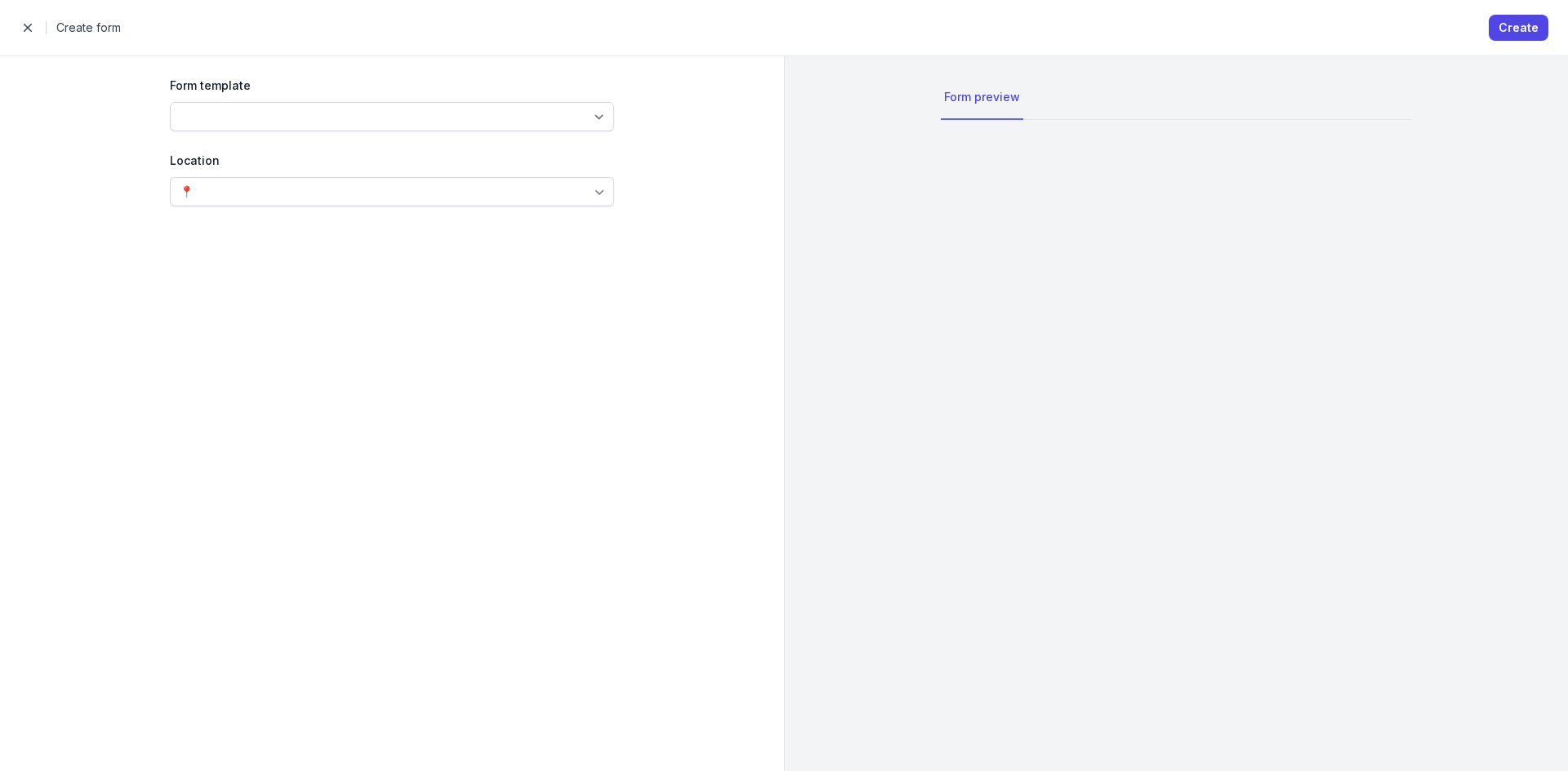
click at [438, 131] on div "Form template Location 📍" at bounding box center [392, 414] width 549 height 715
click at [438, 117] on select at bounding box center [392, 117] width 444 height 30
click at [435, 123] on select at bounding box center [392, 117] width 444 height 30
click at [436, 123] on select at bounding box center [392, 117] width 444 height 30
click at [1543, 27] on button "Create" at bounding box center [1519, 27] width 60 height 26
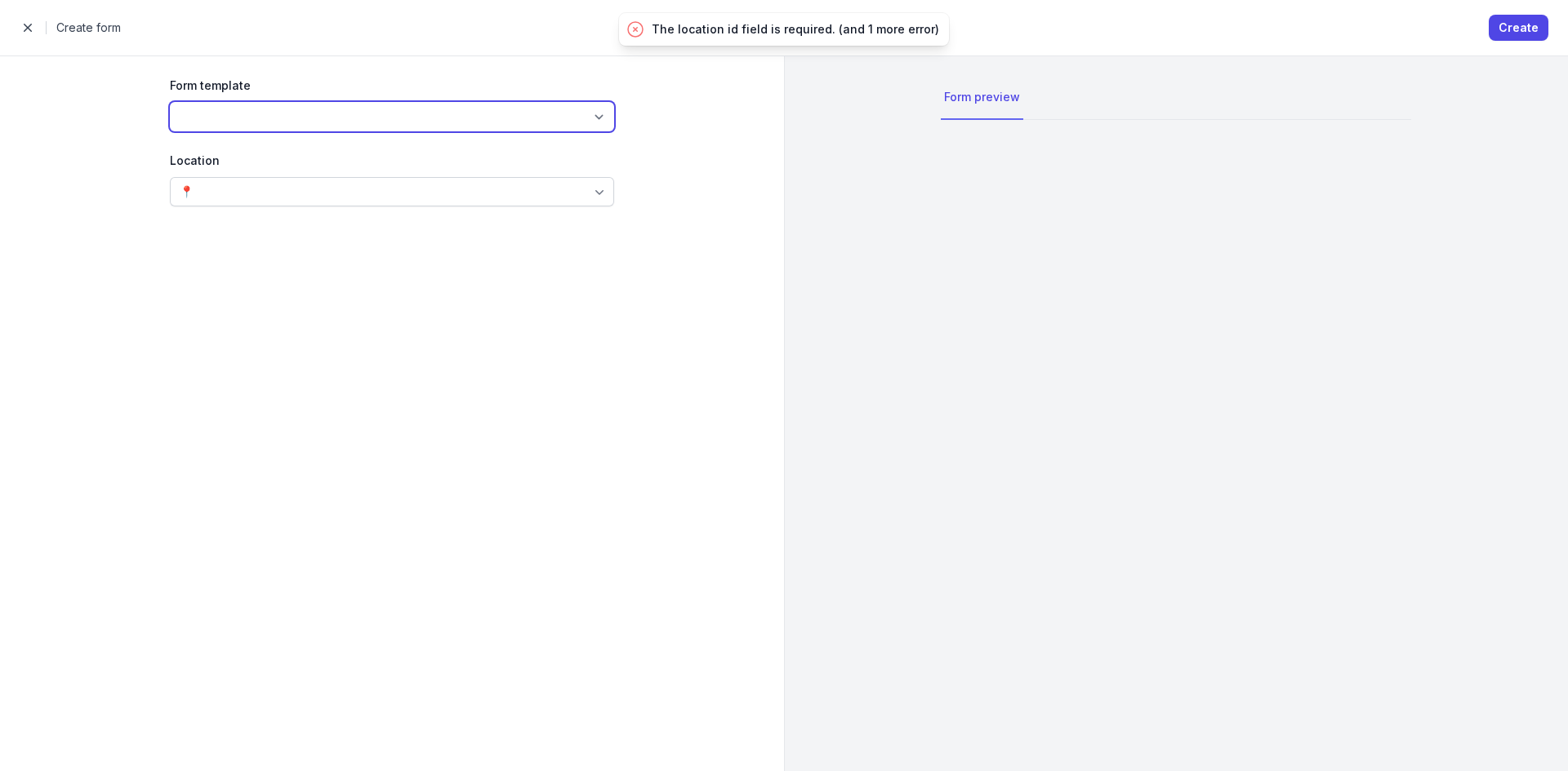
drag, startPoint x: 287, startPoint y: 117, endPoint x: 291, endPoint y: 125, distance: 8.9
click at [287, 117] on select at bounding box center [392, 117] width 444 height 30
click at [373, 191] on div "📍" at bounding box center [392, 191] width 444 height 30
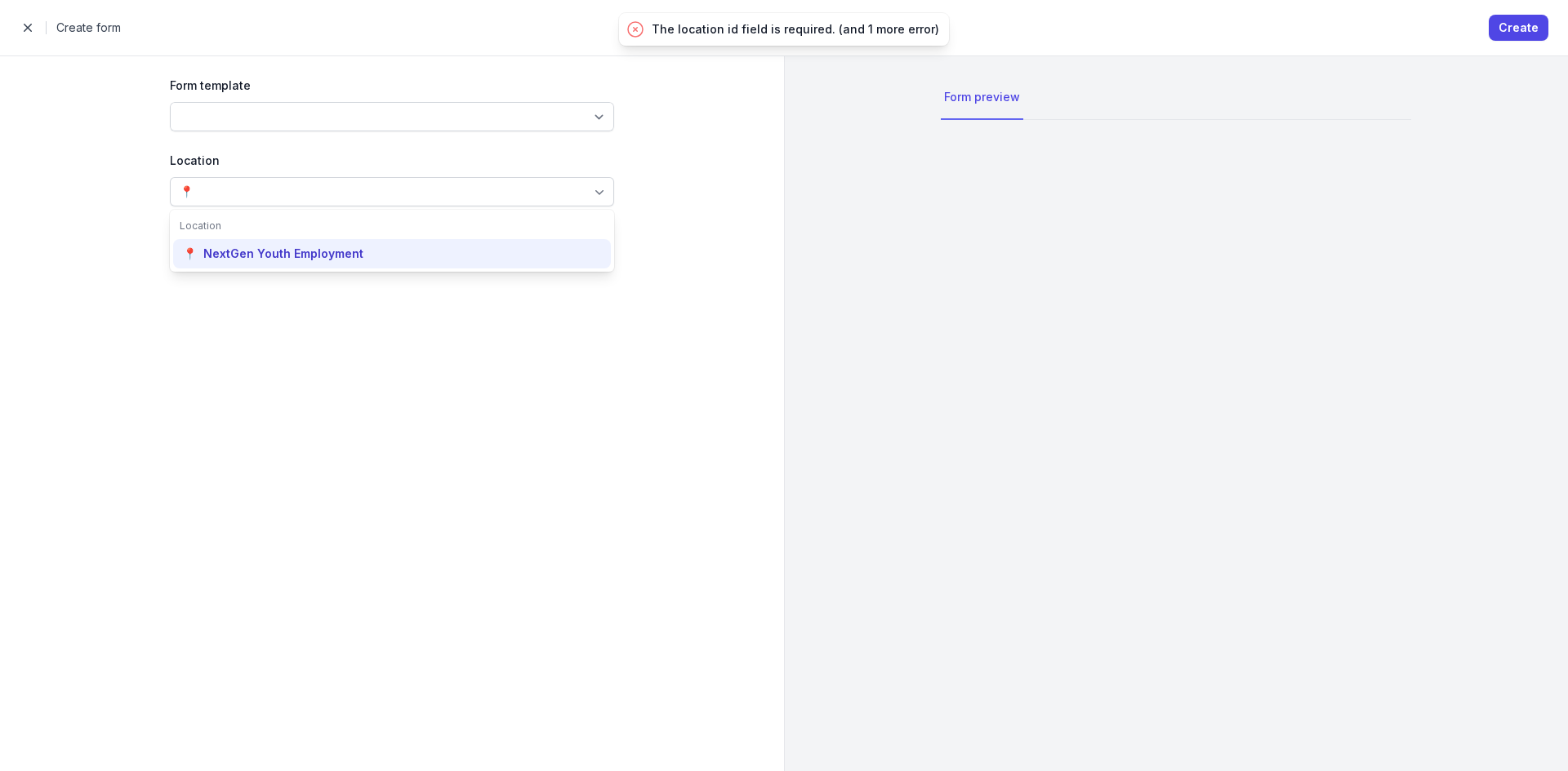
click at [340, 259] on div "NextGen Youth Employment" at bounding box center [283, 254] width 160 height 16
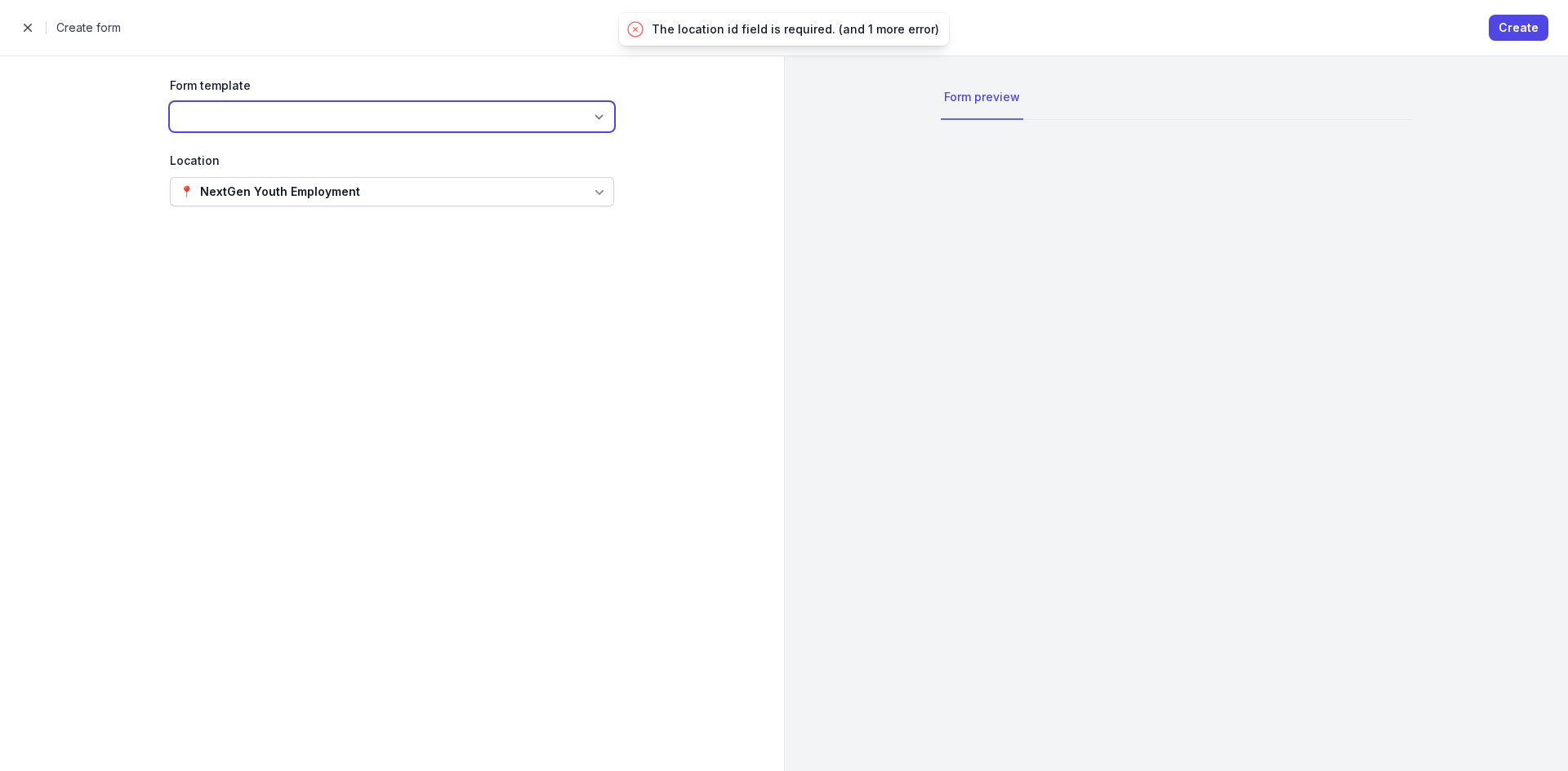
click at [338, 106] on select at bounding box center [392, 117] width 444 height 30
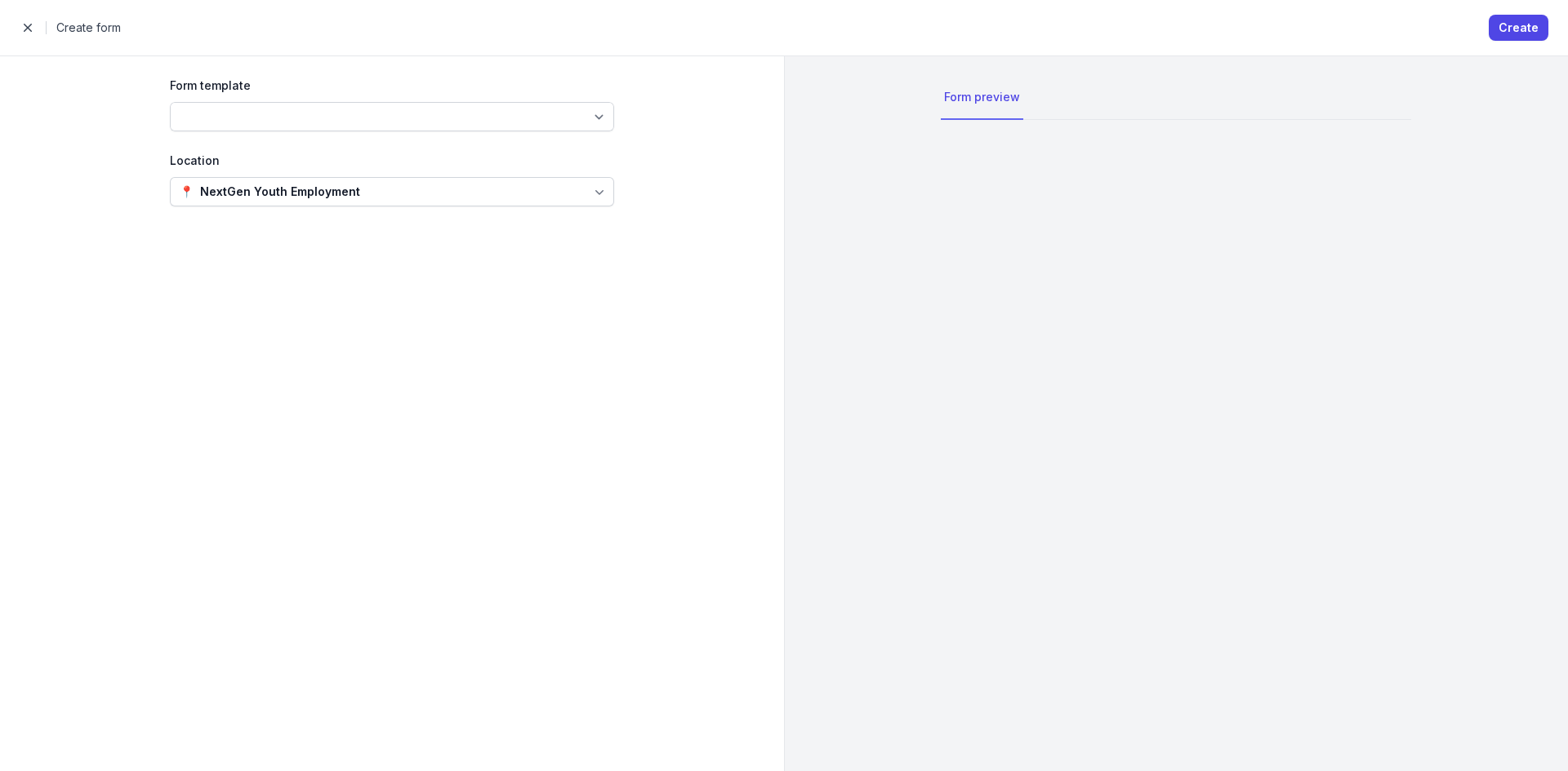
click at [1016, 107] on div "Form preview" at bounding box center [981, 98] width 83 height 44
click at [30, 26] on span "button" at bounding box center [27, 27] width 32 height 32
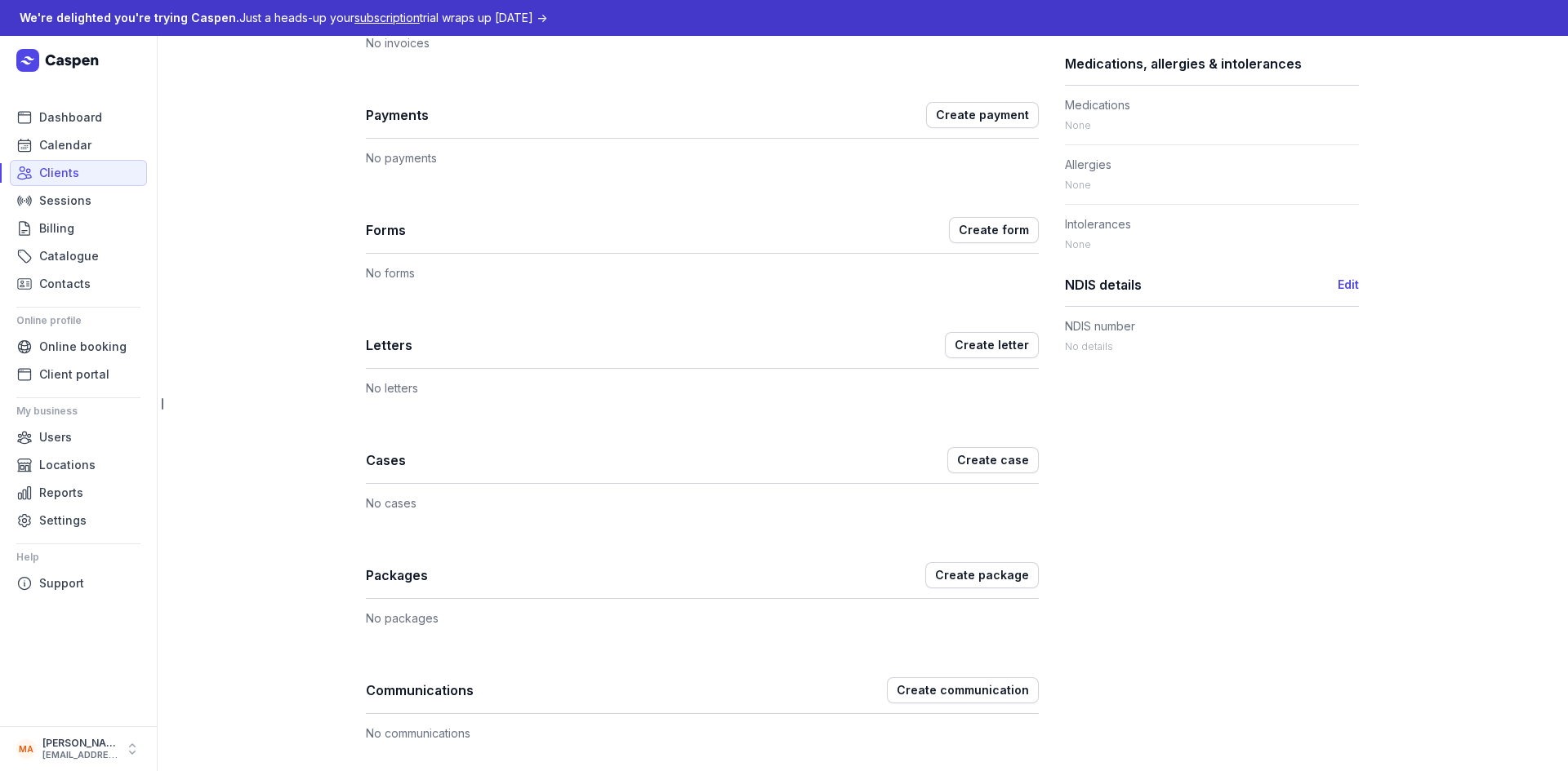
scroll to position [722, 0]
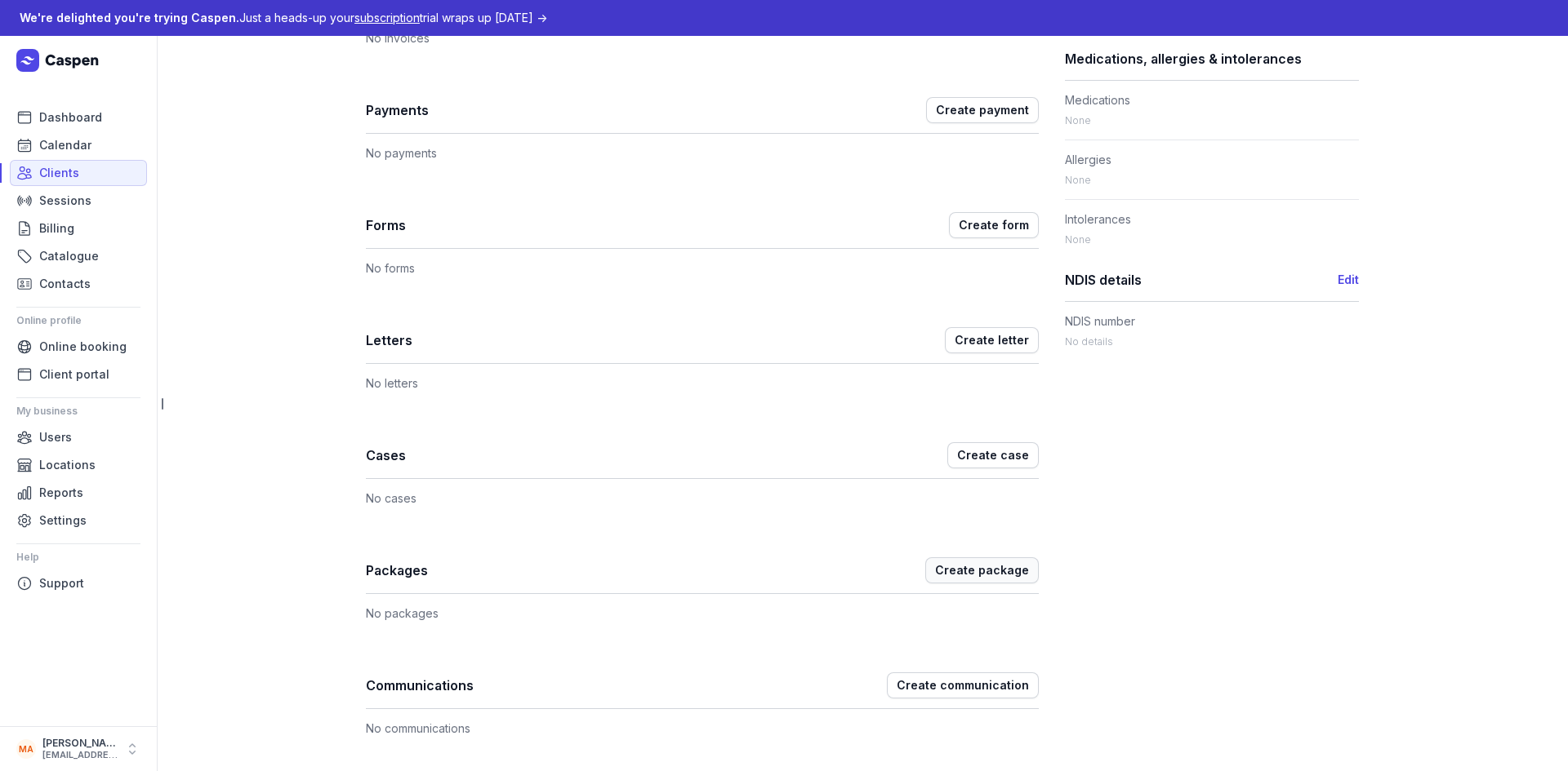
click at [999, 573] on span "Create package" at bounding box center [981, 570] width 94 height 20
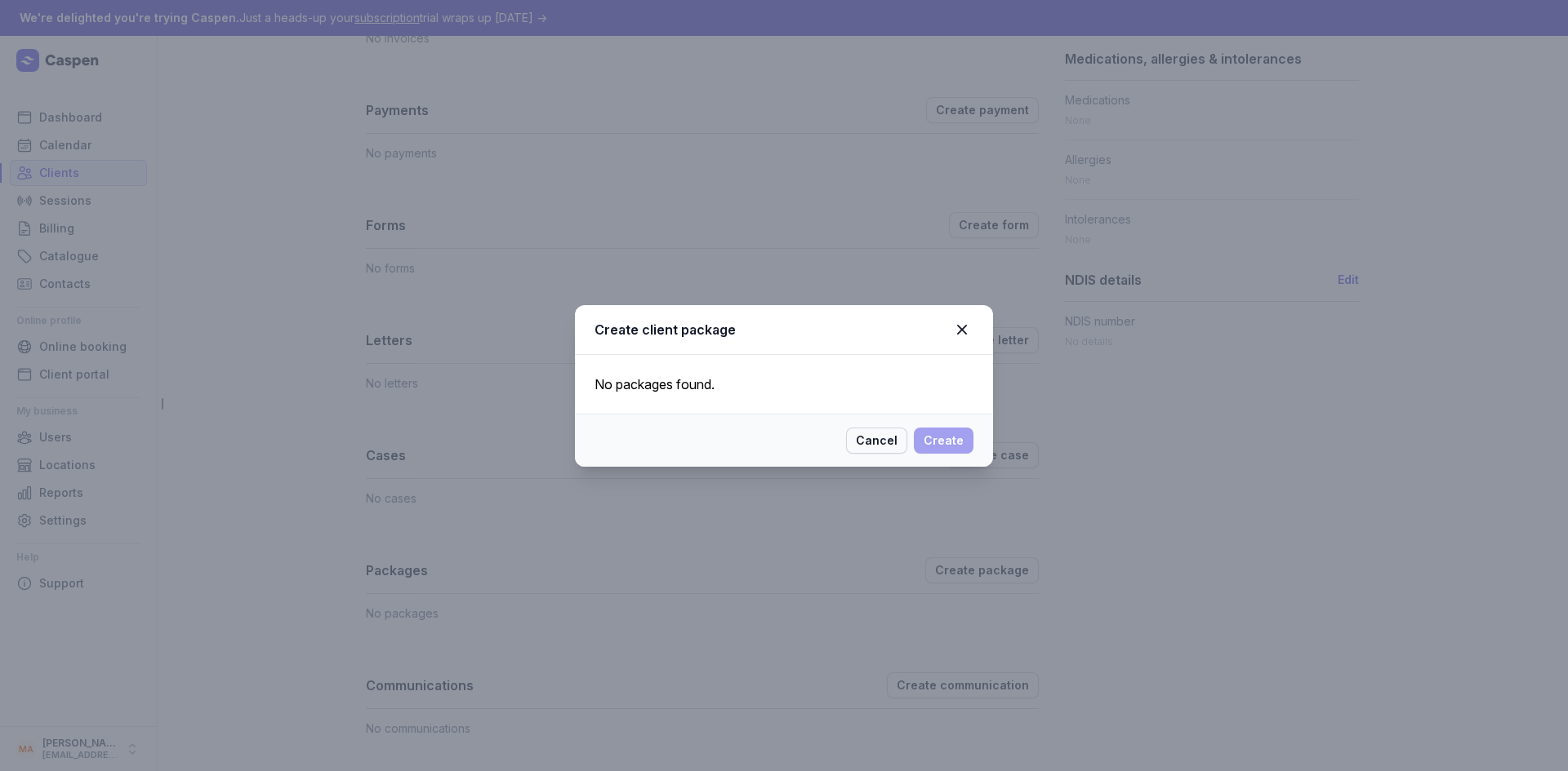
click at [884, 441] on span "Cancel" at bounding box center [876, 440] width 42 height 20
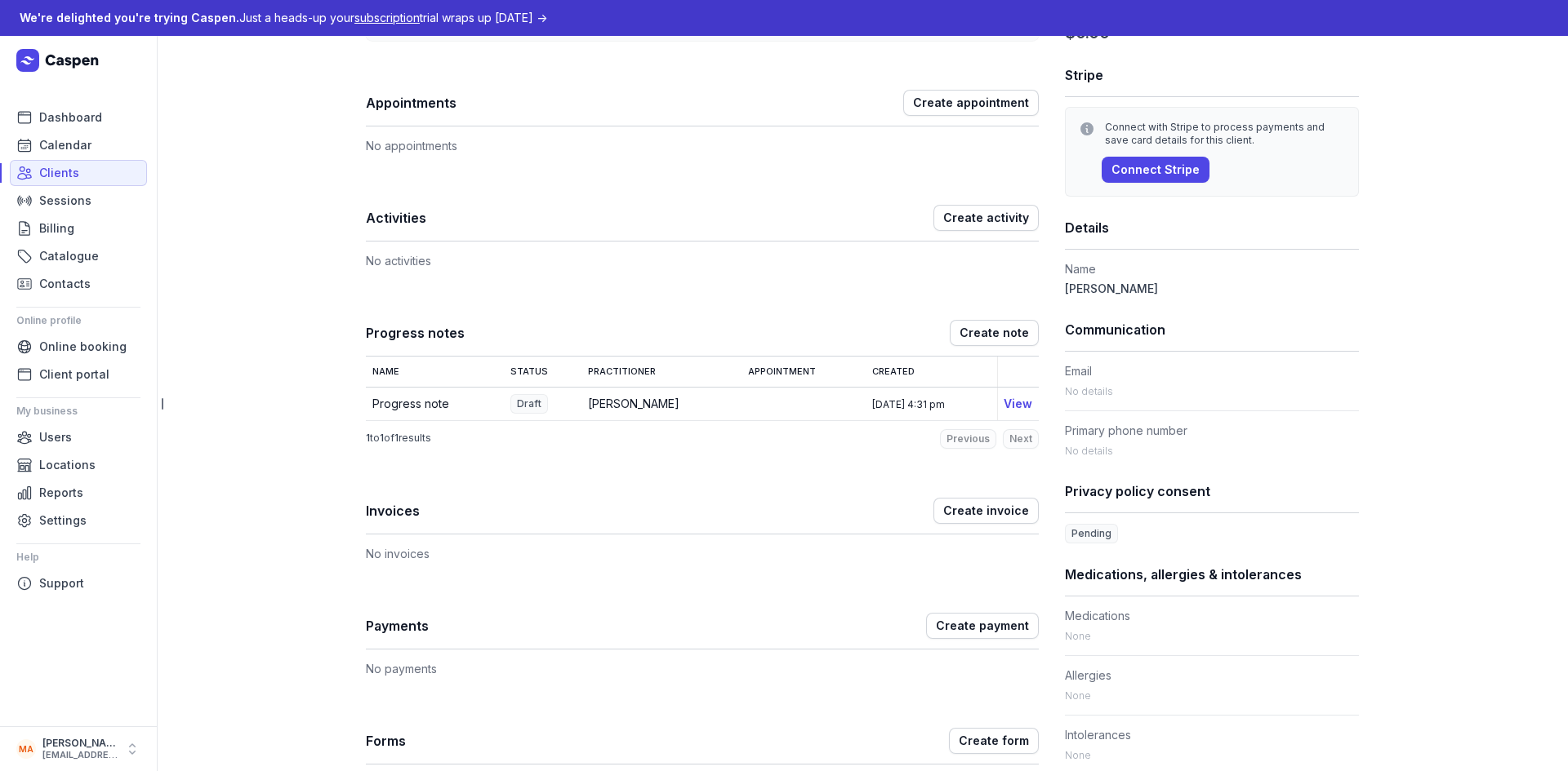
scroll to position [0, 0]
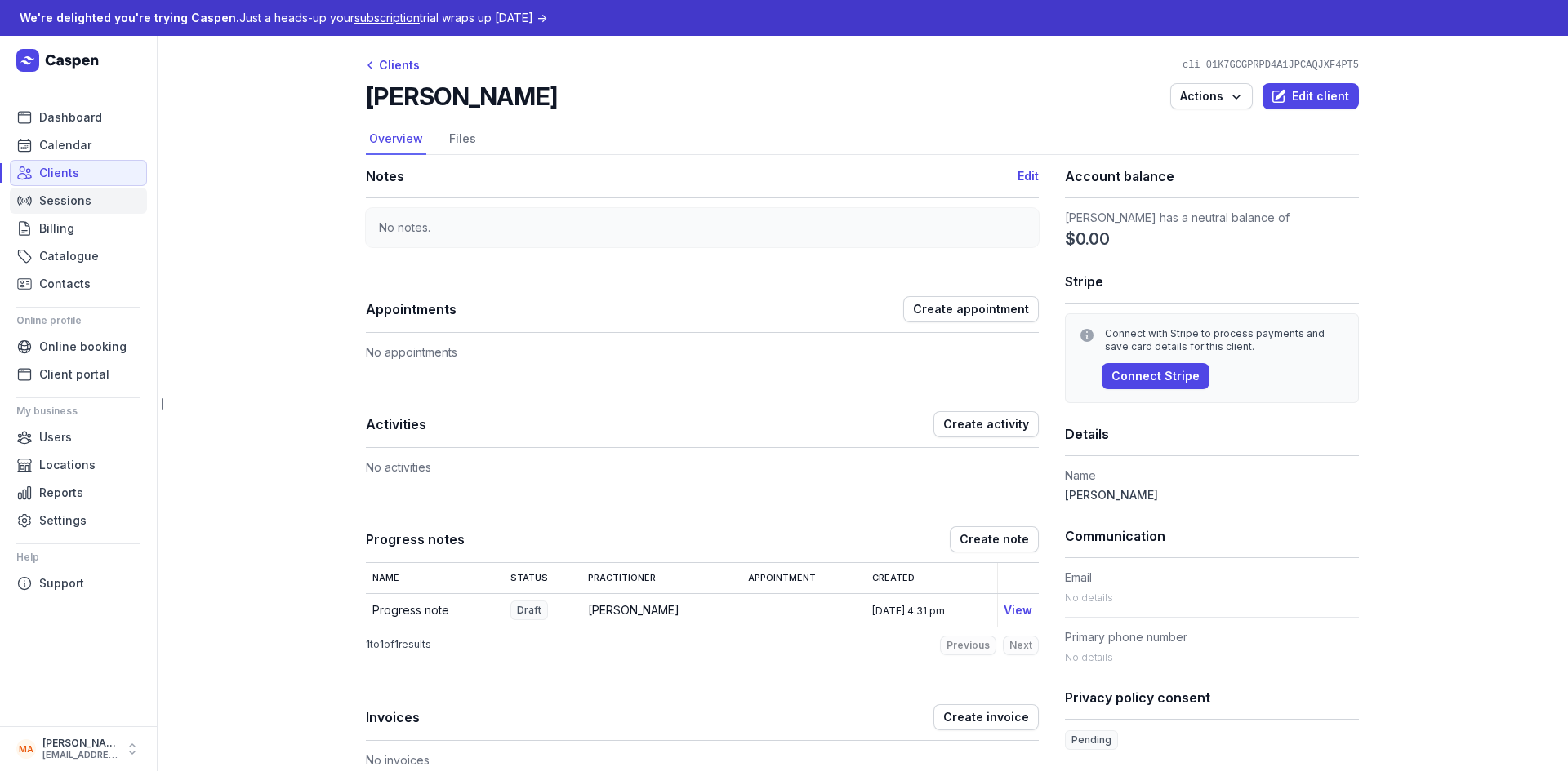
click at [58, 191] on span "Sessions" at bounding box center [65, 200] width 52 height 20
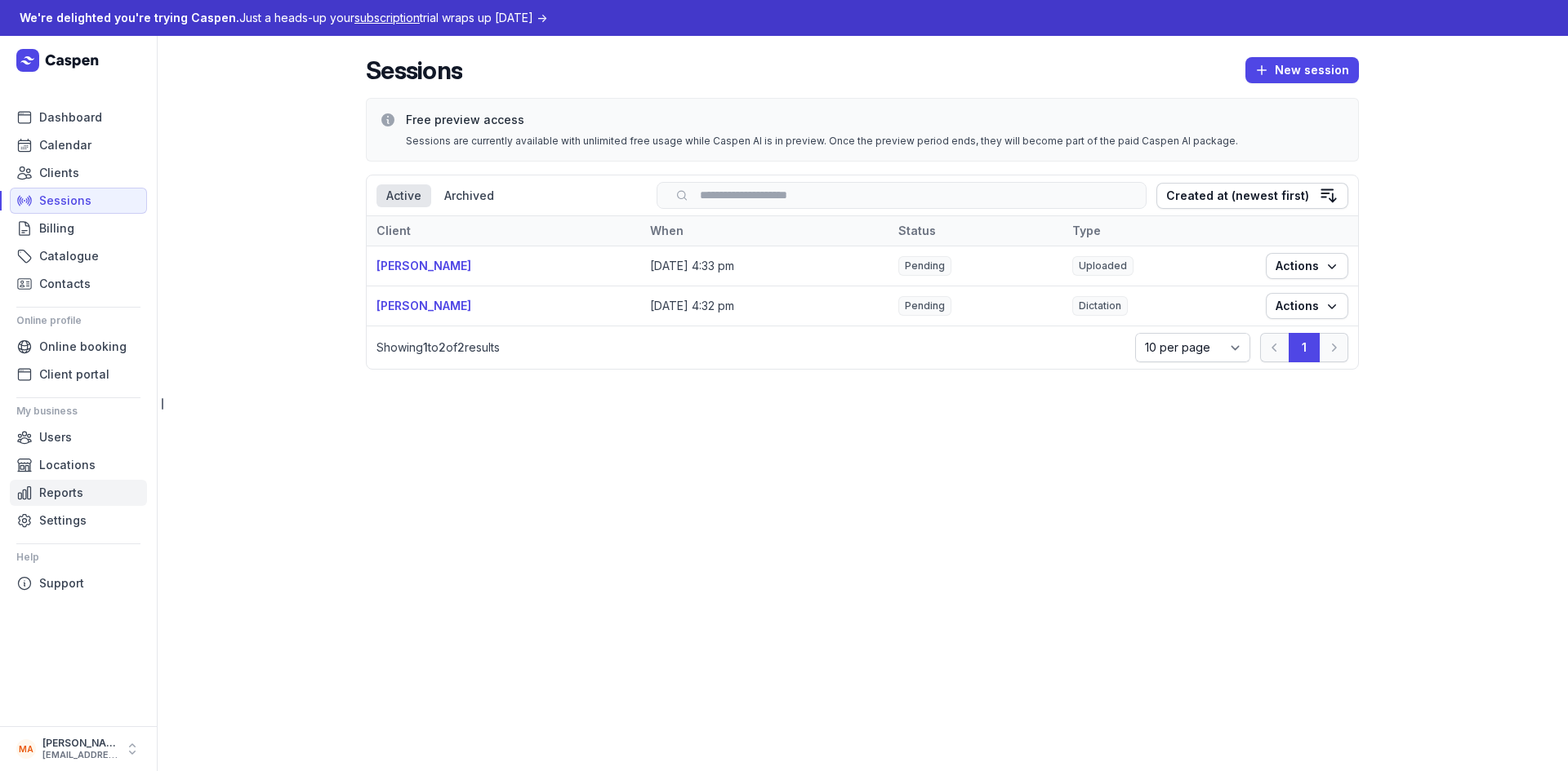
click at [90, 490] on link "Reports" at bounding box center [78, 493] width 137 height 26
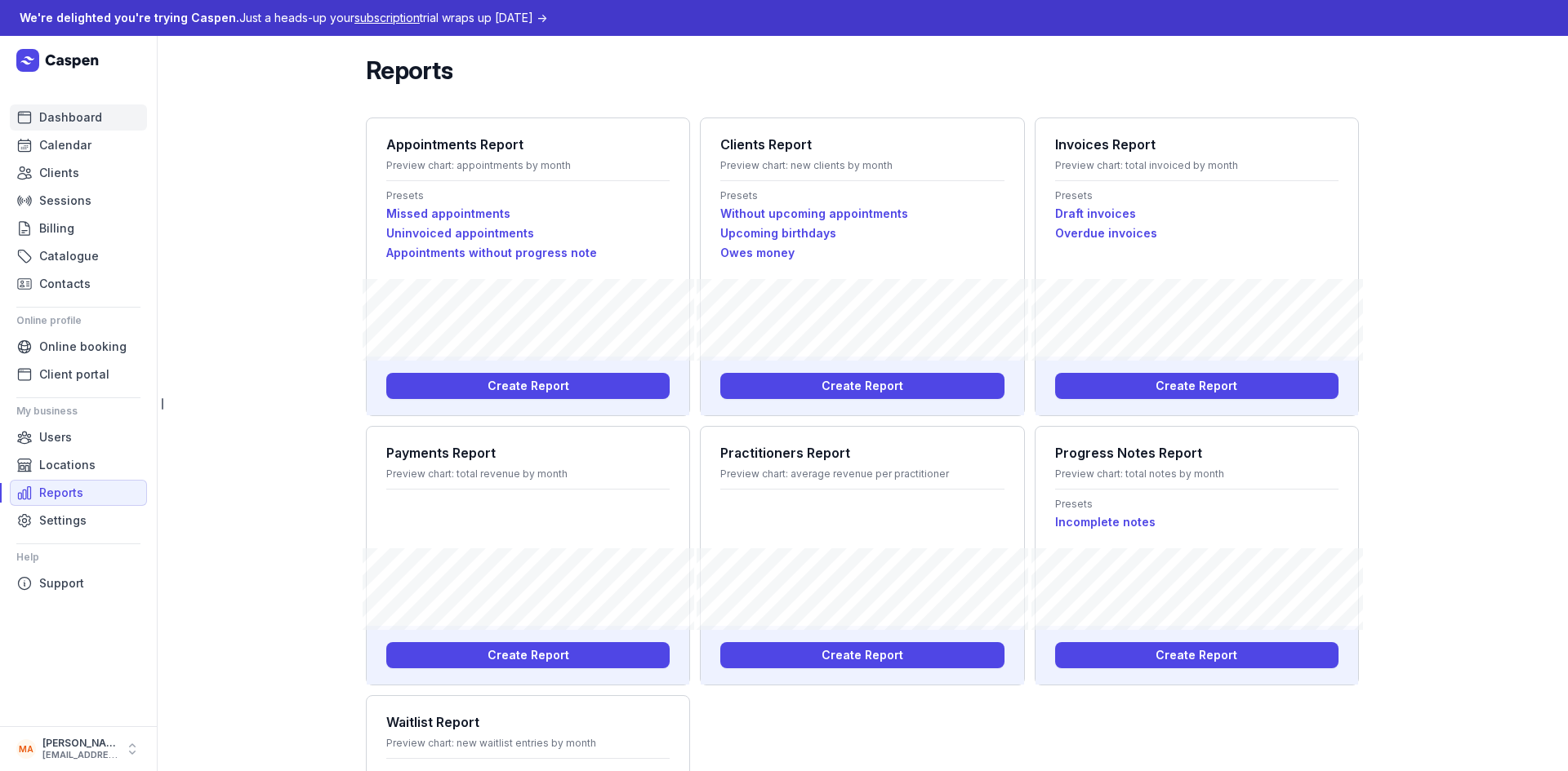
click at [74, 128] on link "Dashboard" at bounding box center [78, 117] width 137 height 26
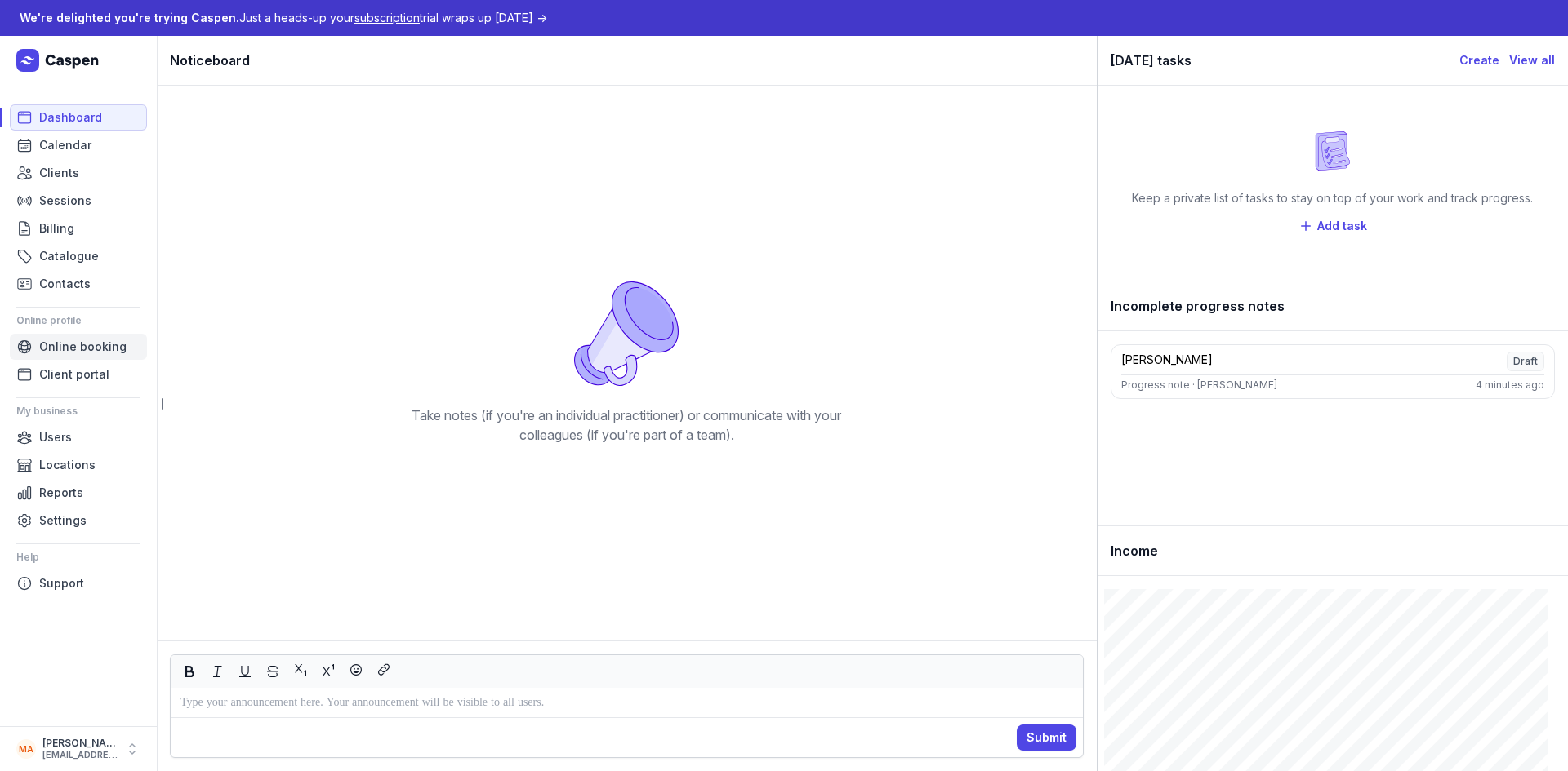
click at [72, 353] on span "Online booking" at bounding box center [83, 346] width 88 height 20
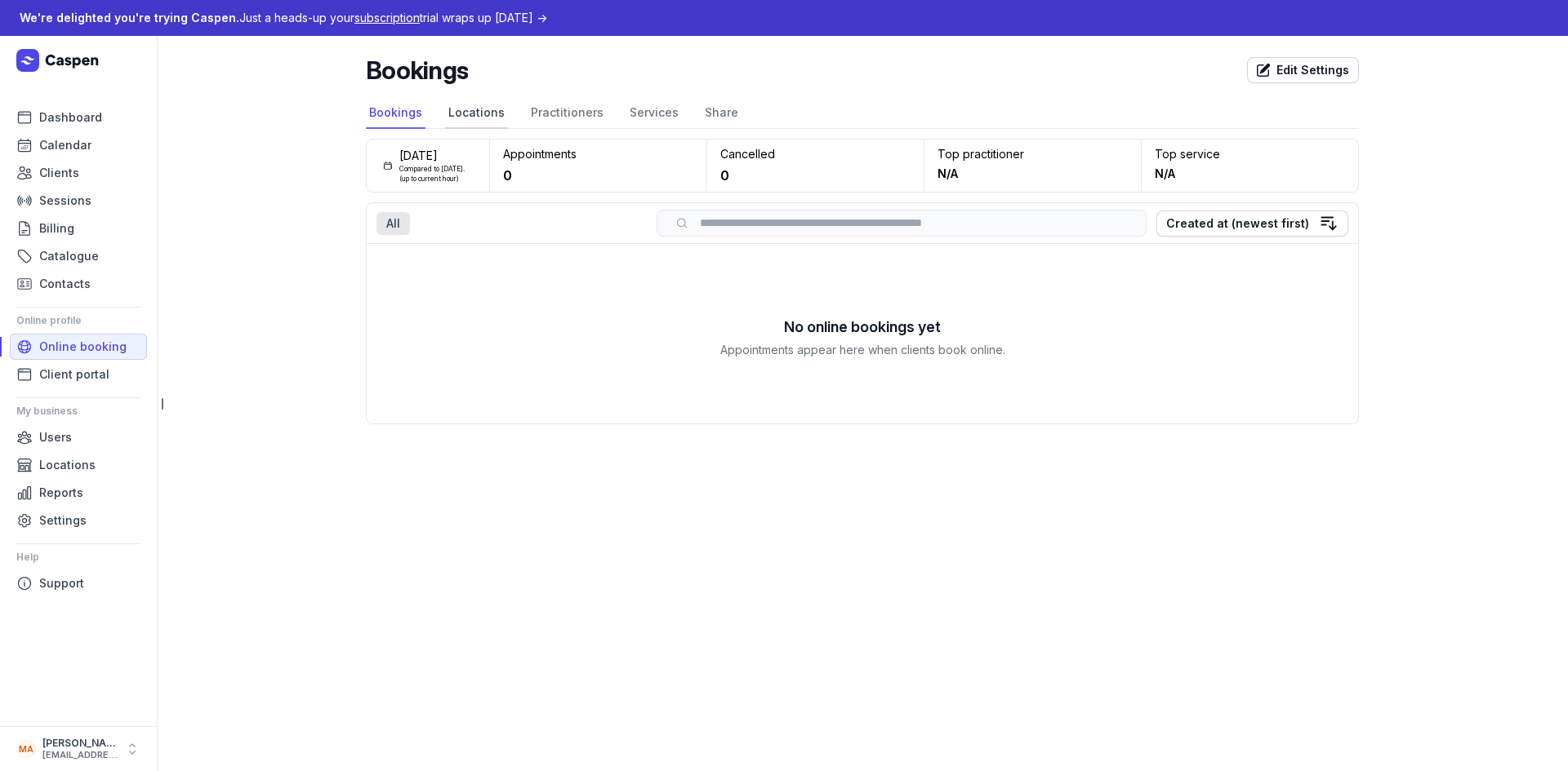
click at [479, 111] on link "Locations" at bounding box center [477, 113] width 63 height 31
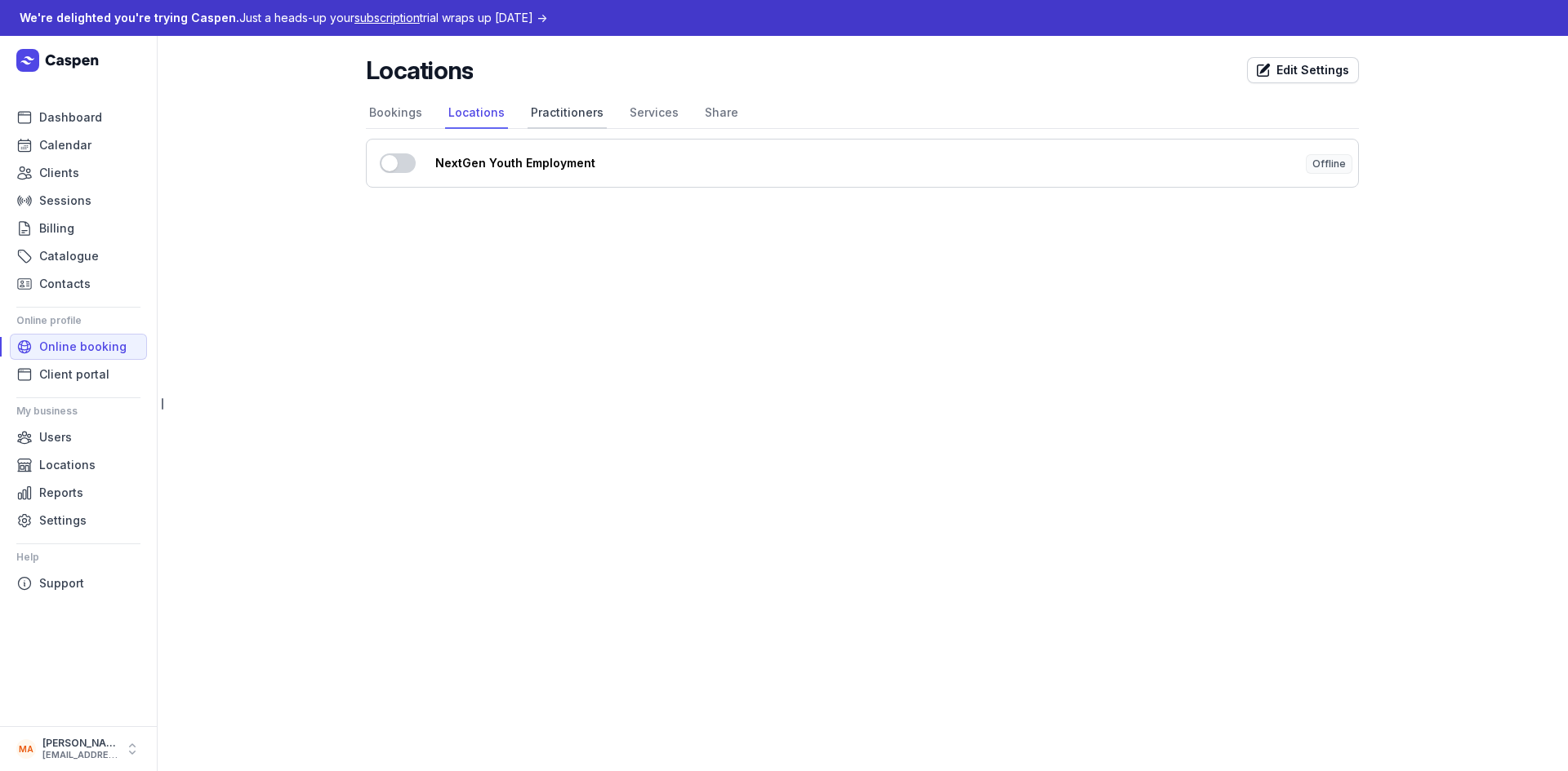
click at [548, 113] on link "Practitioners" at bounding box center [567, 113] width 79 height 31
click at [627, 115] on link "Services" at bounding box center [654, 113] width 55 height 31
click at [718, 116] on link "Share" at bounding box center [721, 113] width 40 height 31
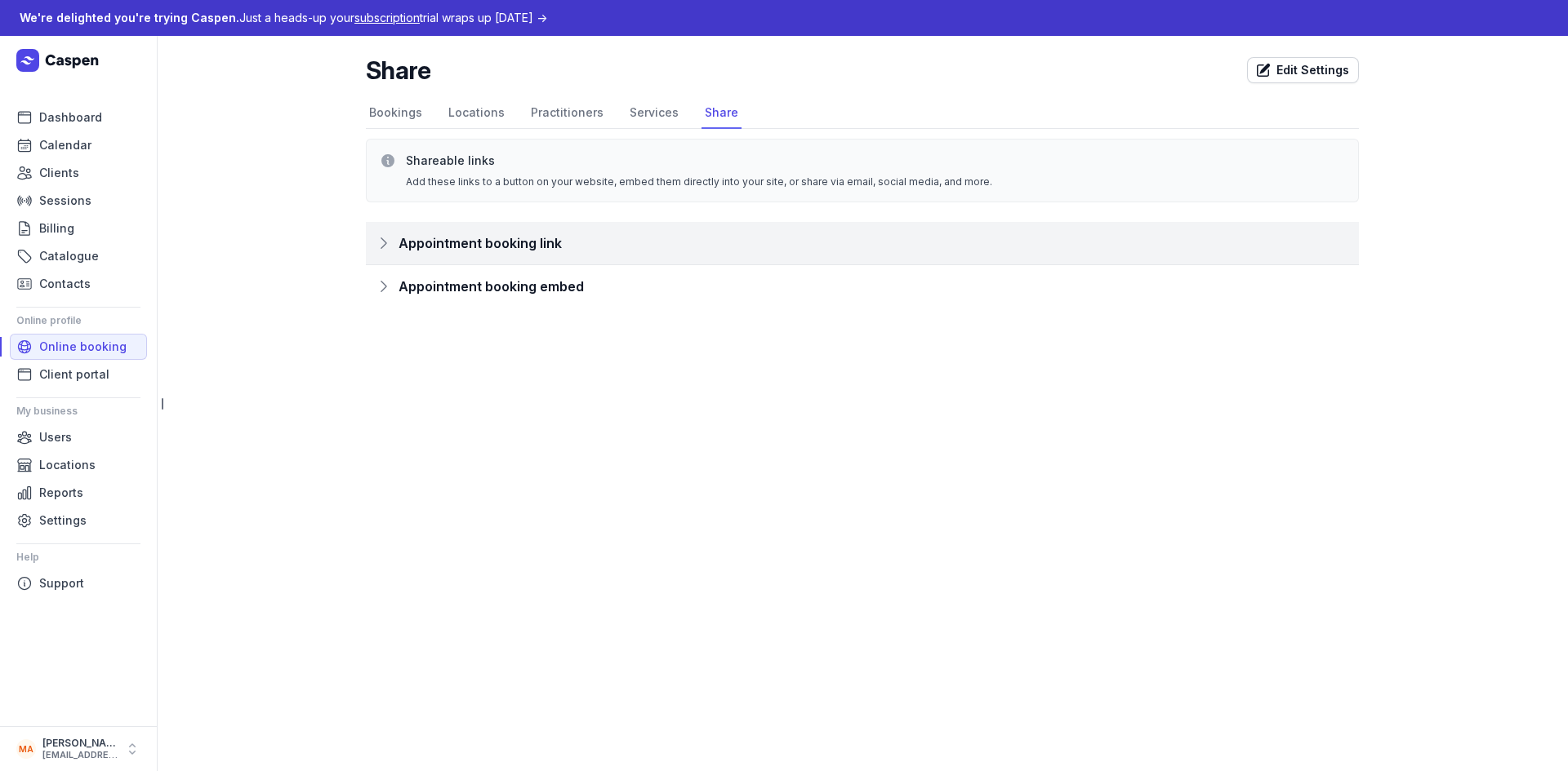
click at [385, 251] on div "Appointment booking link" at bounding box center [862, 243] width 993 height 43
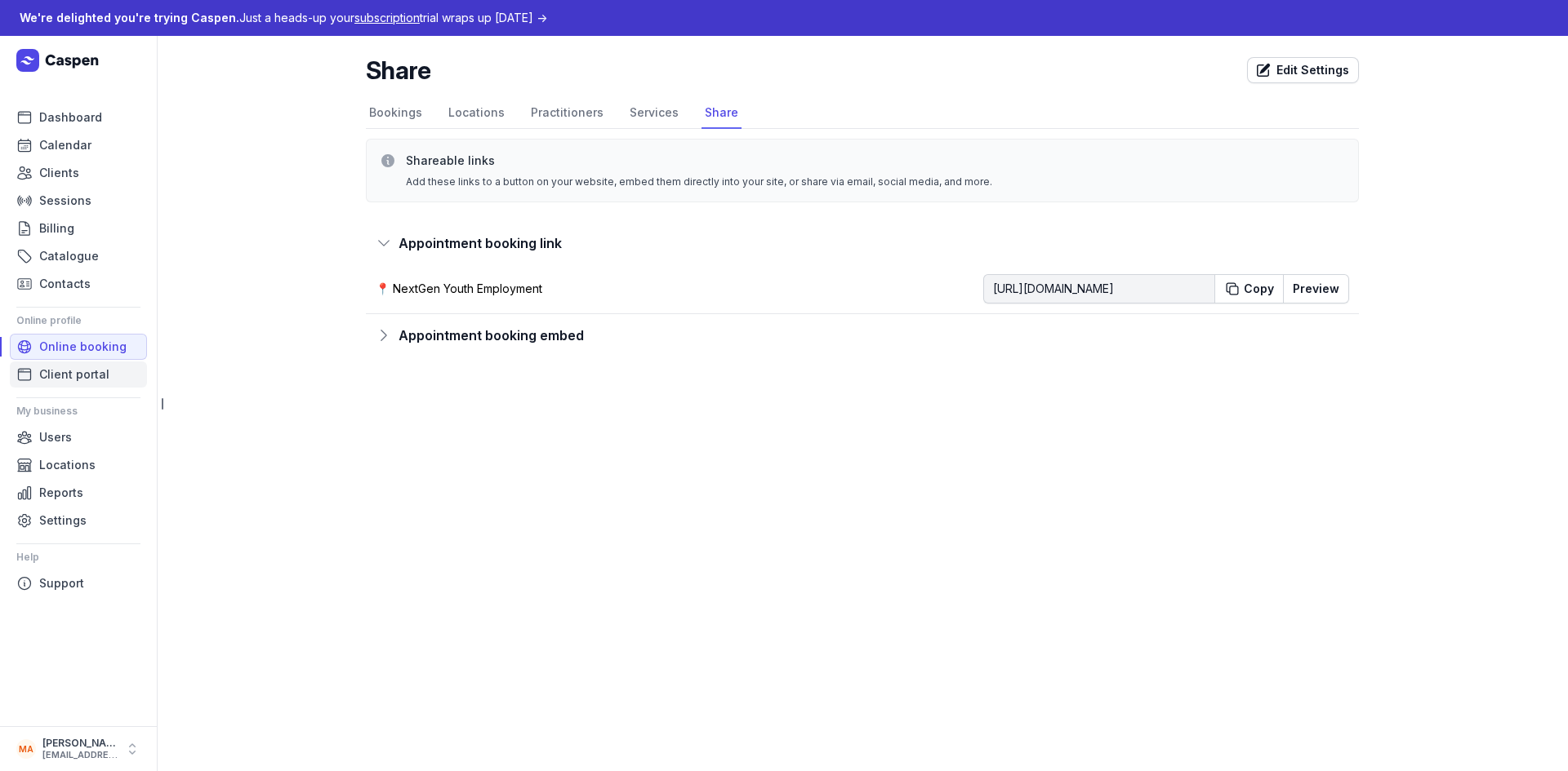
click at [75, 370] on span "Client portal" at bounding box center [74, 374] width 70 height 20
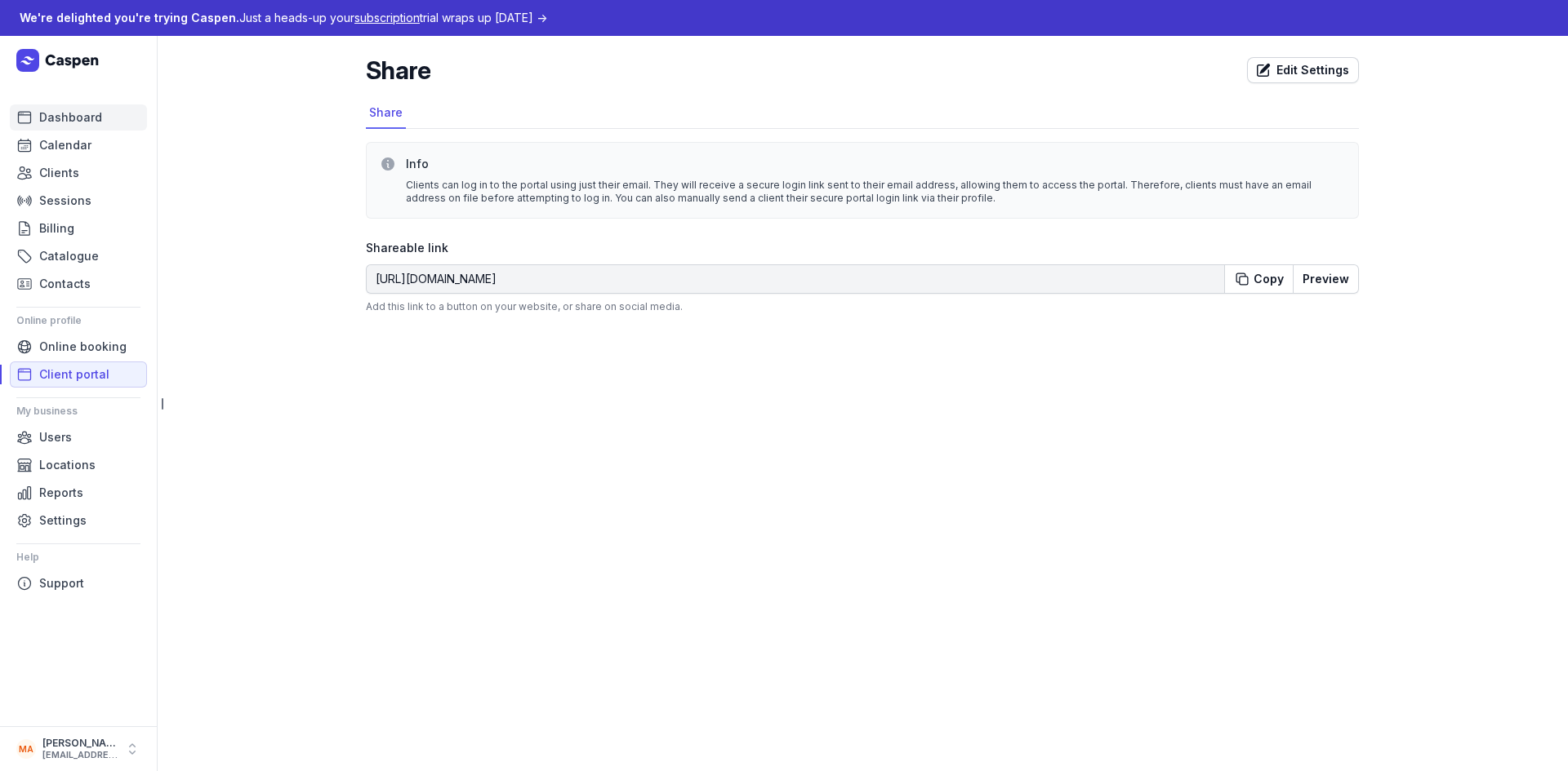
click at [60, 122] on span "Dashboard" at bounding box center [71, 117] width 63 height 20
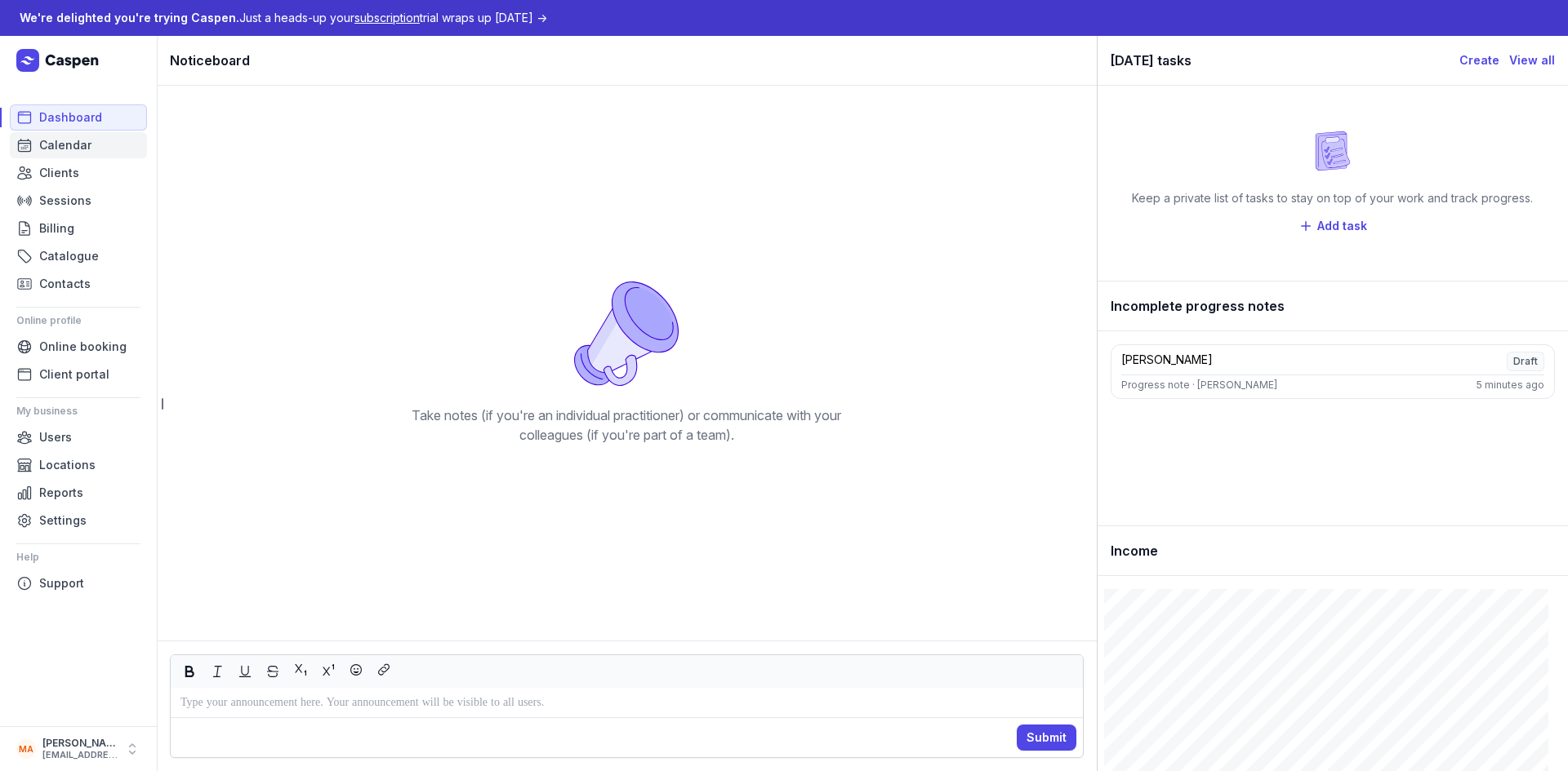
click at [86, 157] on link "Calendar" at bounding box center [78, 145] width 137 height 26
select select "week"
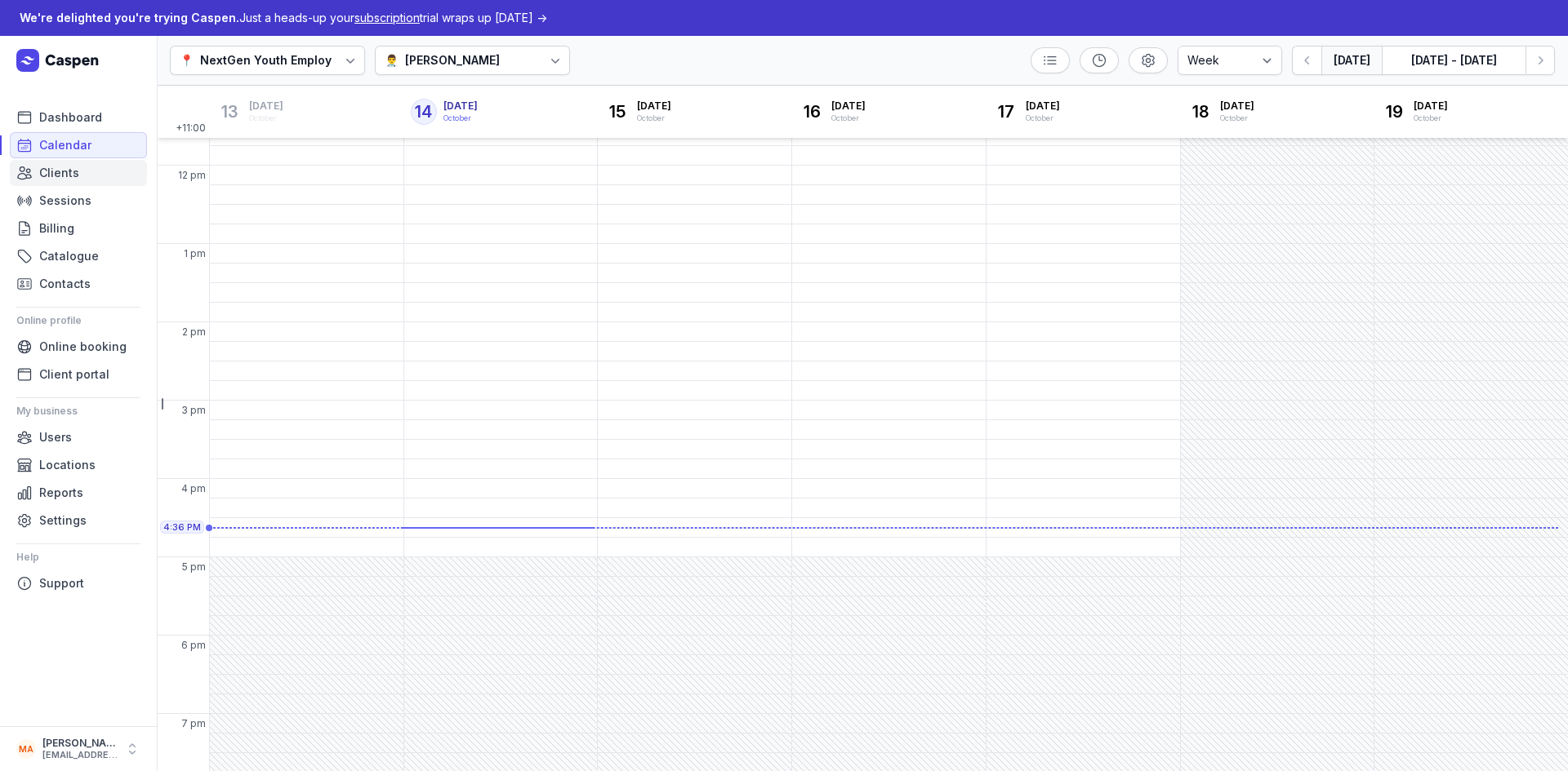
scroll to position [307, 0]
click at [82, 174] on link "Clients" at bounding box center [78, 173] width 137 height 26
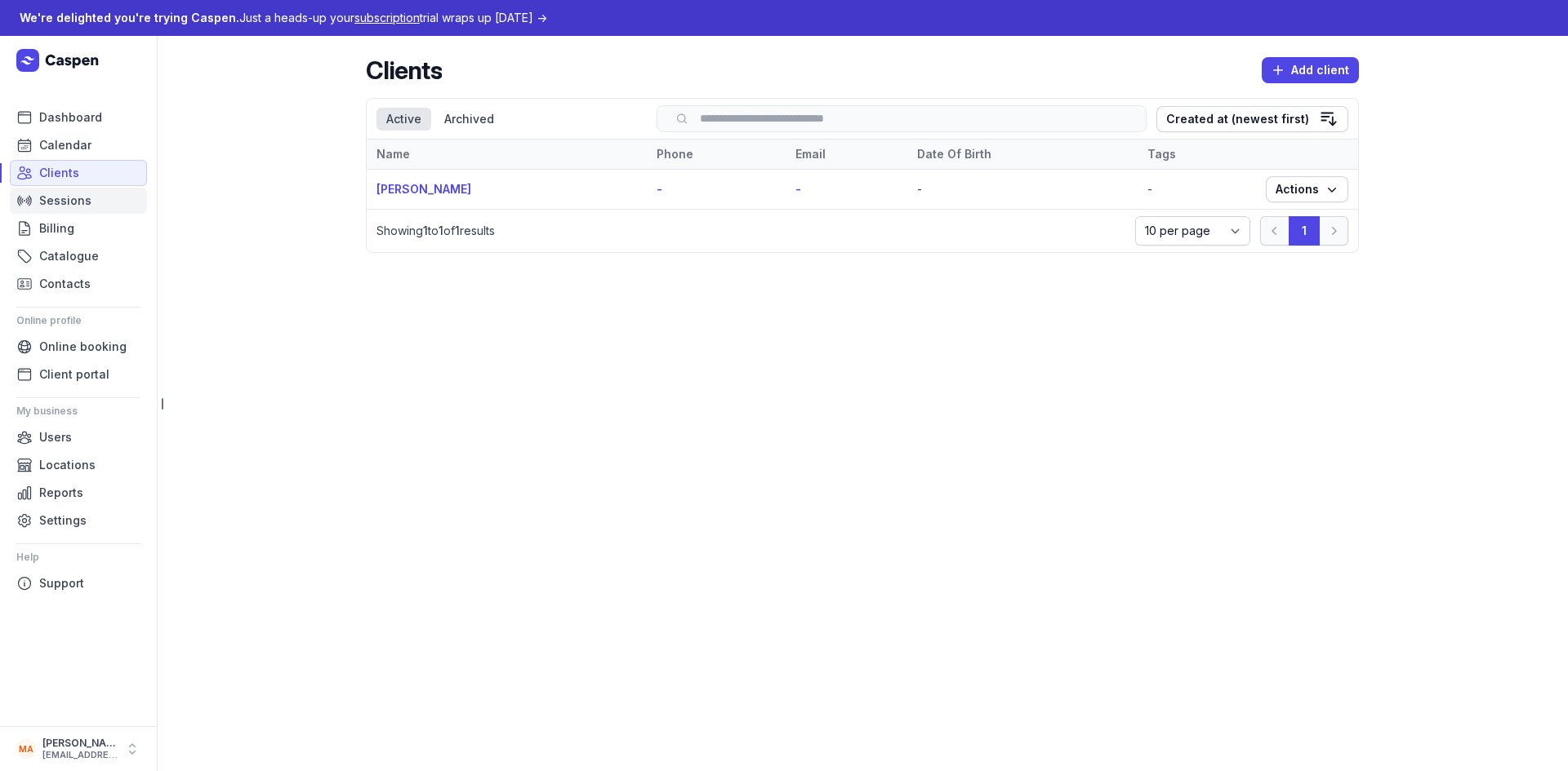
click at [76, 197] on span "Sessions" at bounding box center [65, 200] width 52 height 20
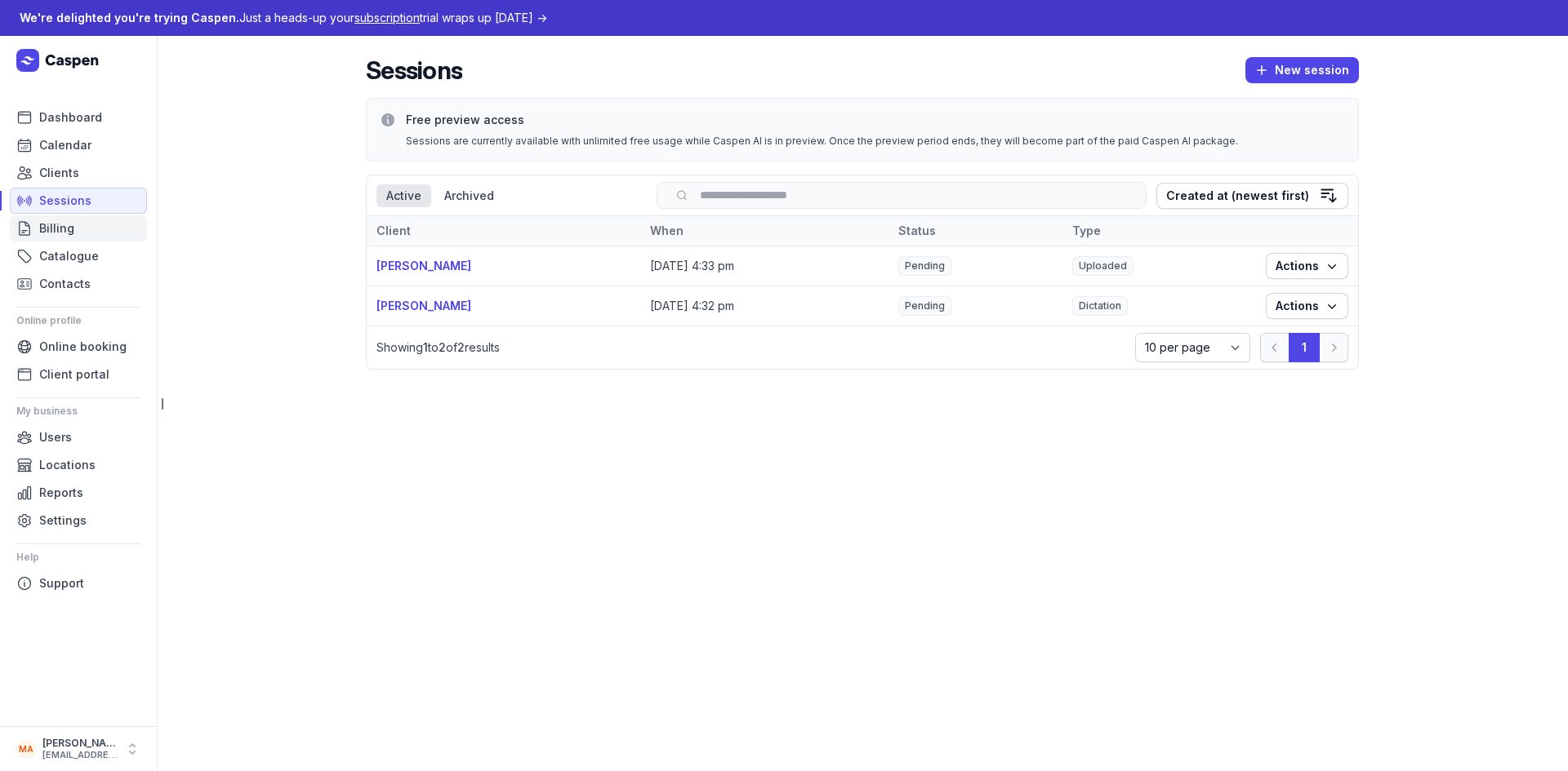
click at [70, 231] on span "Billing" at bounding box center [56, 228] width 35 height 20
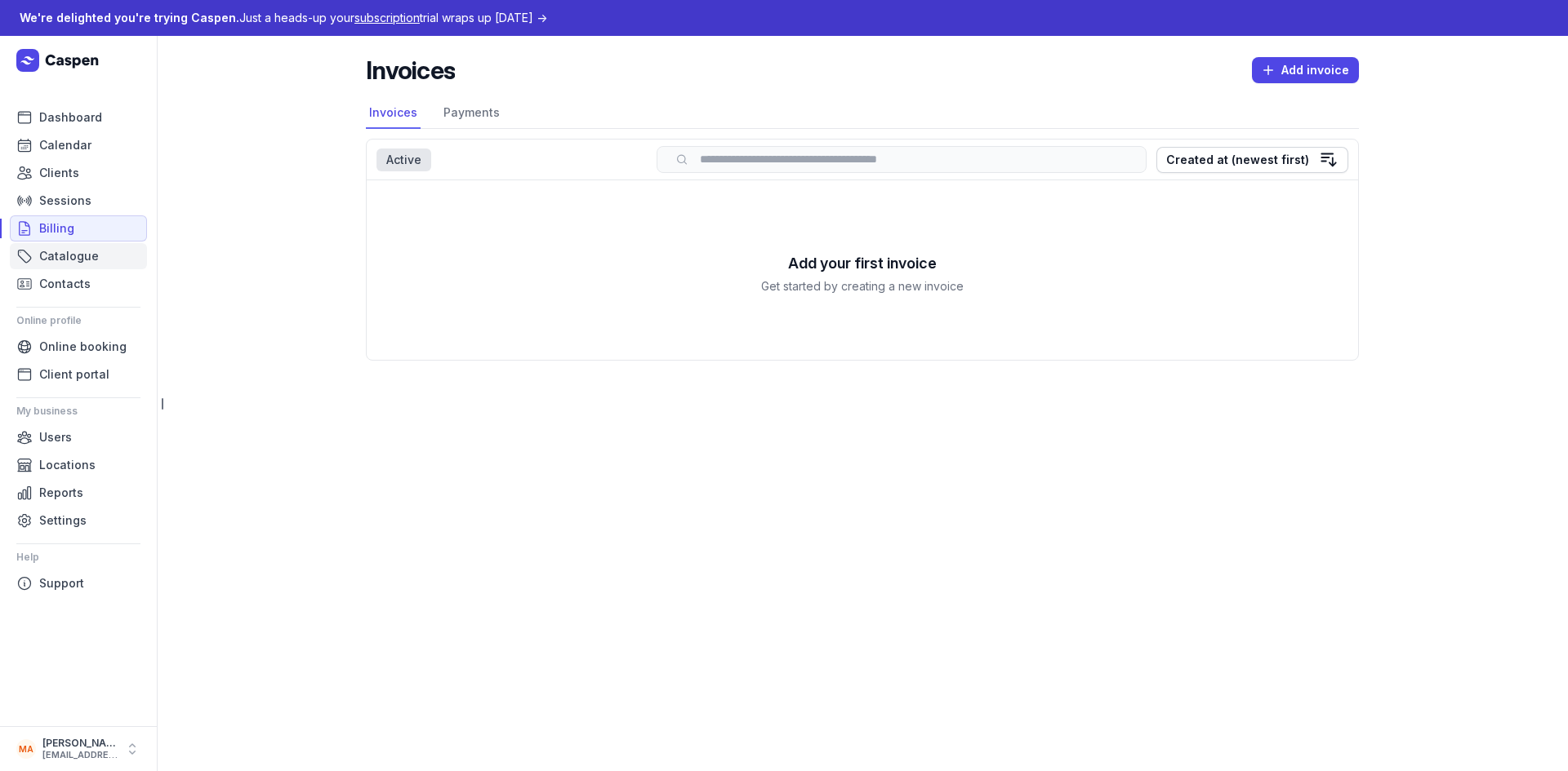
click at [70, 254] on span "Catalogue" at bounding box center [69, 256] width 60 height 20
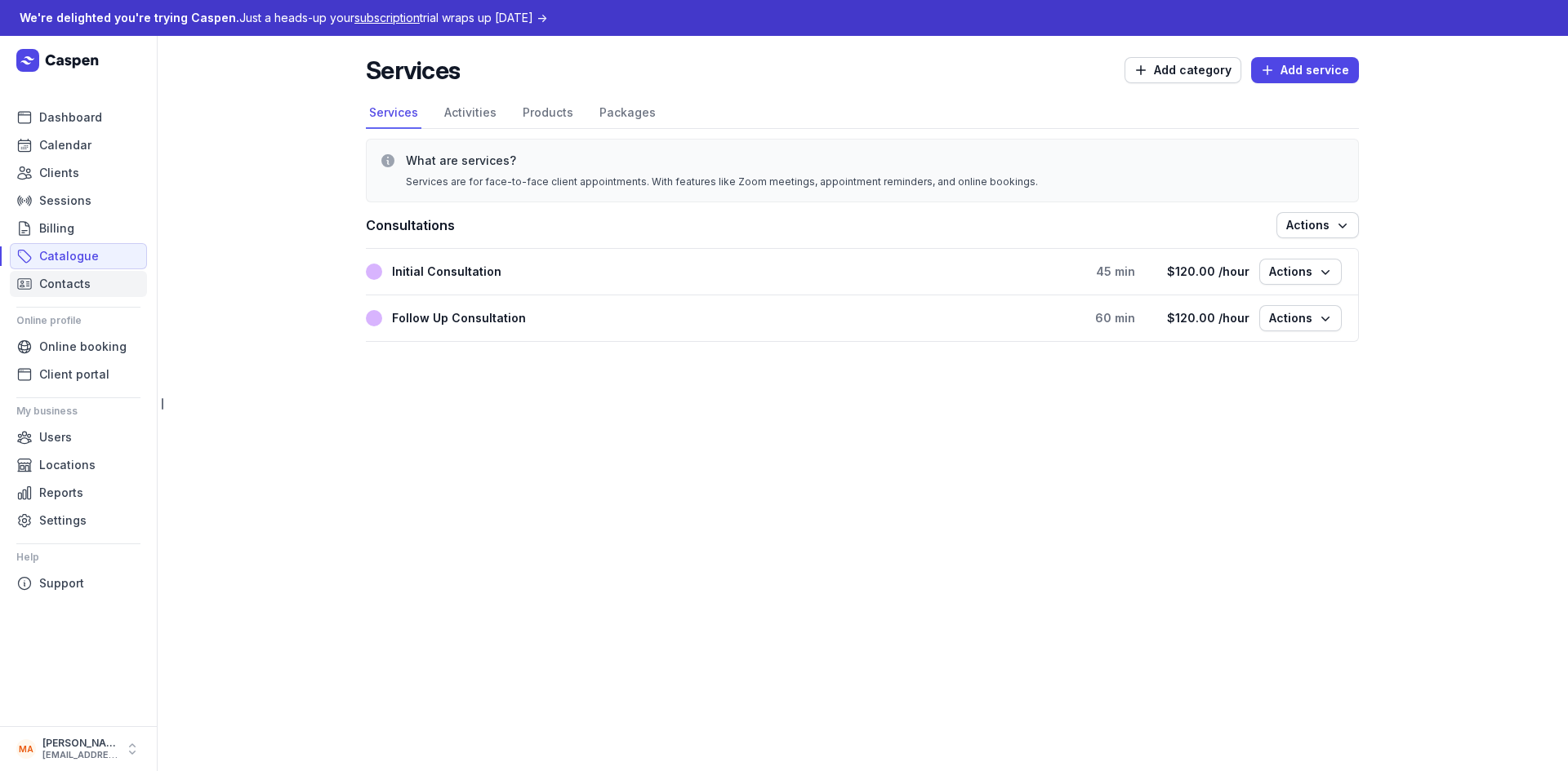
click at [66, 279] on span "Contacts" at bounding box center [65, 283] width 51 height 20
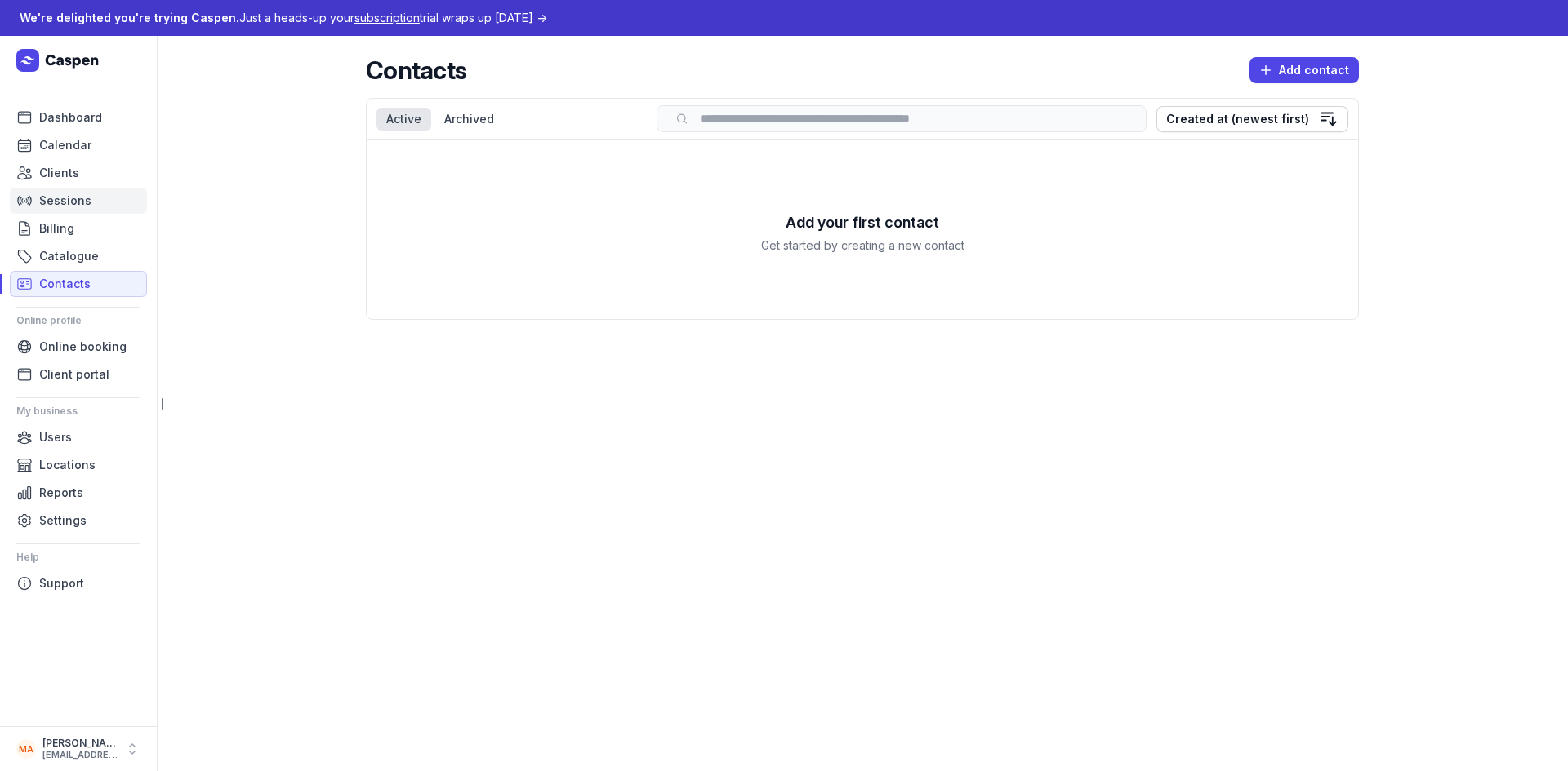
click at [95, 197] on link "Sessions" at bounding box center [78, 201] width 137 height 26
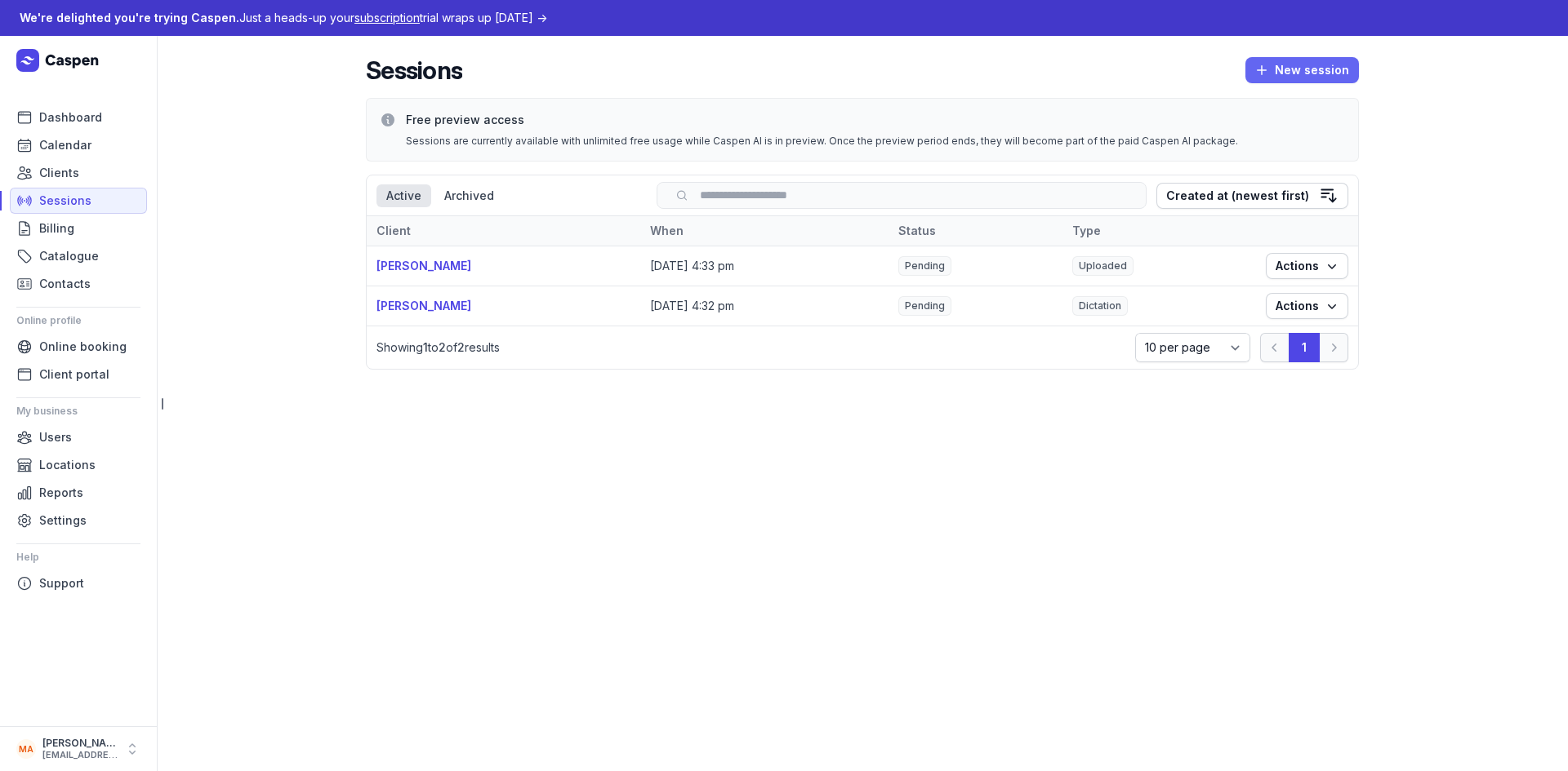
click at [1279, 65] on span "New session" at bounding box center [1302, 70] width 94 height 20
click at [81, 65] on icon at bounding box center [59, 60] width 86 height 23
click at [48, 57] on icon at bounding box center [59, 60] width 86 height 23
click at [91, 123] on span "Dashboard" at bounding box center [71, 117] width 63 height 20
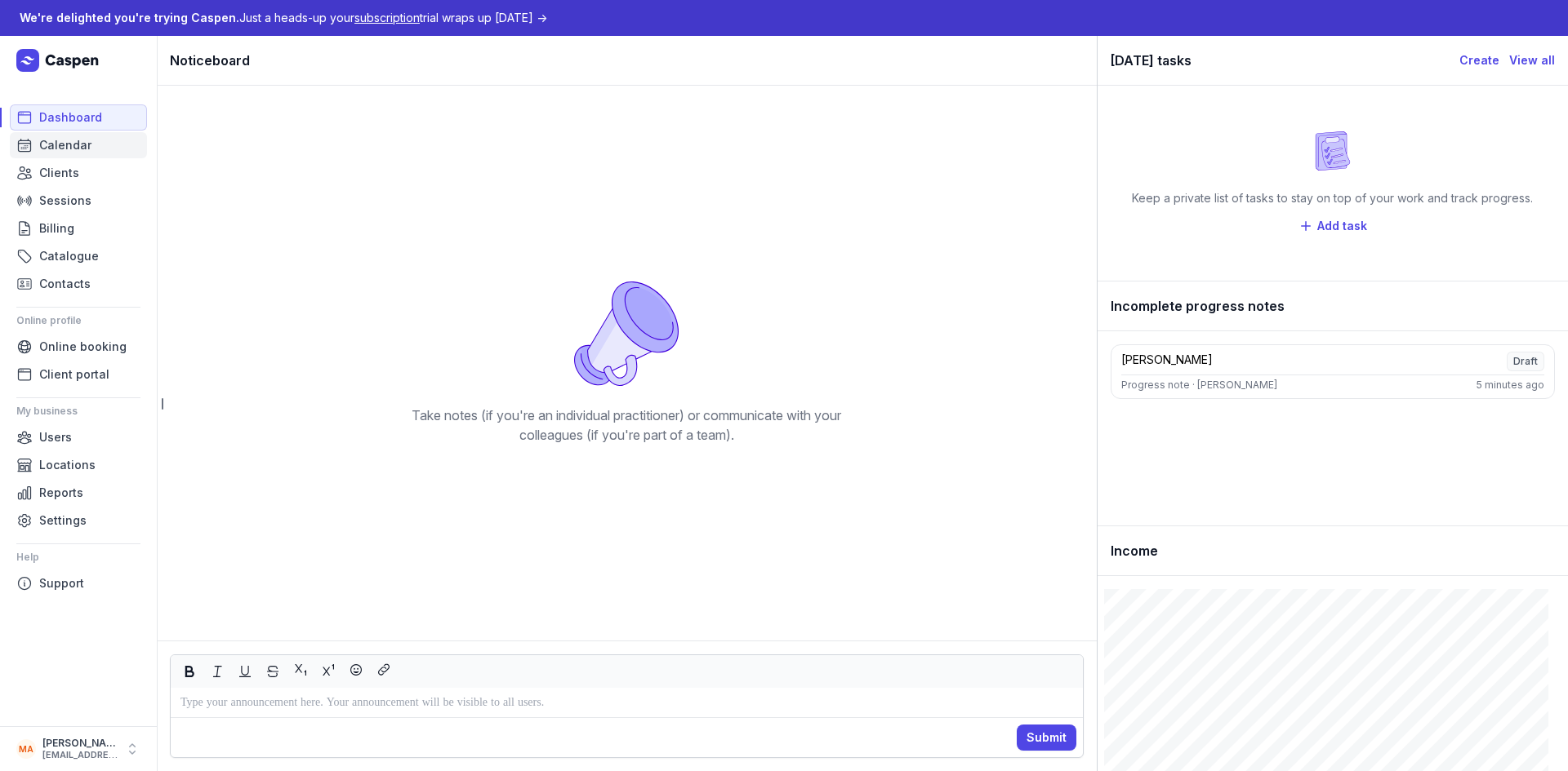
click at [81, 152] on span "Calendar" at bounding box center [65, 145] width 52 height 20
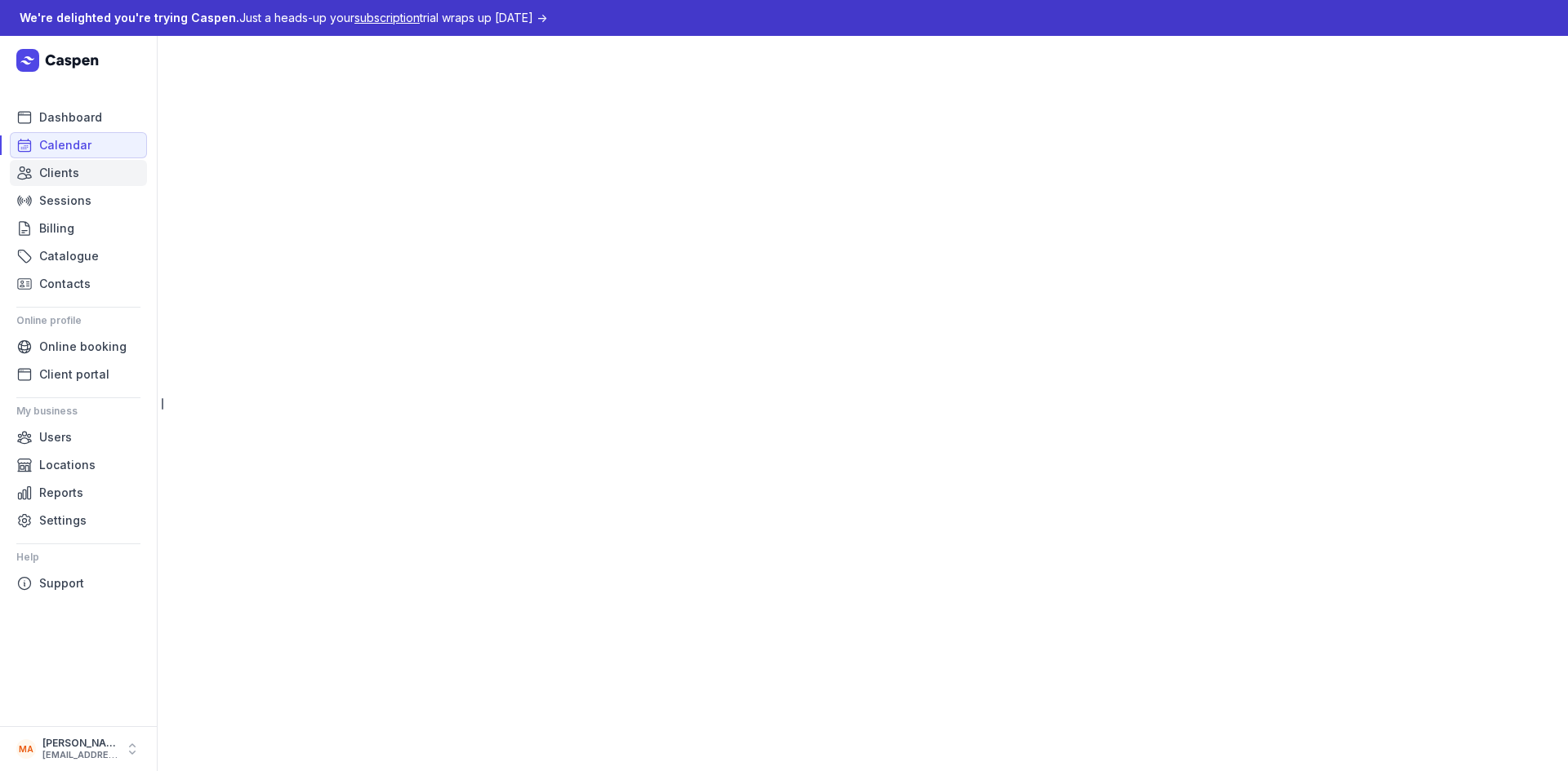
select select "week"
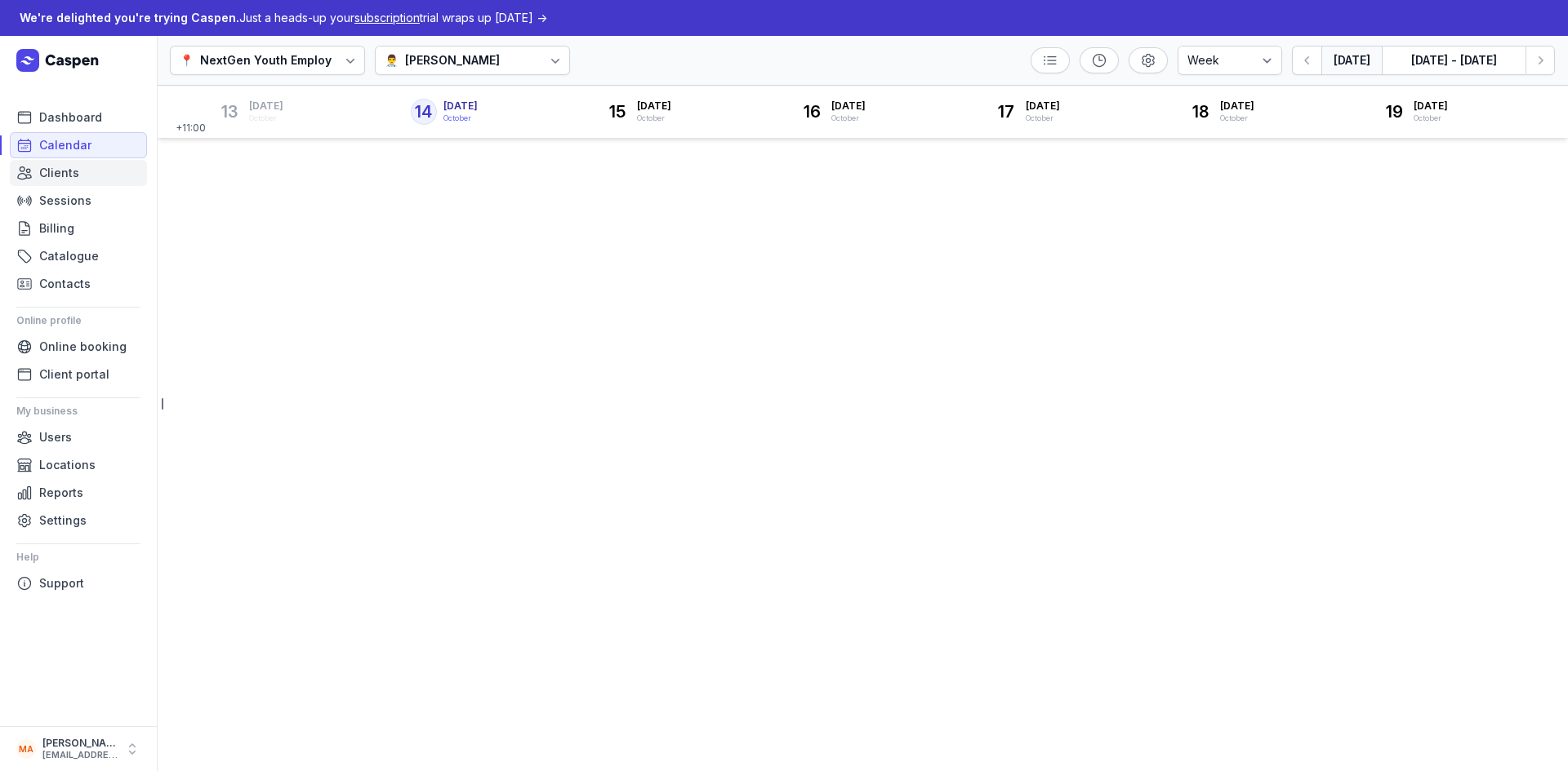
click at [75, 168] on span "Clients" at bounding box center [59, 173] width 40 height 20
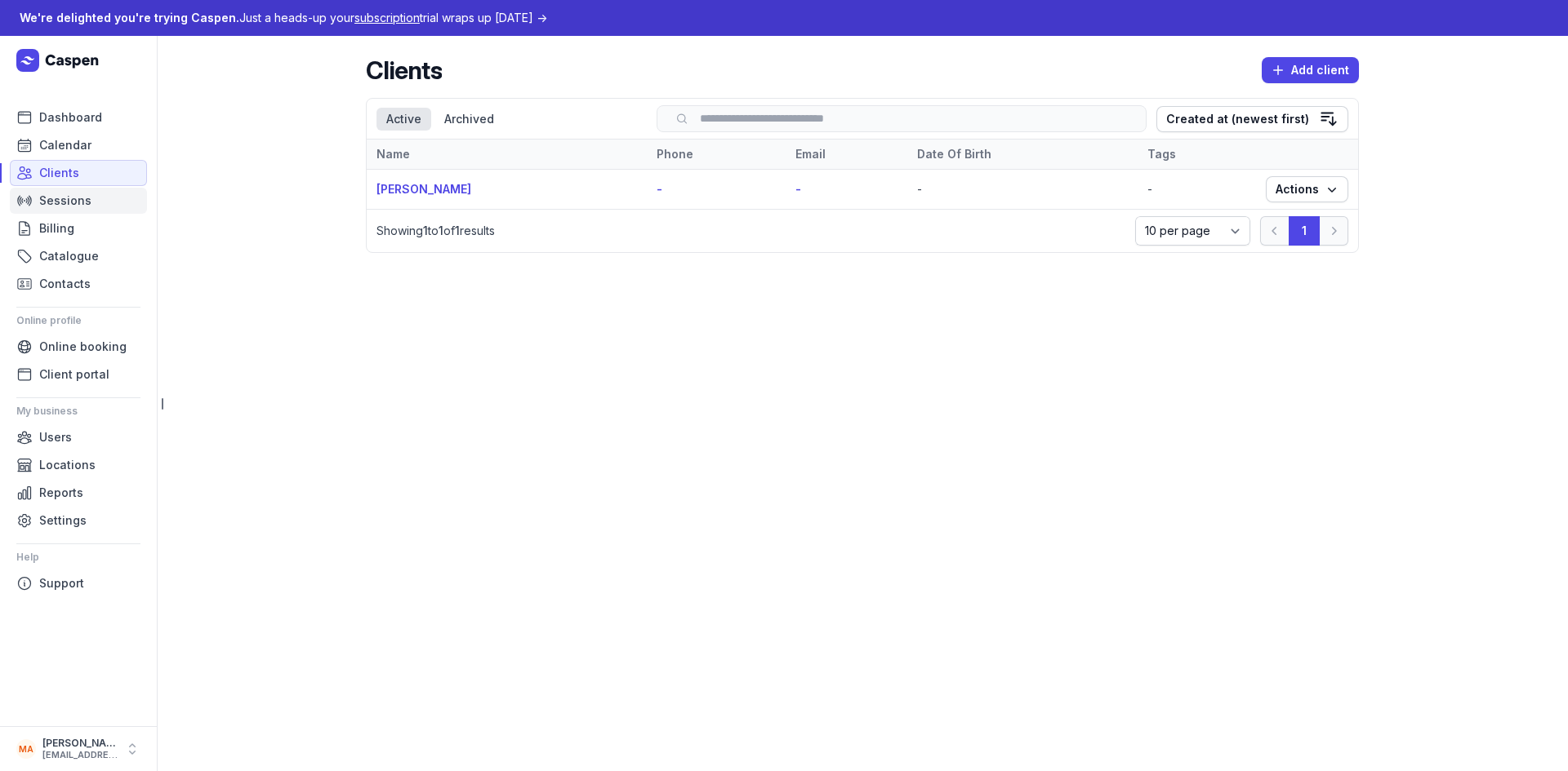
click at [78, 203] on span "Sessions" at bounding box center [65, 200] width 52 height 20
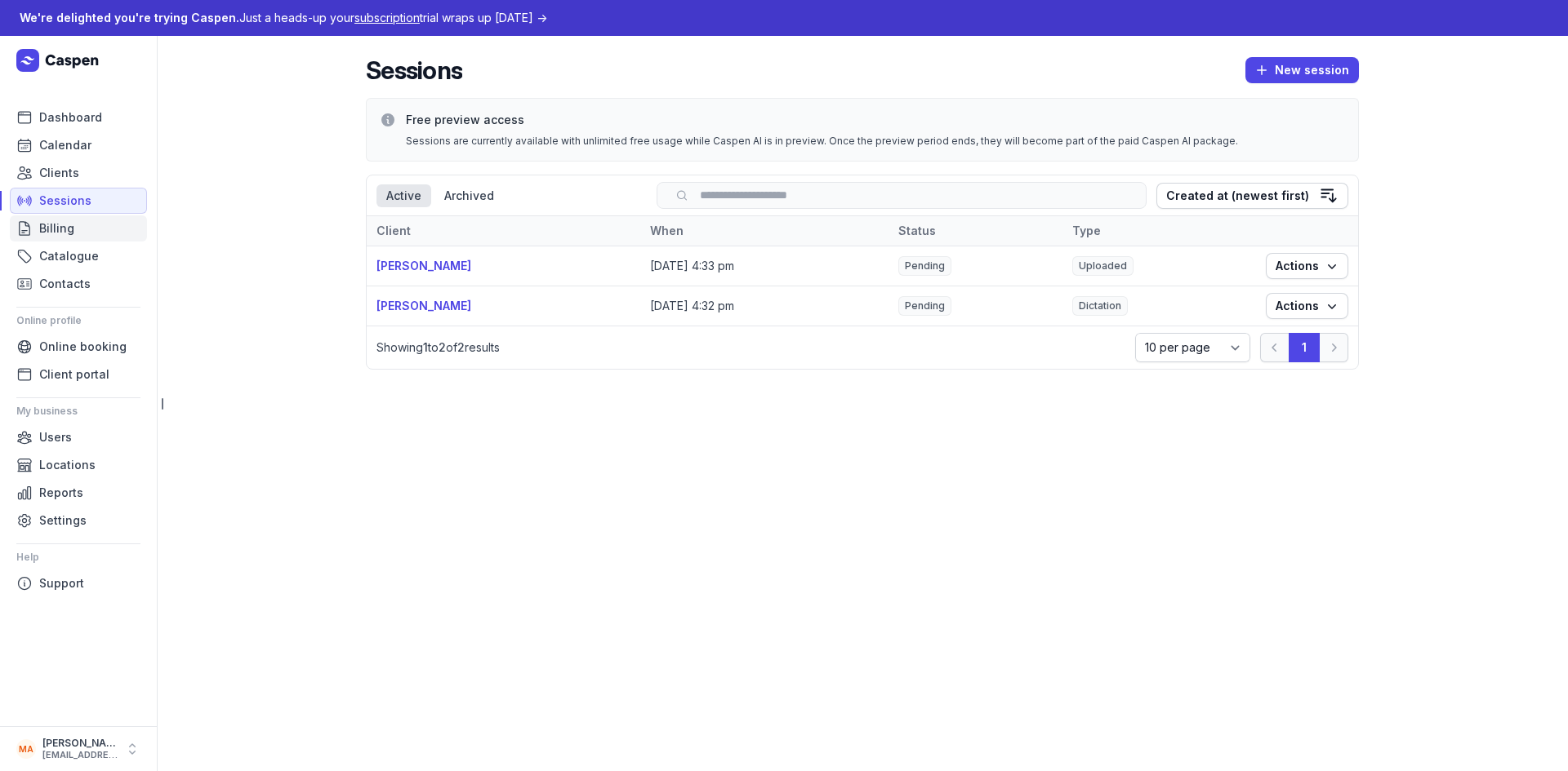
click at [85, 231] on link "Billing" at bounding box center [78, 228] width 137 height 26
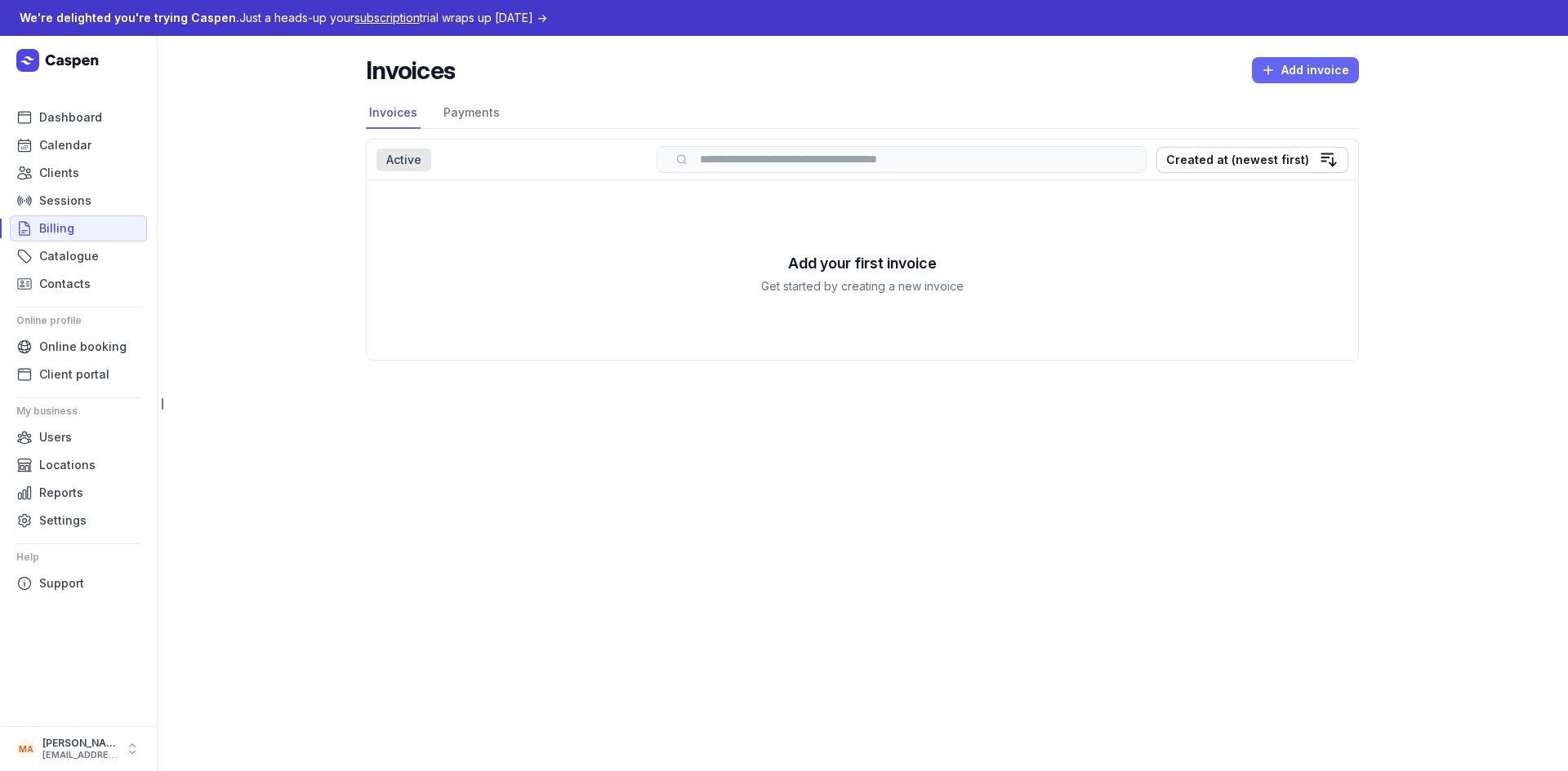
click at [1291, 68] on span "Add invoice" at bounding box center [1305, 70] width 88 height 20
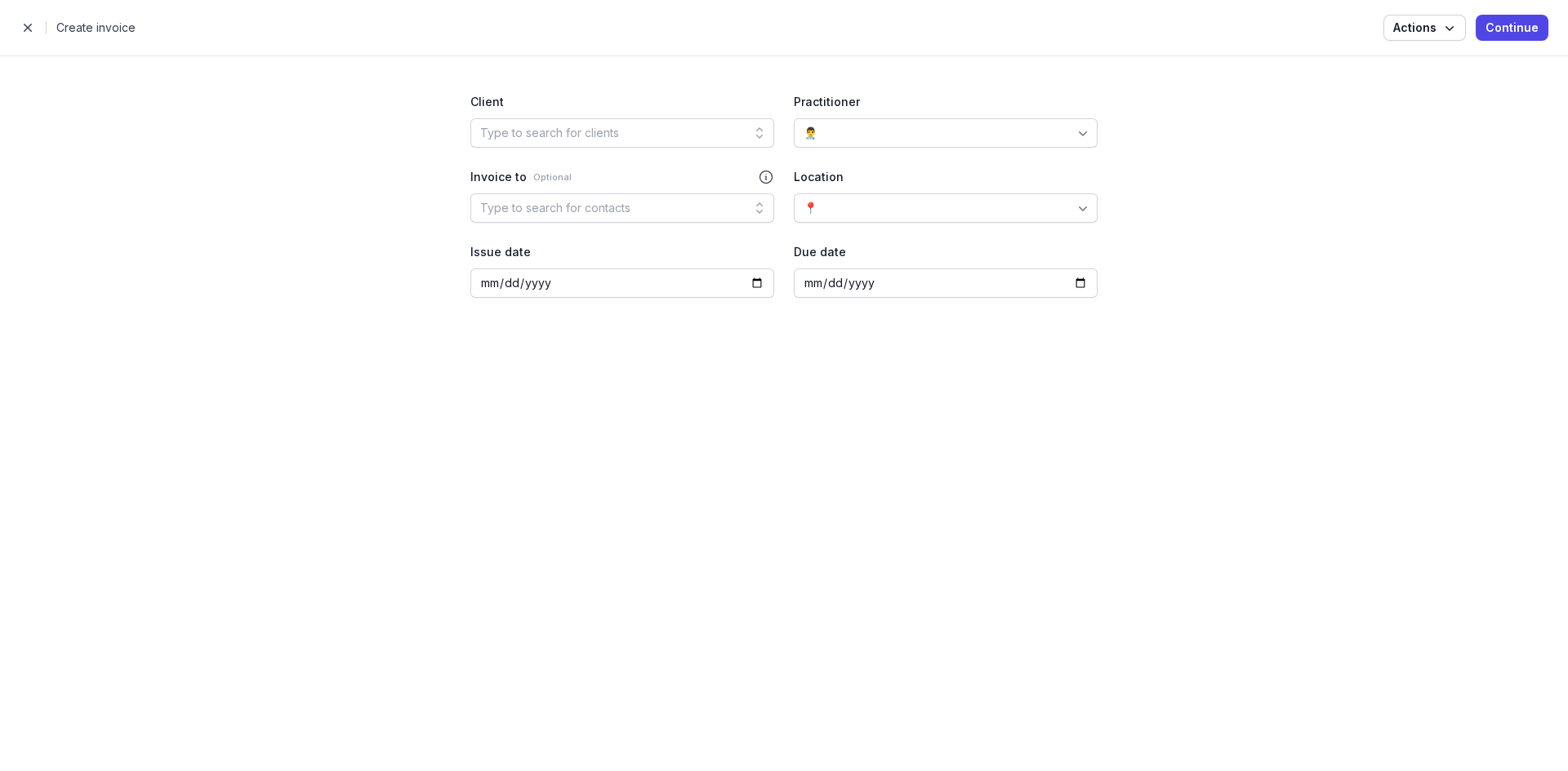
click at [897, 126] on div "👨‍⚕️" at bounding box center [945, 133] width 304 height 30
click at [901, 186] on div "👨‍⚕️ Mahad Aden" at bounding box center [945, 195] width 297 height 30
click at [679, 135] on div "Type to search for clients" at bounding box center [622, 133] width 304 height 30
click at [1070, 183] on div "Location" at bounding box center [945, 177] width 304 height 20
click at [635, 207] on div "Type to search for contacts" at bounding box center [622, 208] width 304 height 30
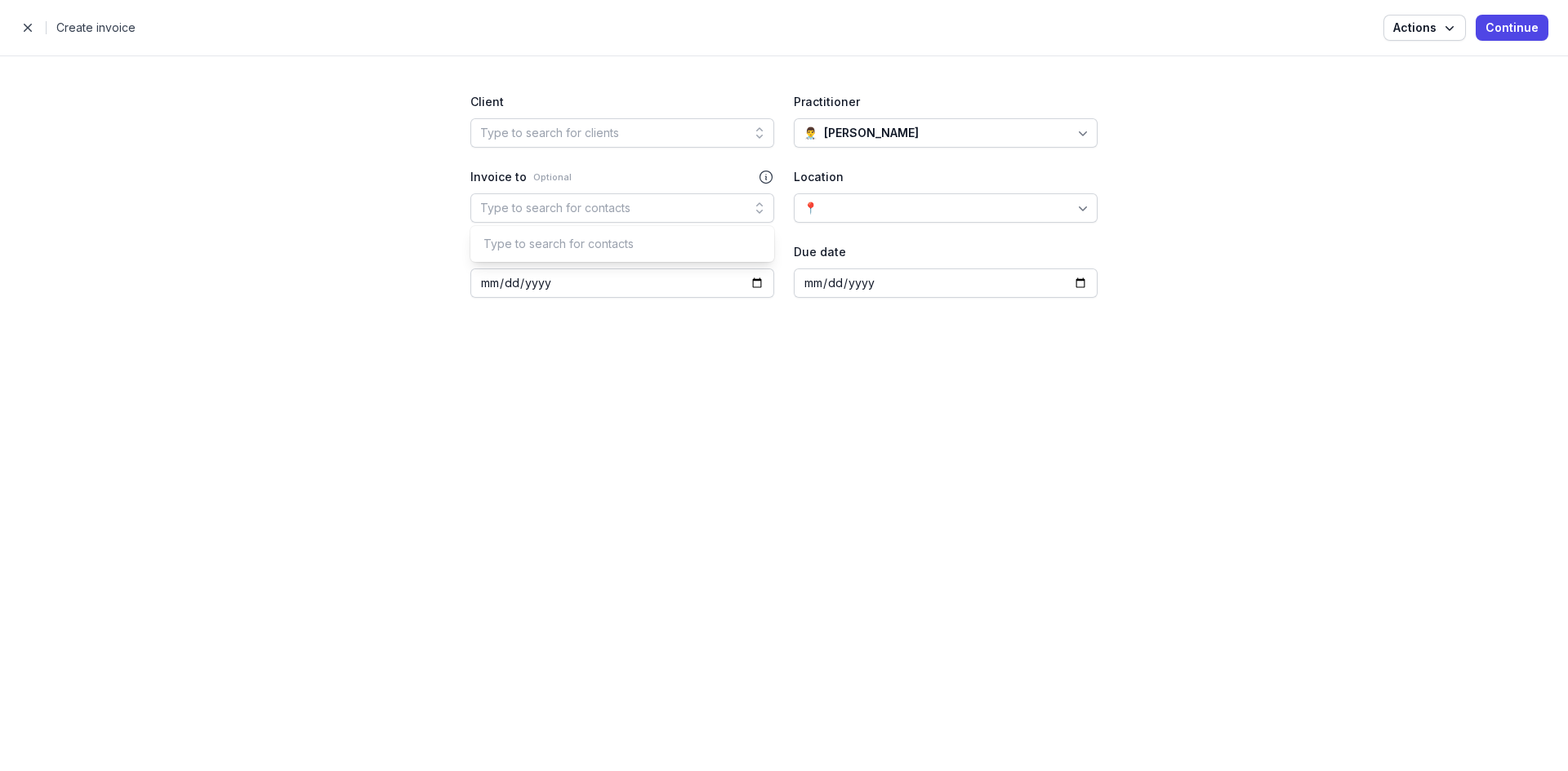
click at [1070, 245] on div "Due date" at bounding box center [945, 252] width 304 height 20
click at [1514, 20] on span "Continue" at bounding box center [1512, 27] width 53 height 20
click at [1444, 29] on icon "button" at bounding box center [1449, 27] width 16 height 16
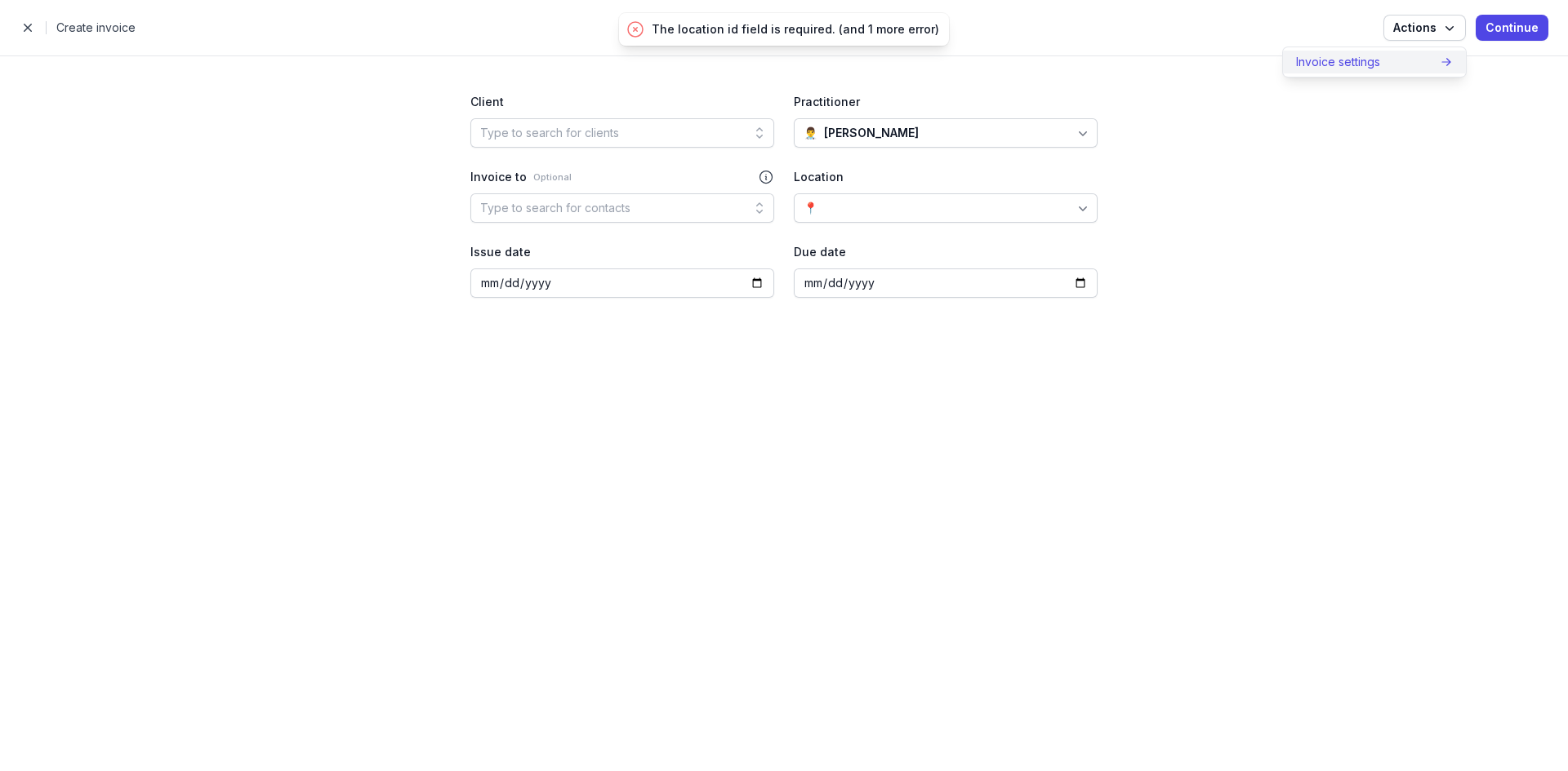
click at [1386, 66] on div "Invoice settings" at bounding box center [1367, 61] width 144 height 16
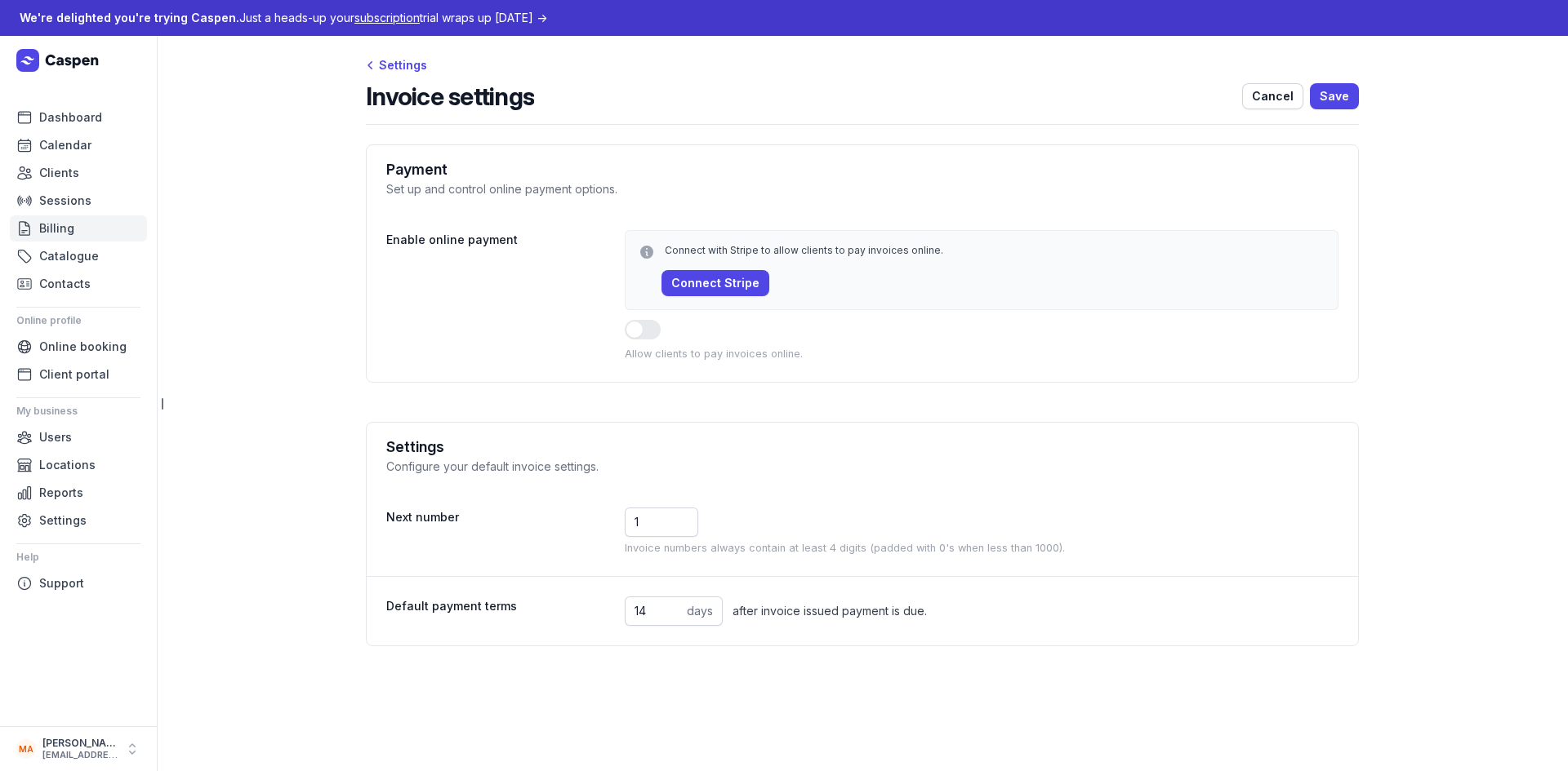
click at [66, 222] on span "Billing" at bounding box center [56, 228] width 35 height 20
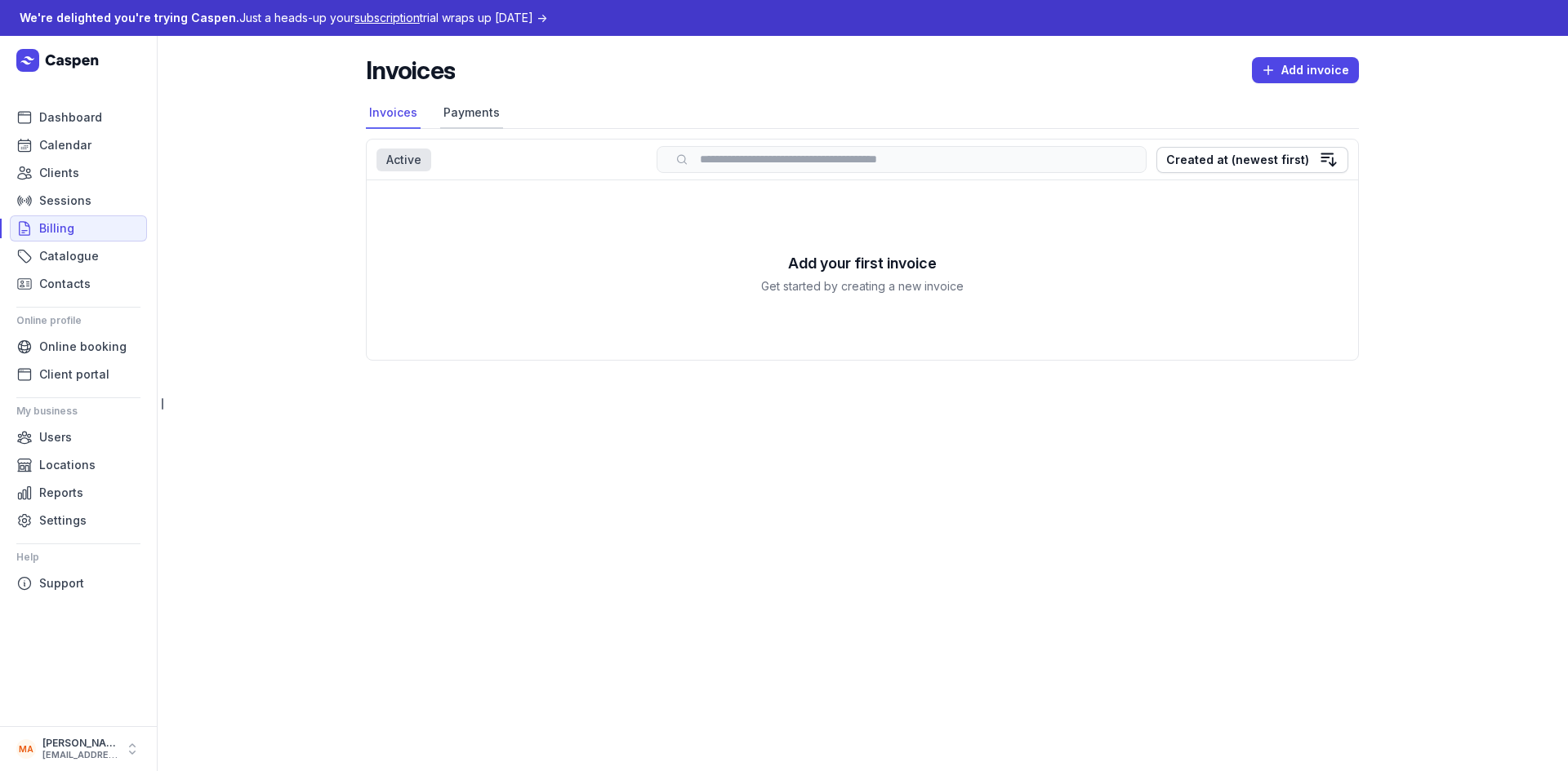
click at [473, 109] on link "Payments" at bounding box center [472, 113] width 63 height 31
click at [395, 119] on link "Invoices" at bounding box center [393, 113] width 54 height 31
click at [409, 161] on div "Active" at bounding box center [403, 160] width 54 height 23
click at [1297, 71] on span "Add invoice" at bounding box center [1305, 70] width 88 height 20
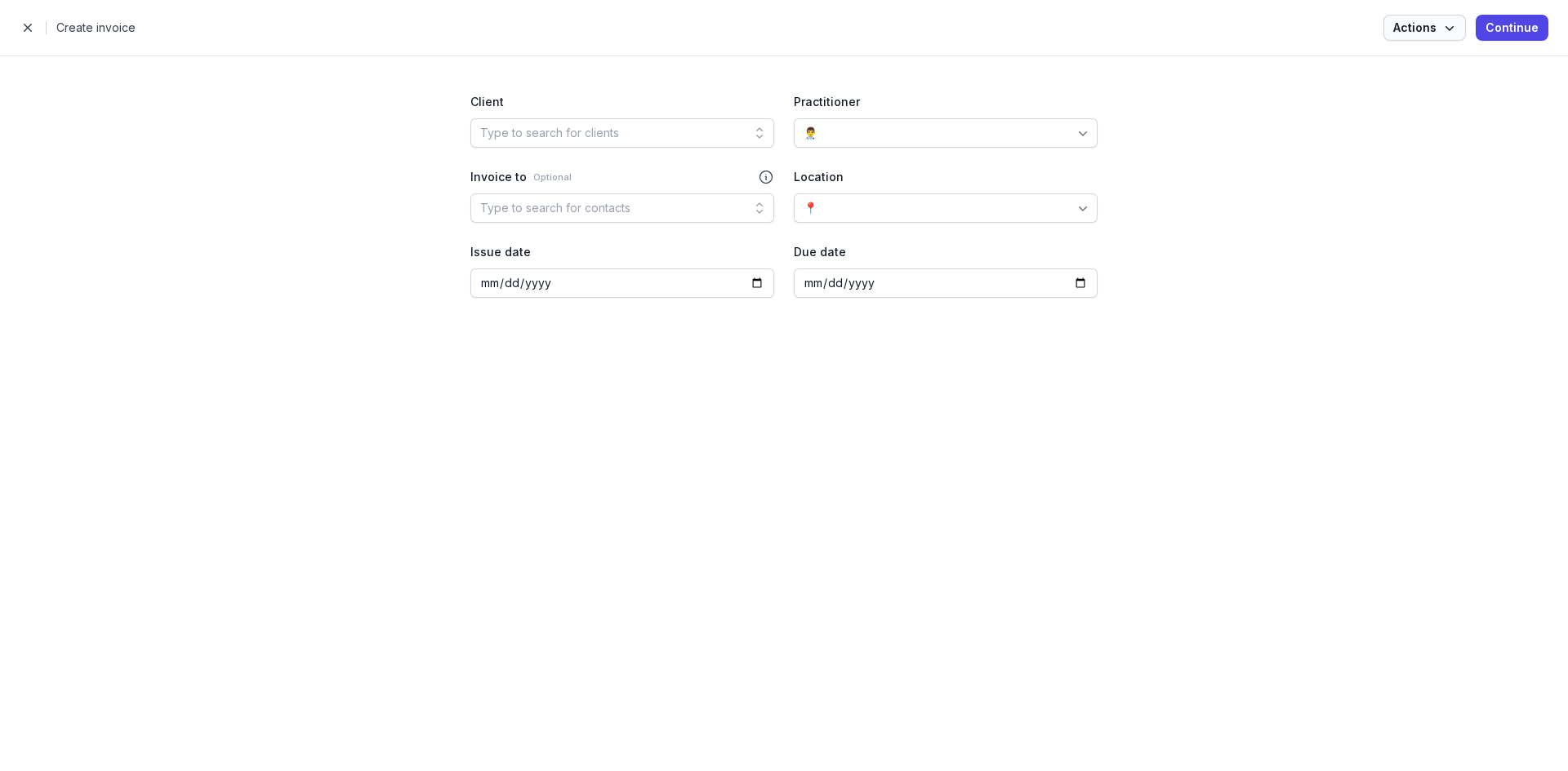
click at [1450, 32] on icon "button" at bounding box center [1449, 27] width 16 height 16
click at [1433, 62] on div "Invoice settings" at bounding box center [1367, 61] width 144 height 16
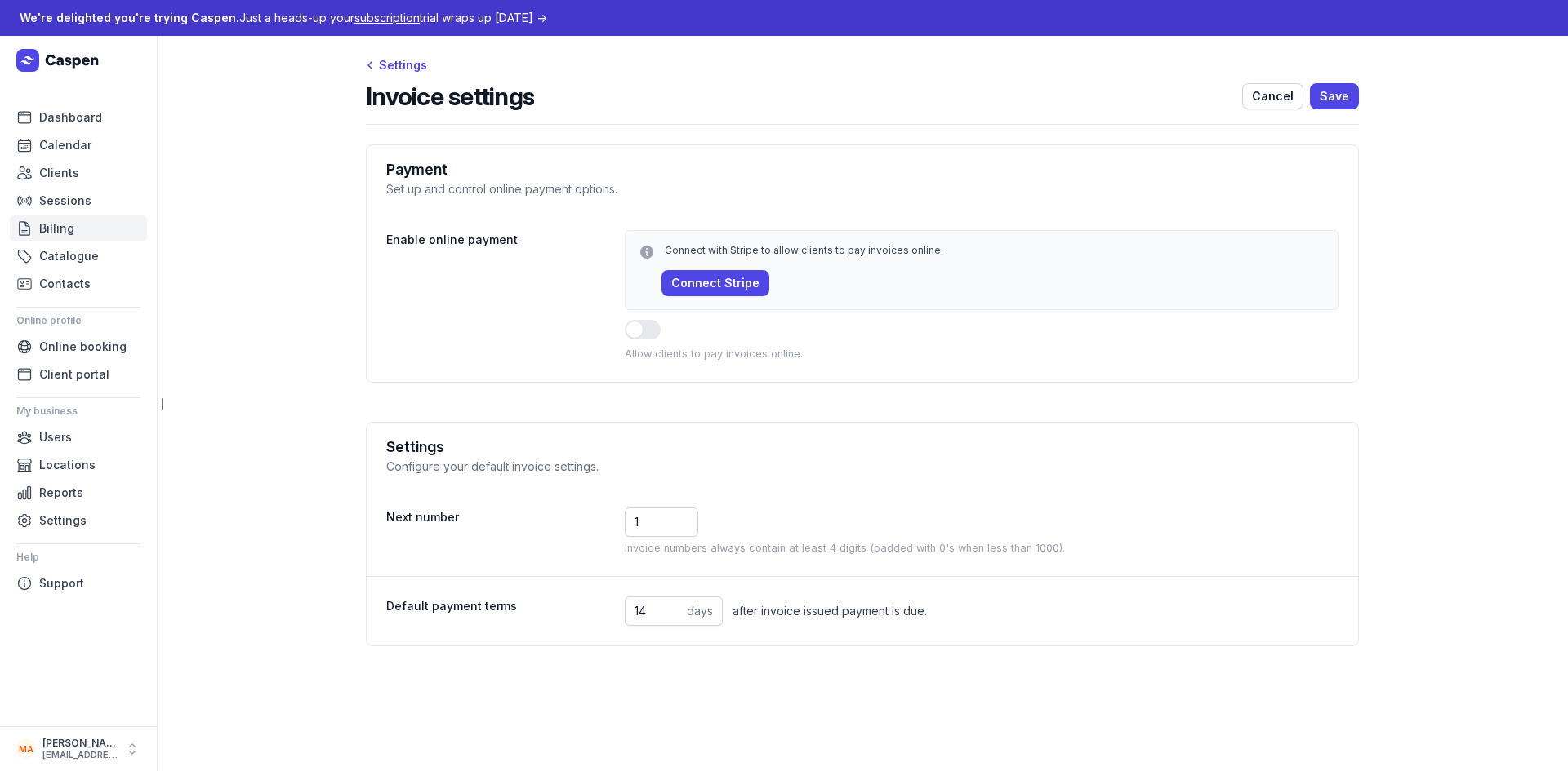
click at [55, 225] on span "Billing" at bounding box center [56, 228] width 35 height 20
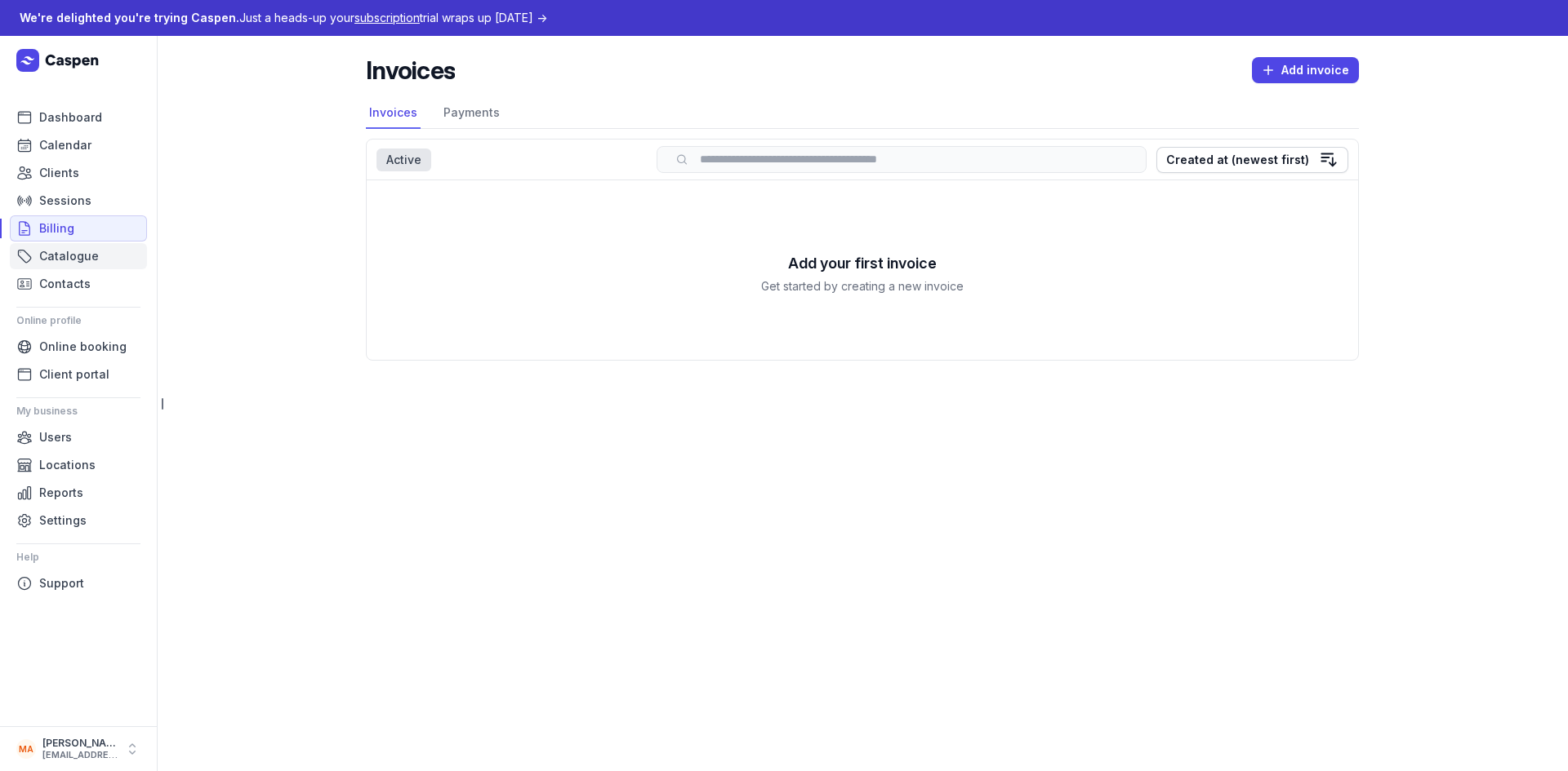
click at [66, 251] on span "Catalogue" at bounding box center [69, 256] width 60 height 20
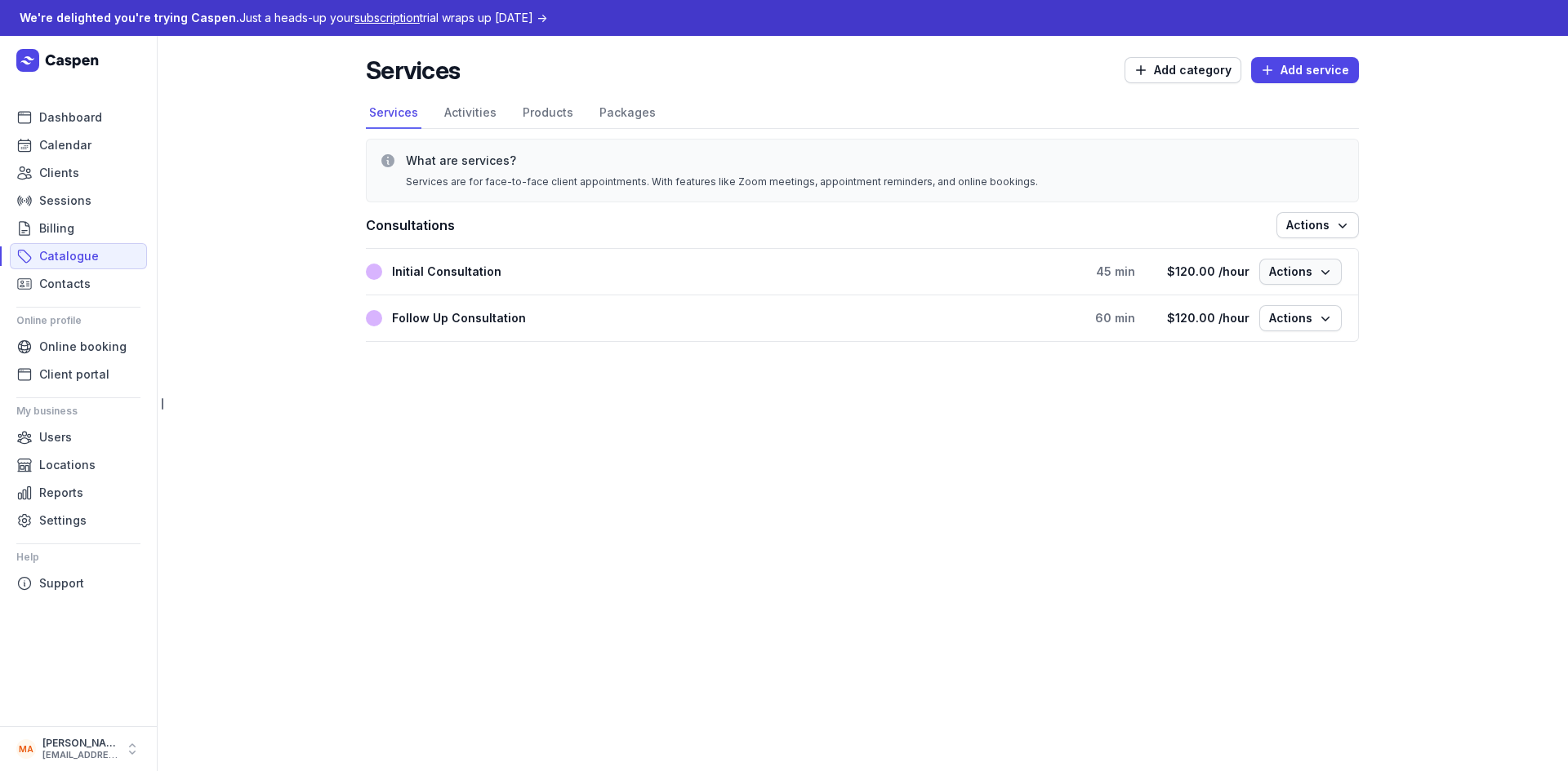
click at [1331, 266] on icon "button" at bounding box center [1325, 271] width 16 height 16
click at [458, 111] on link "Activities" at bounding box center [470, 113] width 59 height 31
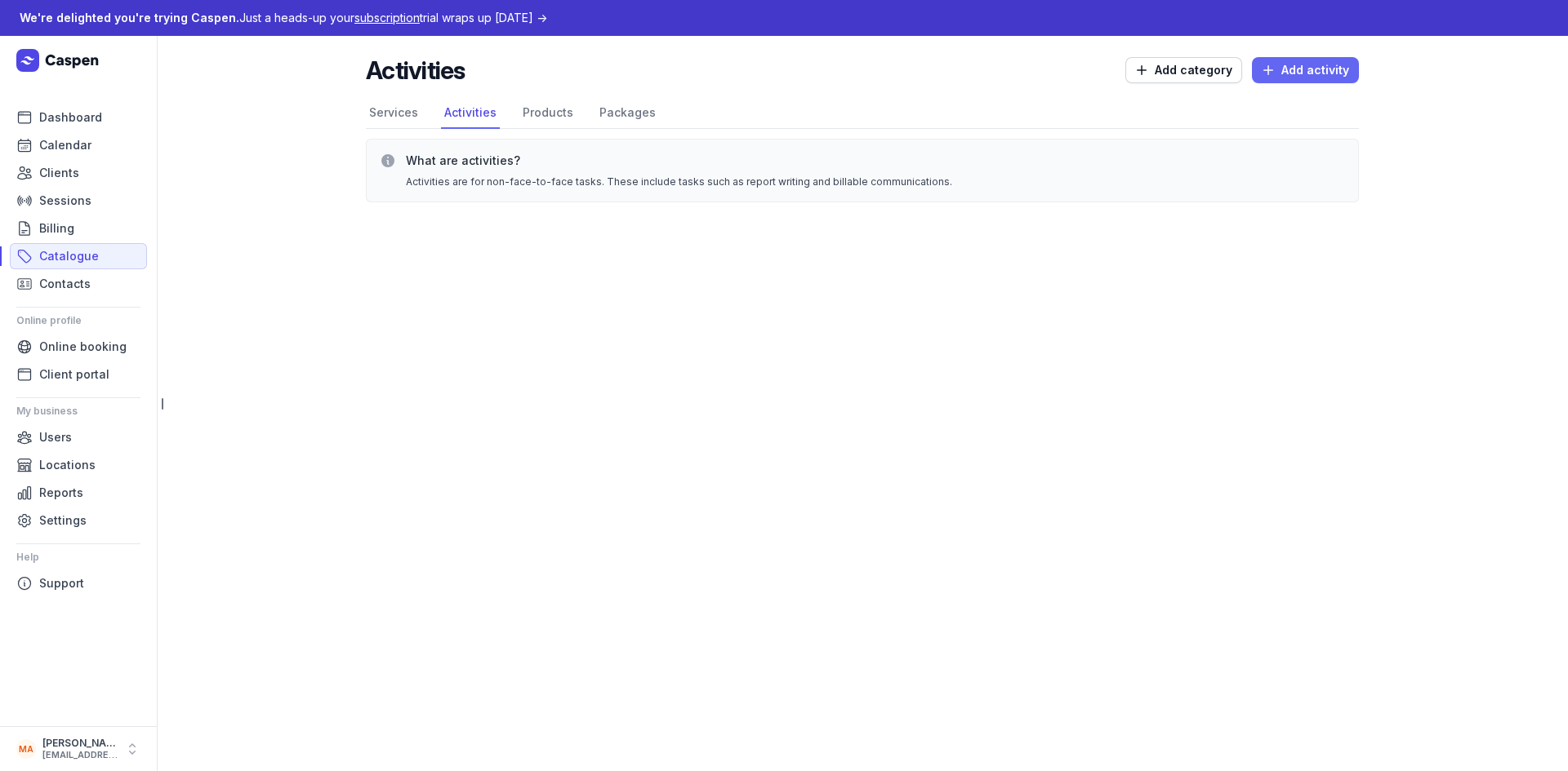
click at [1291, 66] on span "Add activity" at bounding box center [1305, 70] width 88 height 20
select select
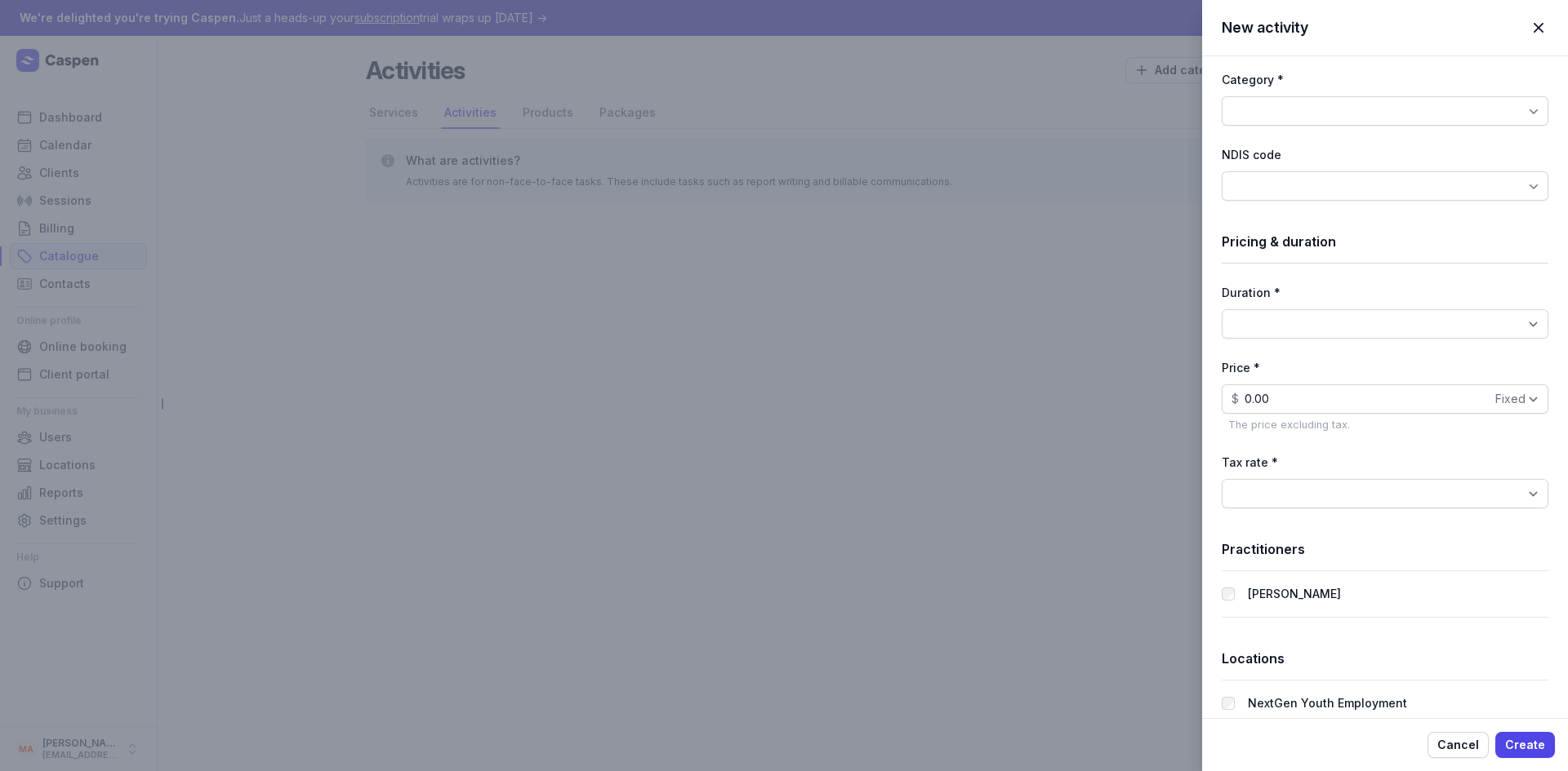
scroll to position [378, 0]
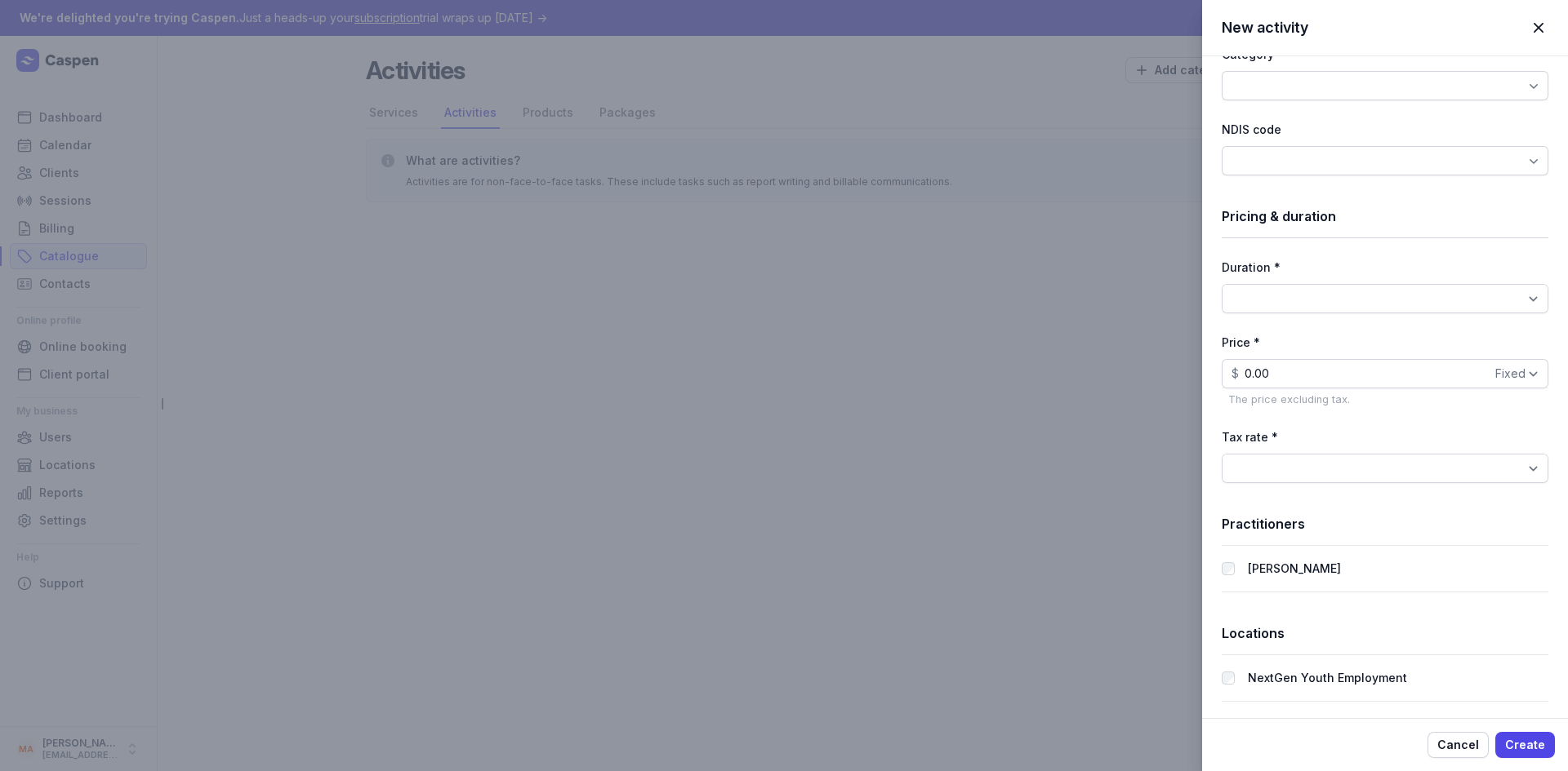
click at [531, 111] on div "New activity Close panel Basic info Name * Description 0/255 Item code Category…" at bounding box center [784, 386] width 1568 height 771
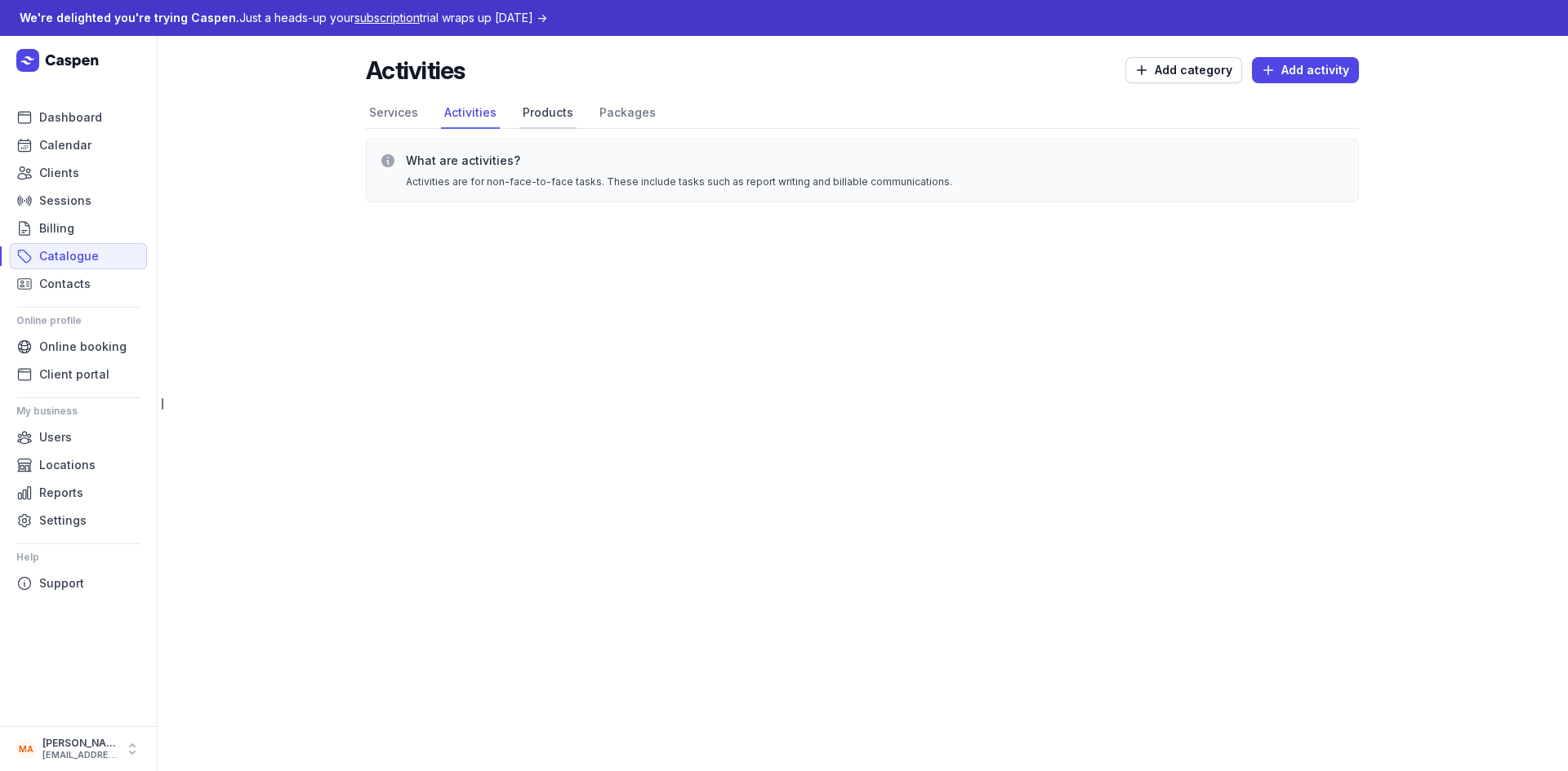
click at [548, 112] on link "Products" at bounding box center [547, 113] width 57 height 31
click at [617, 115] on link "Packages" at bounding box center [627, 113] width 63 height 31
click at [80, 431] on link "Users" at bounding box center [78, 437] width 137 height 26
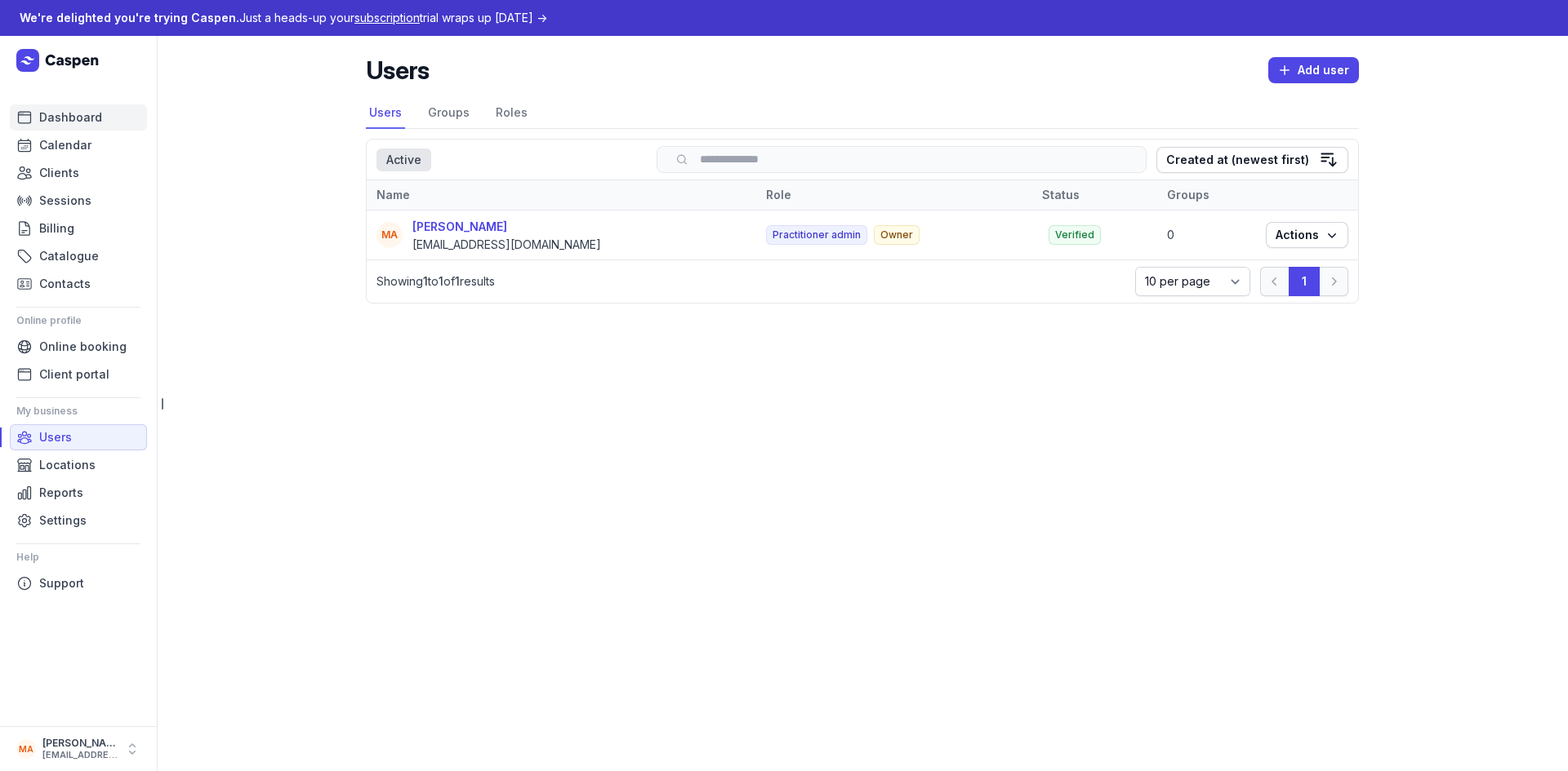
click at [87, 113] on span "Dashboard" at bounding box center [71, 117] width 63 height 20
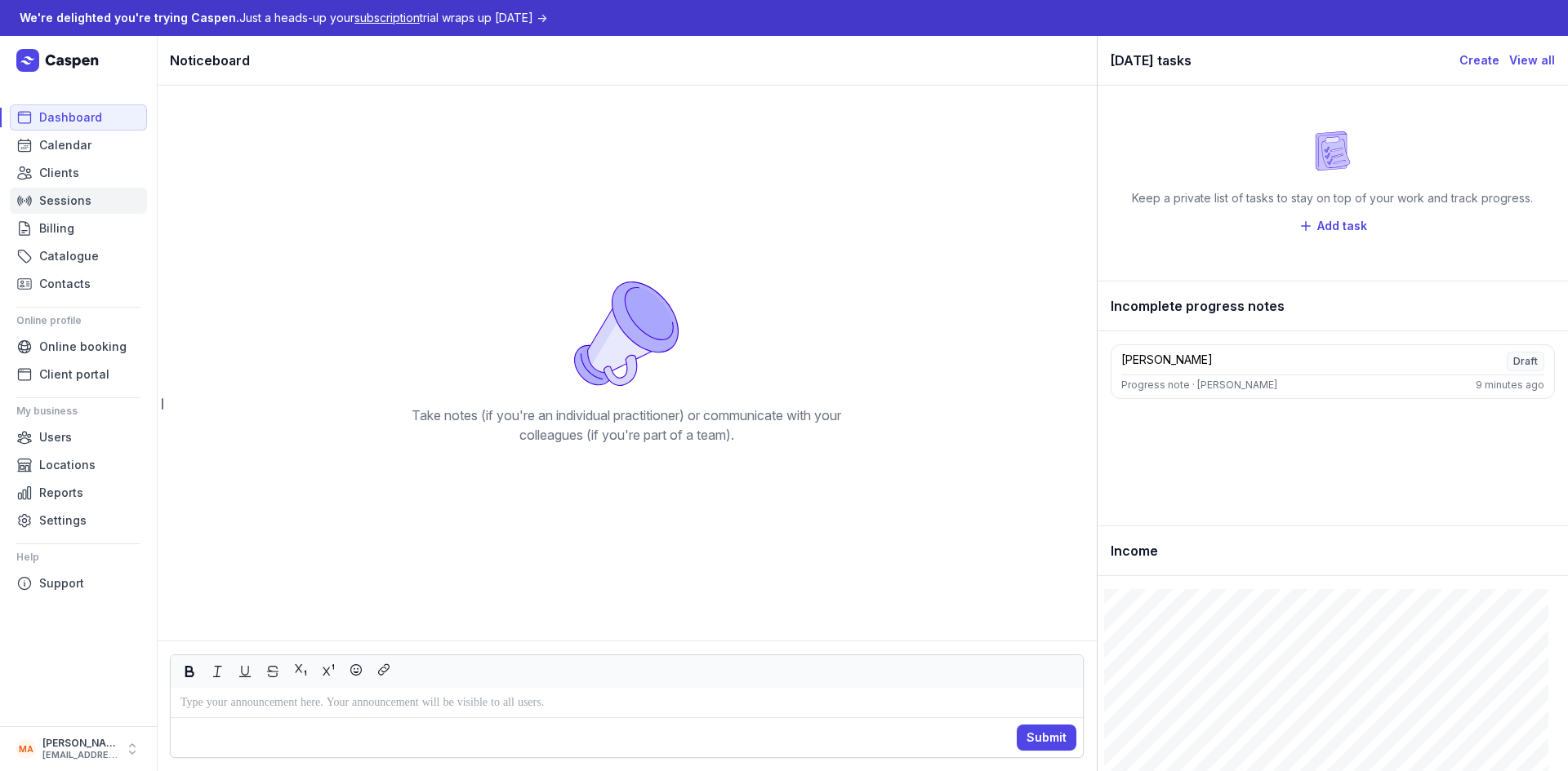
click at [77, 197] on span "Sessions" at bounding box center [65, 200] width 52 height 20
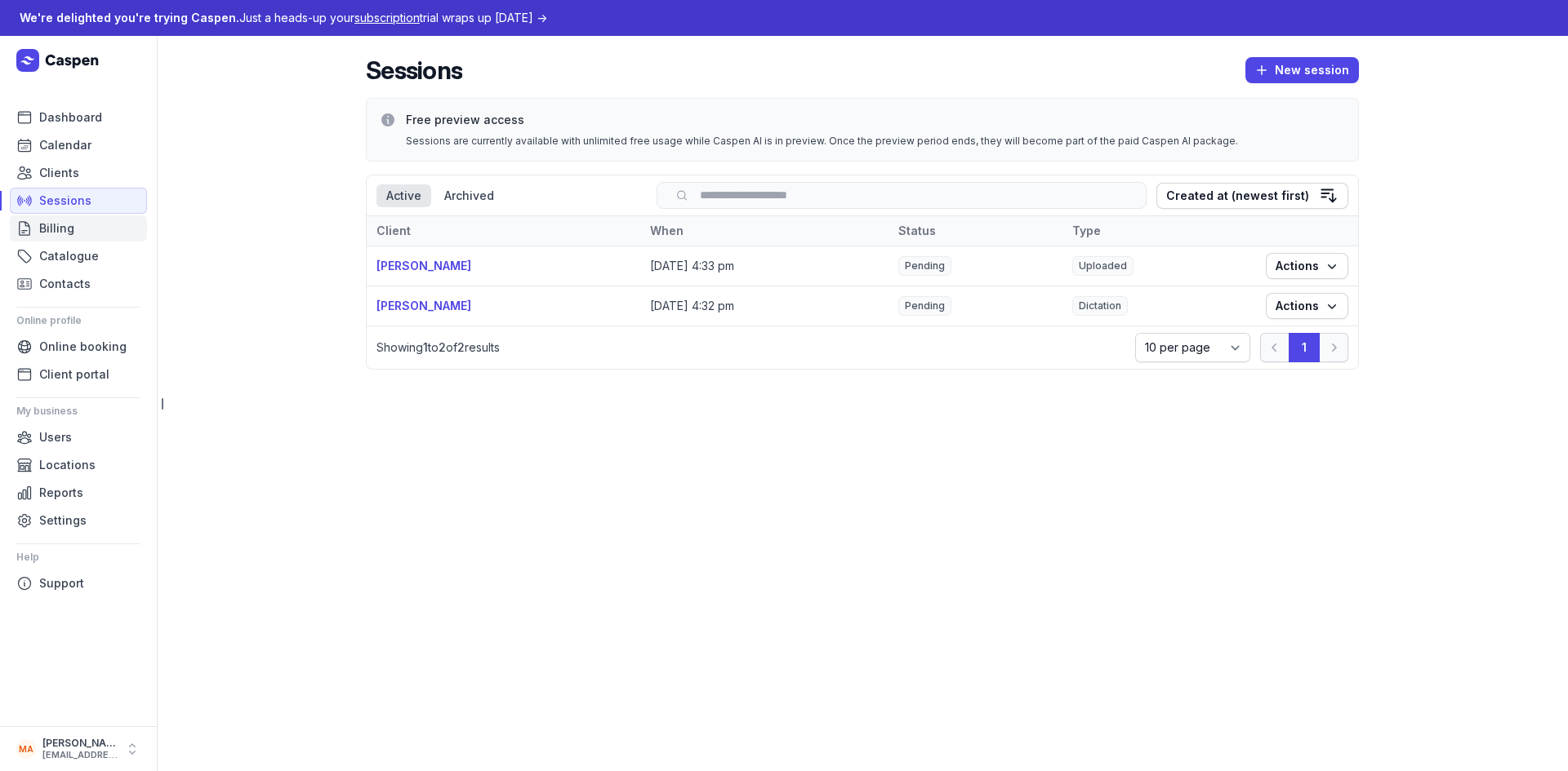
click at [83, 224] on link "Billing" at bounding box center [78, 228] width 137 height 26
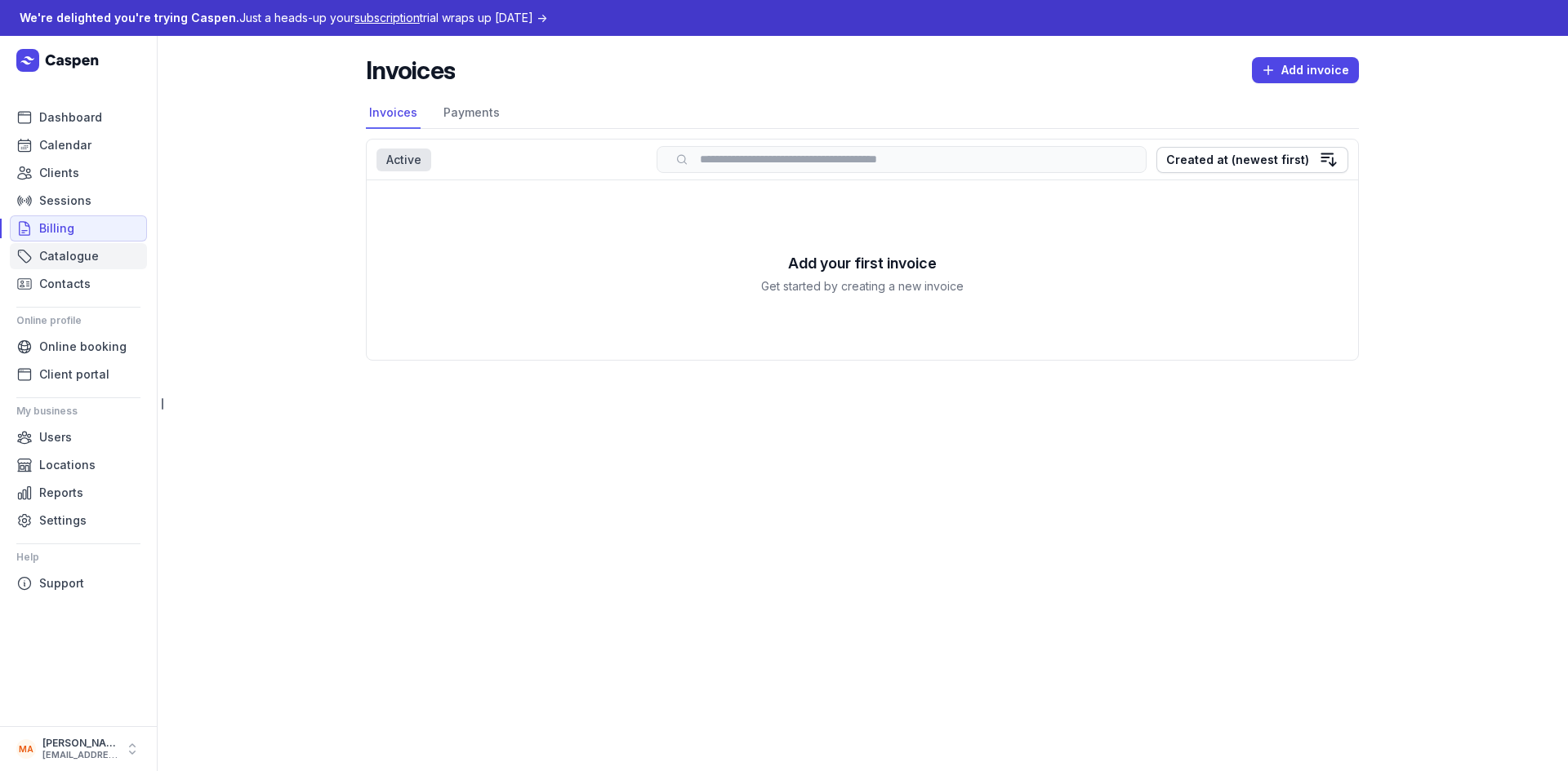
click at [84, 254] on span "Catalogue" at bounding box center [69, 256] width 60 height 20
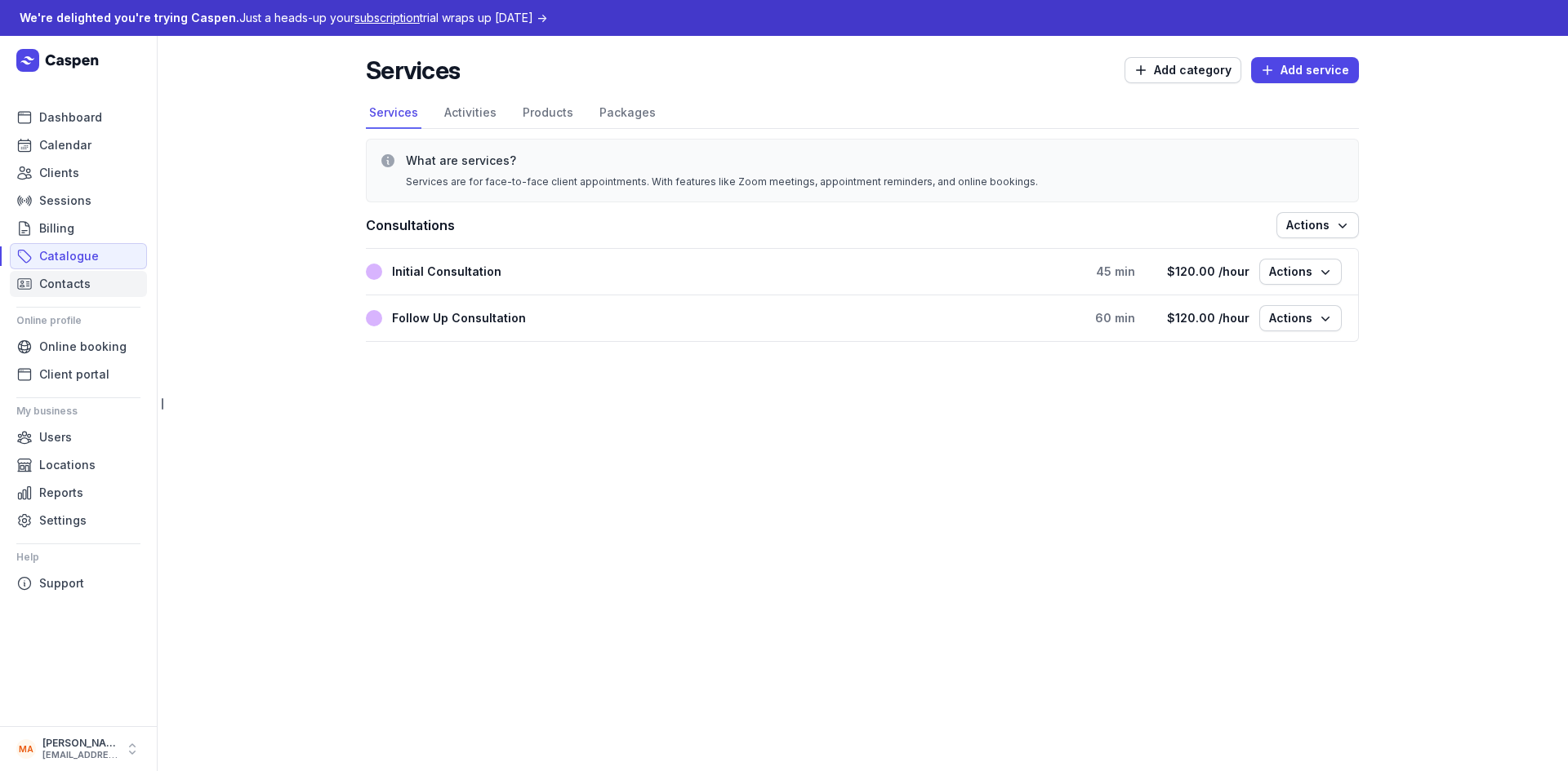
click at [76, 283] on span "Contacts" at bounding box center [65, 283] width 51 height 20
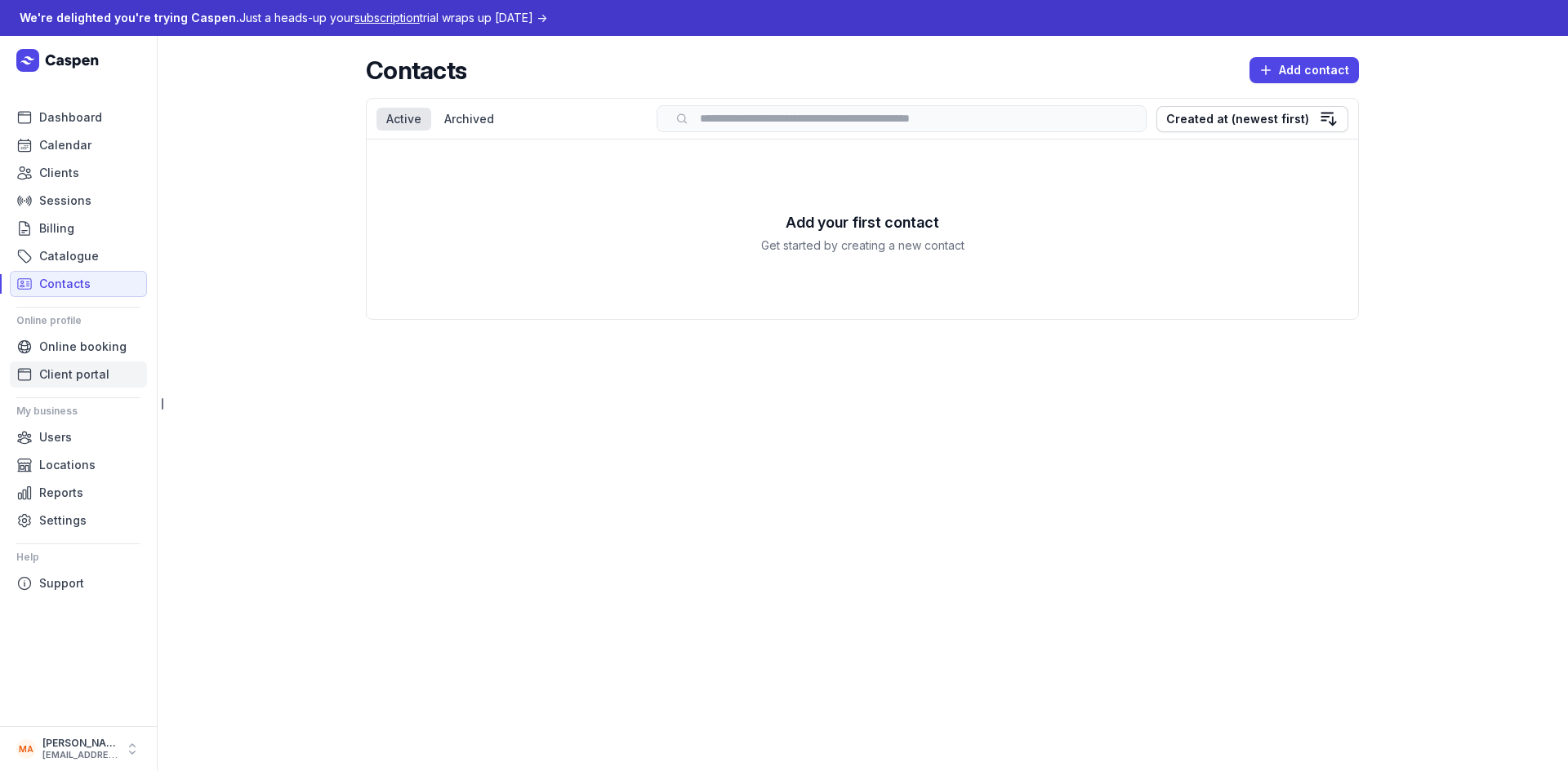
click at [70, 377] on span "Client portal" at bounding box center [74, 374] width 70 height 20
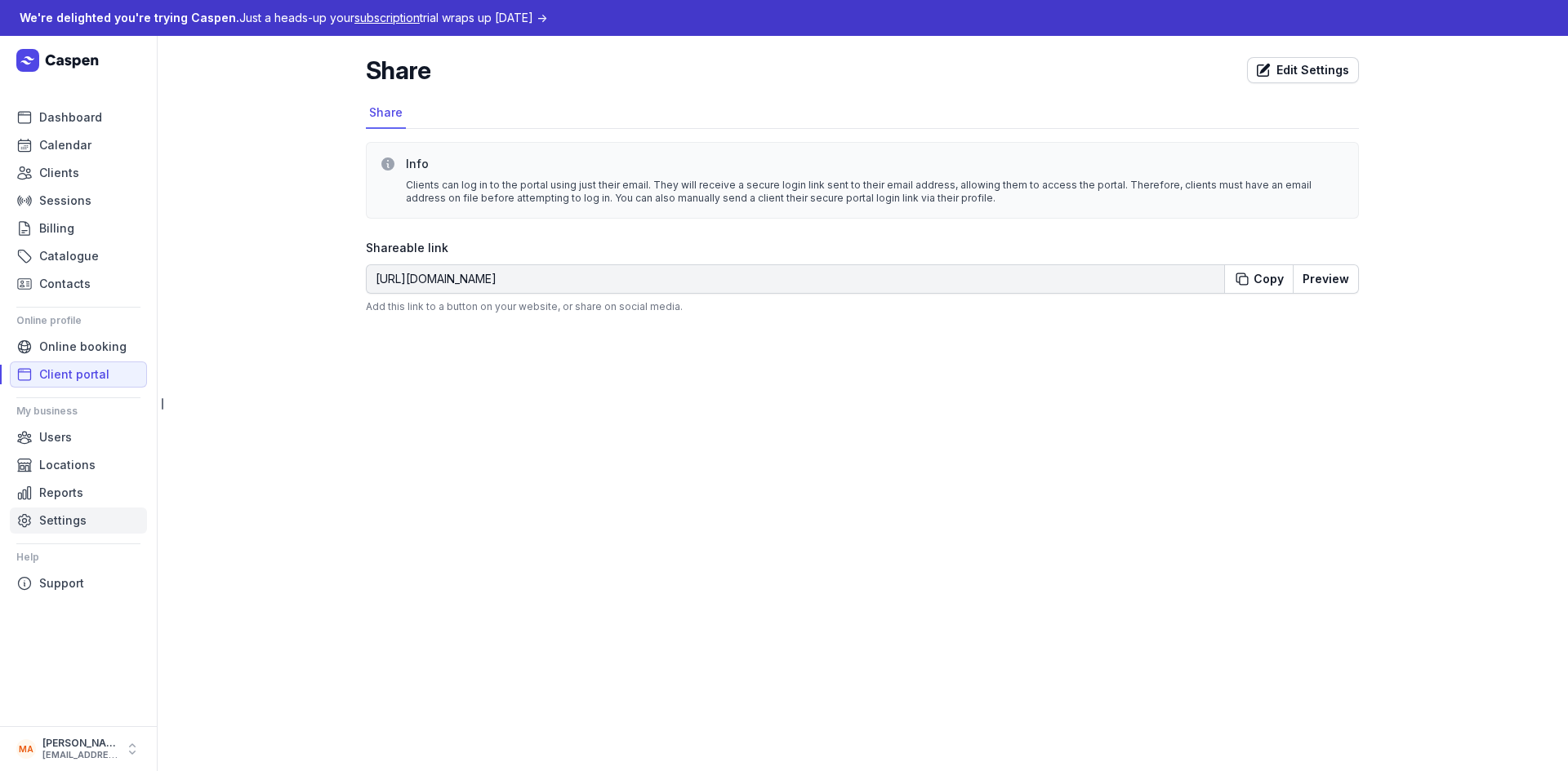
click at [74, 523] on span "Settings" at bounding box center [63, 520] width 48 height 20
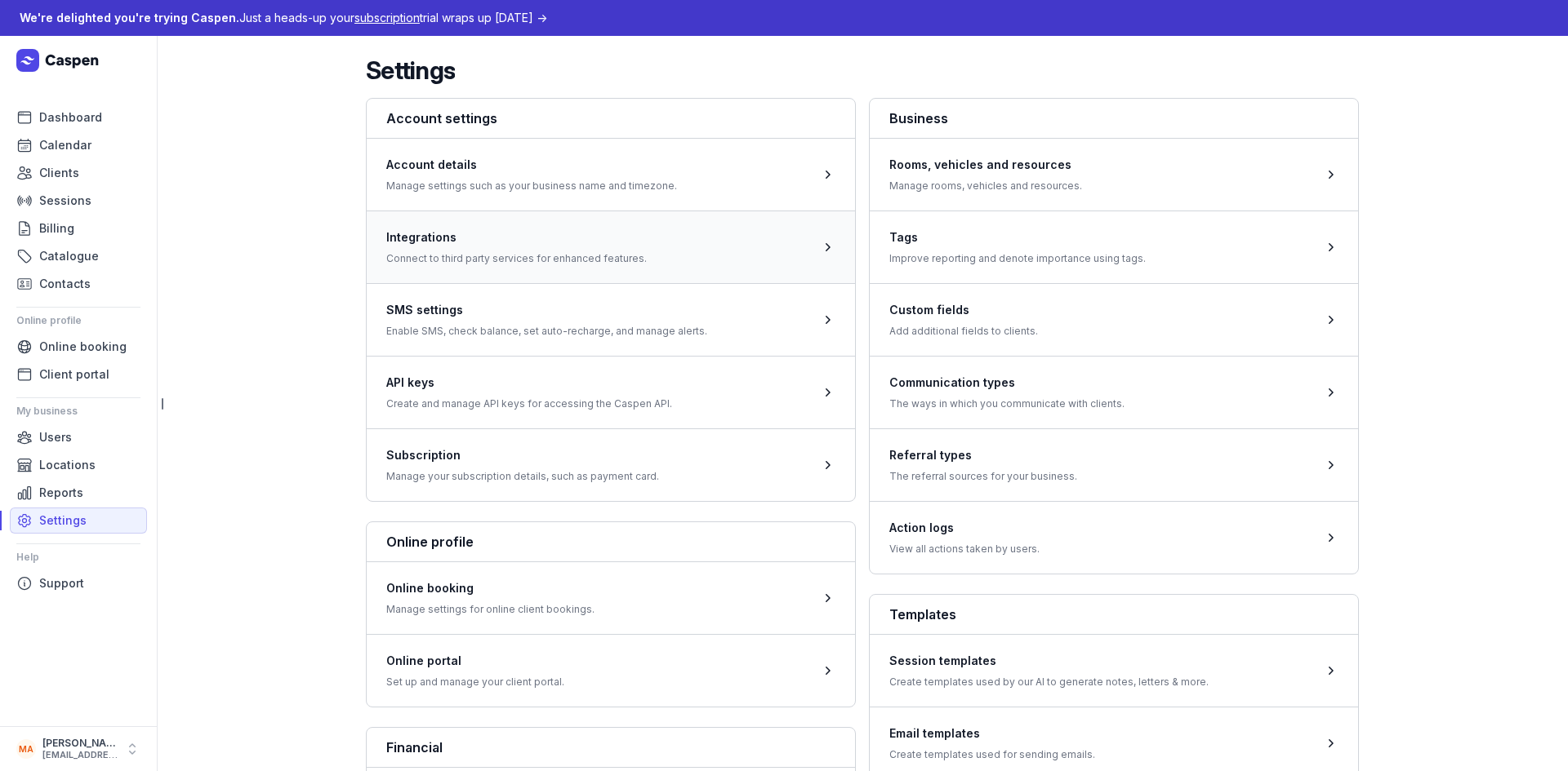
click at [555, 251] on span at bounding box center [611, 246] width 489 height 72
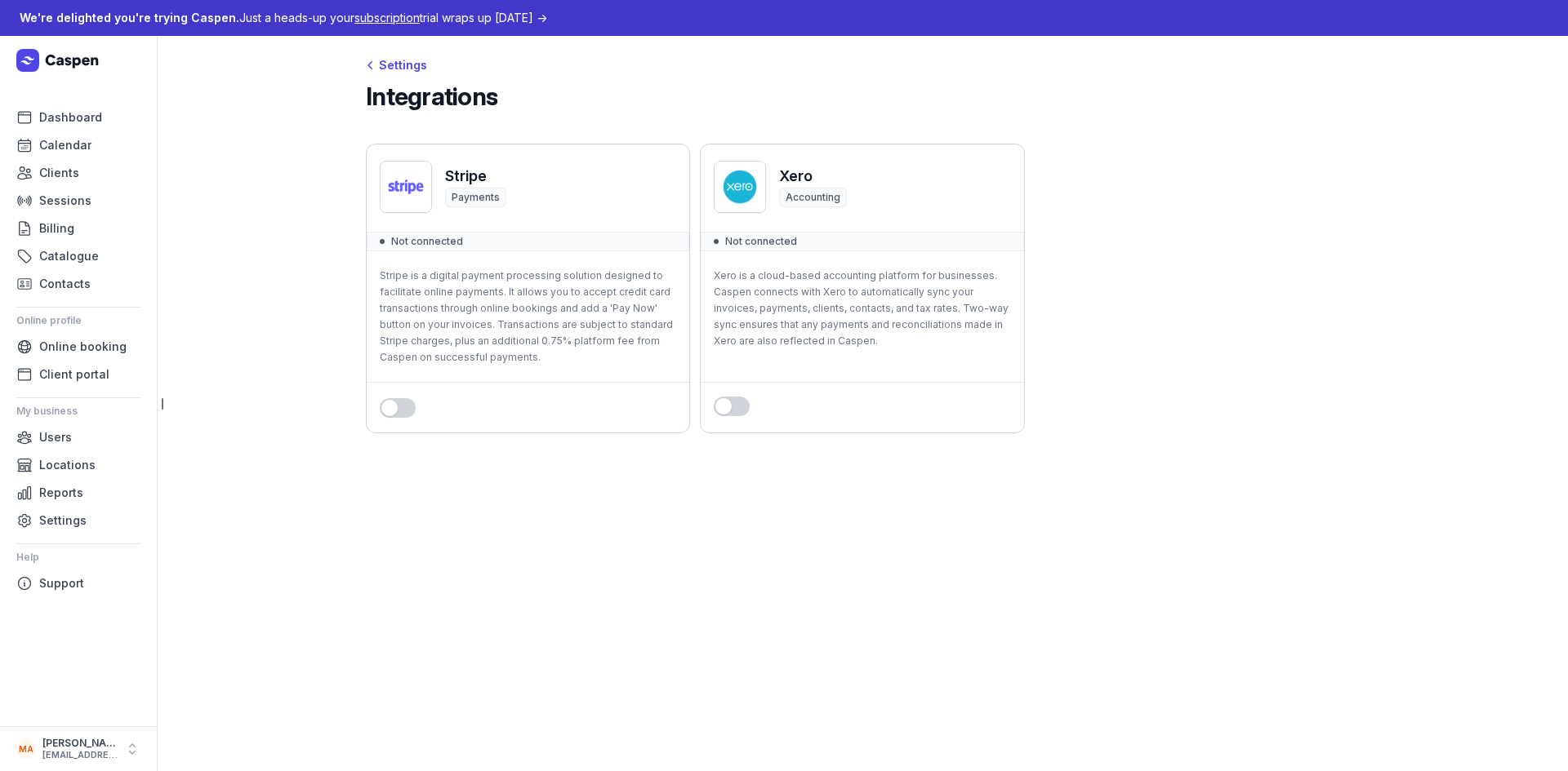
click at [737, 409] on button "Use setting" at bounding box center [731, 406] width 36 height 20
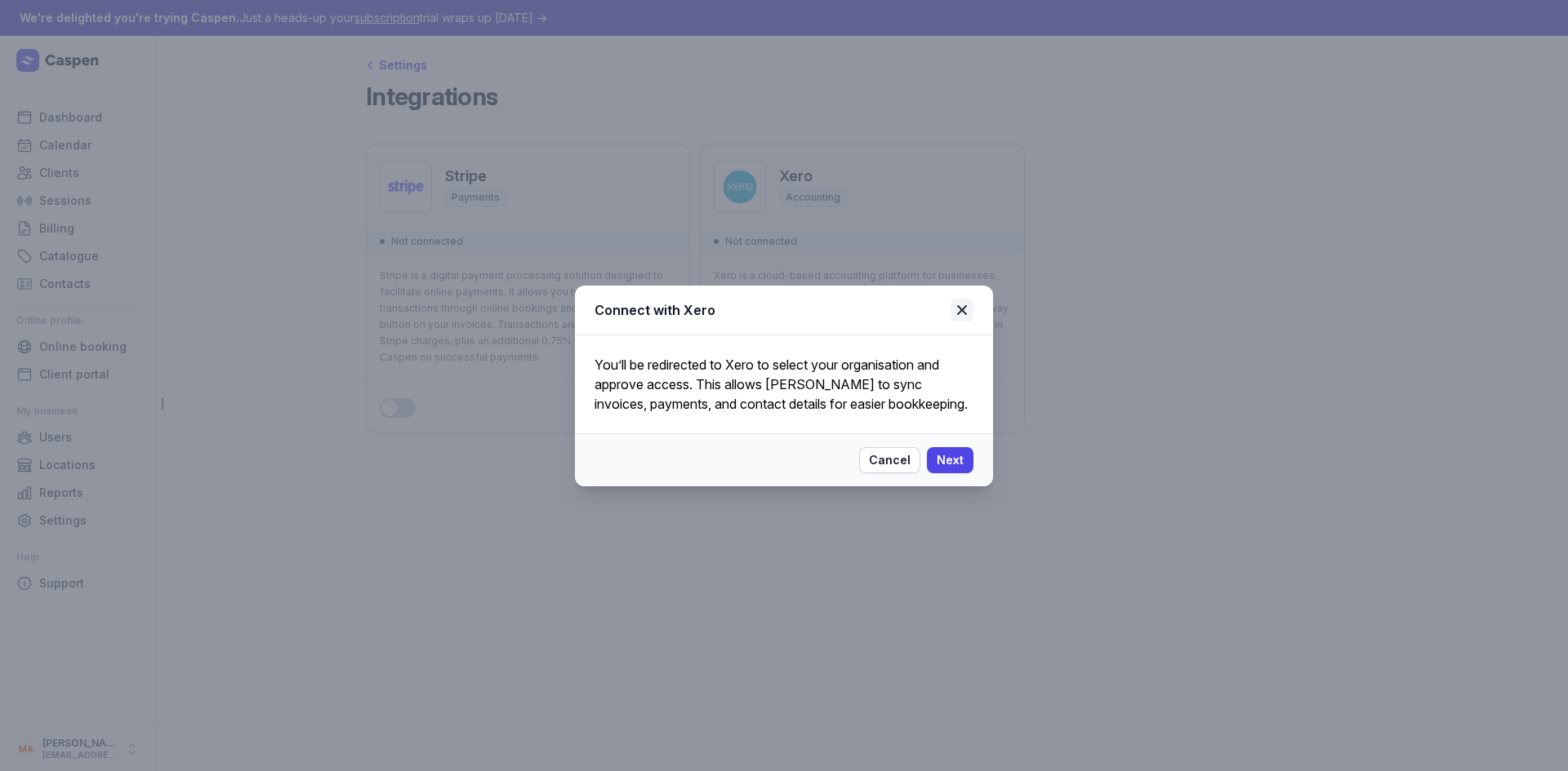
click at [964, 308] on icon at bounding box center [962, 311] width 10 height 10
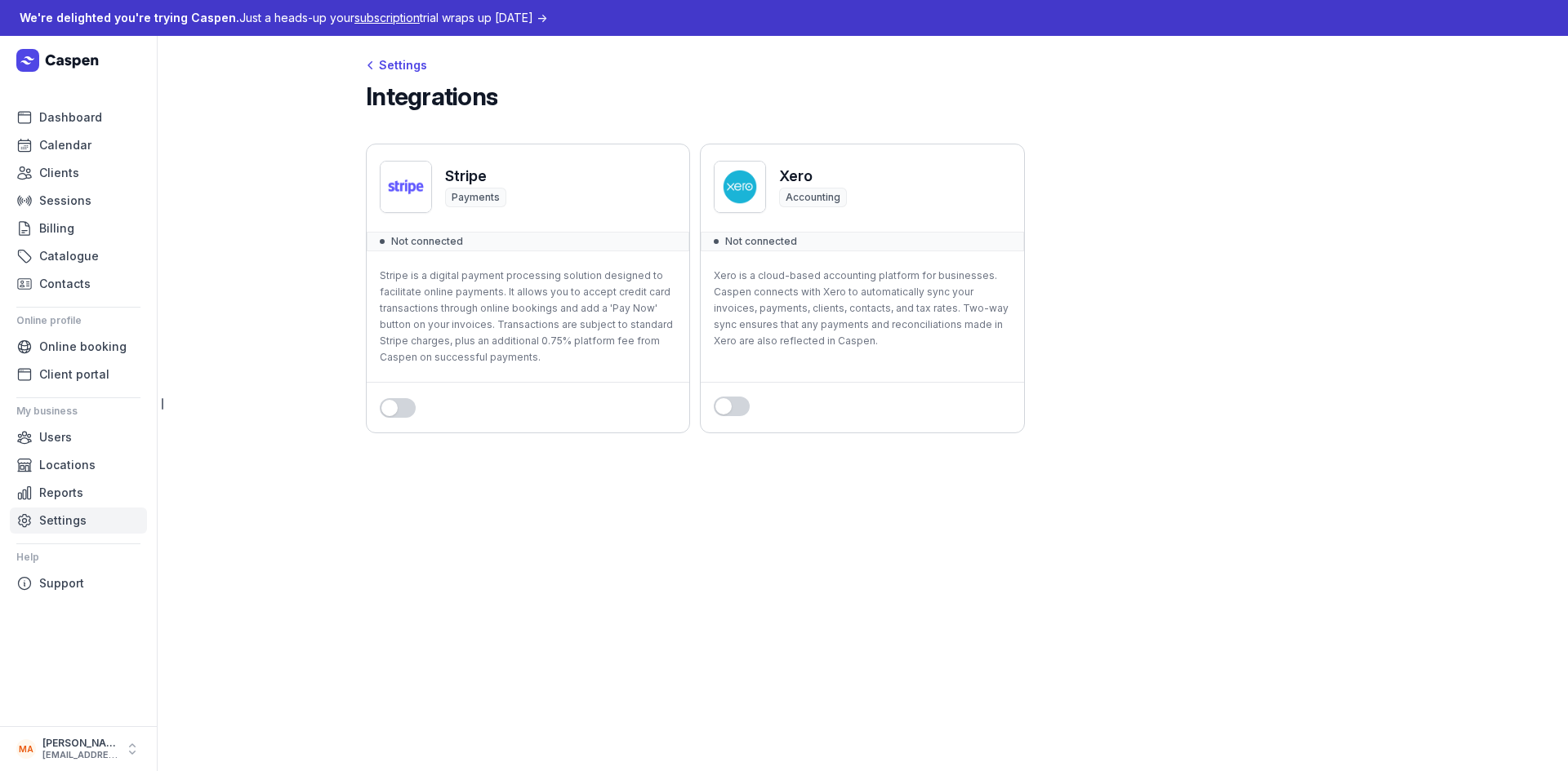
click at [72, 517] on span "Settings" at bounding box center [63, 520] width 48 height 20
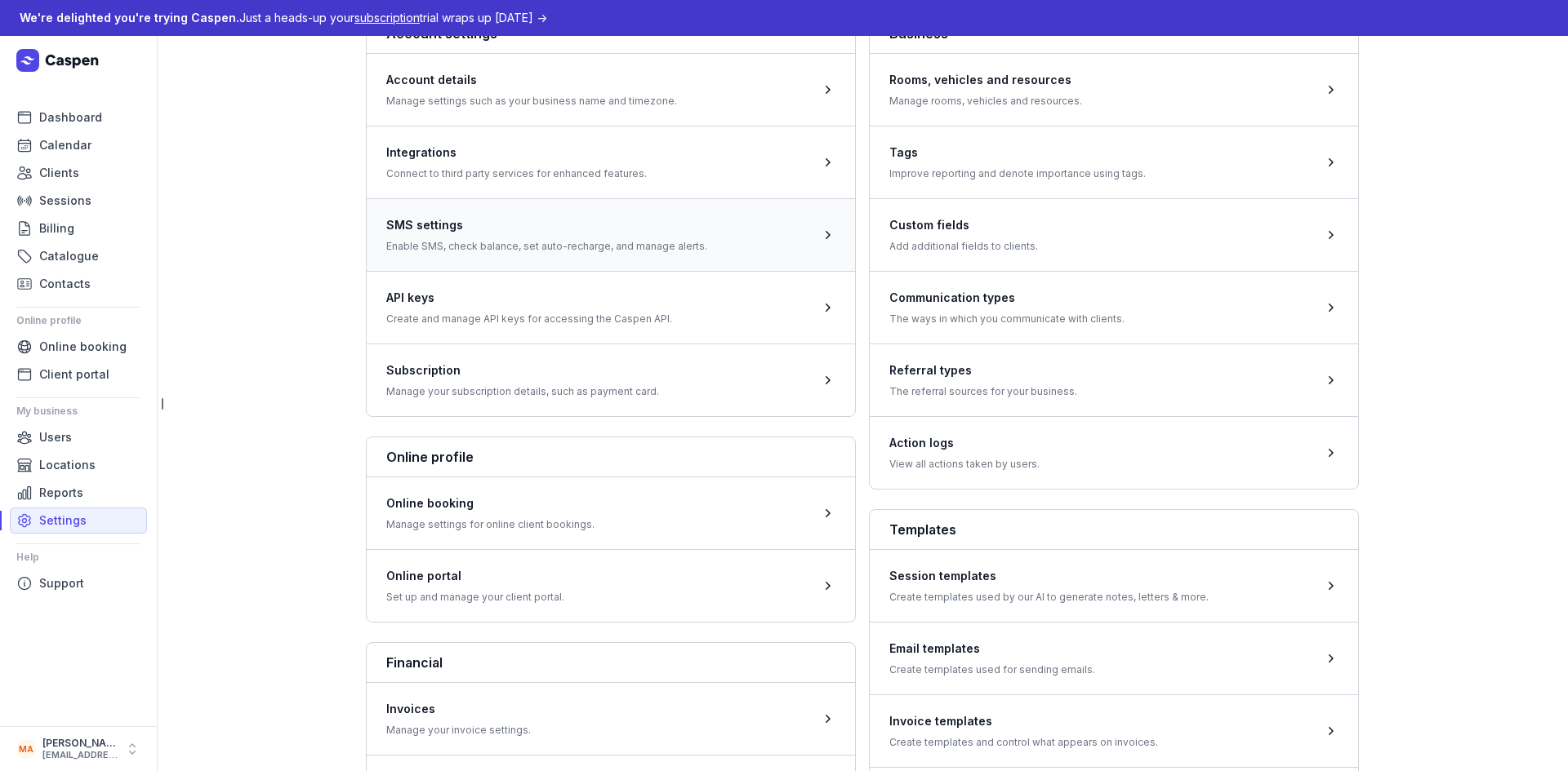
scroll to position [163, 0]
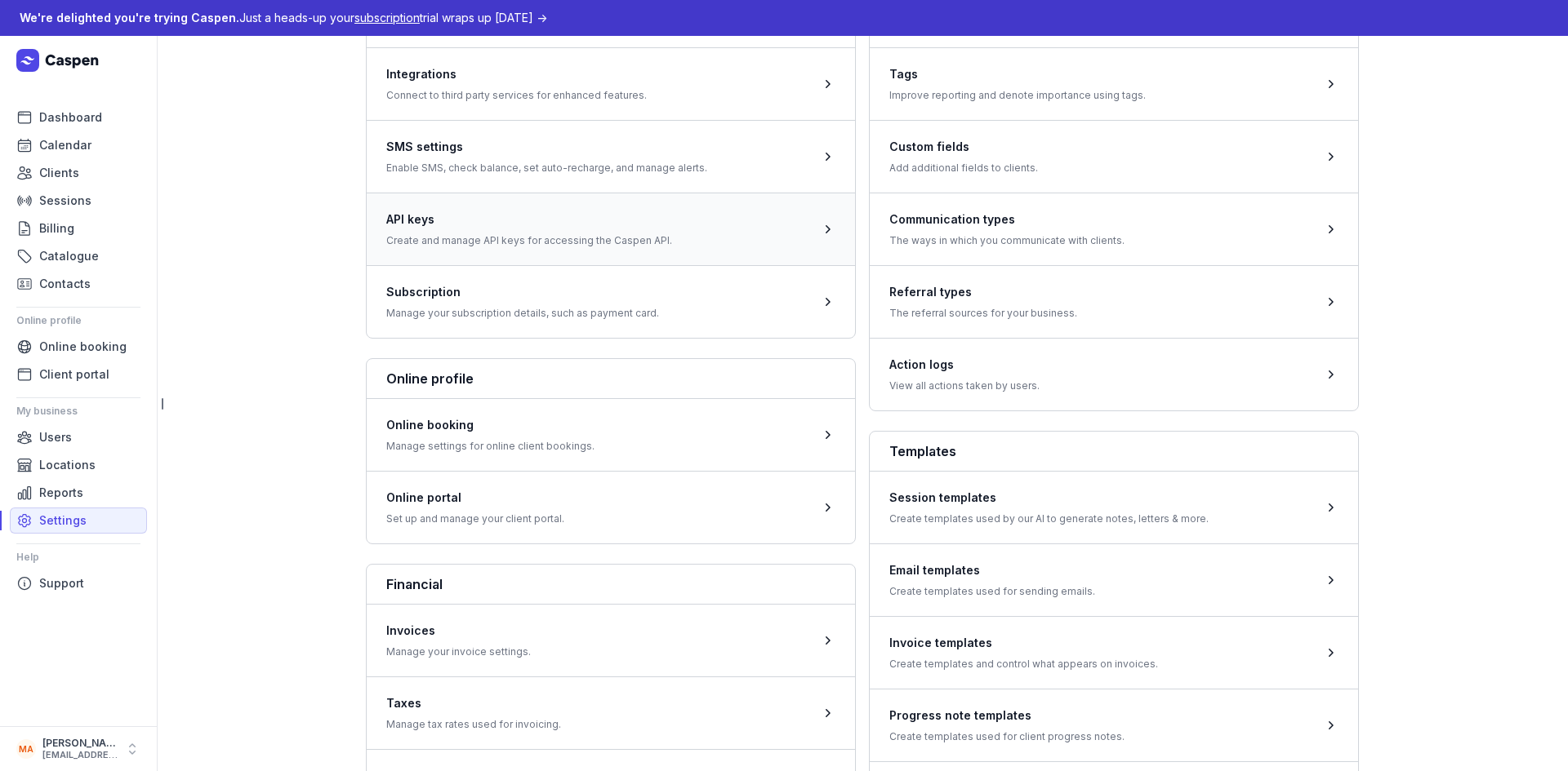
click at [596, 241] on span at bounding box center [611, 228] width 489 height 72
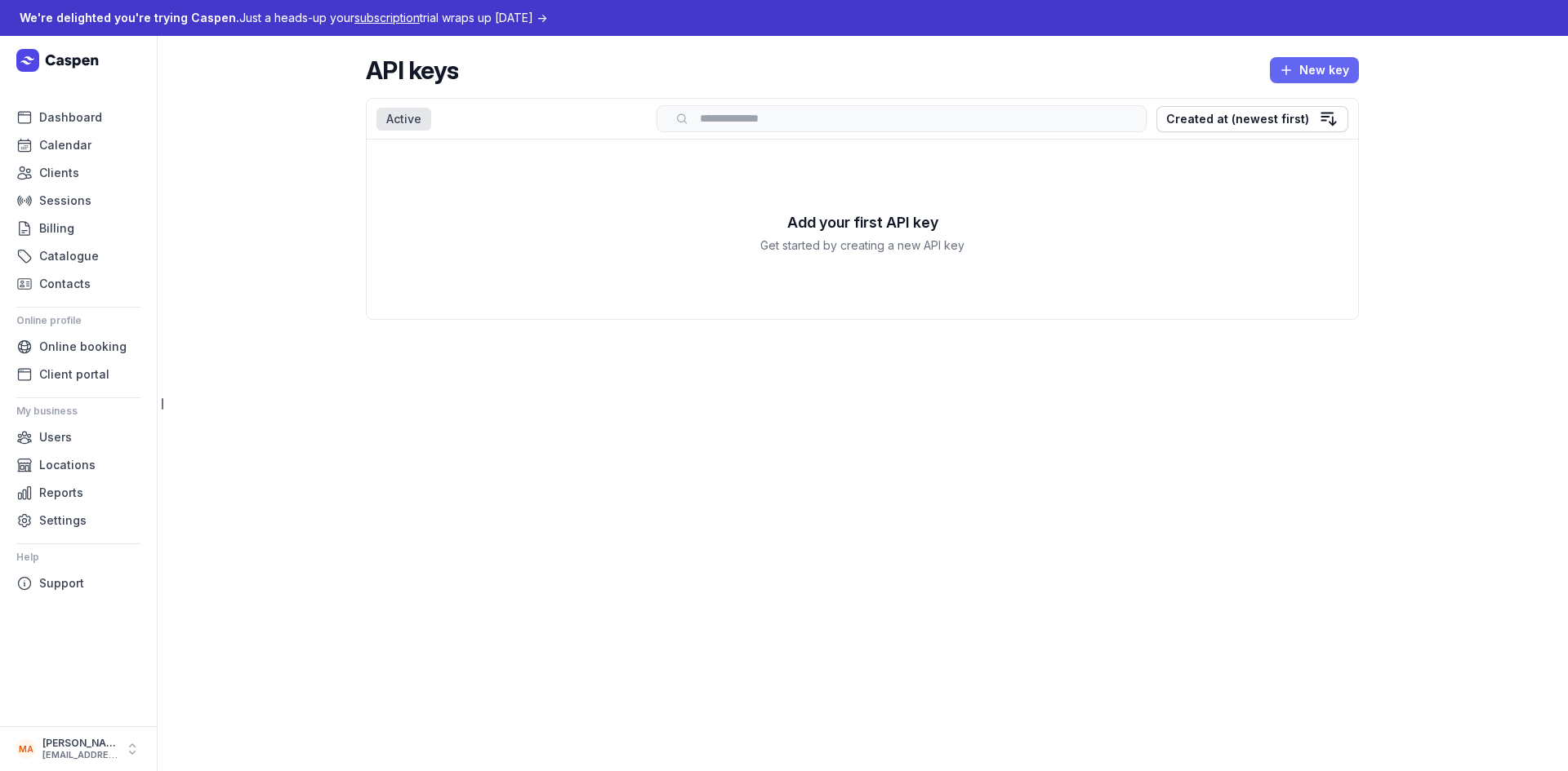
click at [1294, 67] on icon "button" at bounding box center [1285, 70] width 16 height 16
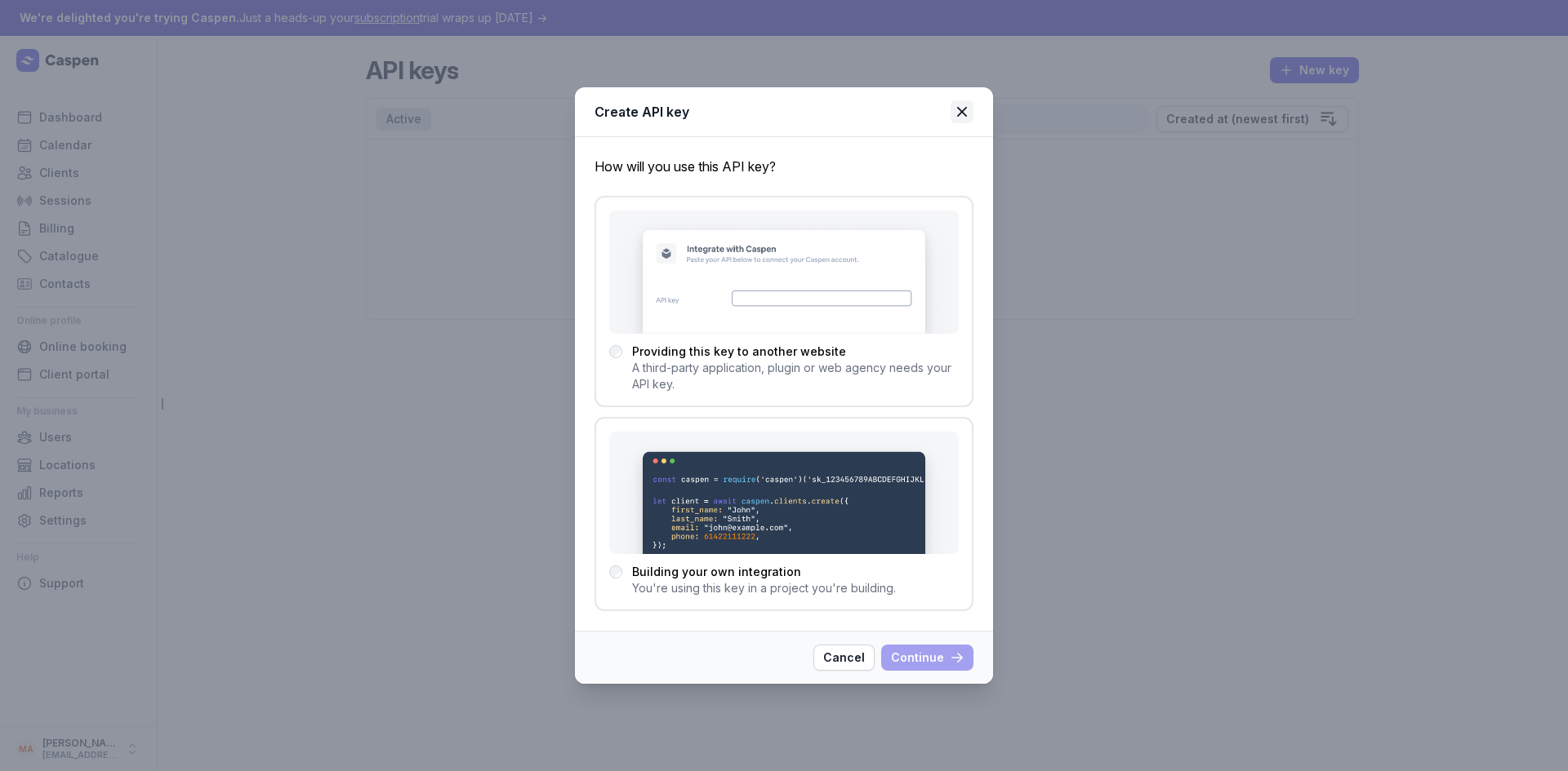
click at [964, 114] on icon at bounding box center [962, 112] width 10 height 10
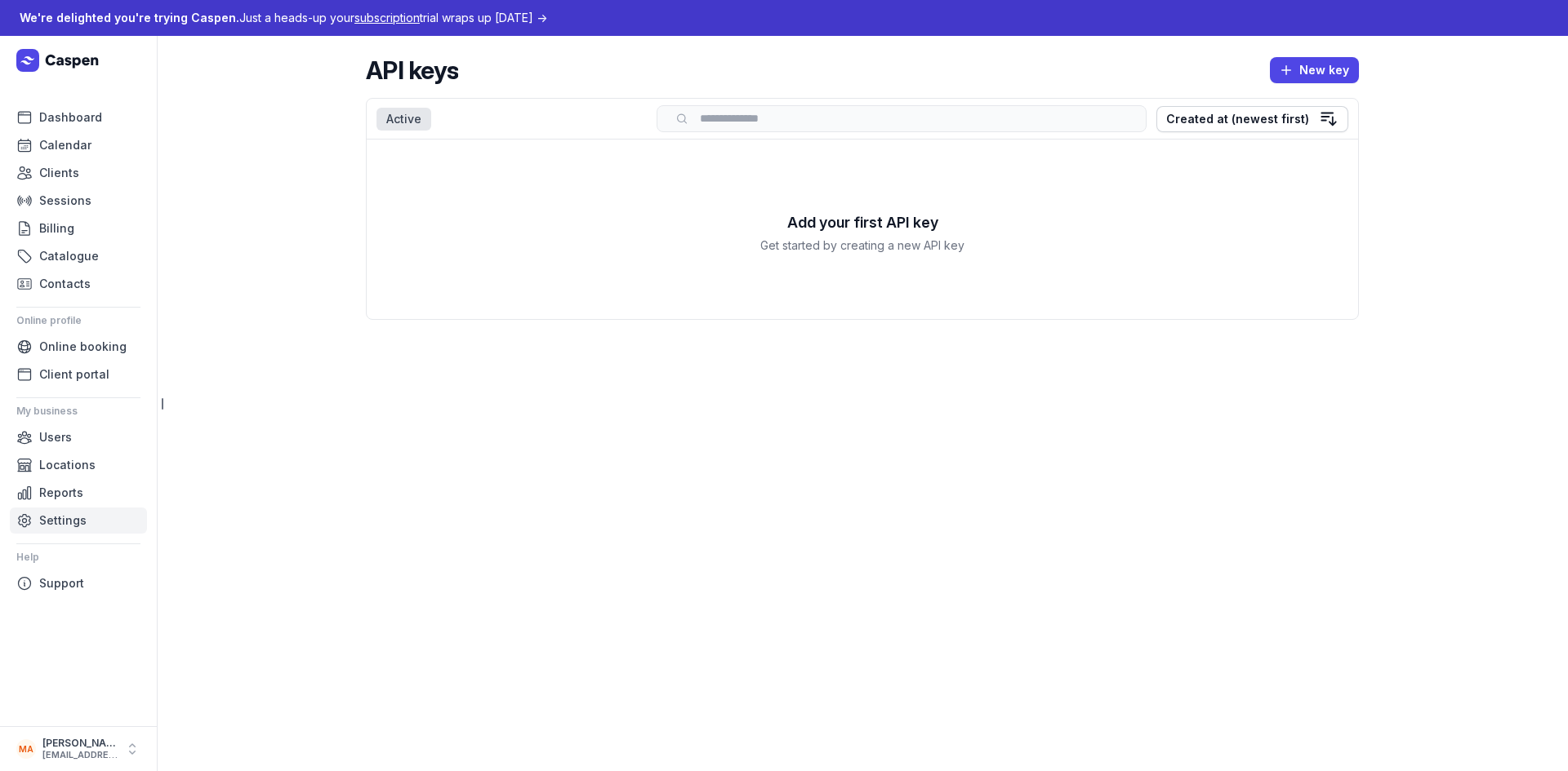
click at [83, 525] on span "Settings" at bounding box center [63, 520] width 48 height 20
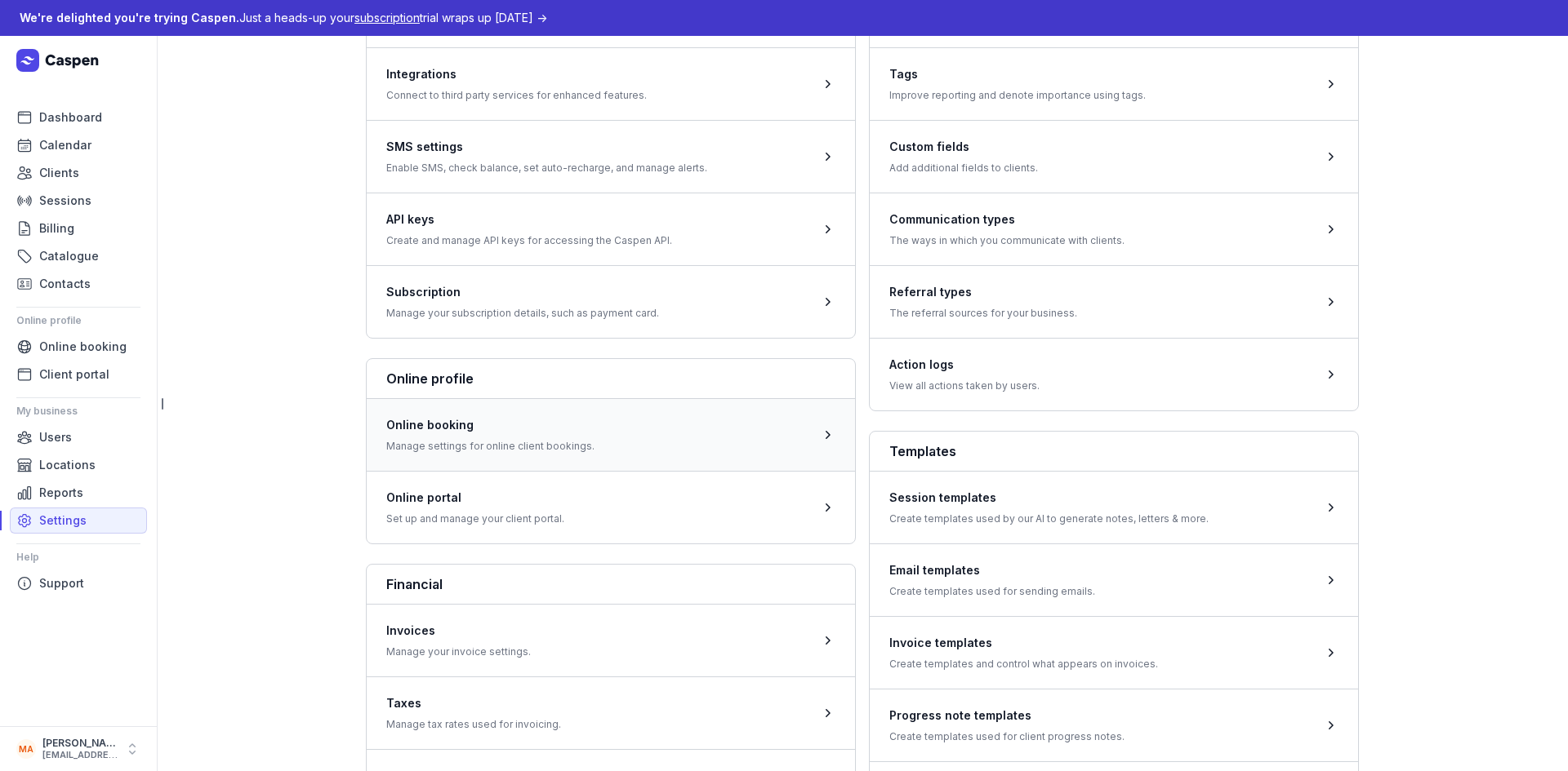
scroll to position [327, 0]
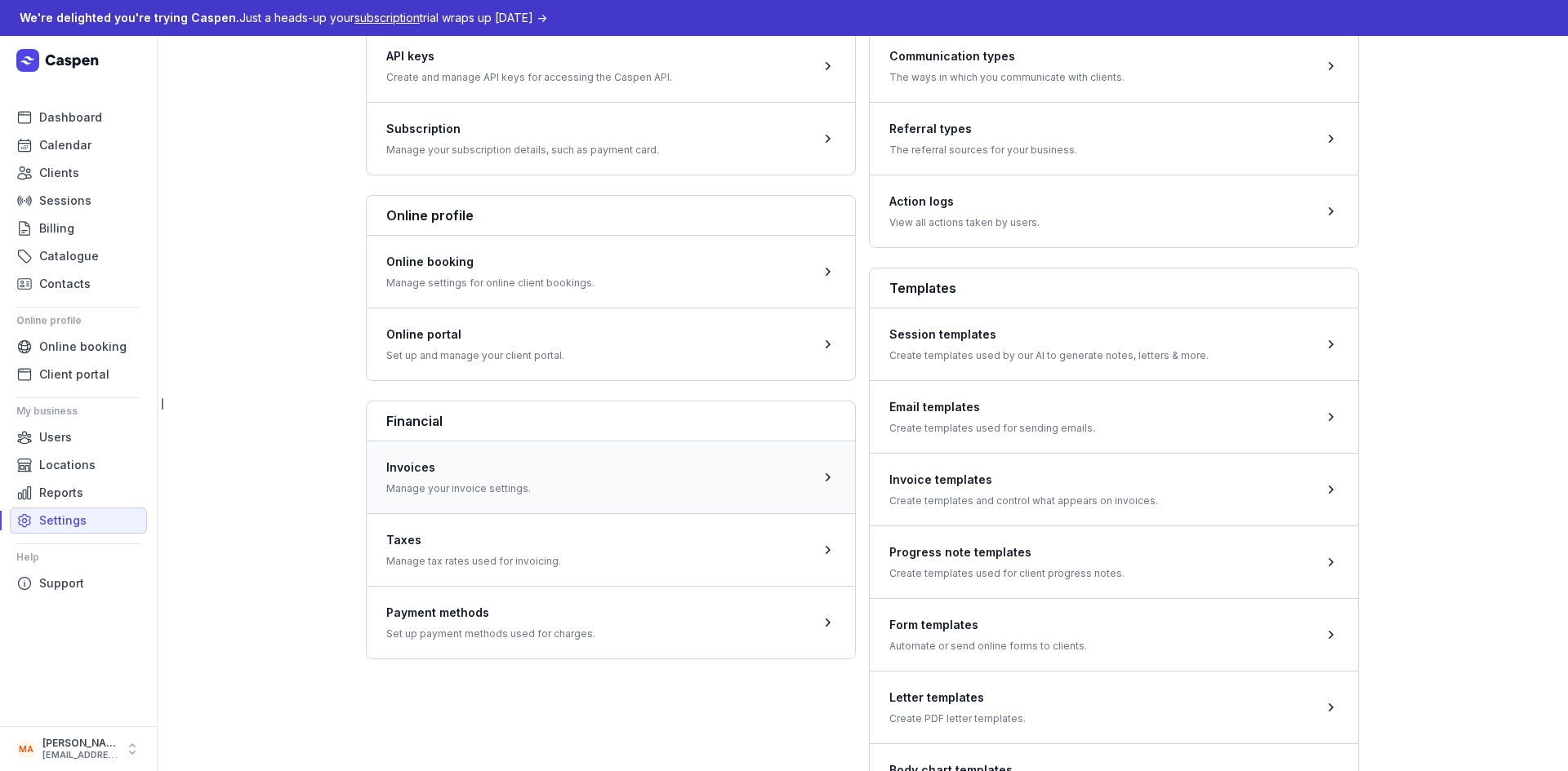
click at [741, 494] on span at bounding box center [611, 477] width 489 height 72
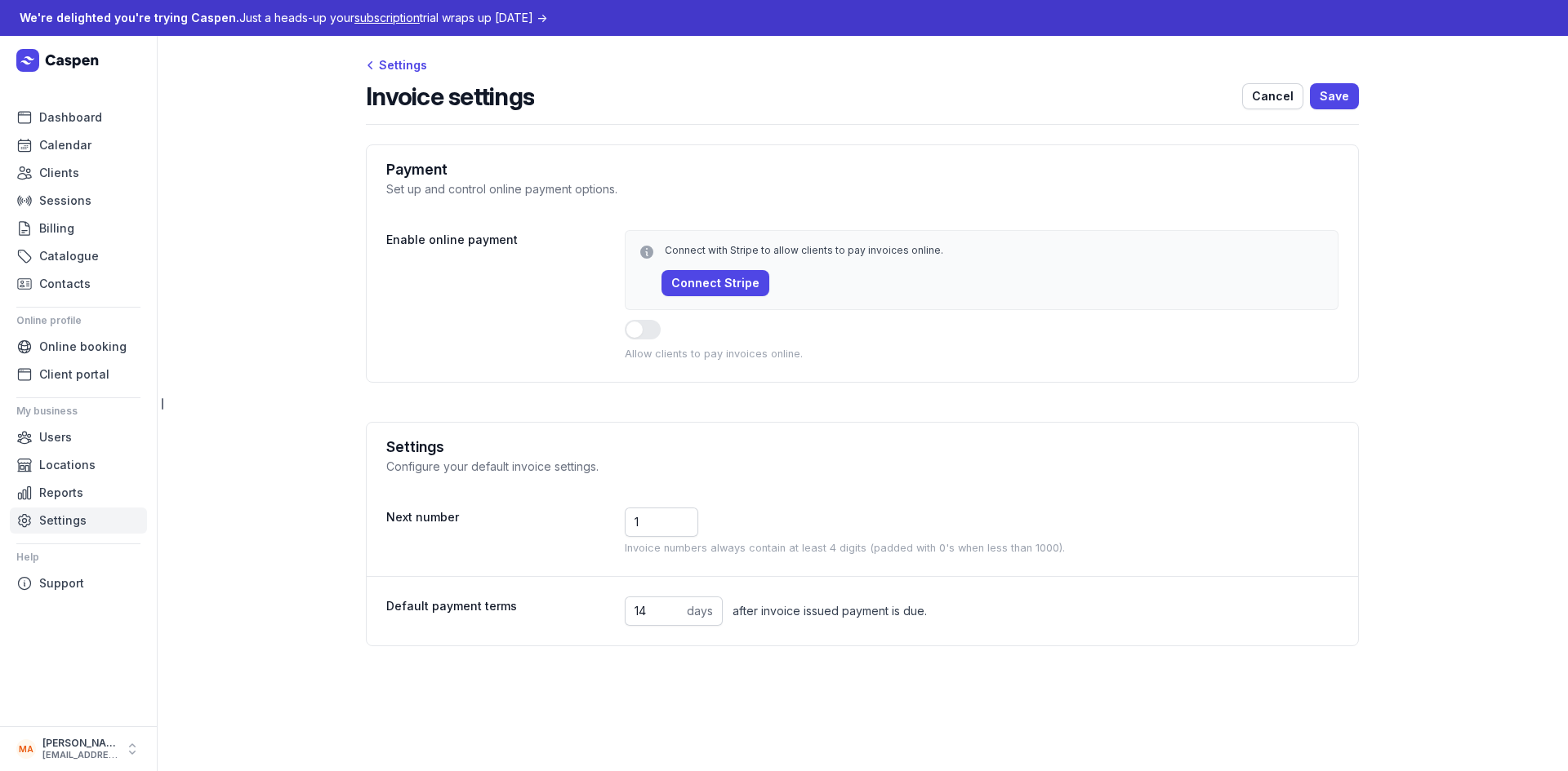
click at [81, 529] on span "Settings" at bounding box center [63, 520] width 48 height 20
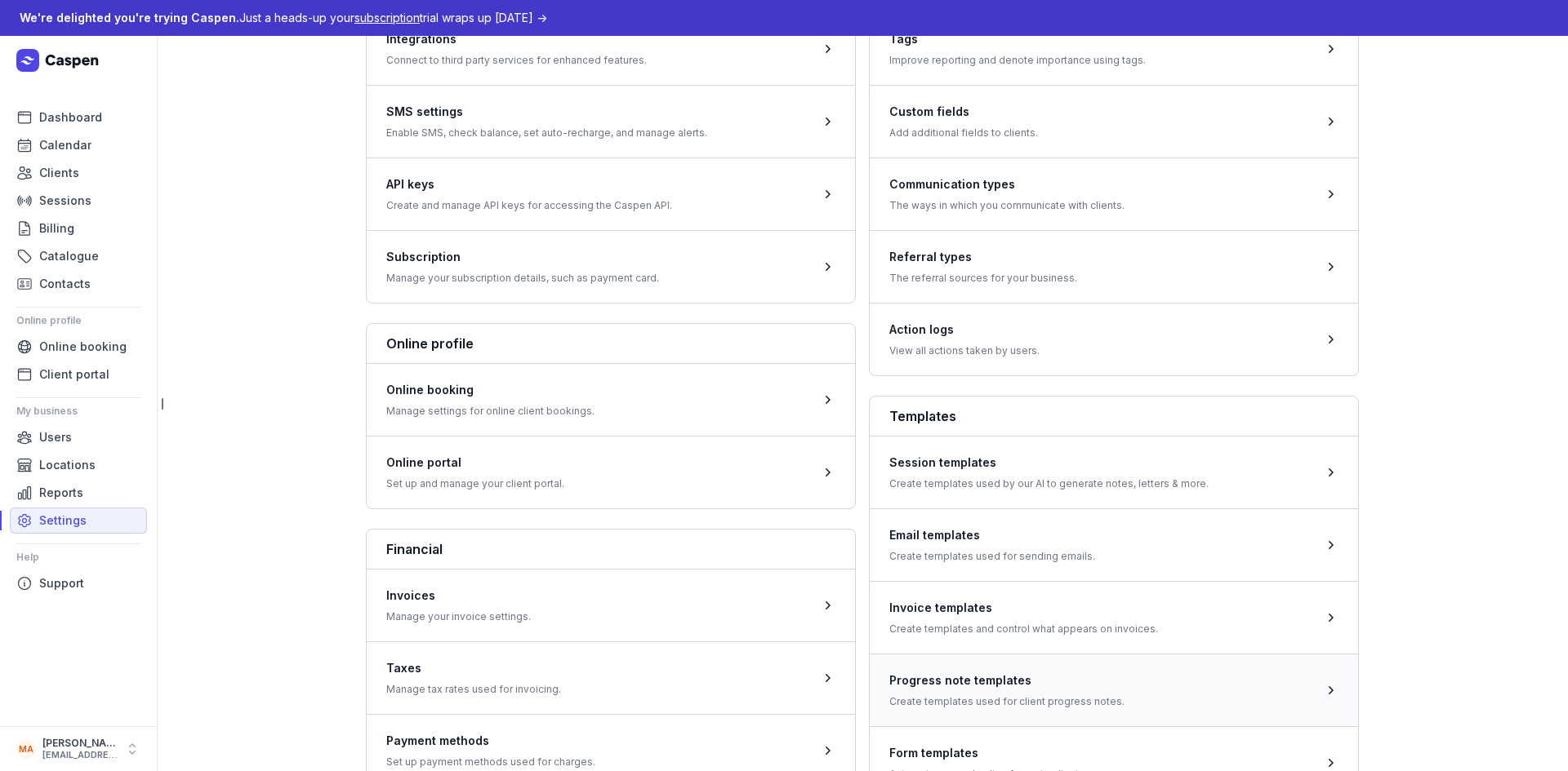
scroll to position [245, 0]
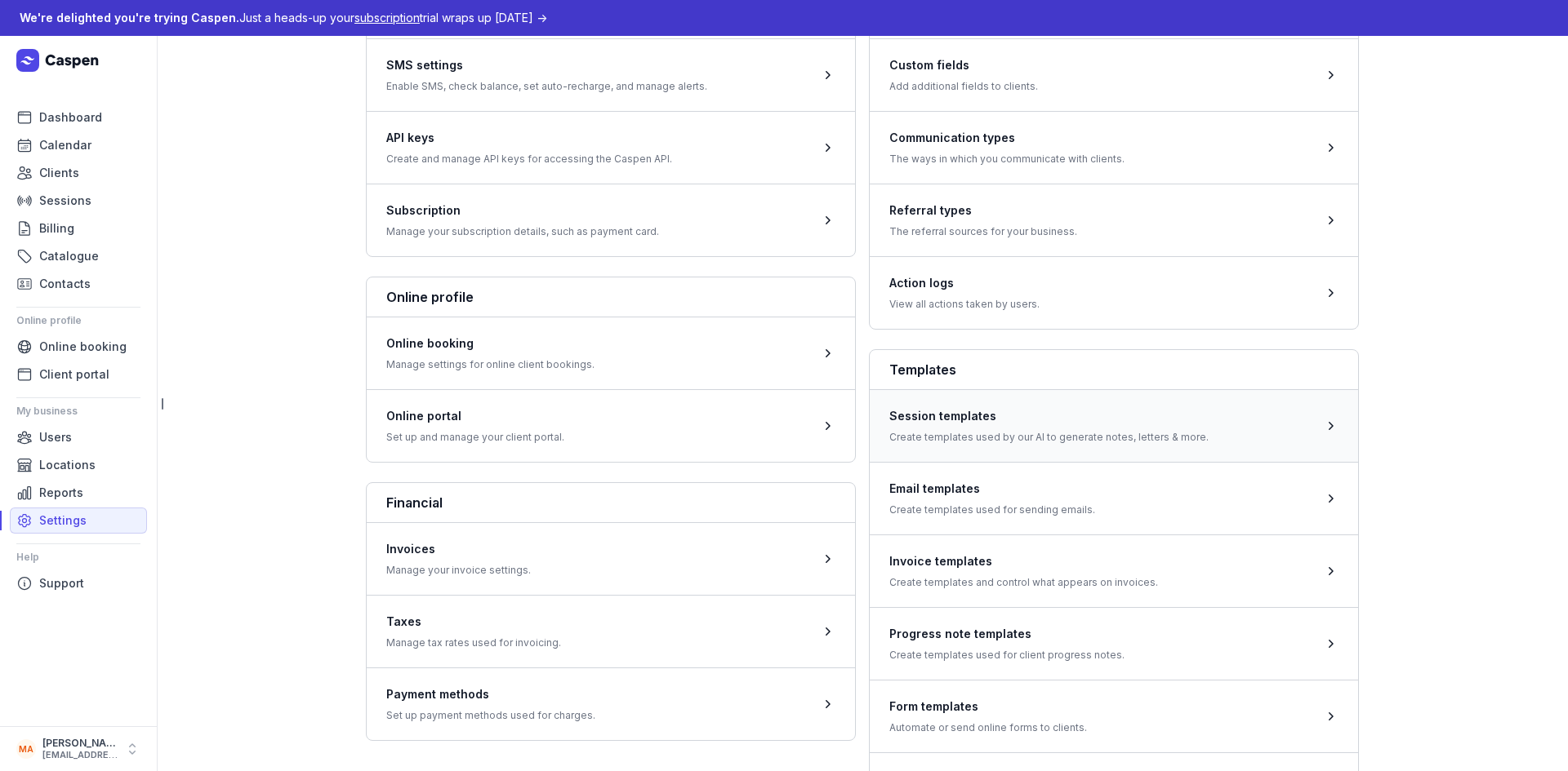
click at [1089, 435] on span at bounding box center [1114, 425] width 489 height 72
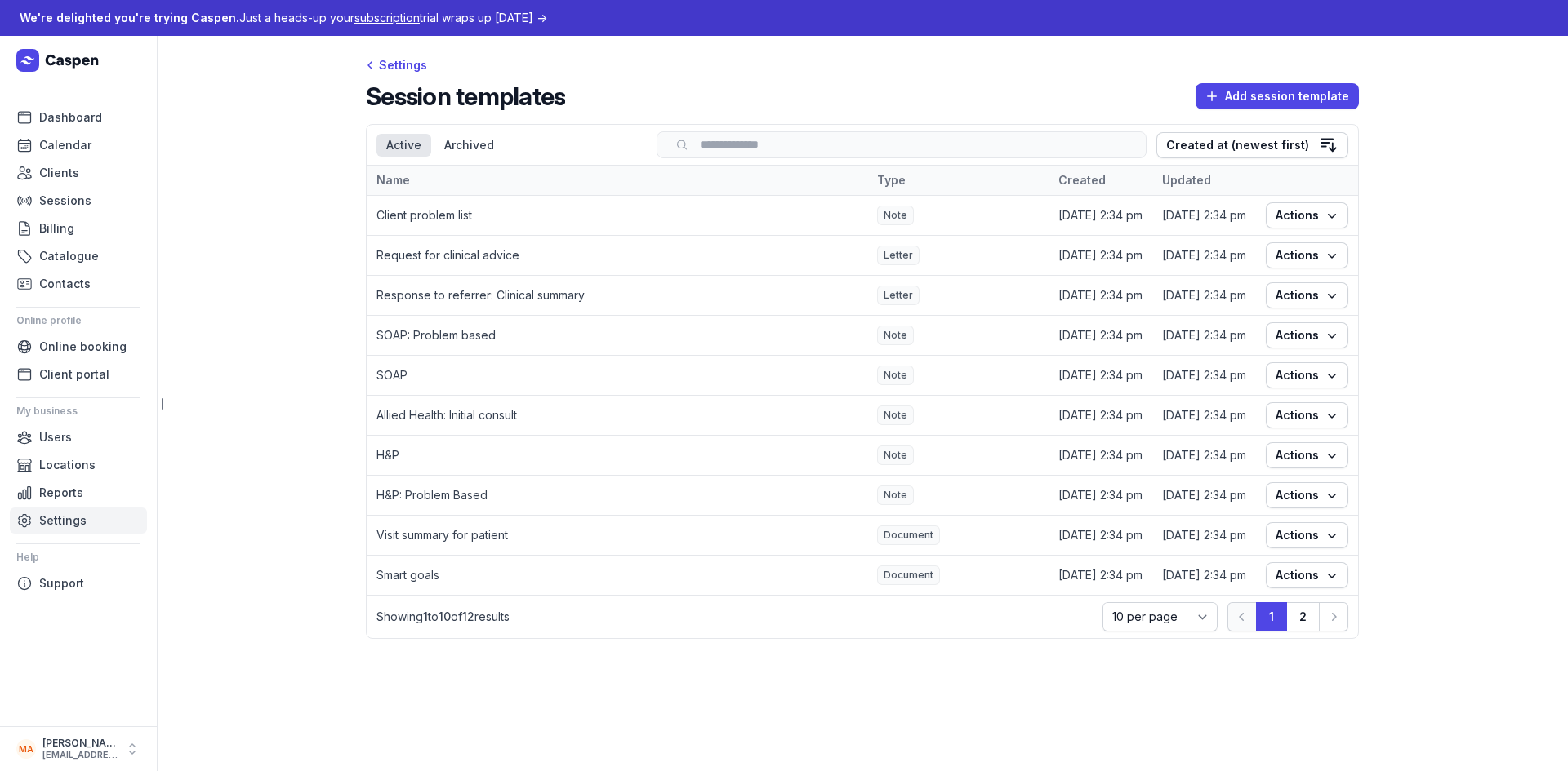
click at [81, 519] on span "Settings" at bounding box center [63, 520] width 48 height 20
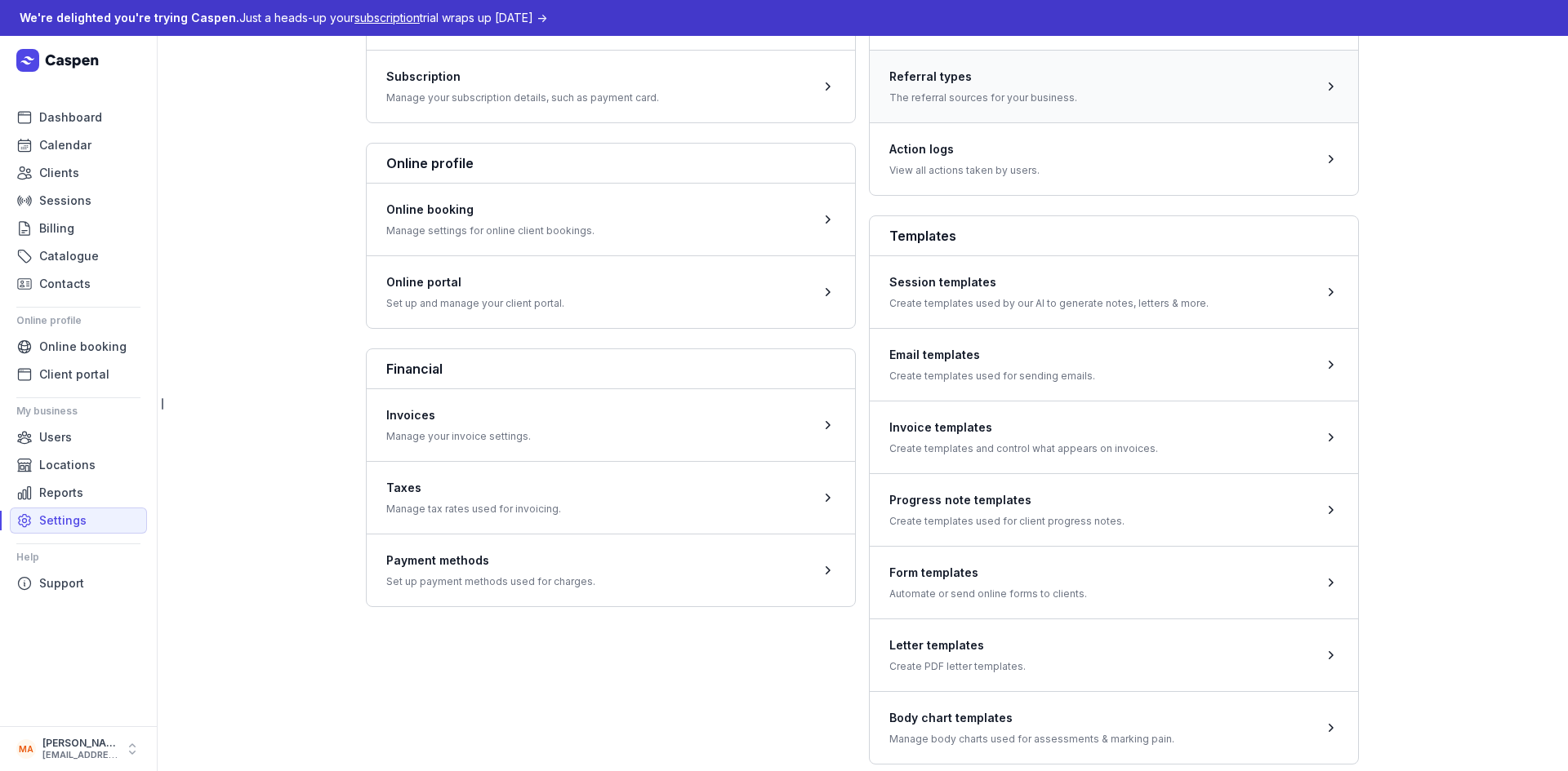
scroll to position [408, 0]
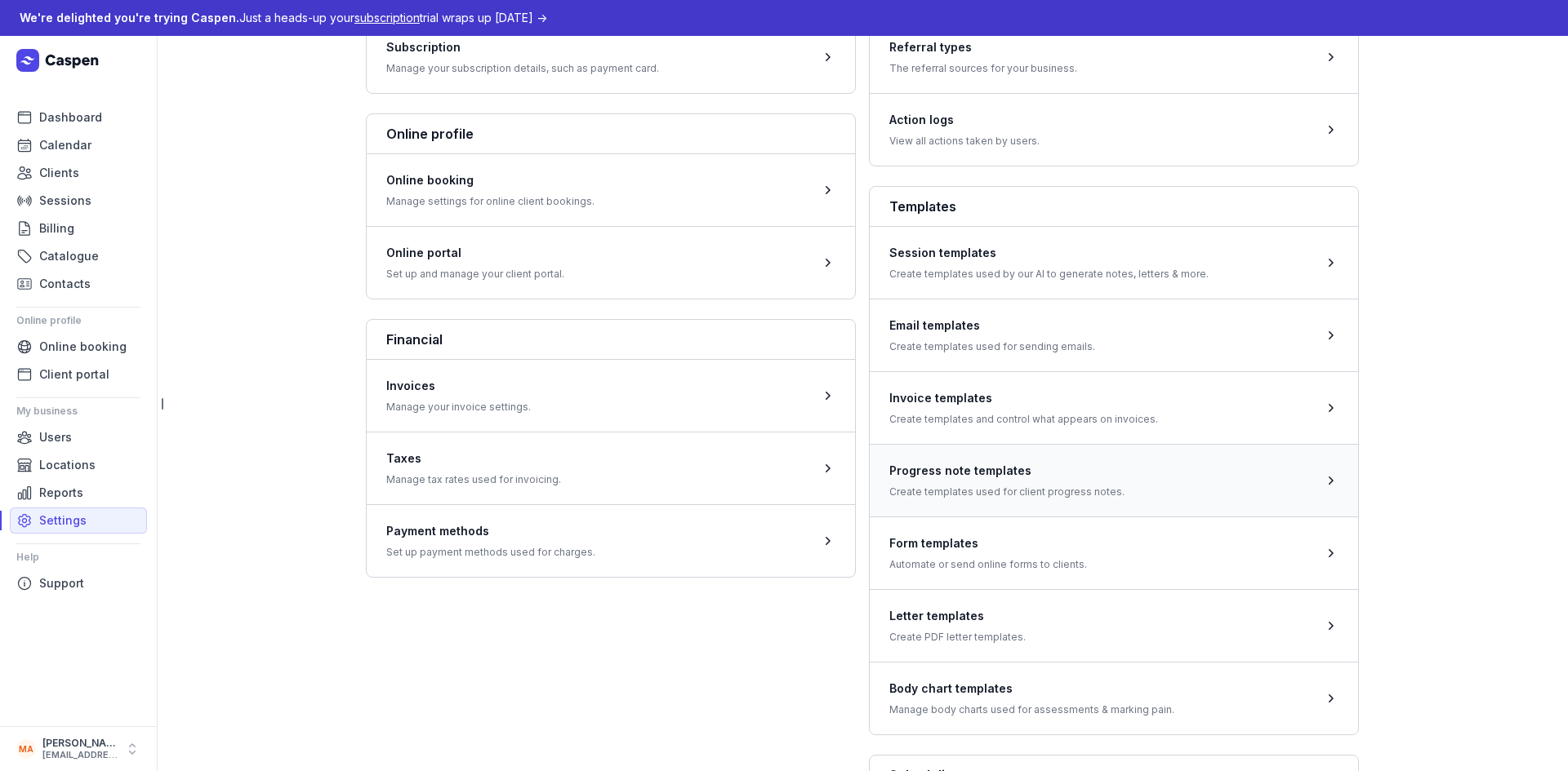
click at [1091, 491] on span at bounding box center [1114, 480] width 489 height 72
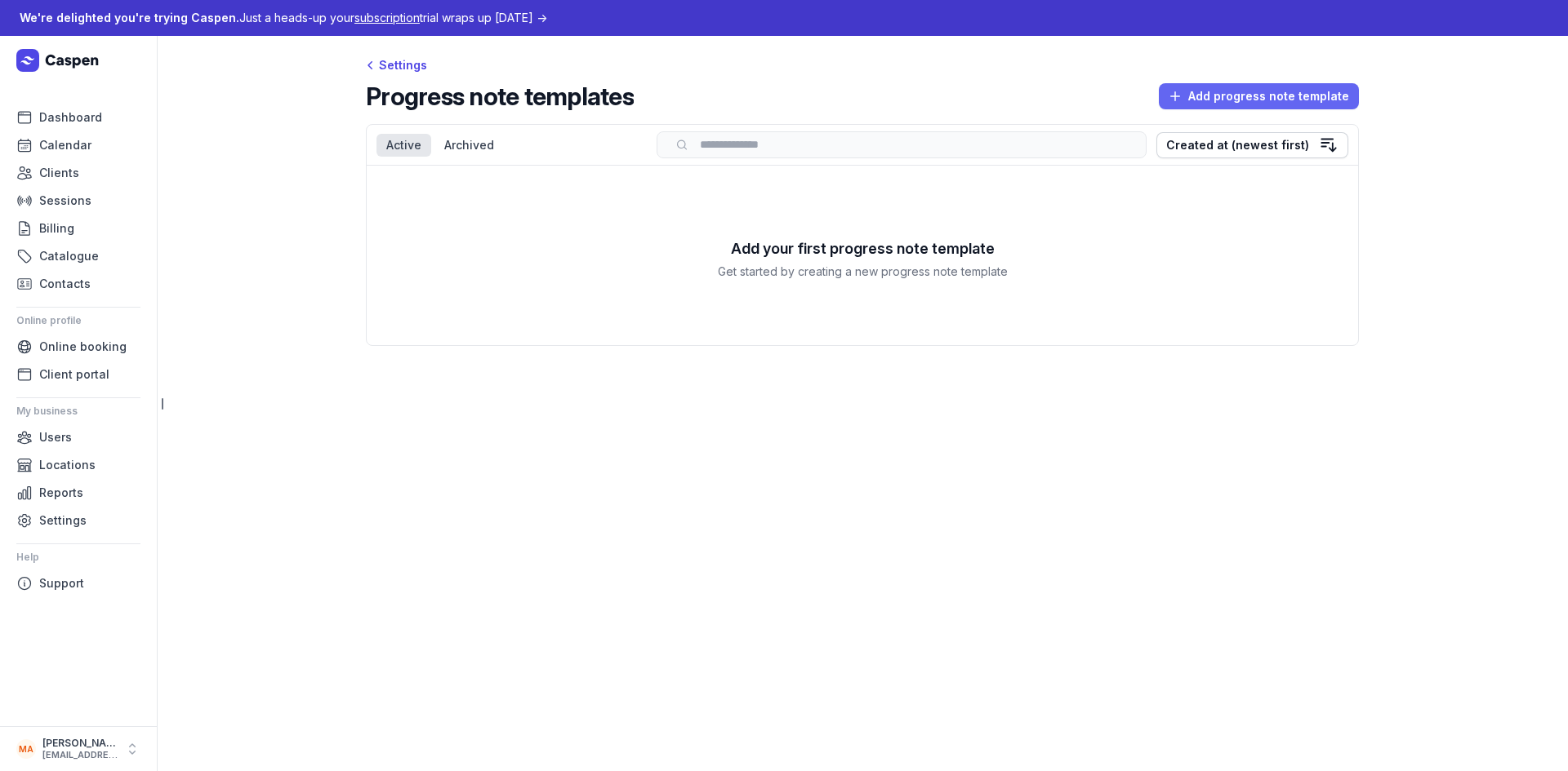
click at [1193, 101] on span "Add progress note template" at bounding box center [1259, 96] width 180 height 20
select select
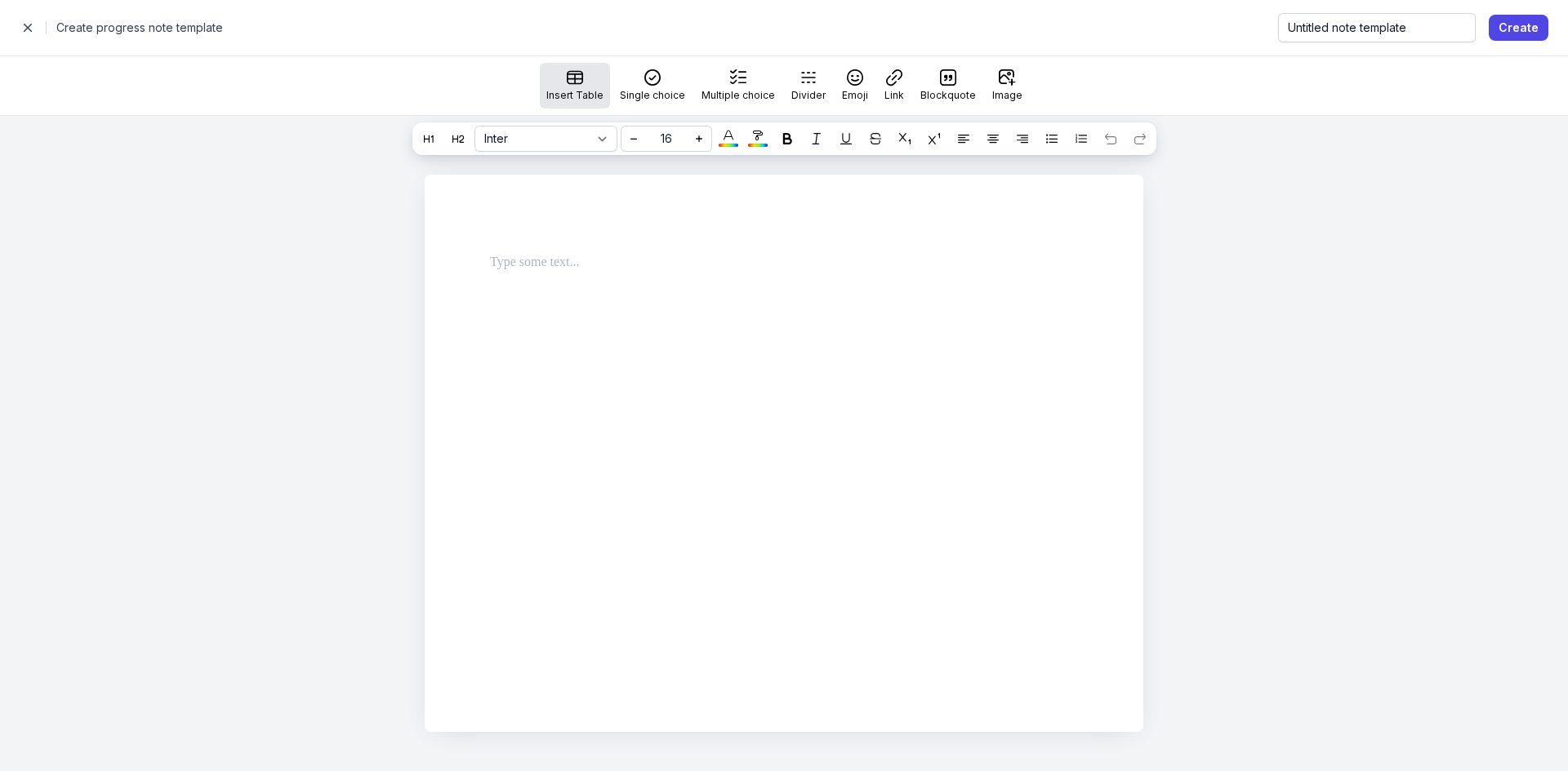
click at [572, 81] on div "Insert Table" at bounding box center [575, 86] width 70 height 46
click at [1130, 66] on div "Insert Table Single choice Multiple choice Divider Emoji Link Blockquote Image" at bounding box center [784, 86] width 1568 height 46
click at [35, 33] on span "button" at bounding box center [27, 27] width 32 height 32
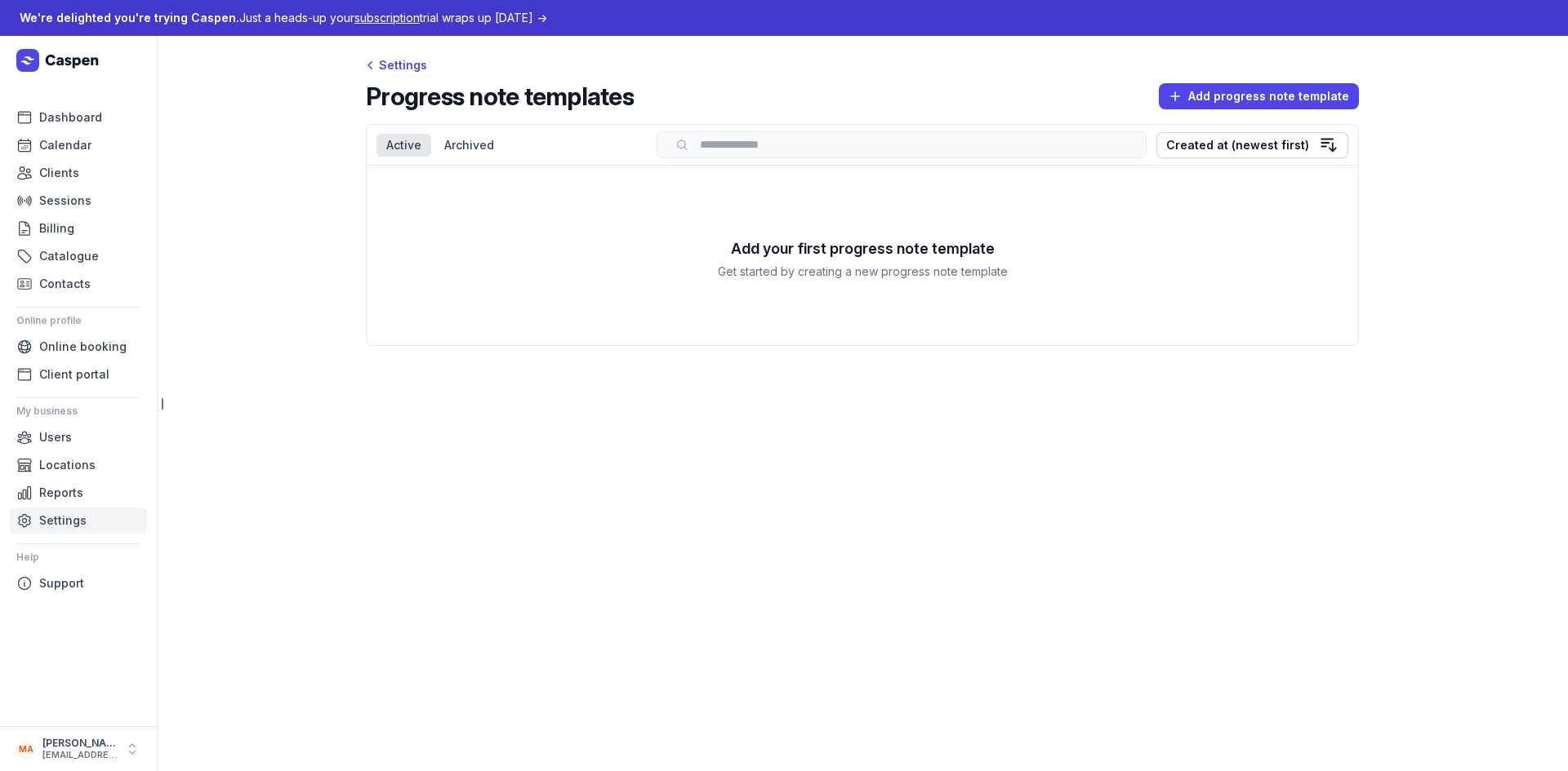
click at [65, 521] on span "Settings" at bounding box center [63, 520] width 48 height 20
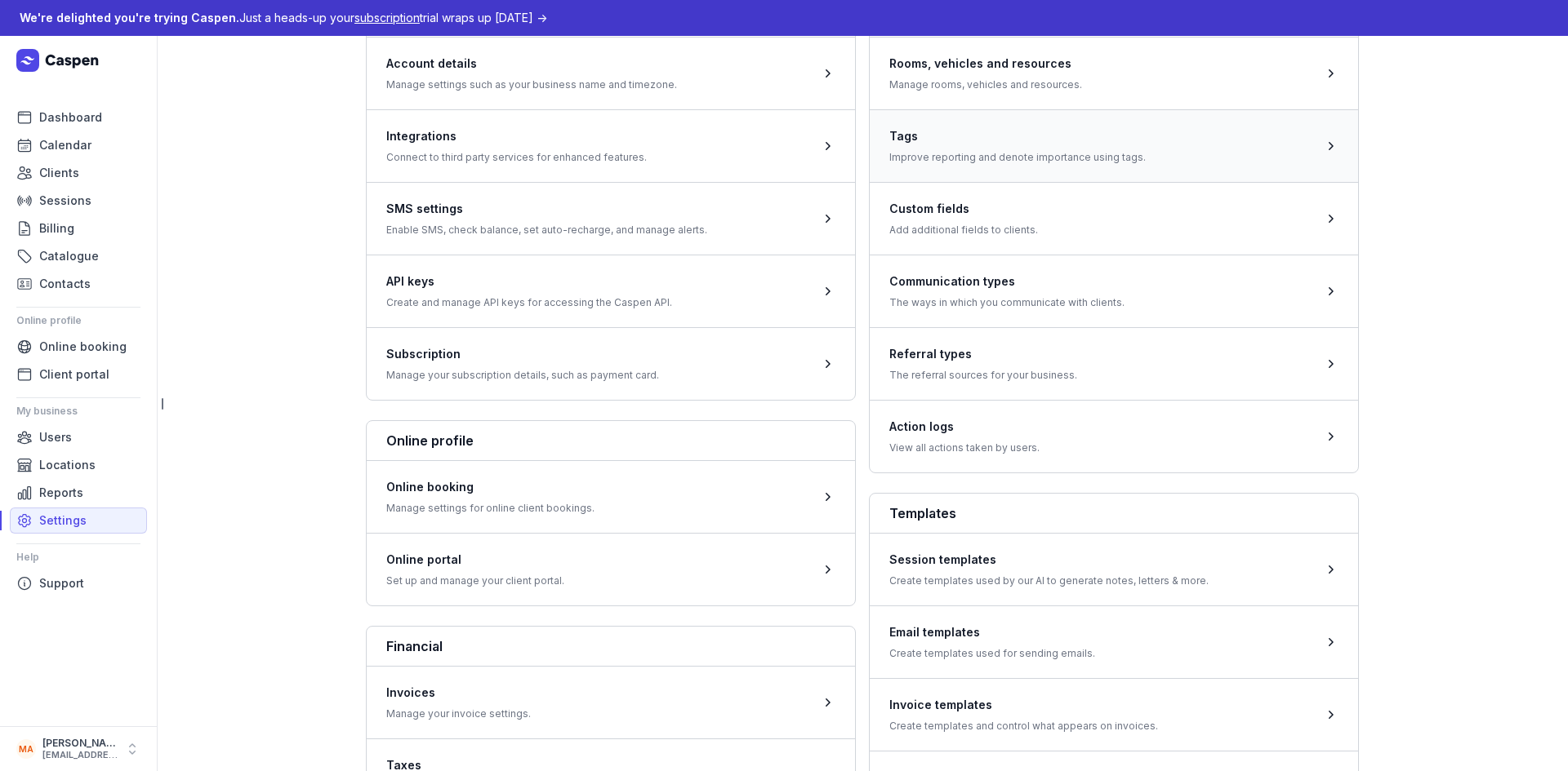
scroll to position [82, 0]
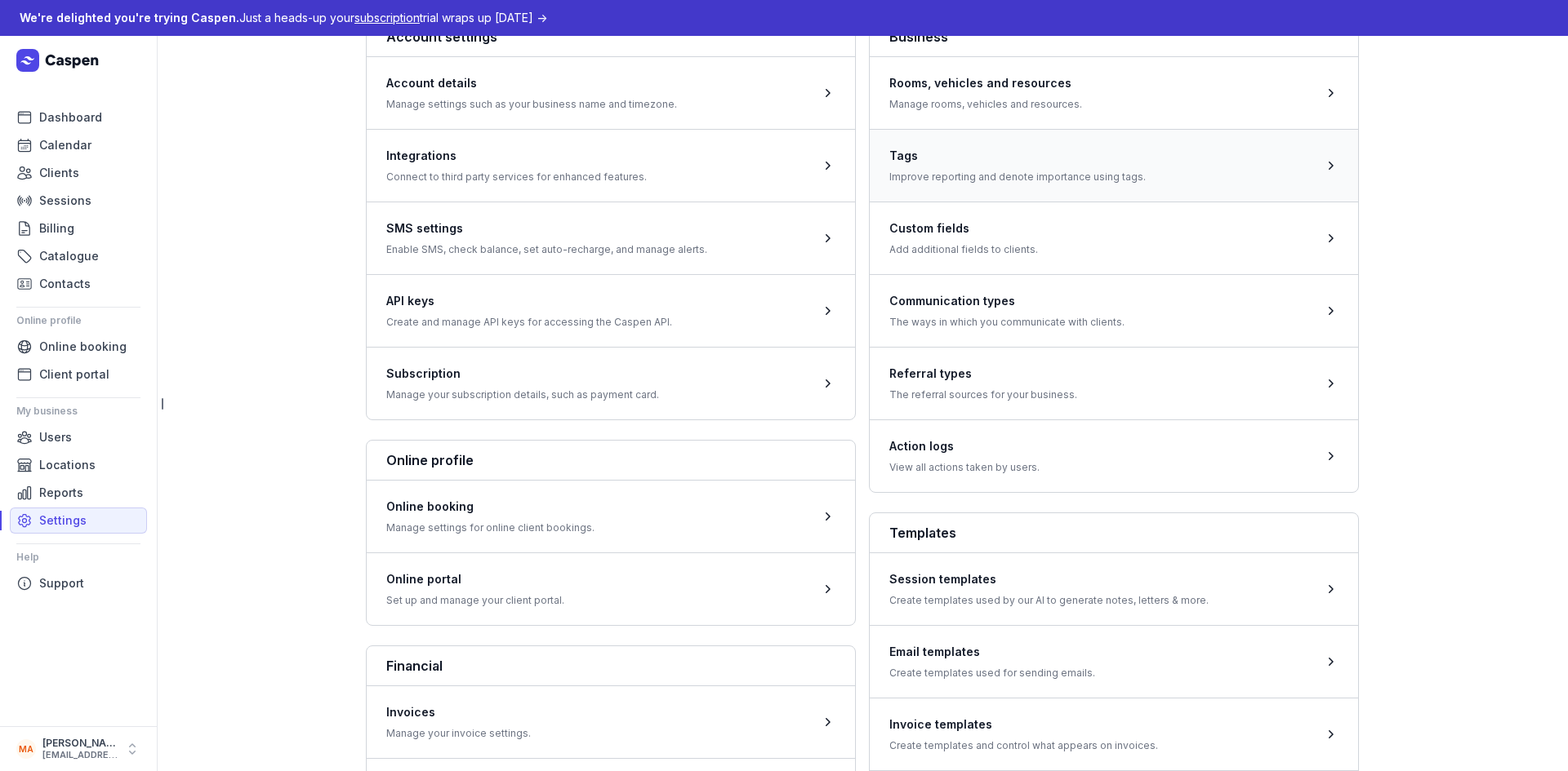
click at [1134, 188] on span at bounding box center [1114, 165] width 489 height 72
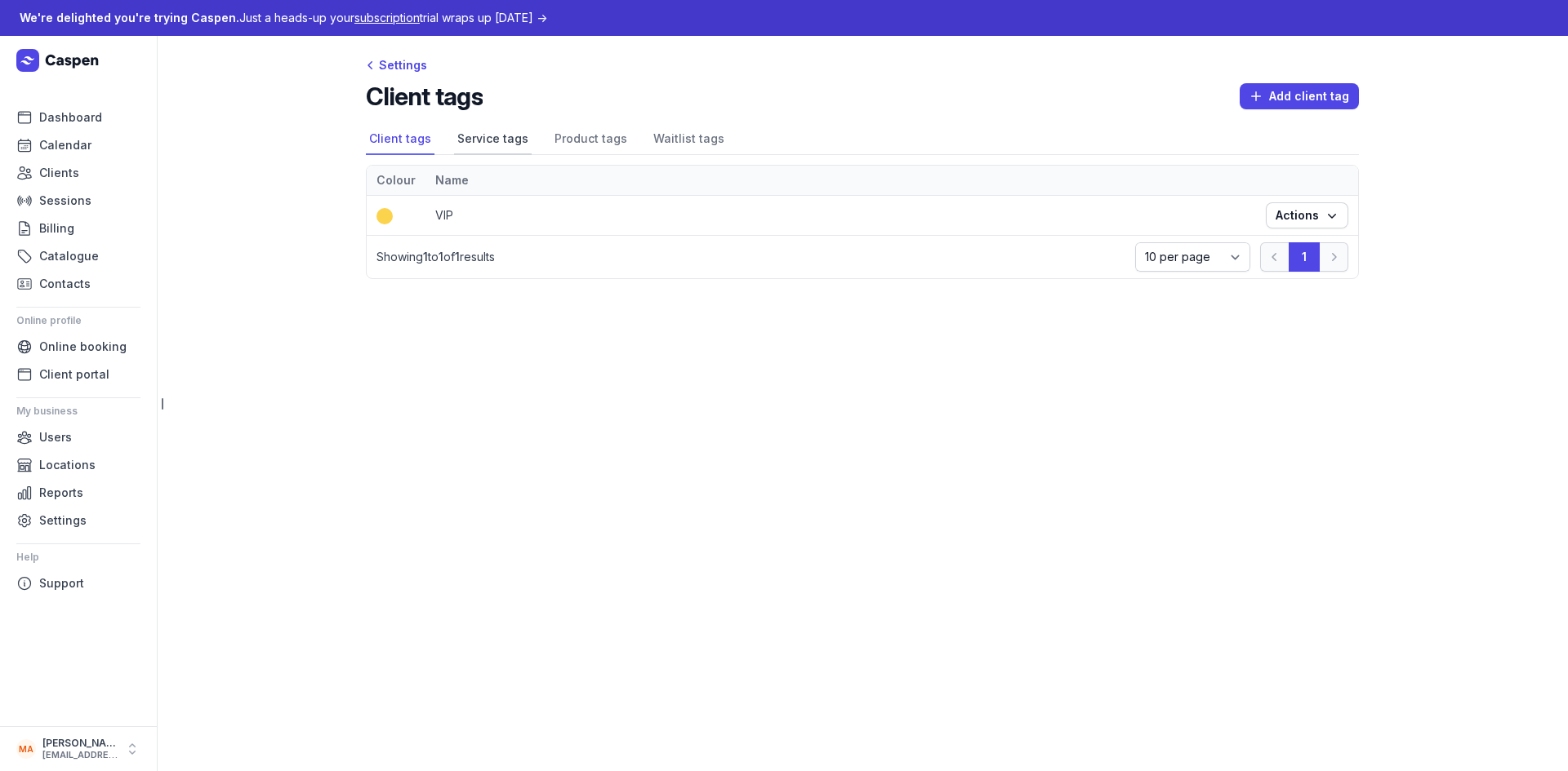
click at [495, 146] on link "Service tags" at bounding box center [492, 140] width 77 height 31
click at [569, 142] on link "Product tags" at bounding box center [590, 140] width 79 height 31
click at [653, 140] on link "Waitlist tags" at bounding box center [689, 140] width 77 height 31
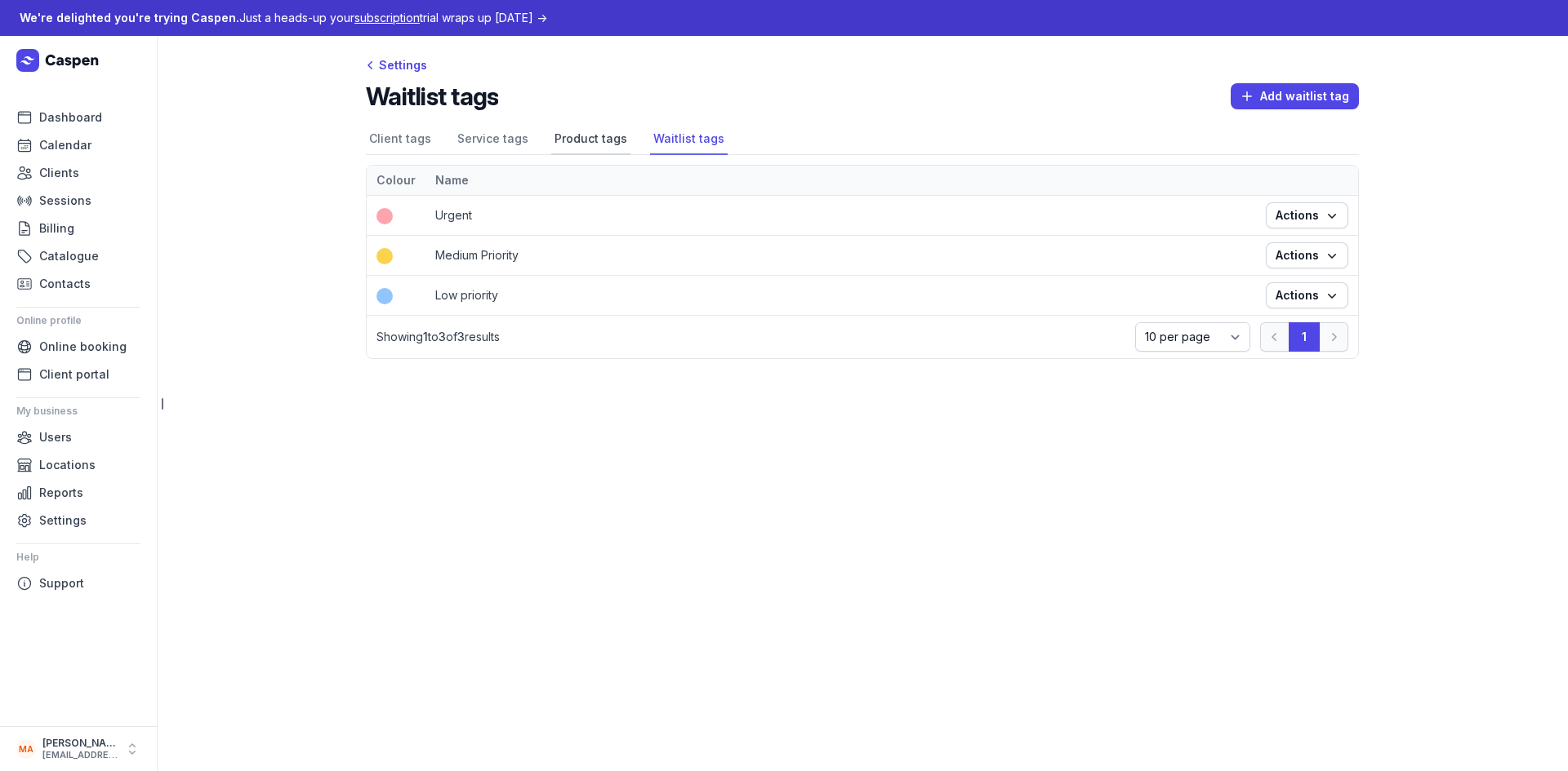
click at [562, 142] on link "Product tags" at bounding box center [590, 140] width 79 height 31
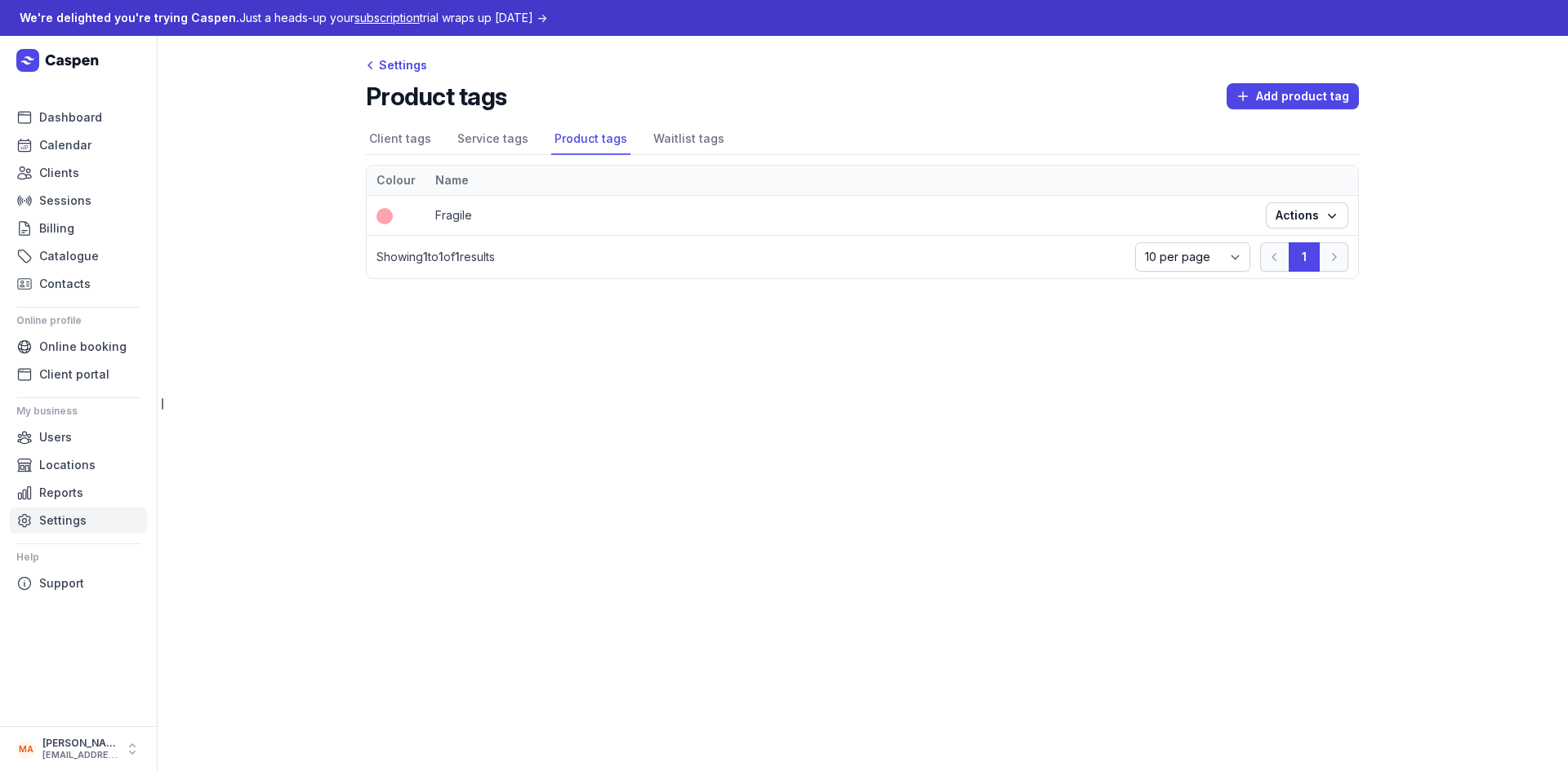
click at [76, 522] on span "Settings" at bounding box center [63, 520] width 48 height 20
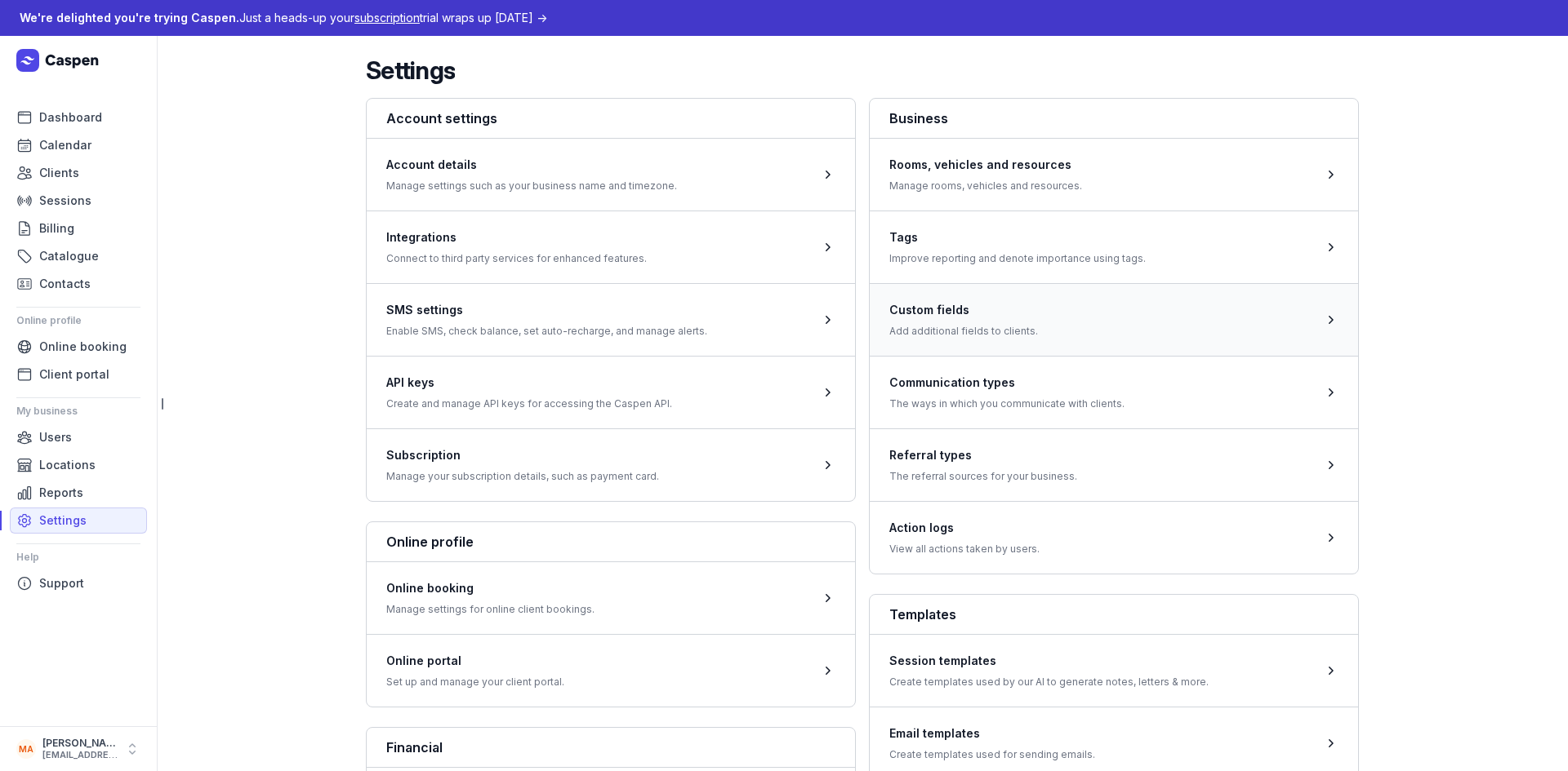
click at [1070, 339] on span at bounding box center [1114, 319] width 489 height 72
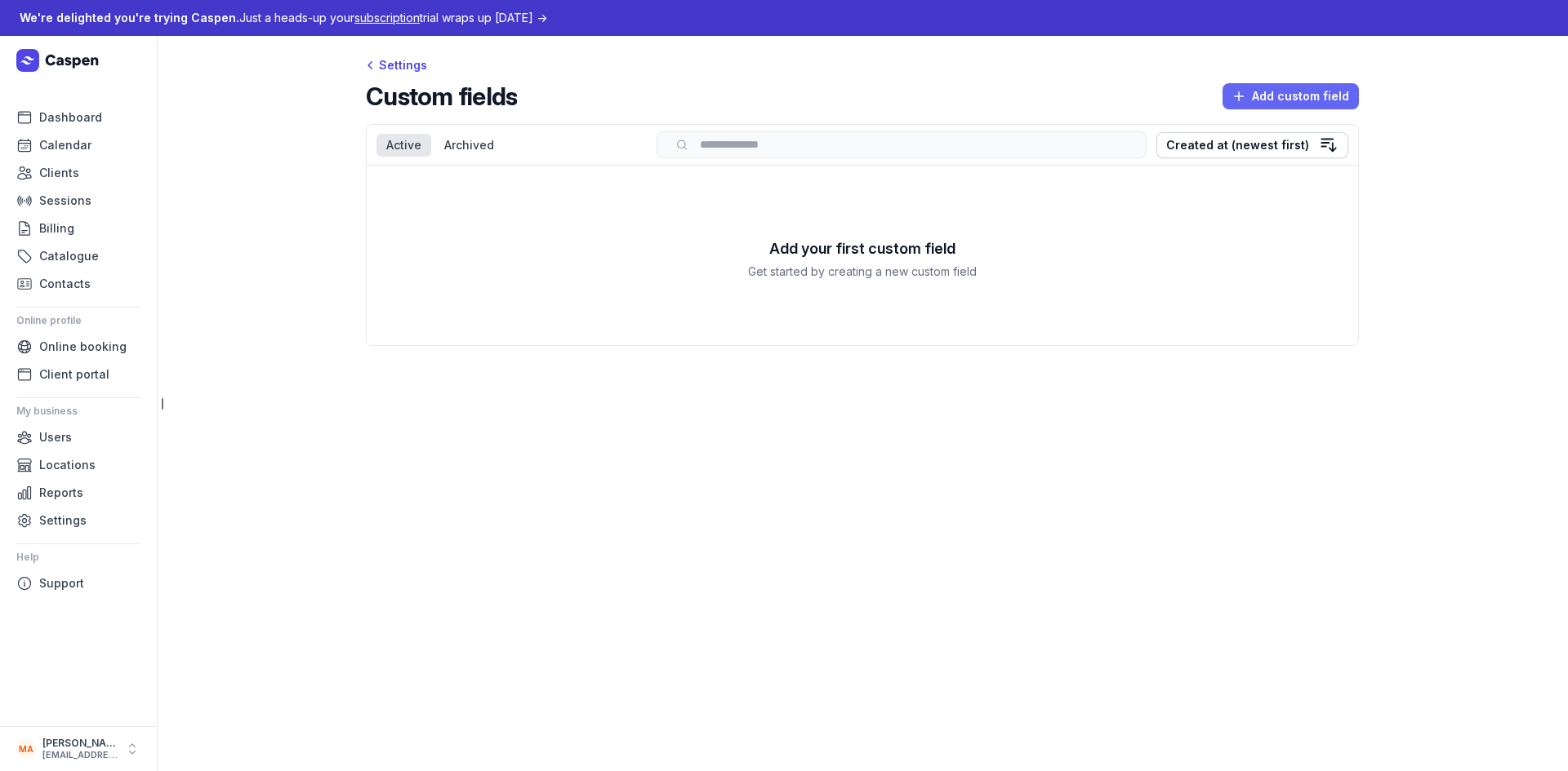
click at [1231, 101] on button "Add custom field" at bounding box center [1290, 96] width 136 height 26
select select
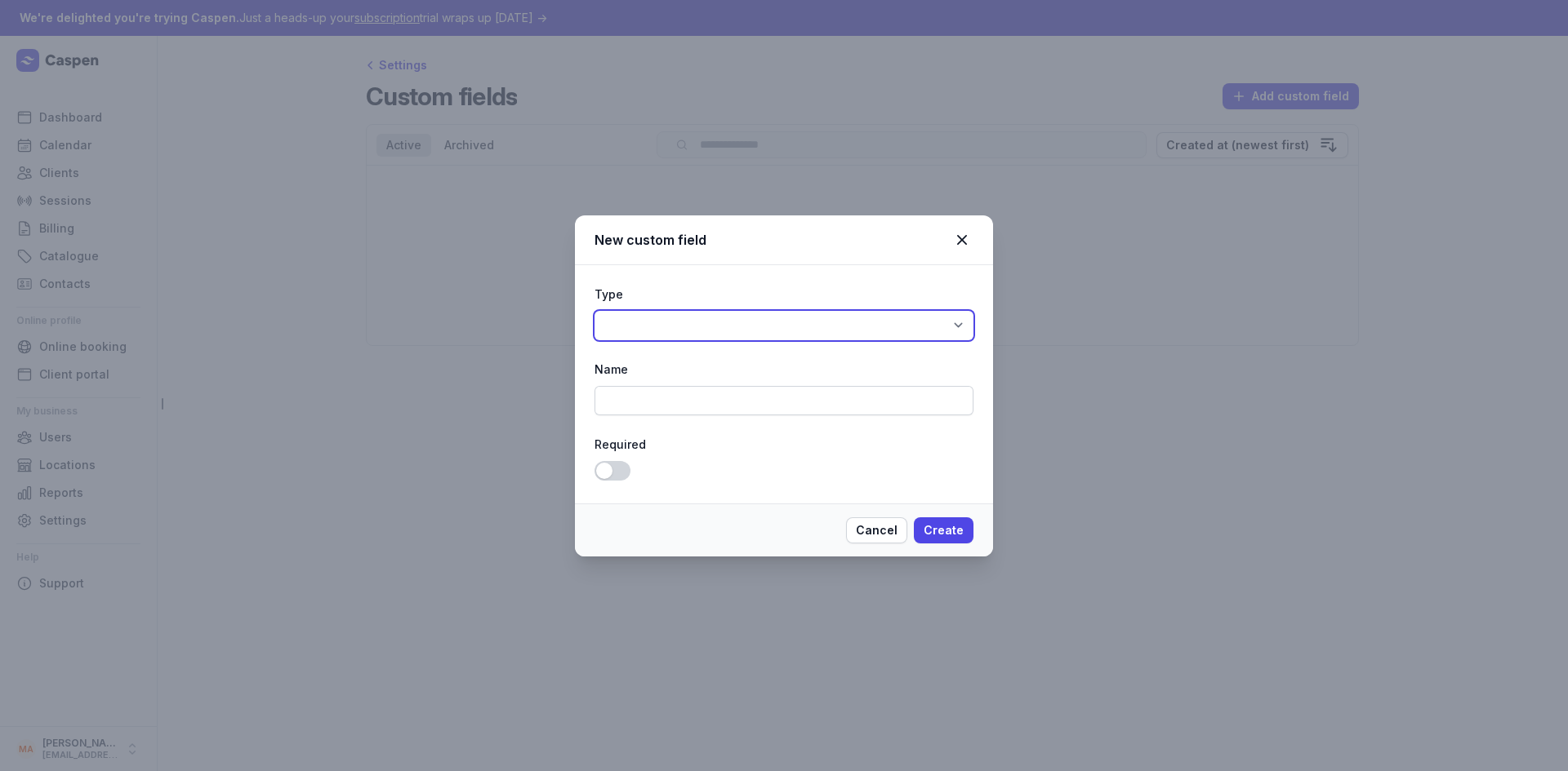
click at [822, 325] on select "Short text Long text" at bounding box center [783, 325] width 379 height 30
click at [964, 239] on icon at bounding box center [961, 240] width 20 height 20
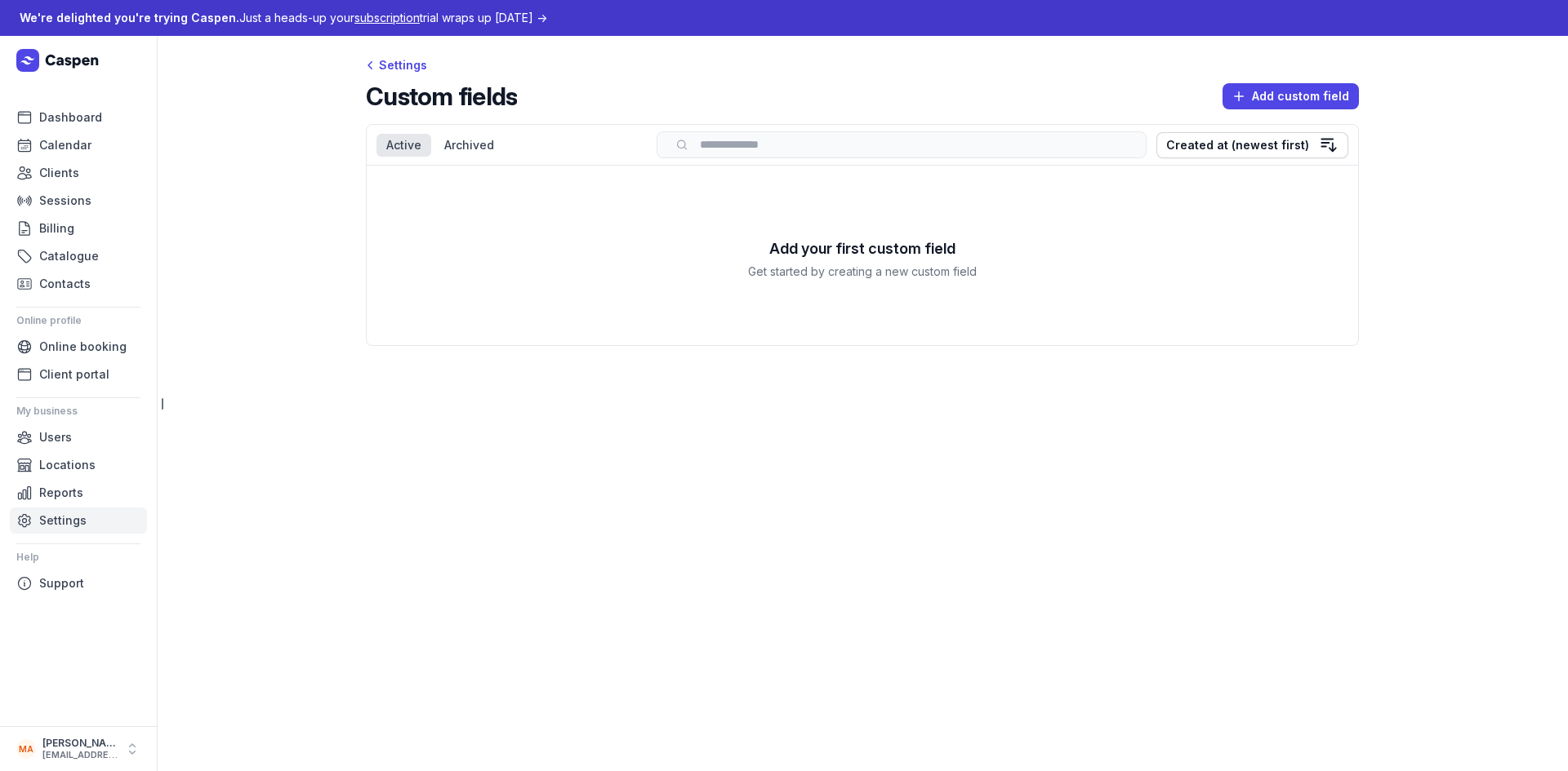
click at [86, 527] on link "Settings" at bounding box center [78, 521] width 137 height 26
